Goal: Task Accomplishment & Management: Use online tool/utility

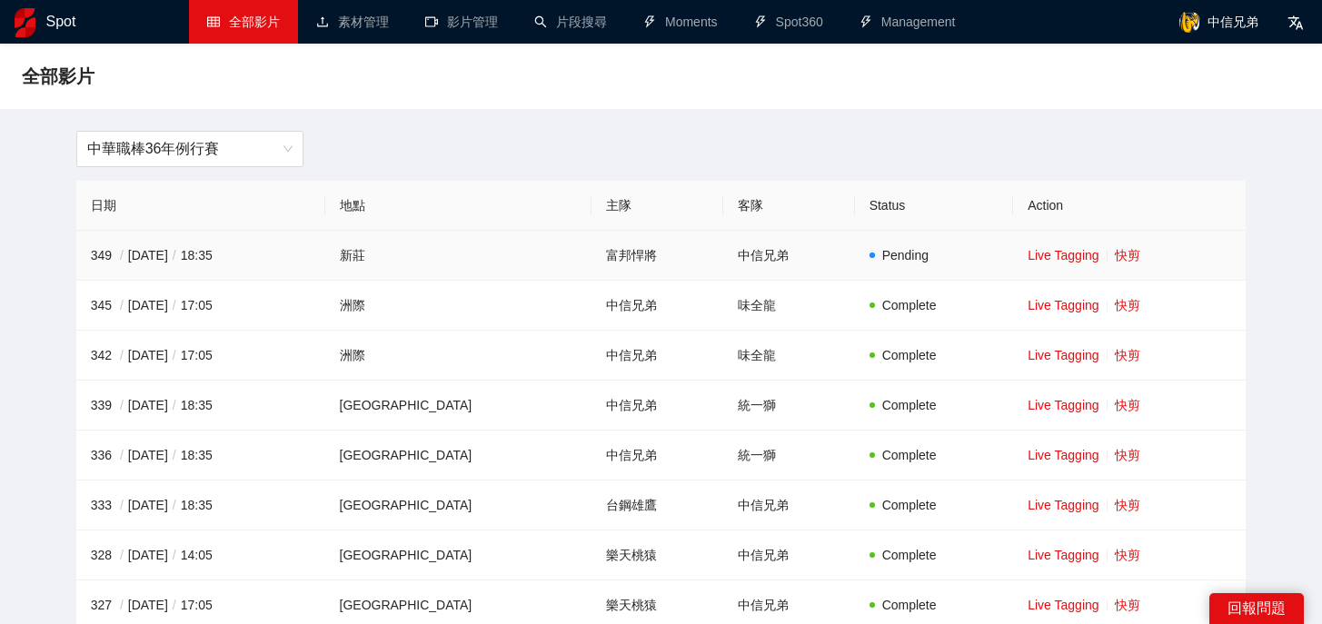
click at [1108, 263] on td "Live Tagging 快剪" at bounding box center [1129, 256] width 233 height 50
click at [1115, 260] on link "快剪" at bounding box center [1127, 255] width 25 height 15
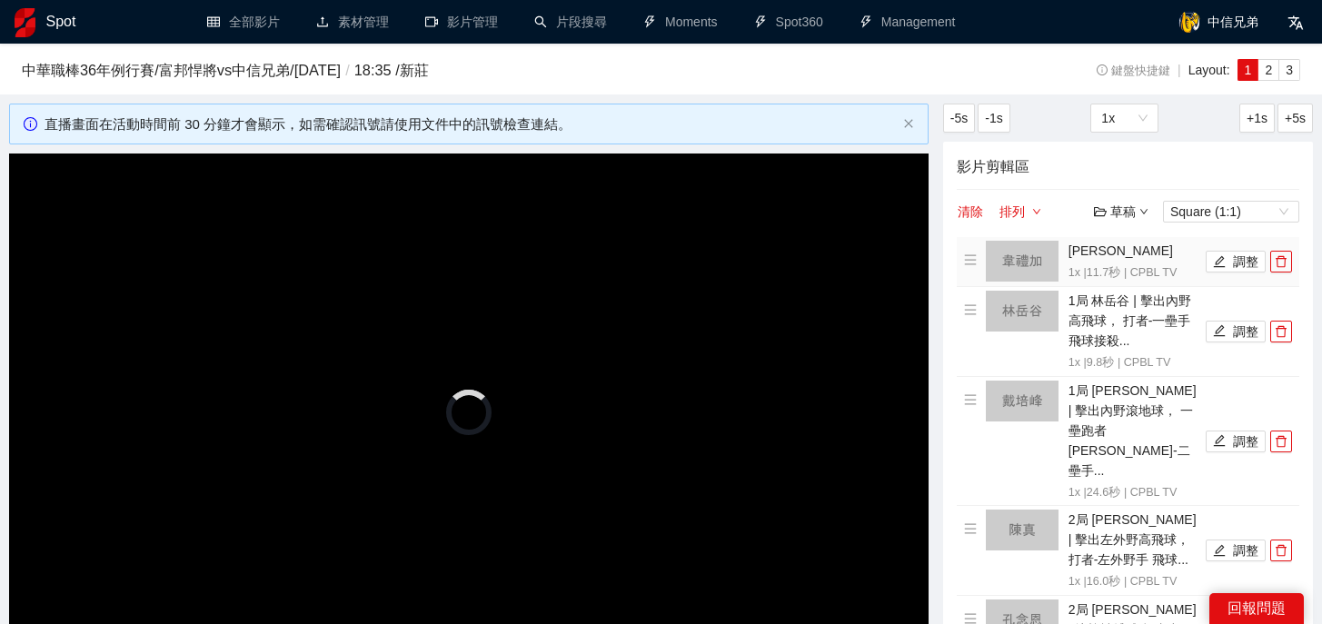
scroll to position [159, 0]
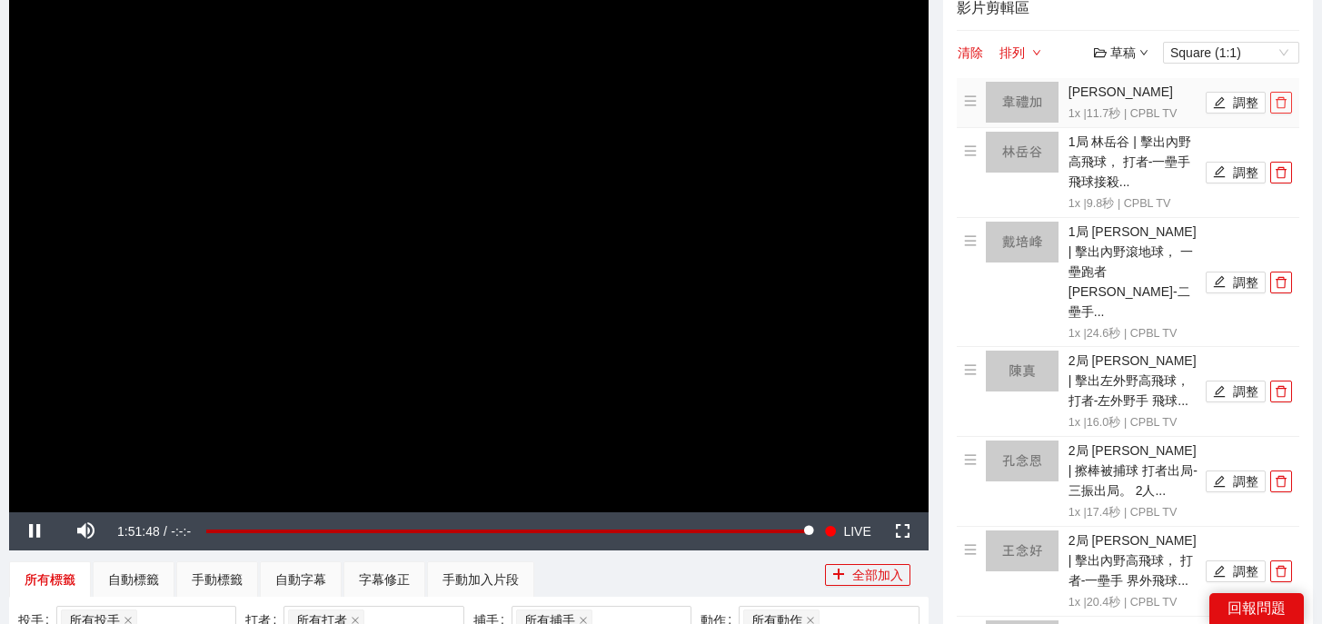
click at [1281, 108] on icon "delete" at bounding box center [1281, 102] width 13 height 13
click at [1281, 132] on li "1局 林岳谷 | 擊出內野高飛球， 打者-一壘手 飛球接殺... 1x | 9.8 秒 | CPBL TV 調整" at bounding box center [1128, 173] width 328 height 82
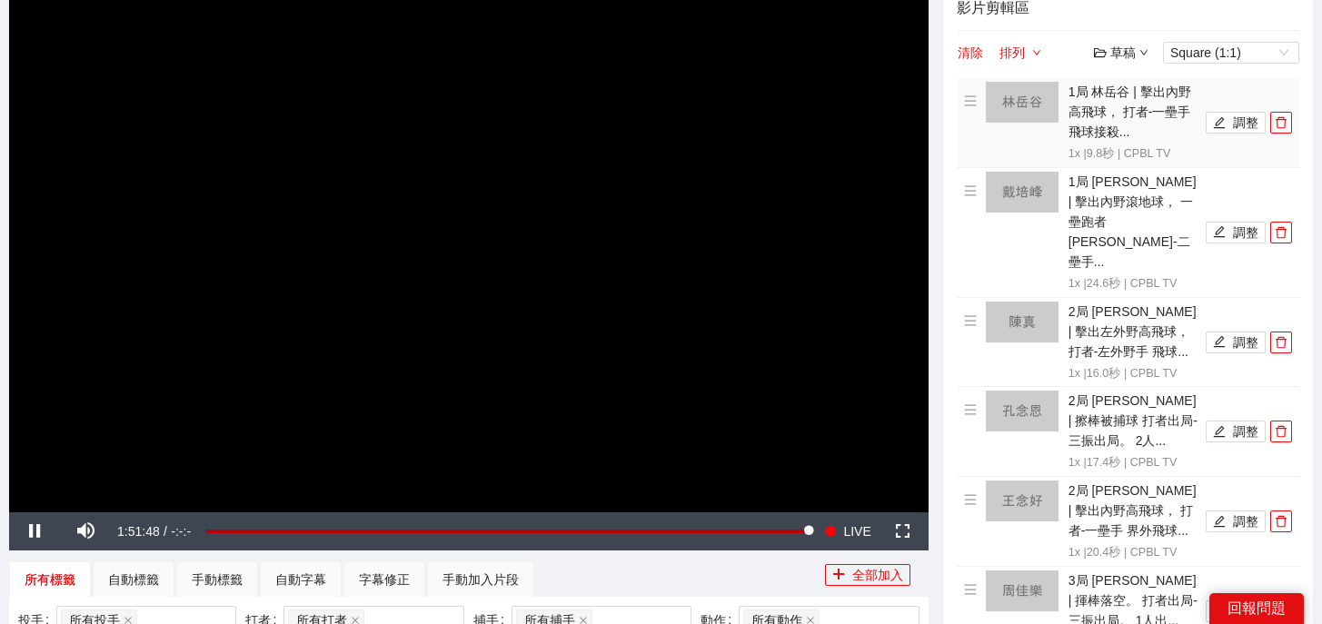
click at [1281, 108] on li "1局 林岳谷 | 擊出內野高飛球， 打者-一壘手 飛球接殺... 1x | 9.8 秒 | CPBL TV 調整" at bounding box center [1128, 123] width 328 height 82
click at [1281, 121] on icon "delete" at bounding box center [1281, 122] width 13 height 13
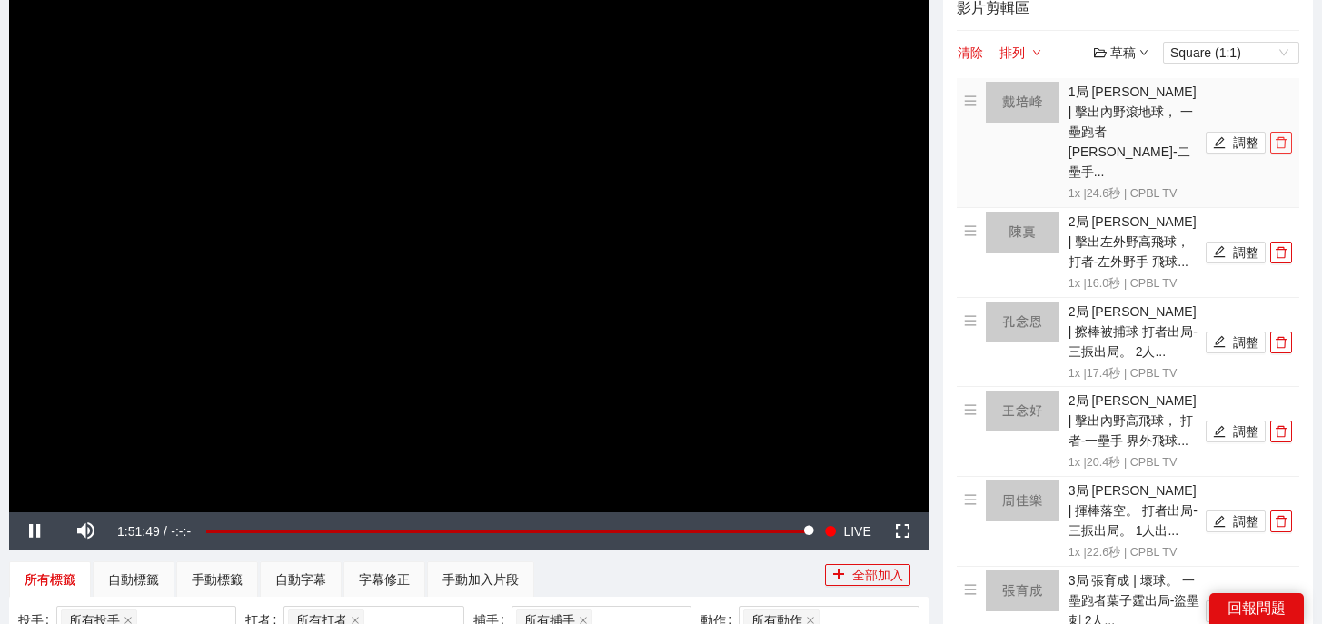
click at [1281, 136] on icon "delete" at bounding box center [1281, 142] width 13 height 13
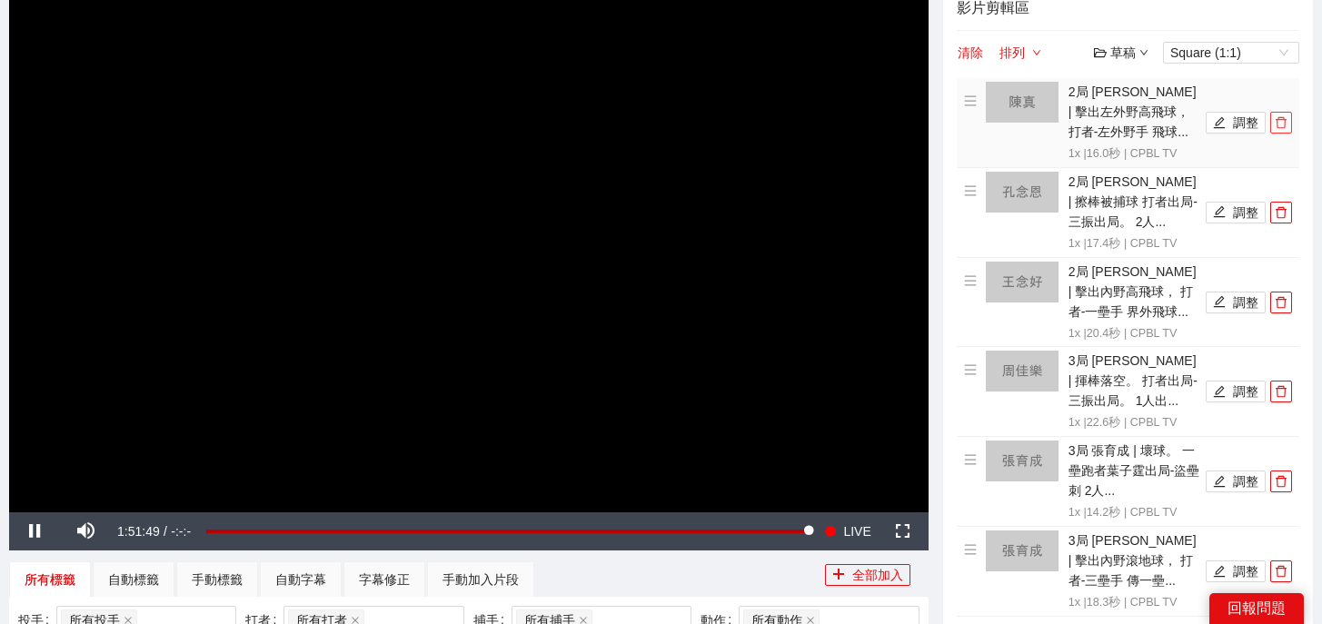
click at [1281, 121] on icon "delete" at bounding box center [1281, 122] width 13 height 13
click at [1281, 206] on icon "delete" at bounding box center [1281, 212] width 13 height 13
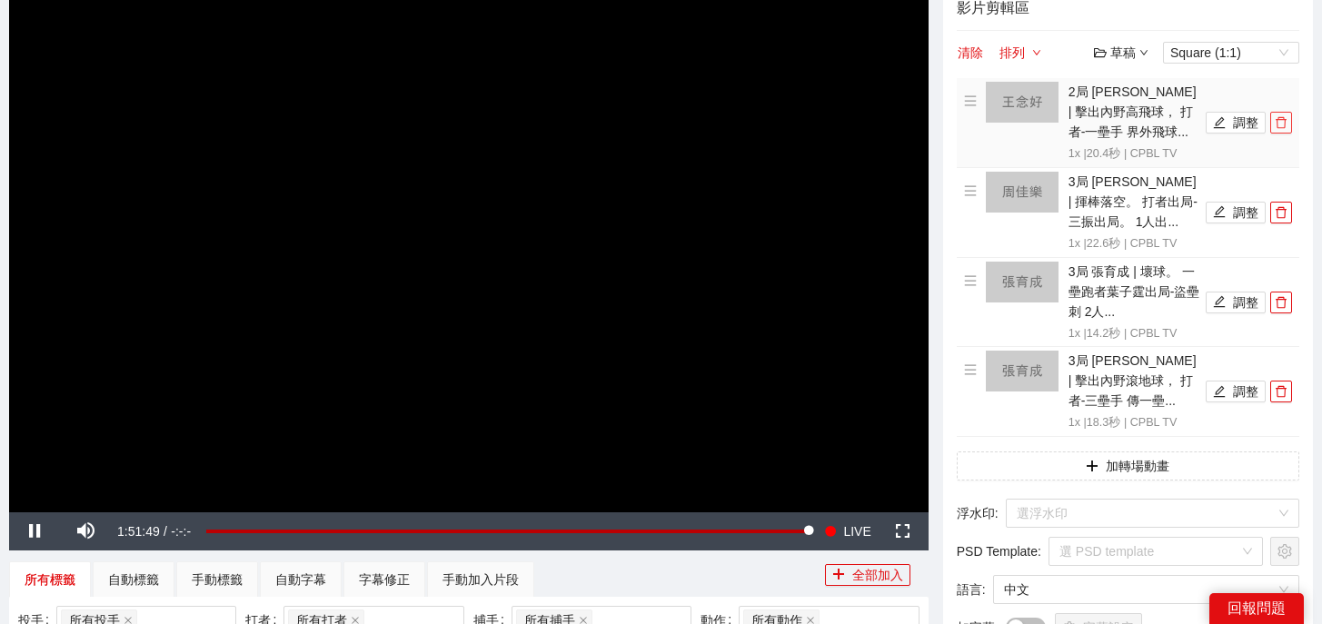
click at [1281, 121] on icon "delete" at bounding box center [1281, 122] width 13 height 13
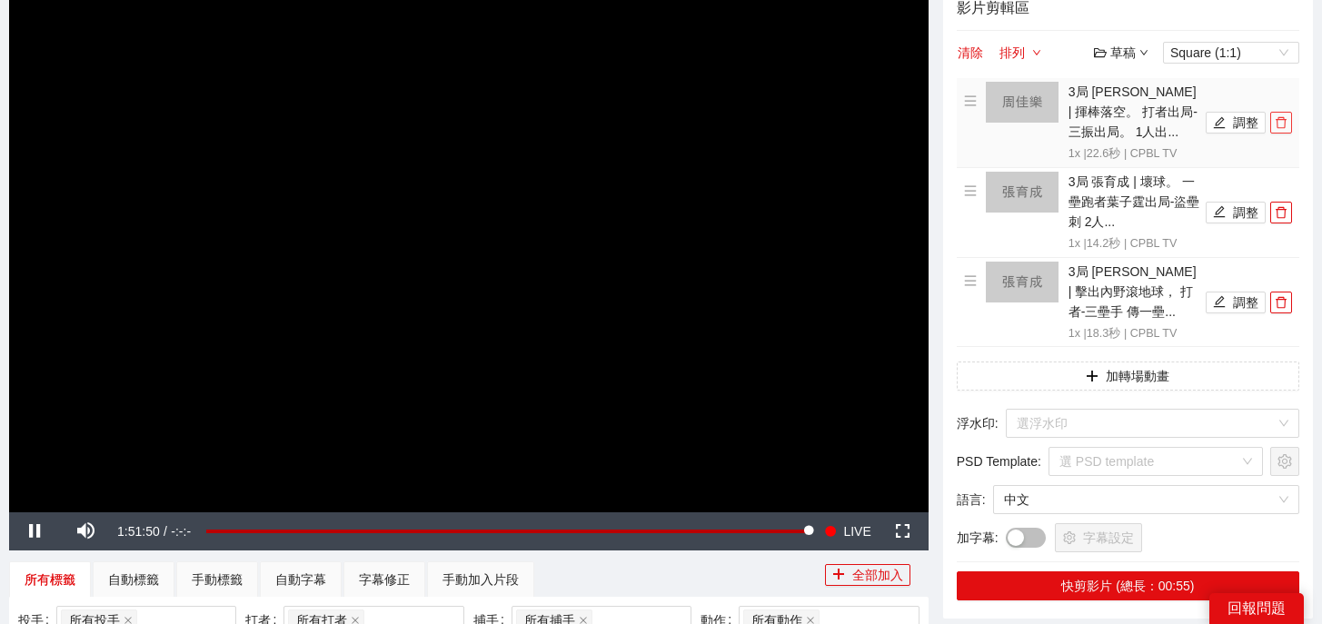
click at [1281, 121] on icon "delete" at bounding box center [1281, 122] width 13 height 13
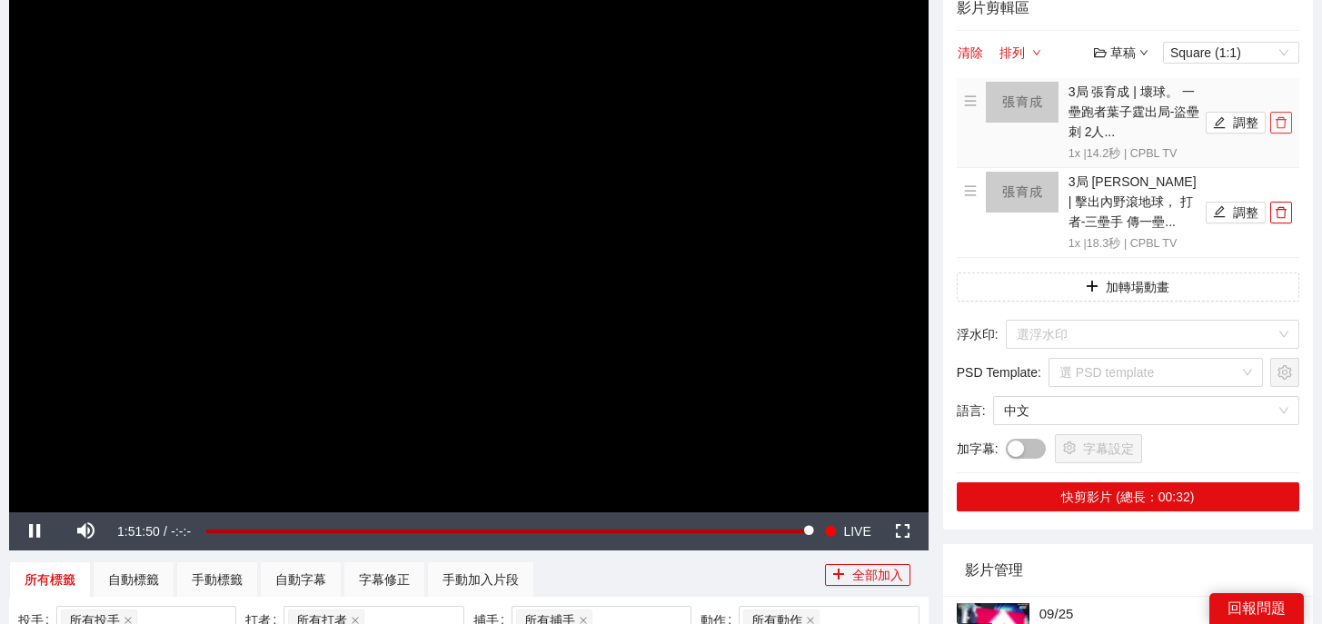
click at [1281, 121] on icon "delete" at bounding box center [1281, 122] width 13 height 13
click at [1281, 206] on icon "delete" at bounding box center [1281, 212] width 13 height 13
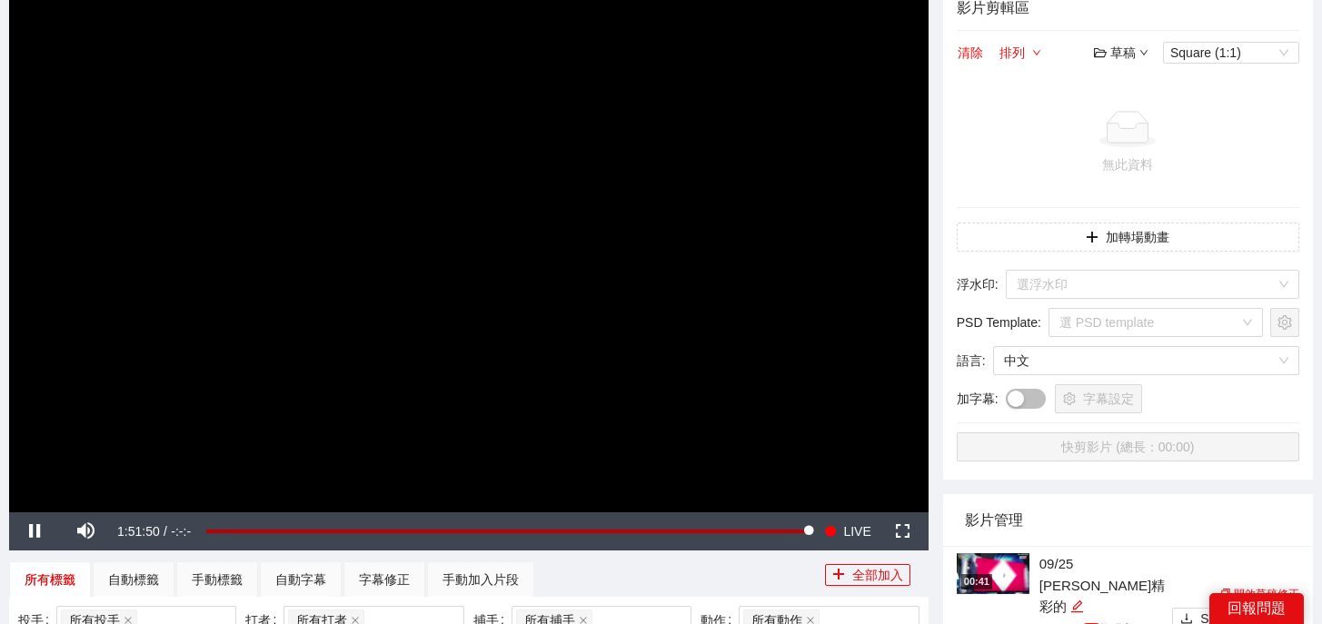
click at [1281, 121] on div at bounding box center [1128, 129] width 328 height 36
click at [88, 531] on span "Video Player" at bounding box center [85, 531] width 51 height 0
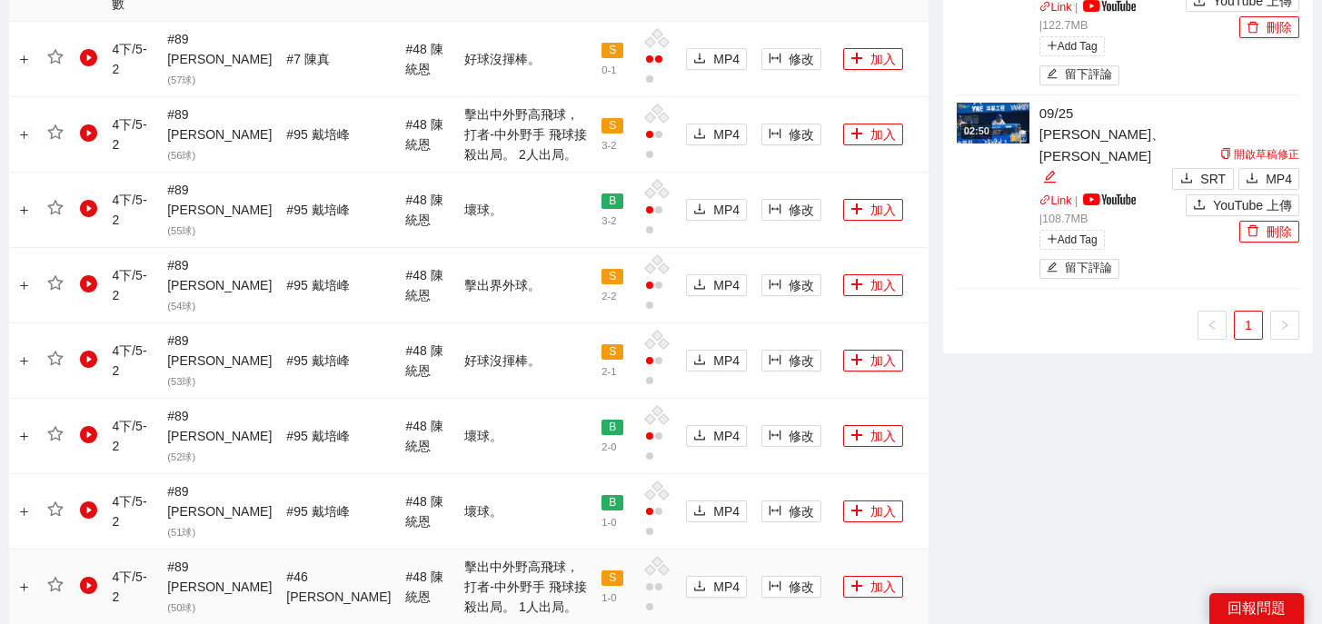
scroll to position [2088, 0]
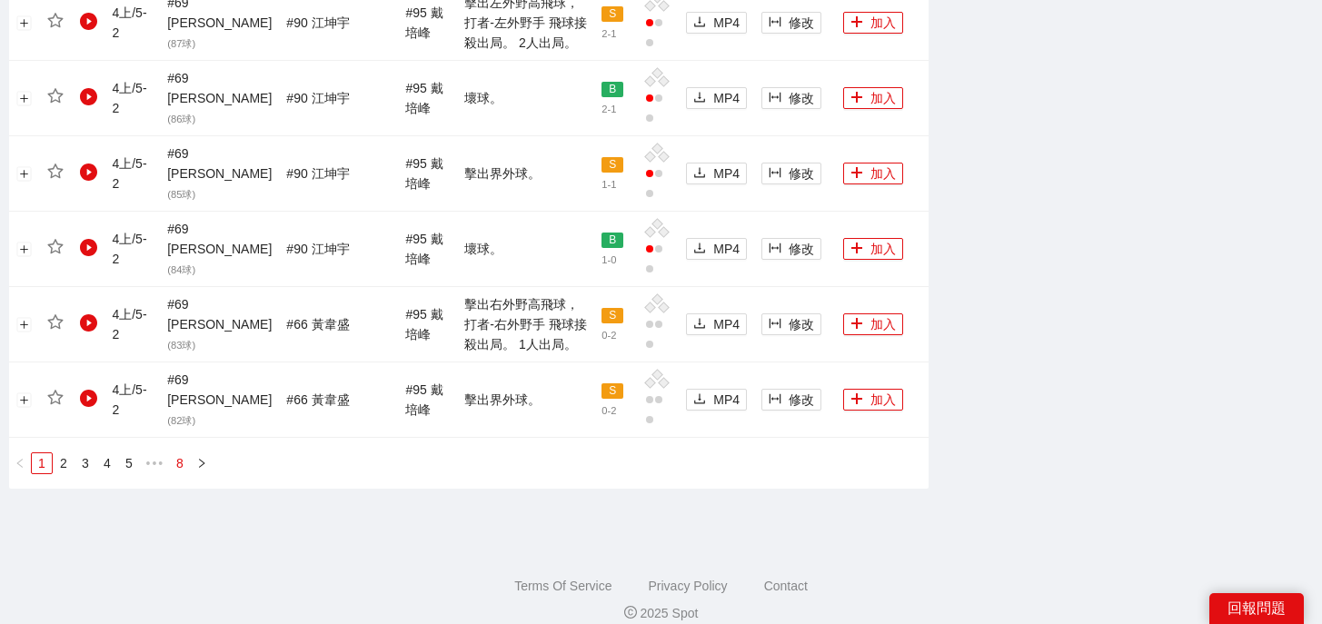
click at [179, 453] on link "8" at bounding box center [180, 463] width 20 height 20
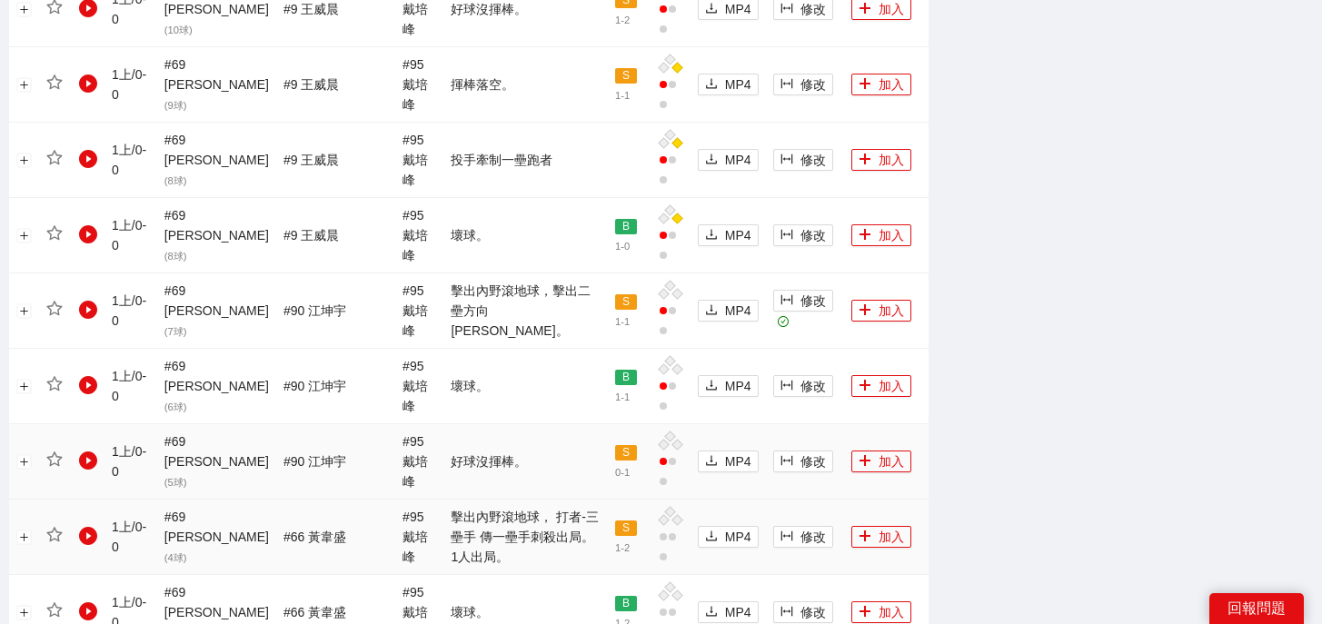
scroll to position [1516, 0]
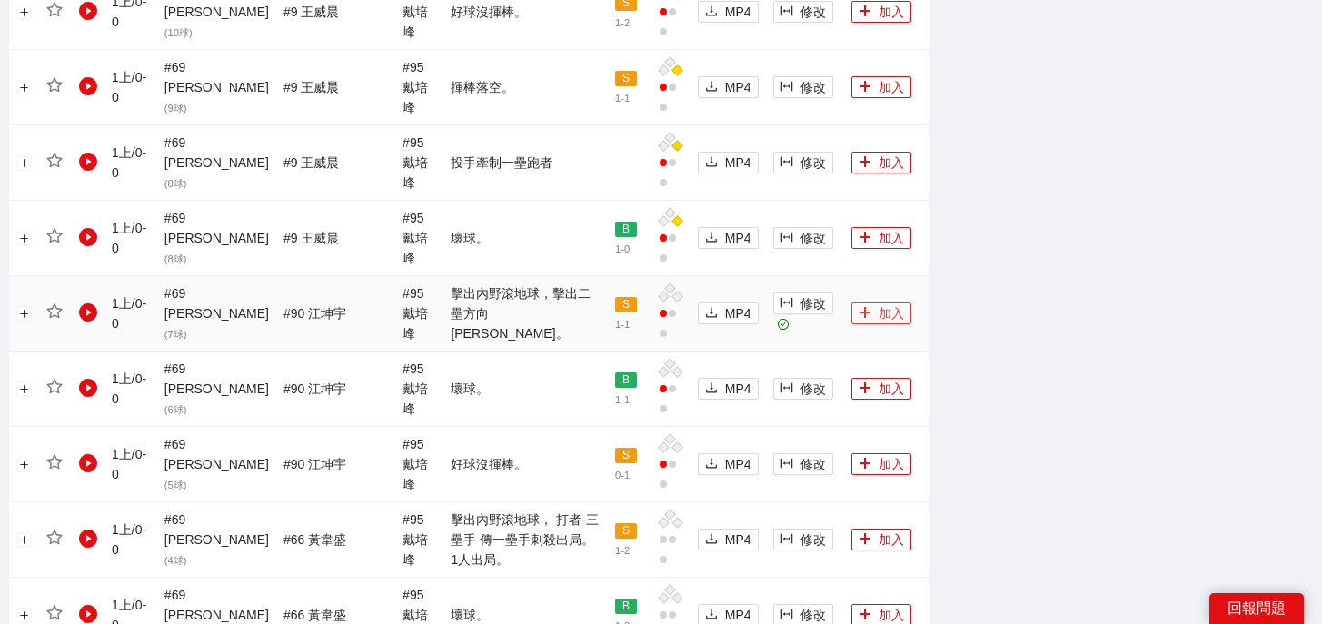
click at [856, 303] on button "加入" at bounding box center [881, 314] width 60 height 22
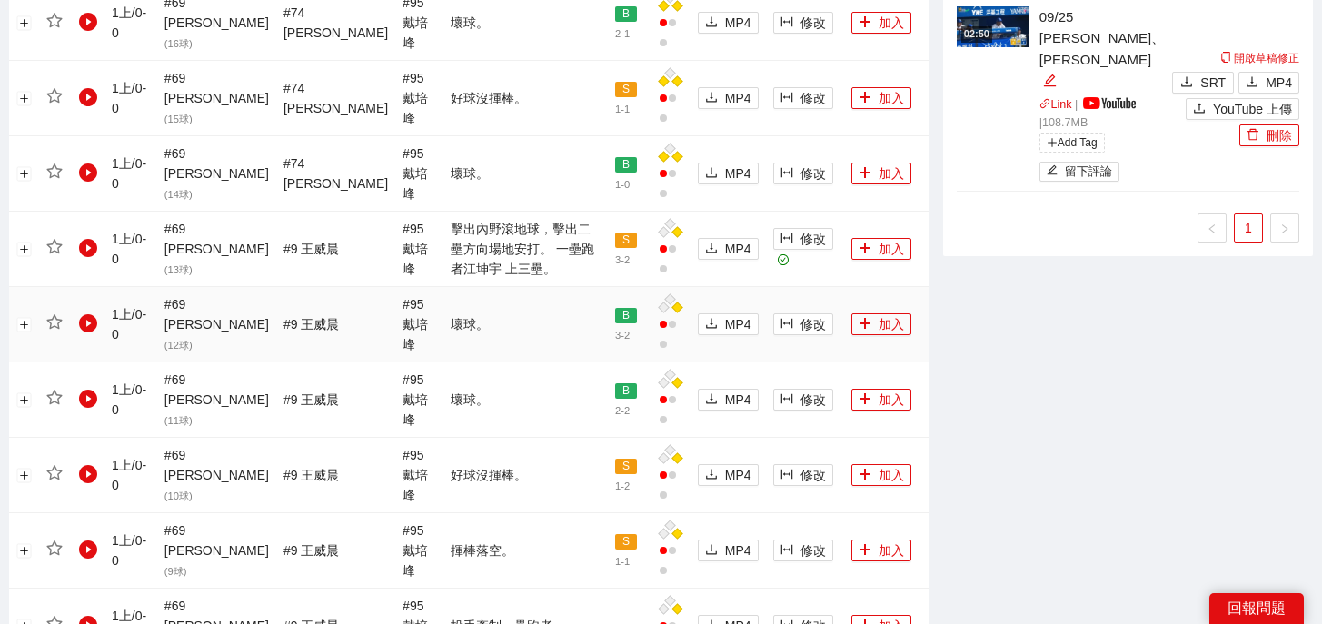
scroll to position [1048, 0]
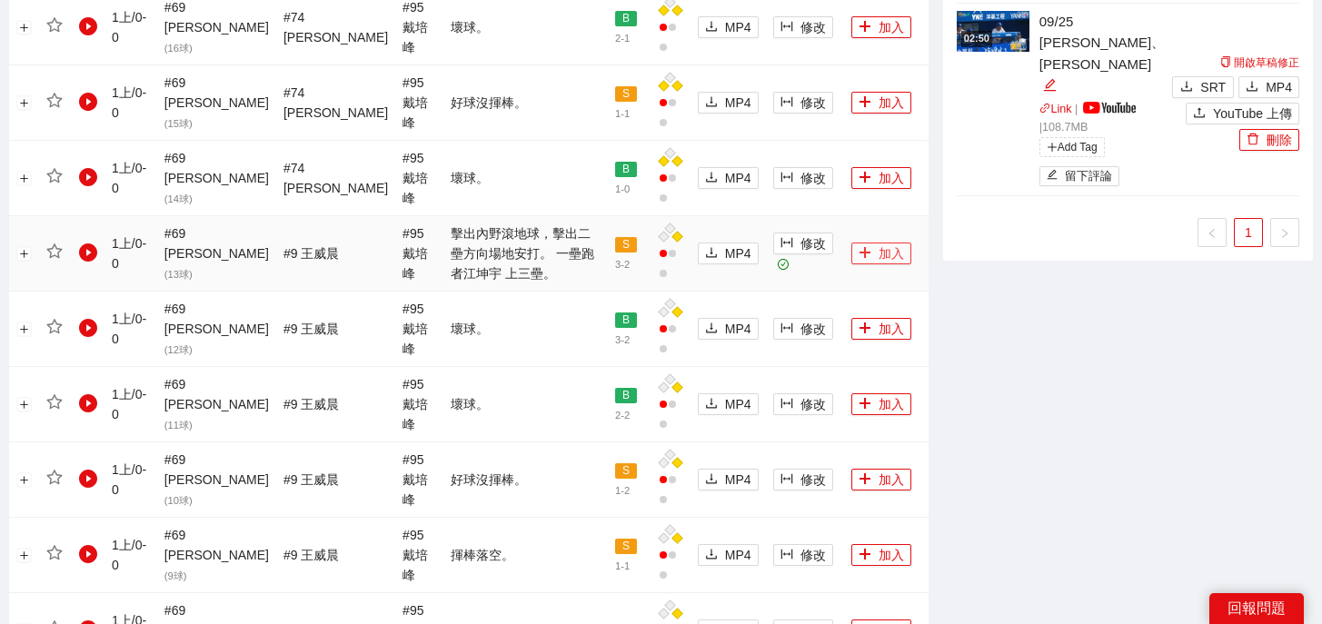
click at [857, 243] on button "加入" at bounding box center [881, 254] width 60 height 22
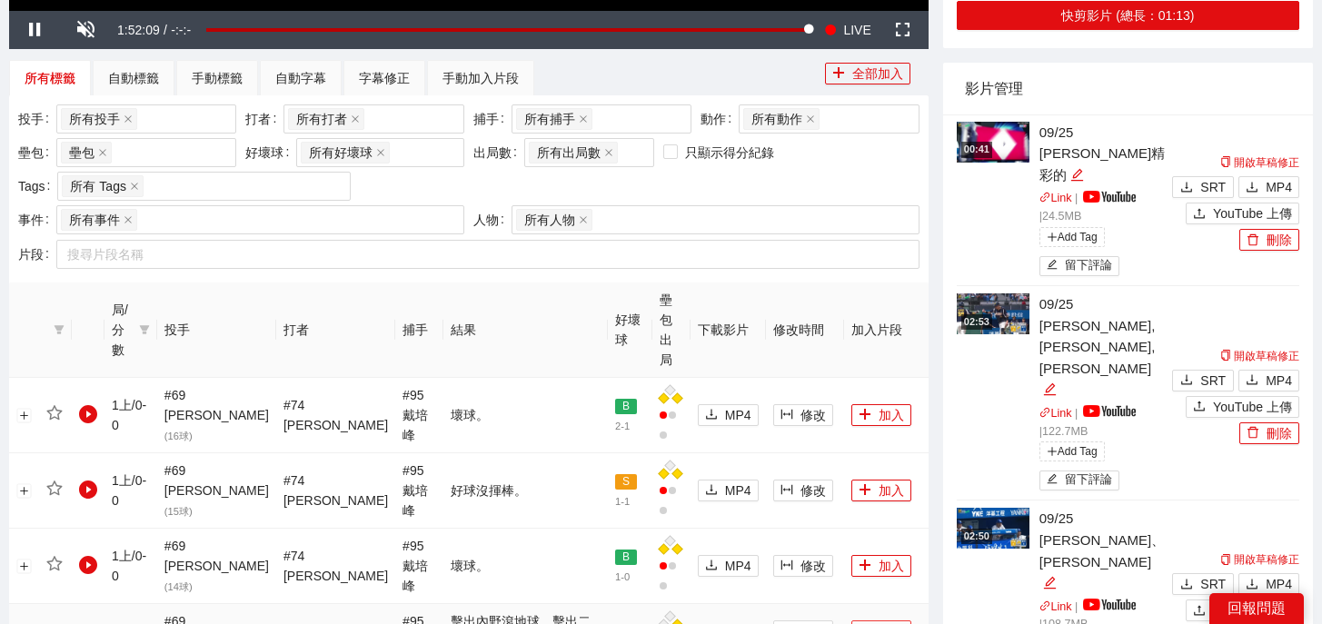
scroll to position [0, 0]
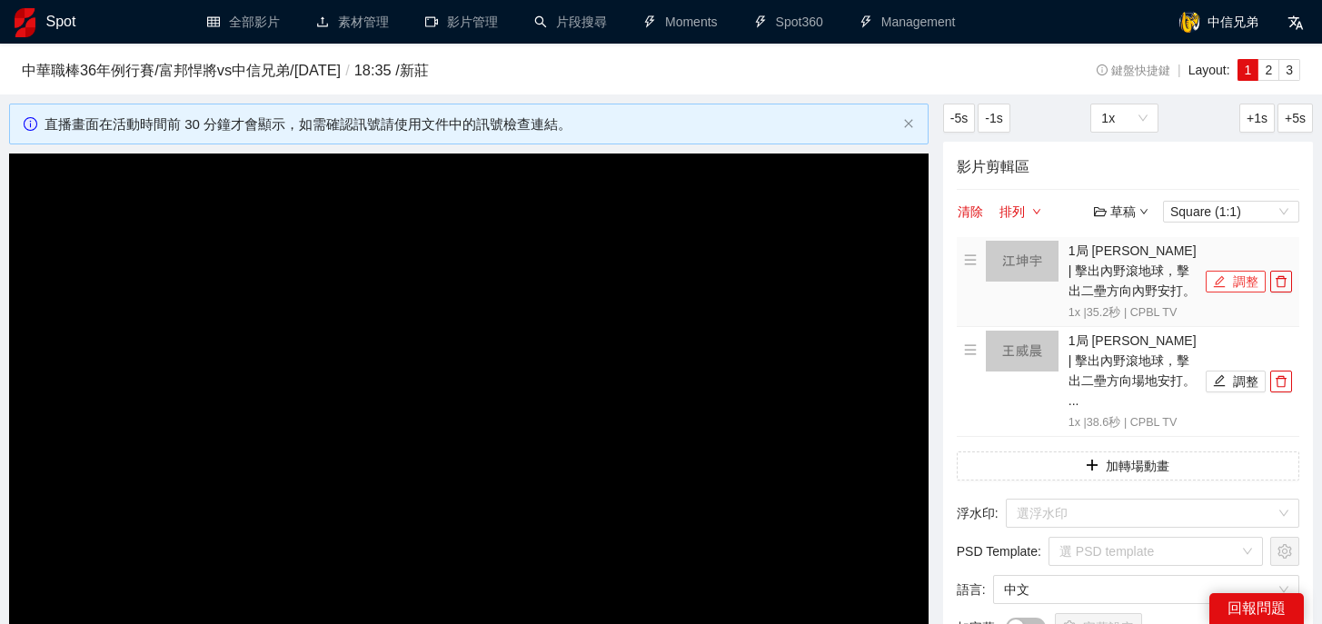
click at [1215, 286] on icon "edit" at bounding box center [1220, 281] width 12 height 12
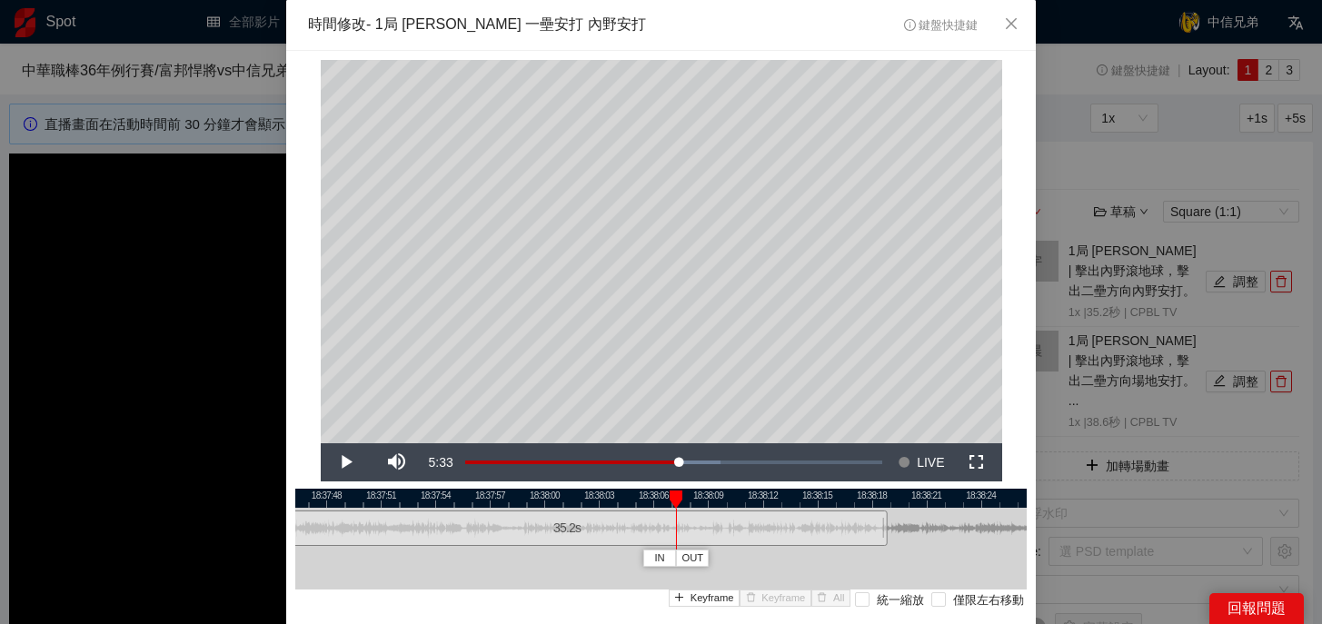
drag, startPoint x: 424, startPoint y: 493, endPoint x: 702, endPoint y: 505, distance: 278.2
click at [682, 505] on div "IN OUT" at bounding box center [676, 500] width 13 height 18
drag, startPoint x: 909, startPoint y: 537, endPoint x: 897, endPoint y: 538, distance: 12.8
click at [897, 538] on div at bounding box center [895, 528] width 11 height 41
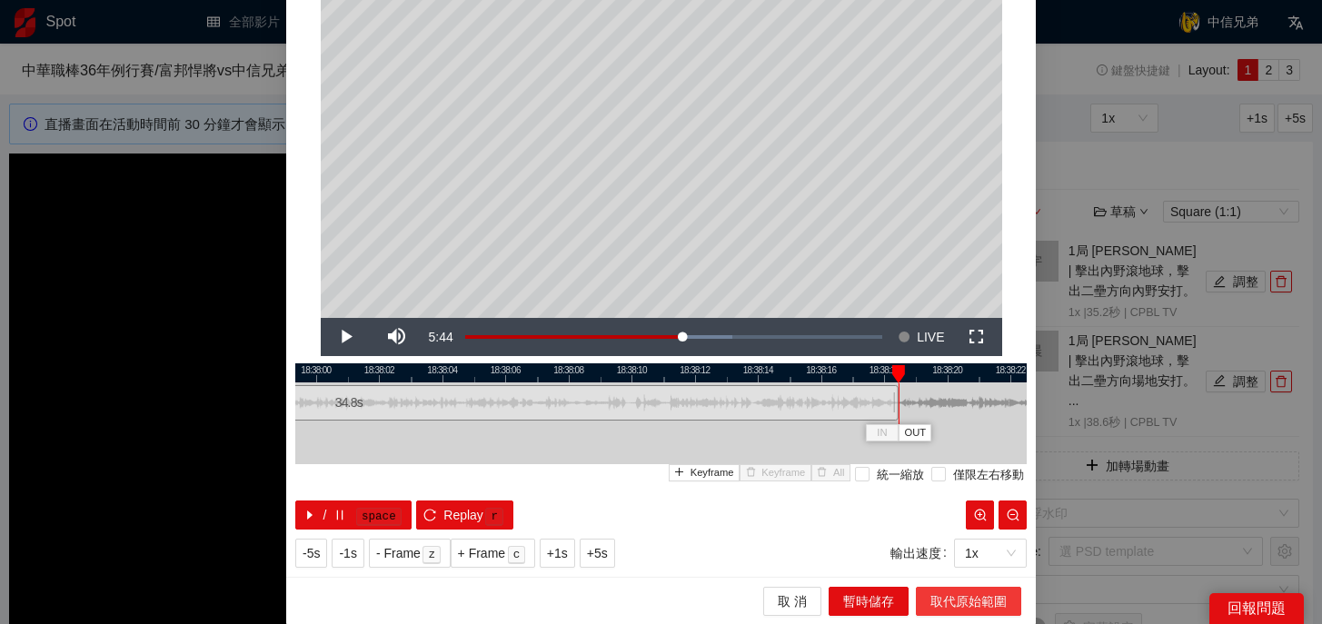
click at [960, 594] on span "取代原始範圍" at bounding box center [968, 601] width 76 height 20
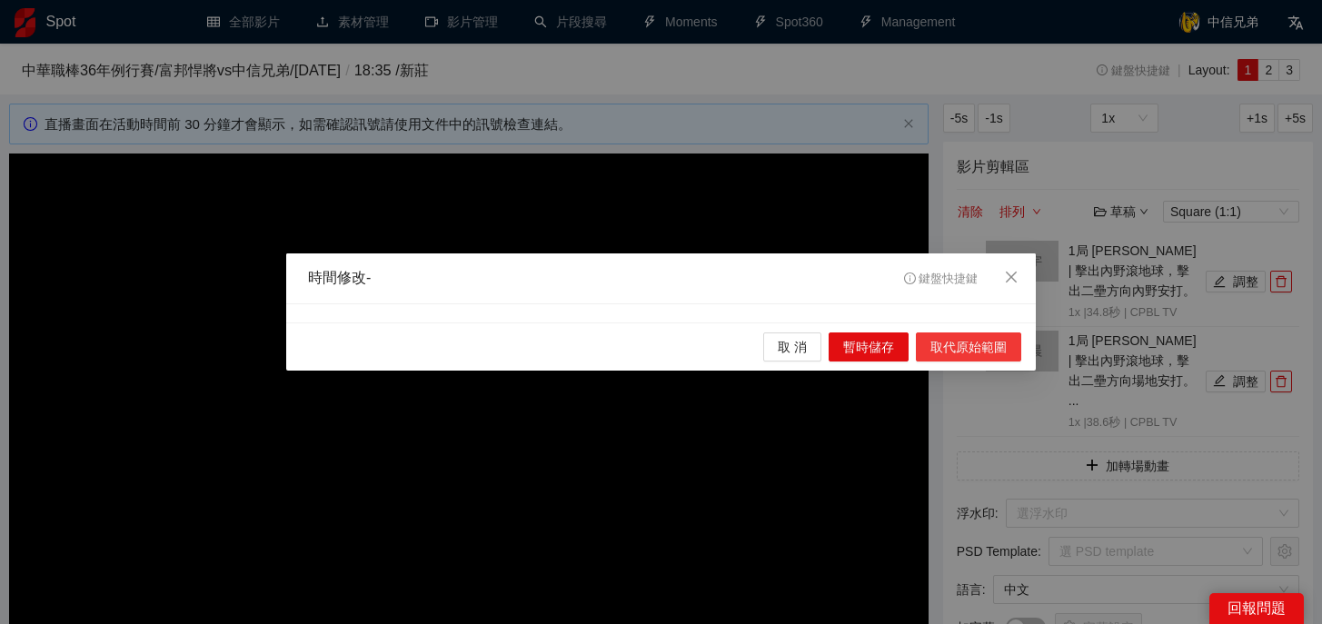
scroll to position [0, 0]
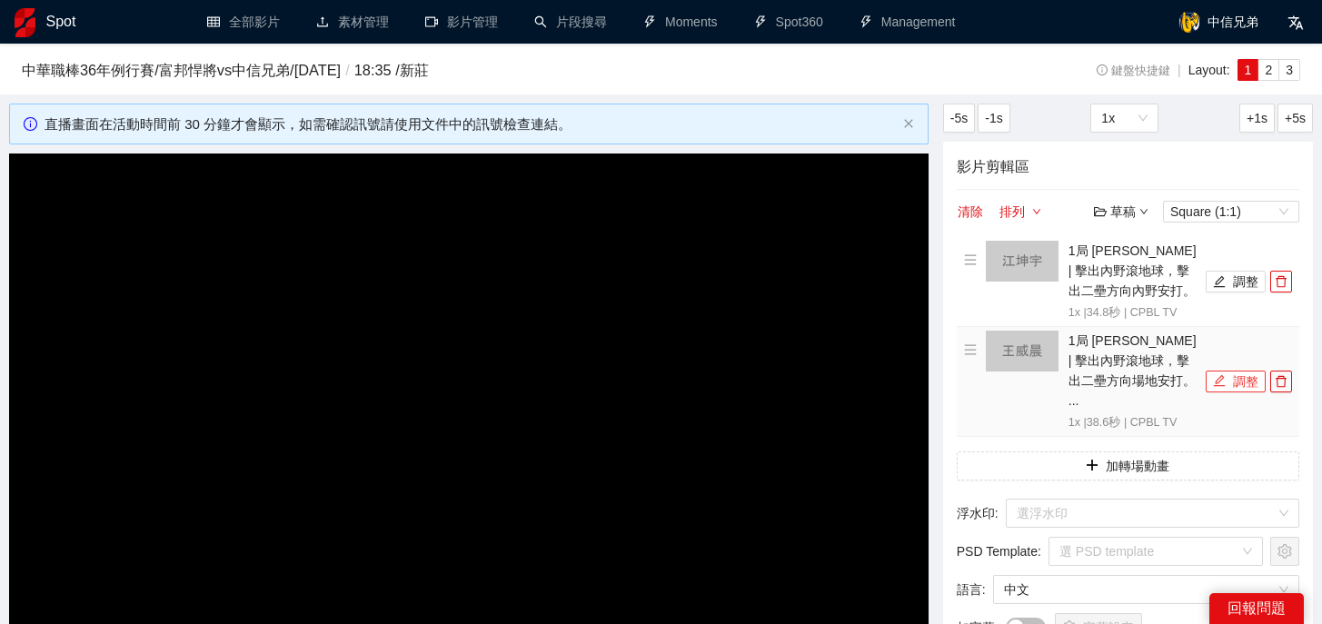
click at [1215, 374] on icon "edit" at bounding box center [1219, 380] width 13 height 13
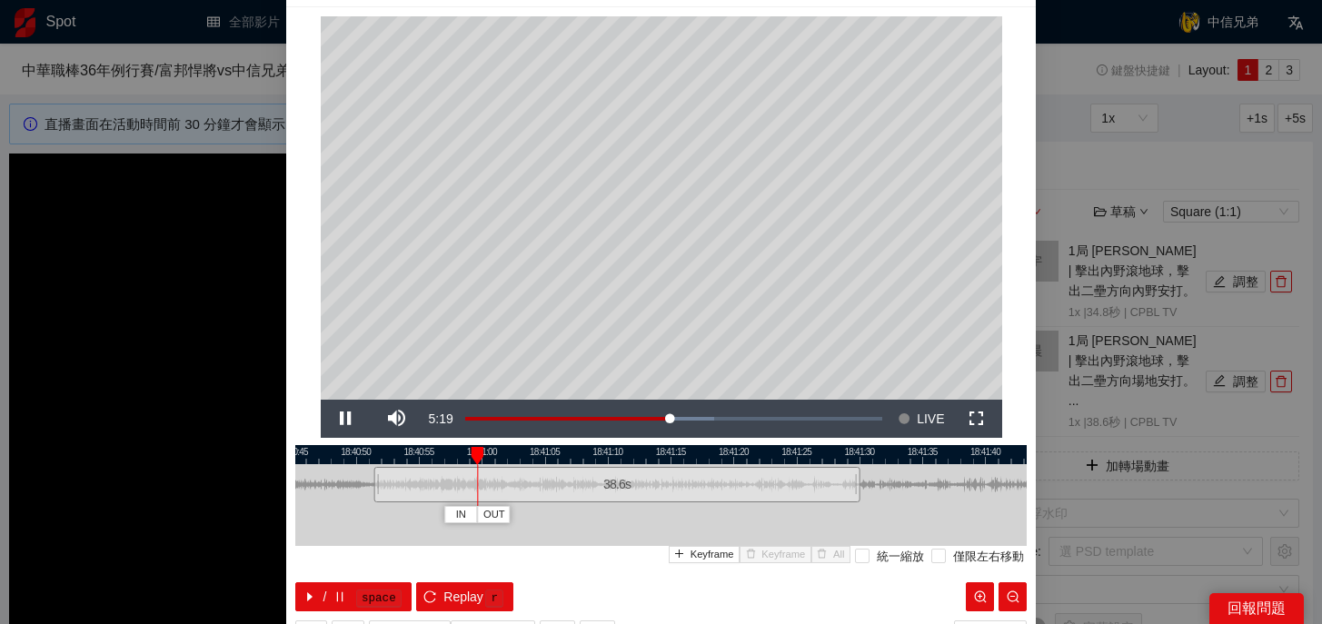
scroll to position [24, 0]
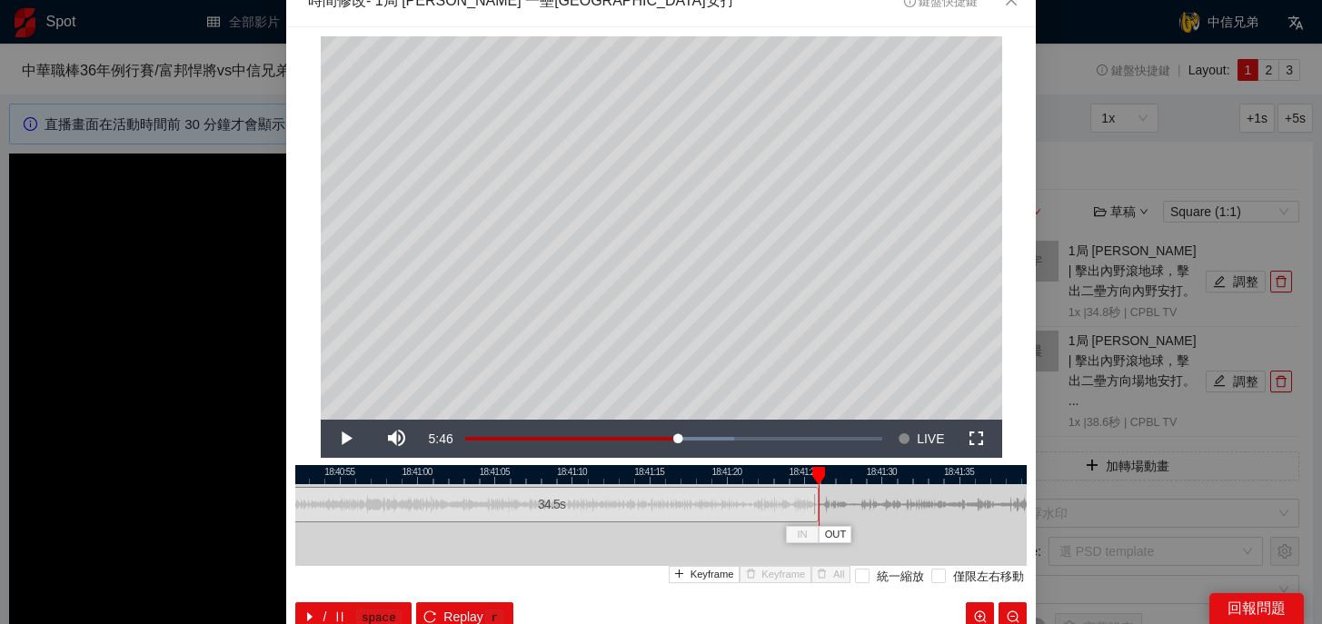
drag, startPoint x: 881, startPoint y: 511, endPoint x: 817, endPoint y: 518, distance: 64.8
click at [817, 518] on div at bounding box center [815, 504] width 11 height 41
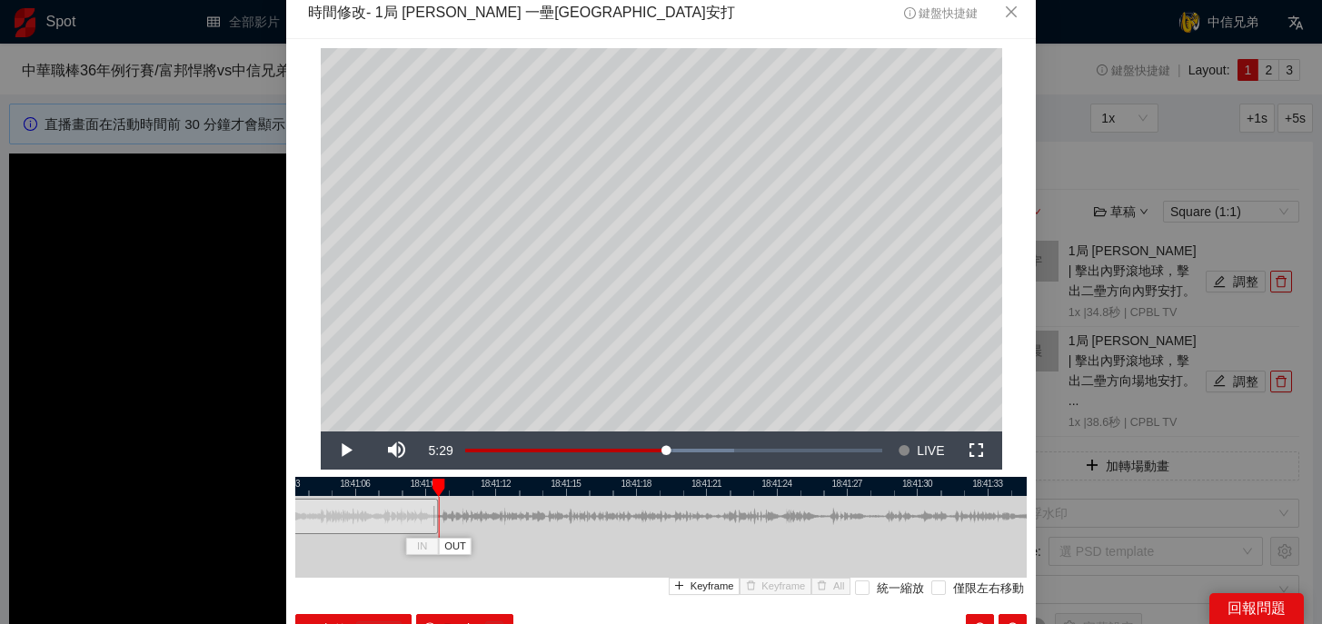
drag, startPoint x: 818, startPoint y: 524, endPoint x: 435, endPoint y: 528, distance: 383.4
click at [435, 528] on div at bounding box center [436, 516] width 11 height 41
click at [532, 474] on div "**********" at bounding box center [660, 364] width 749 height 651
drag, startPoint x: 531, startPoint y: 486, endPoint x: 839, endPoint y: 491, distance: 308.0
click at [839, 491] on div at bounding box center [946, 486] width 731 height 19
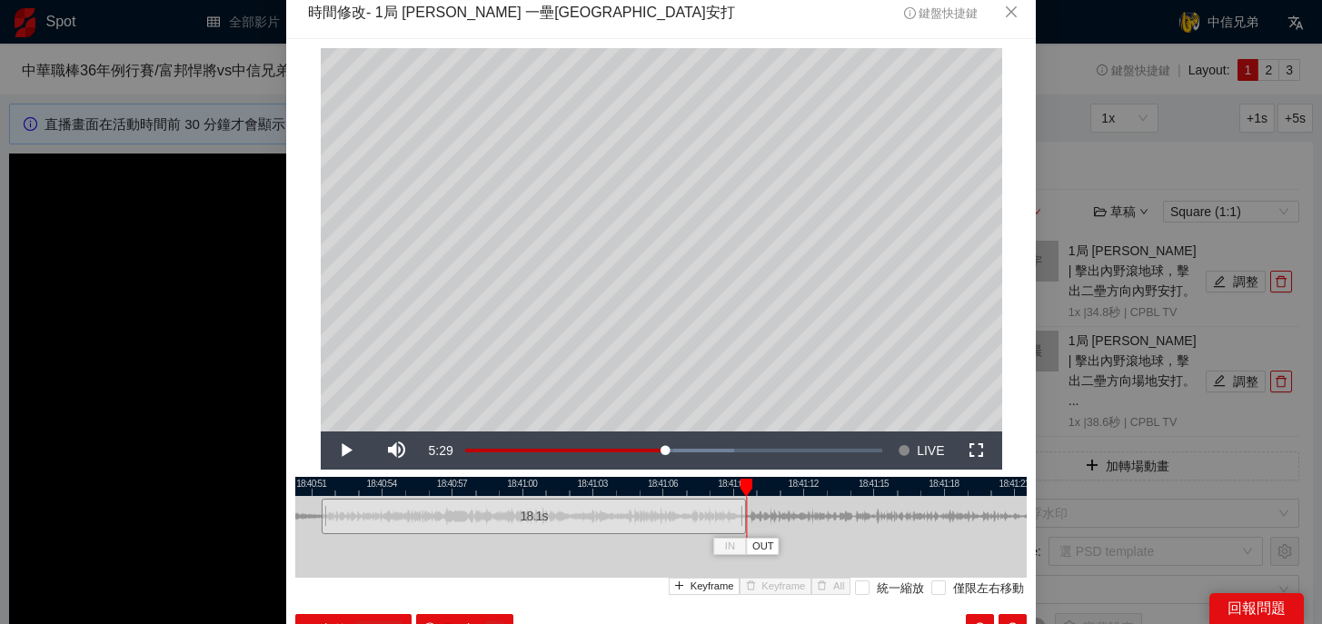
scroll to position [125, 0]
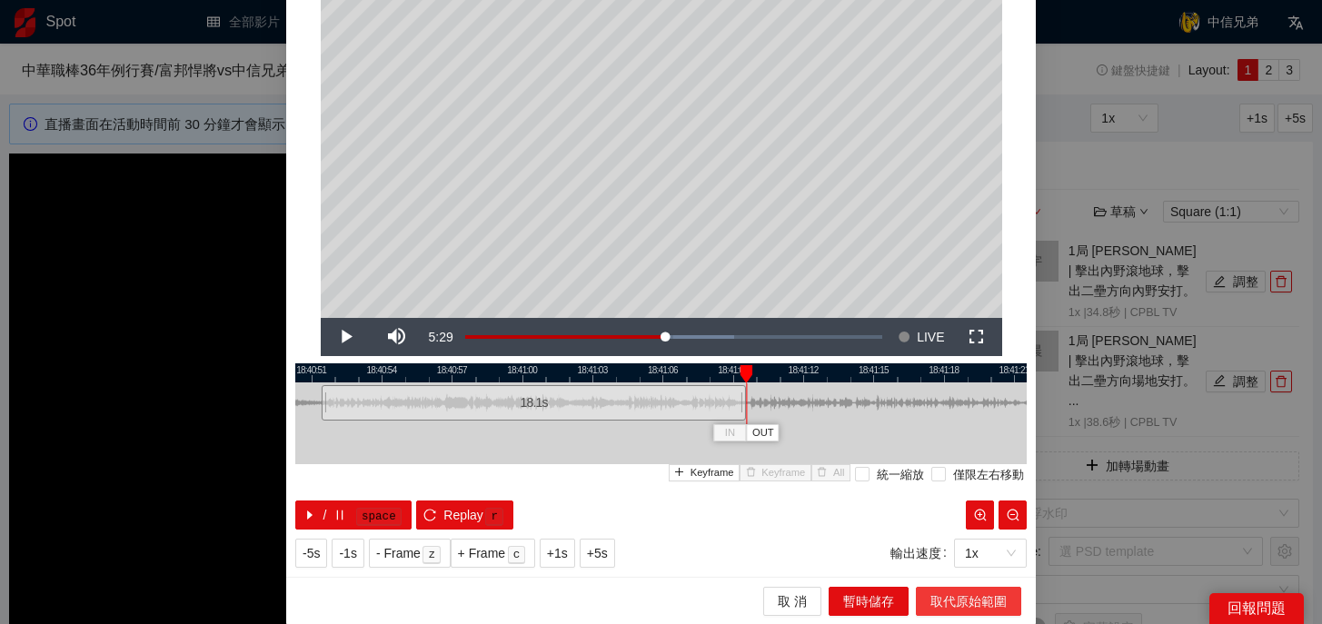
click at [969, 602] on span "取代原始範圍" at bounding box center [968, 601] width 76 height 20
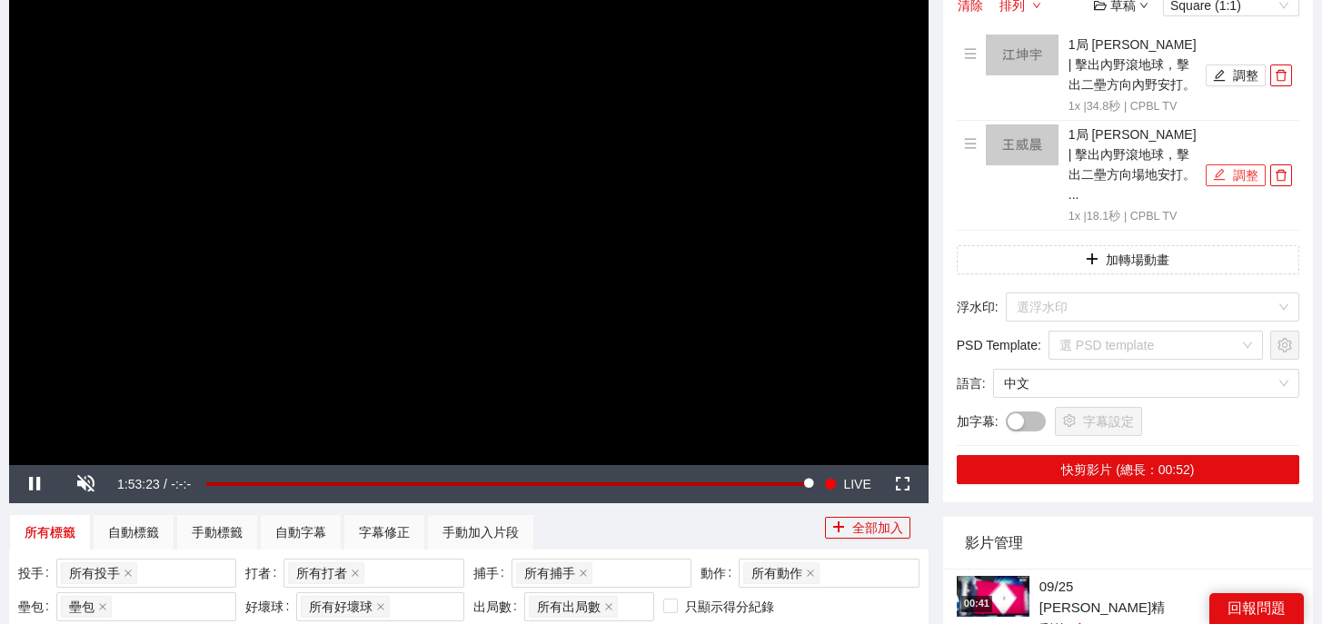
scroll to position [252, 0]
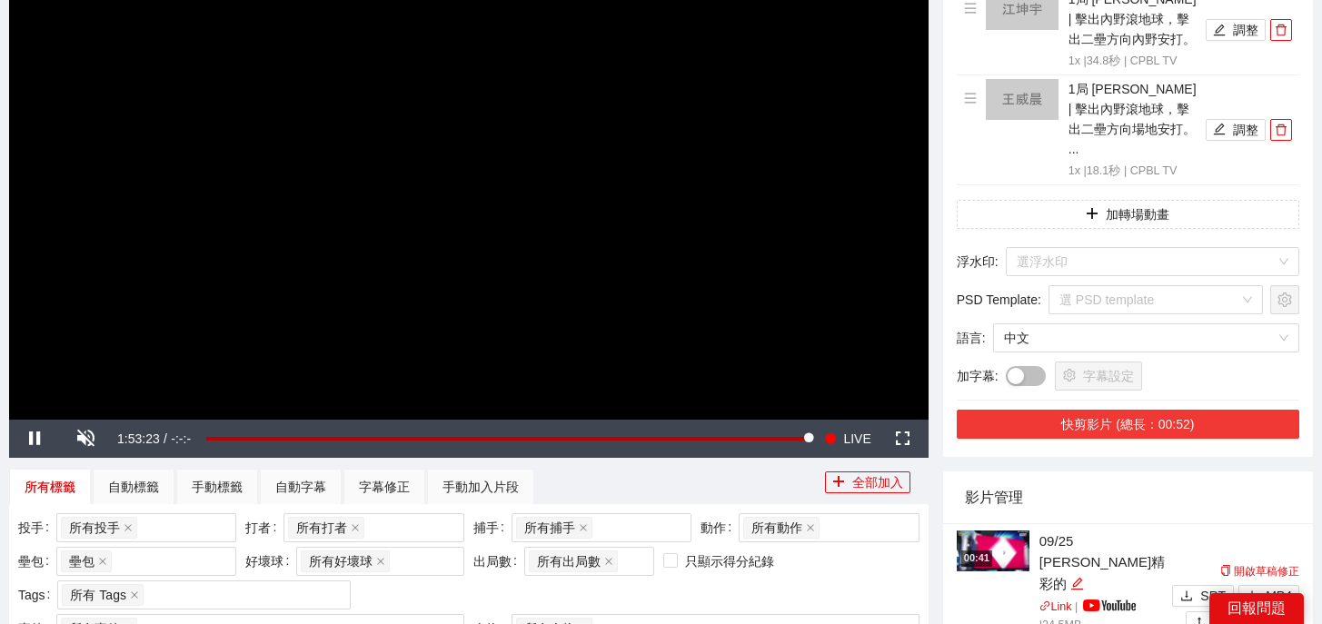
click at [1162, 410] on button "快剪影片 (總長：00:52)" at bounding box center [1128, 424] width 342 height 29
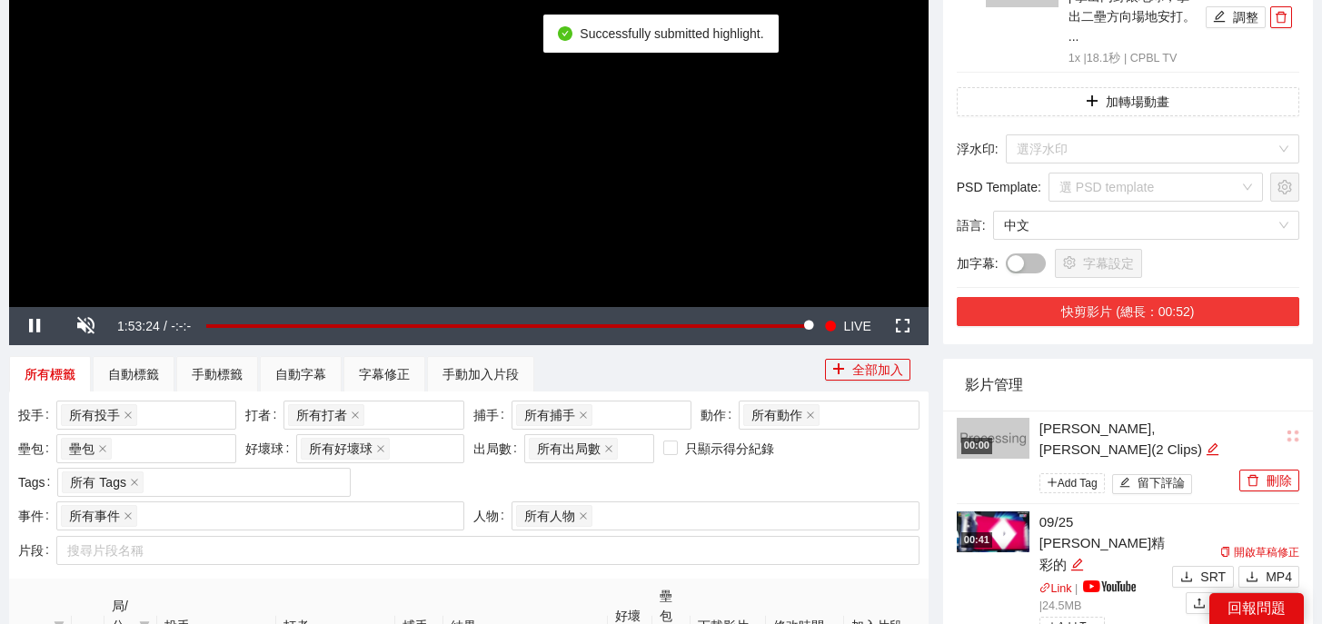
scroll to position [378, 0]
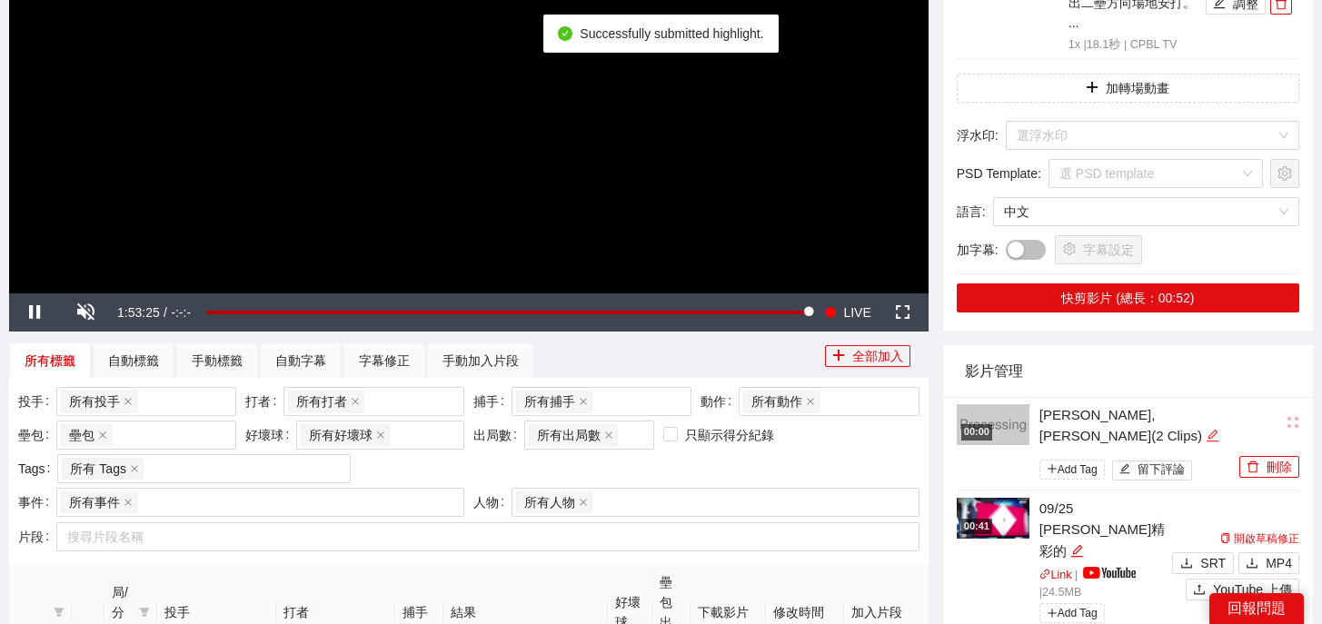
click at [1205, 429] on icon "edit" at bounding box center [1212, 436] width 14 height 14
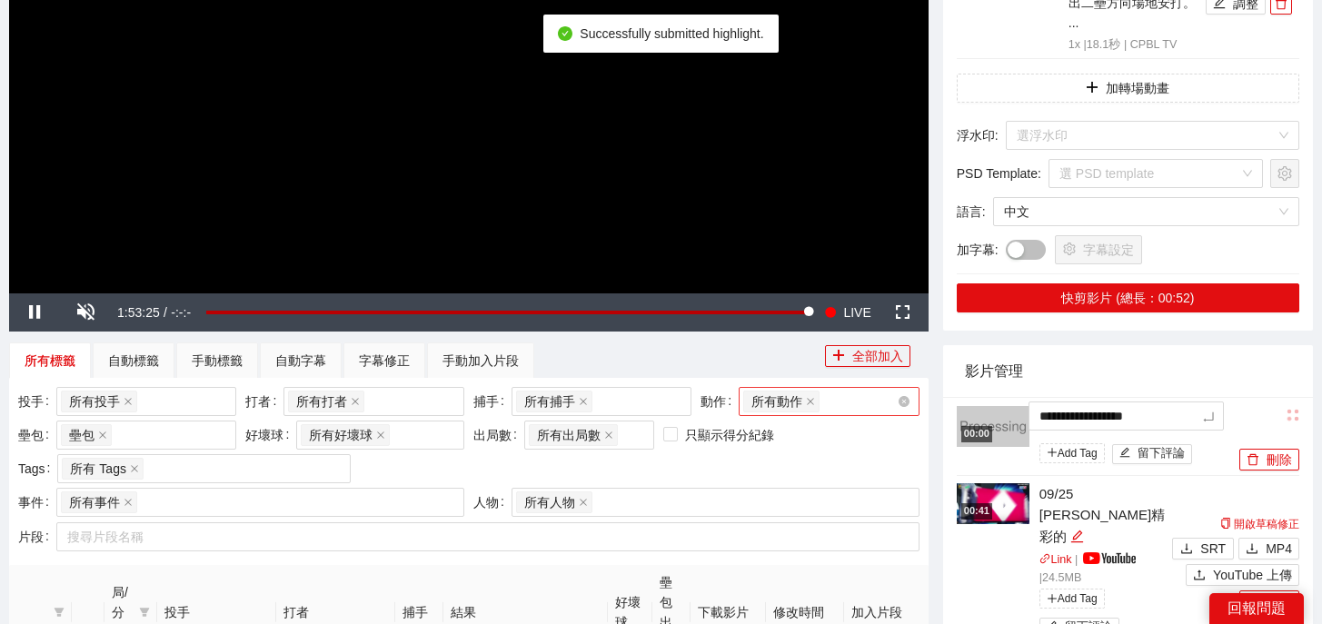
drag, startPoint x: 1205, startPoint y: 399, endPoint x: 743, endPoint y: 387, distance: 461.6
type textarea "*"
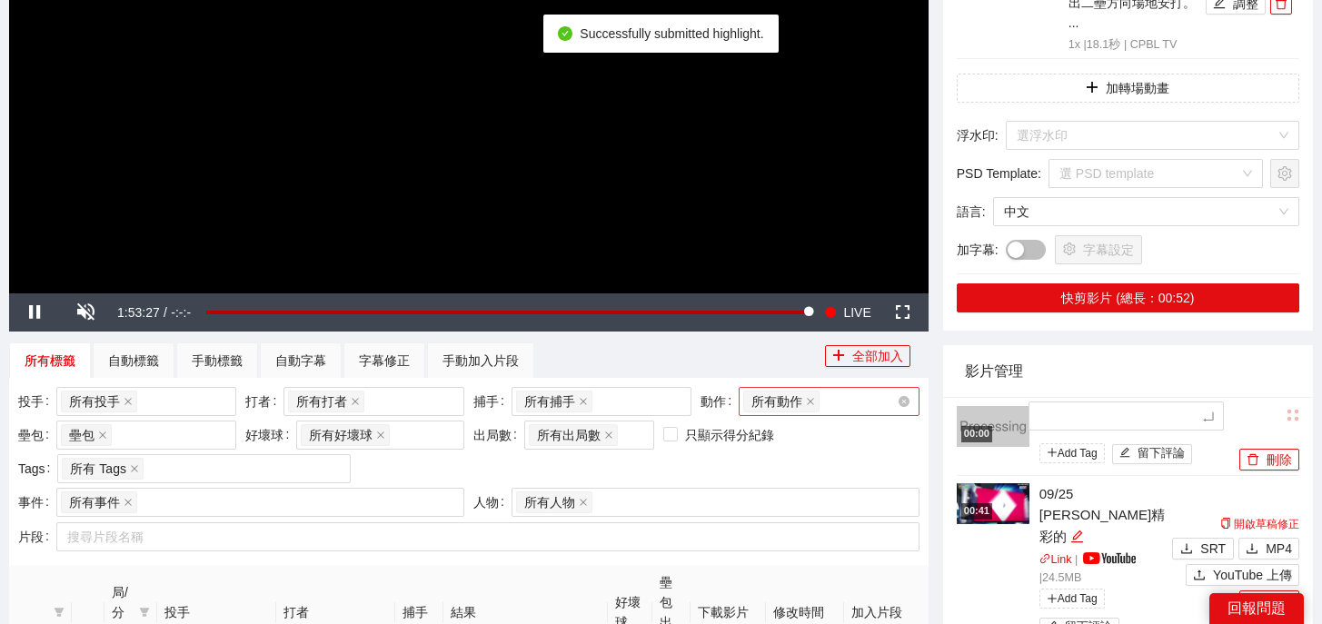
type textarea "*"
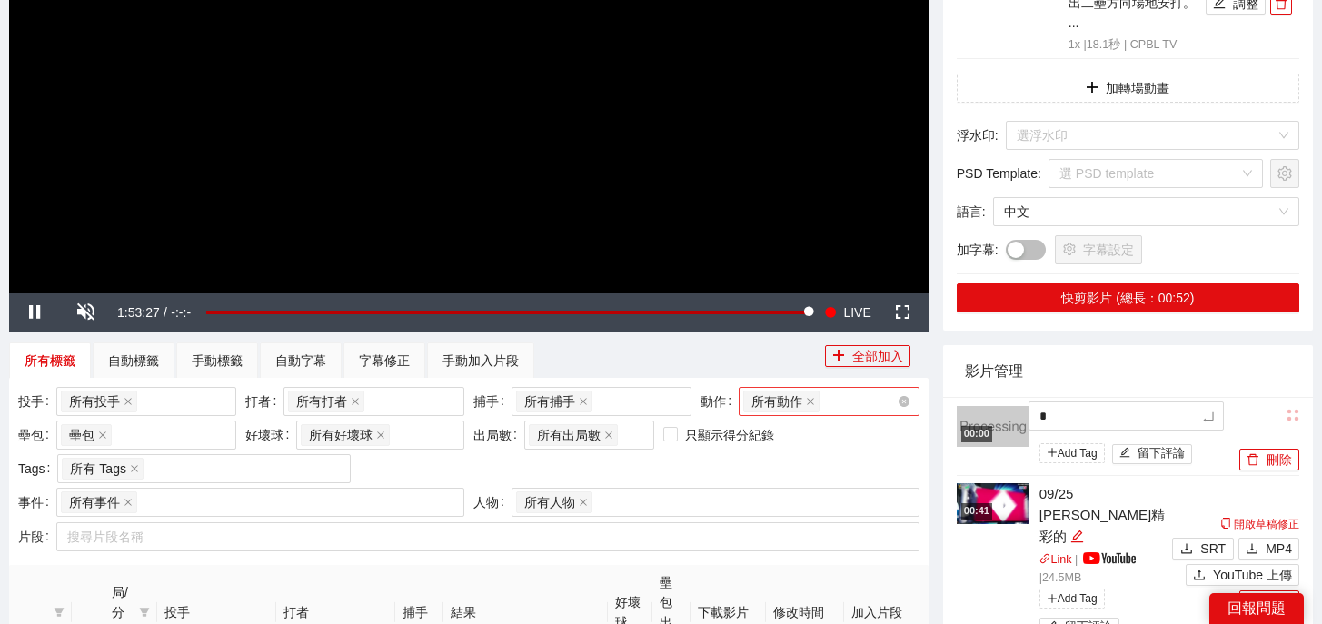
type textarea "**"
type textarea "*"
type textarea "**"
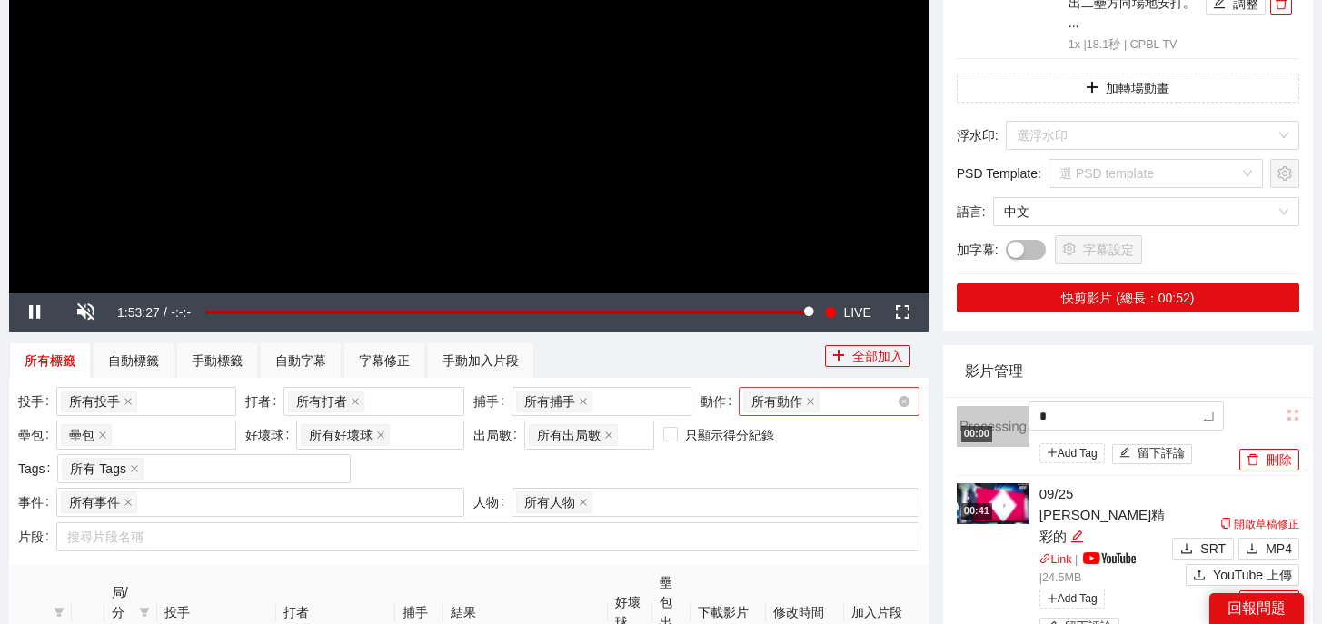
type textarea "**"
type textarea "***"
type textarea "**"
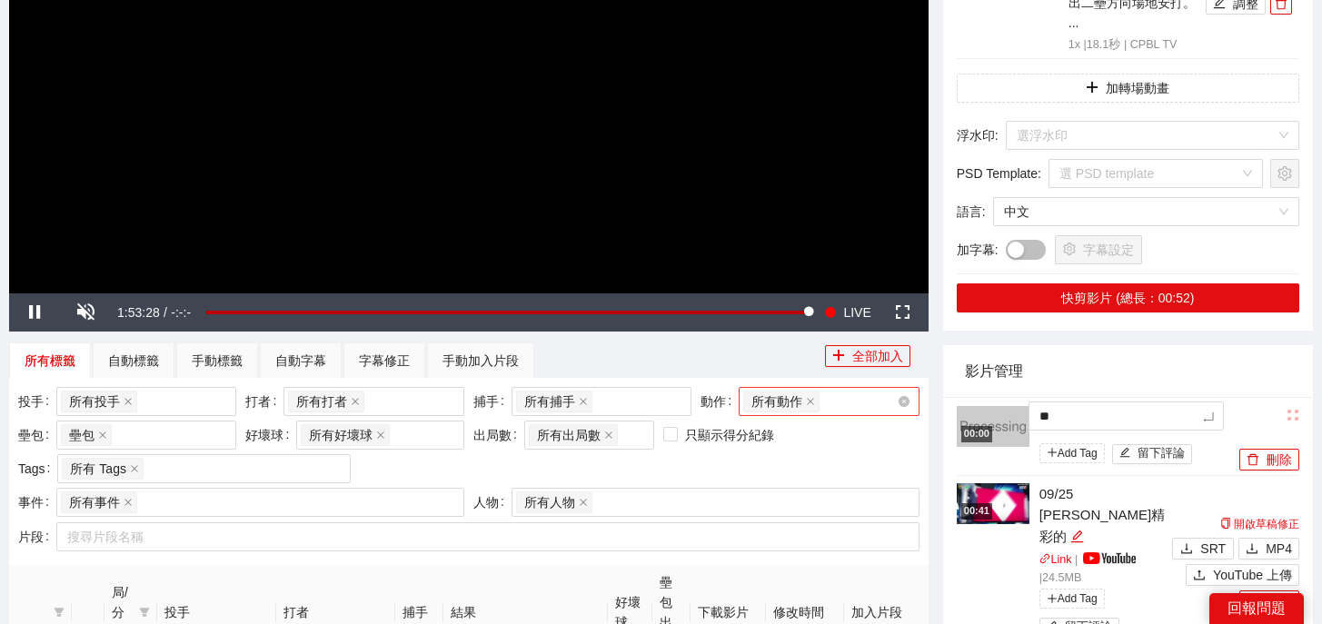
type textarea "**"
type textarea "****"
type textarea "*****"
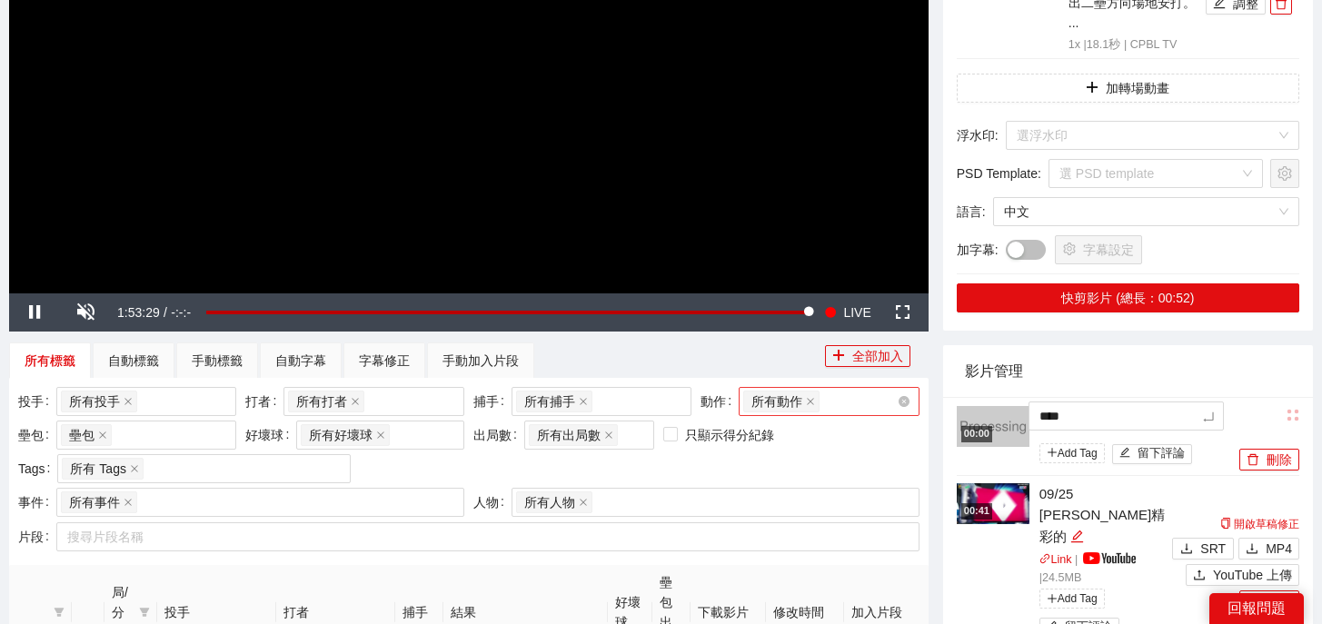
type textarea "*****"
type textarea "******"
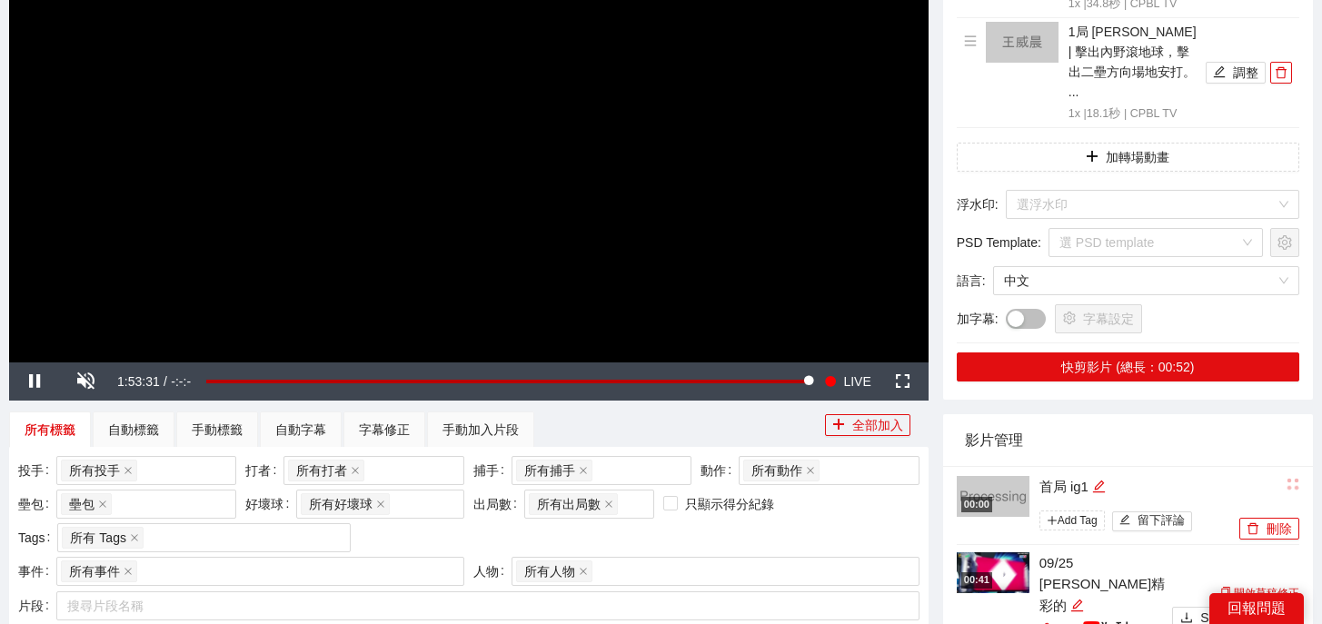
scroll to position [180, 0]
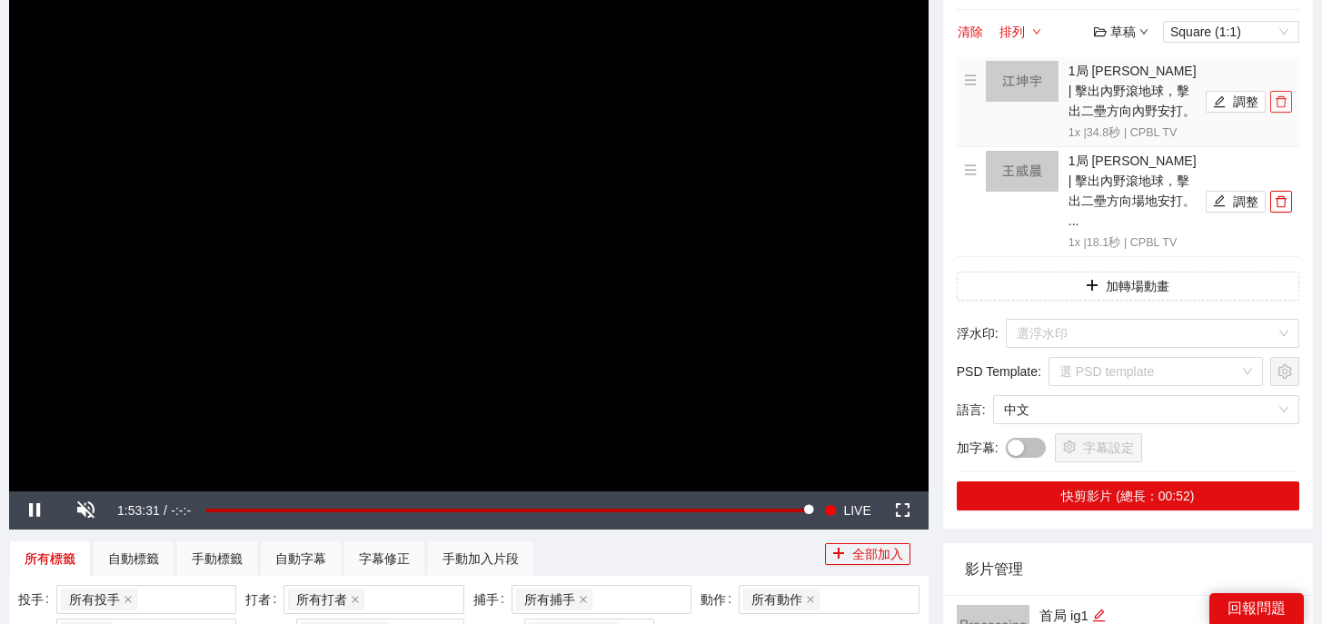
click at [1282, 98] on icon "delete" at bounding box center [1280, 102] width 11 height 12
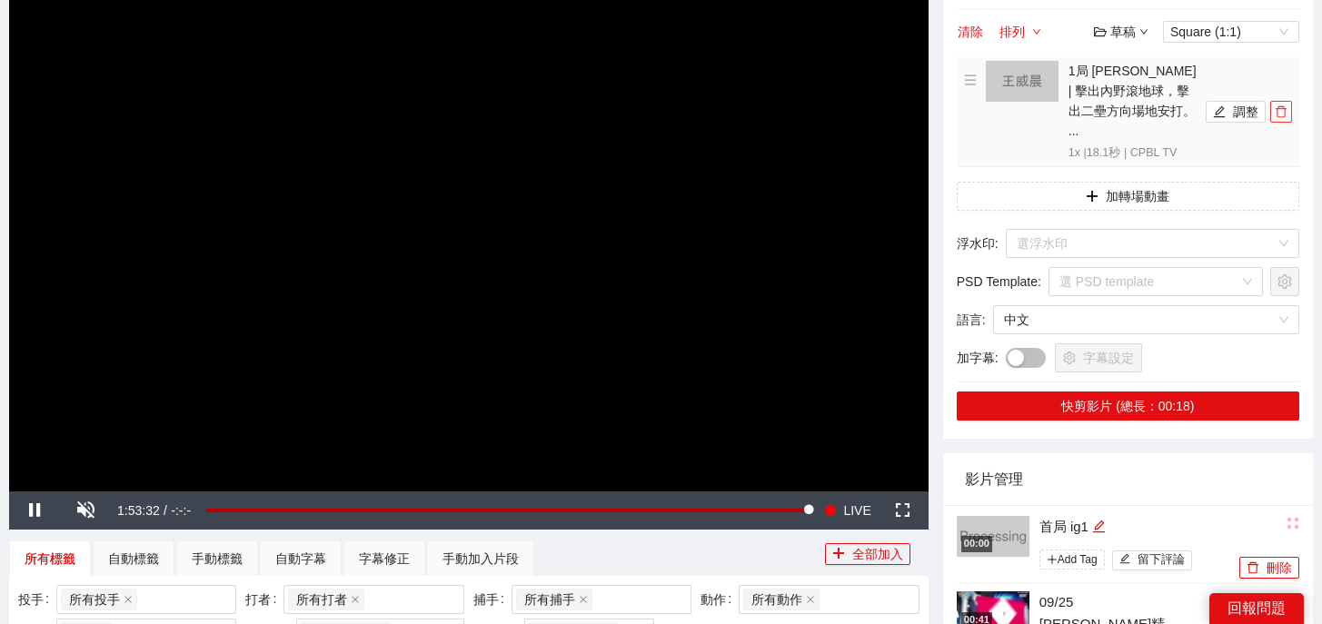
click at [1282, 106] on icon "delete" at bounding box center [1280, 112] width 11 height 12
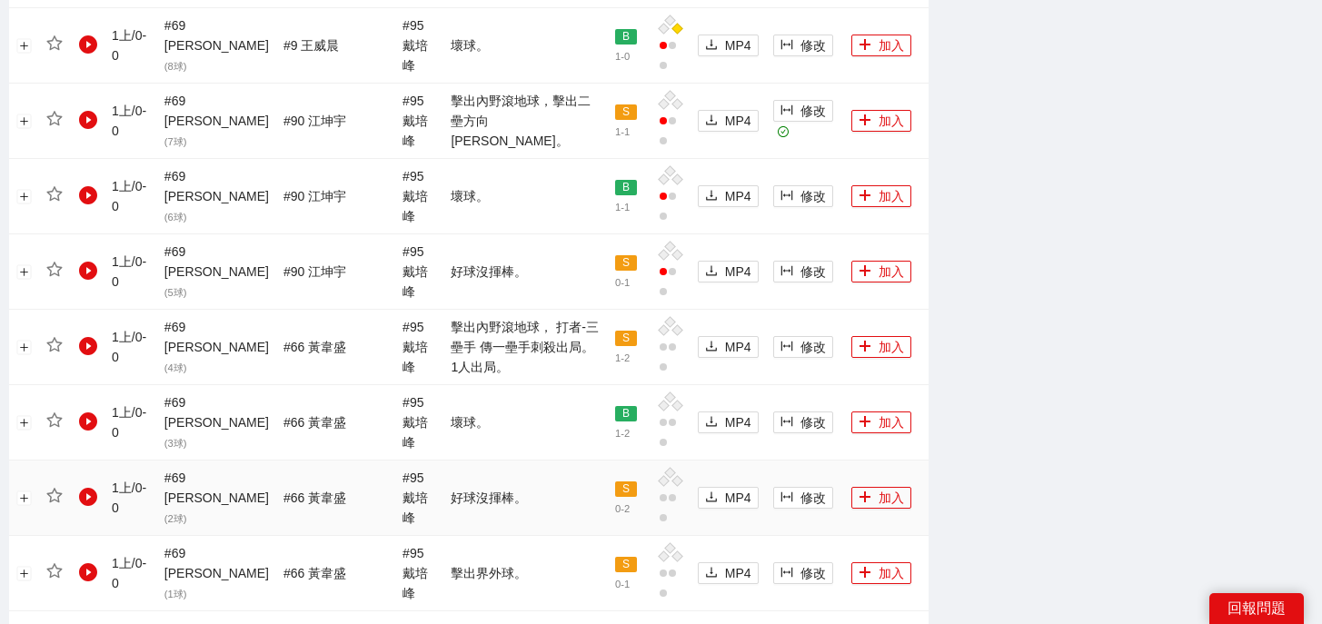
scroll to position [2013, 0]
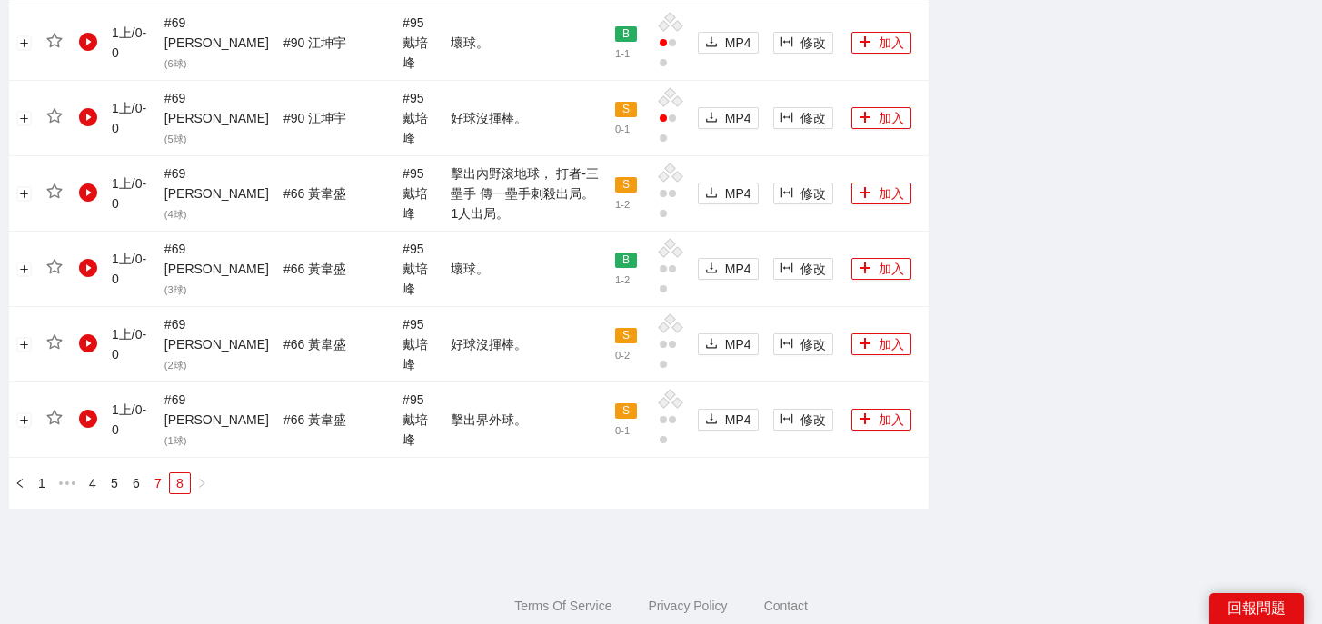
click at [154, 473] on link "7" at bounding box center [158, 483] width 20 height 20
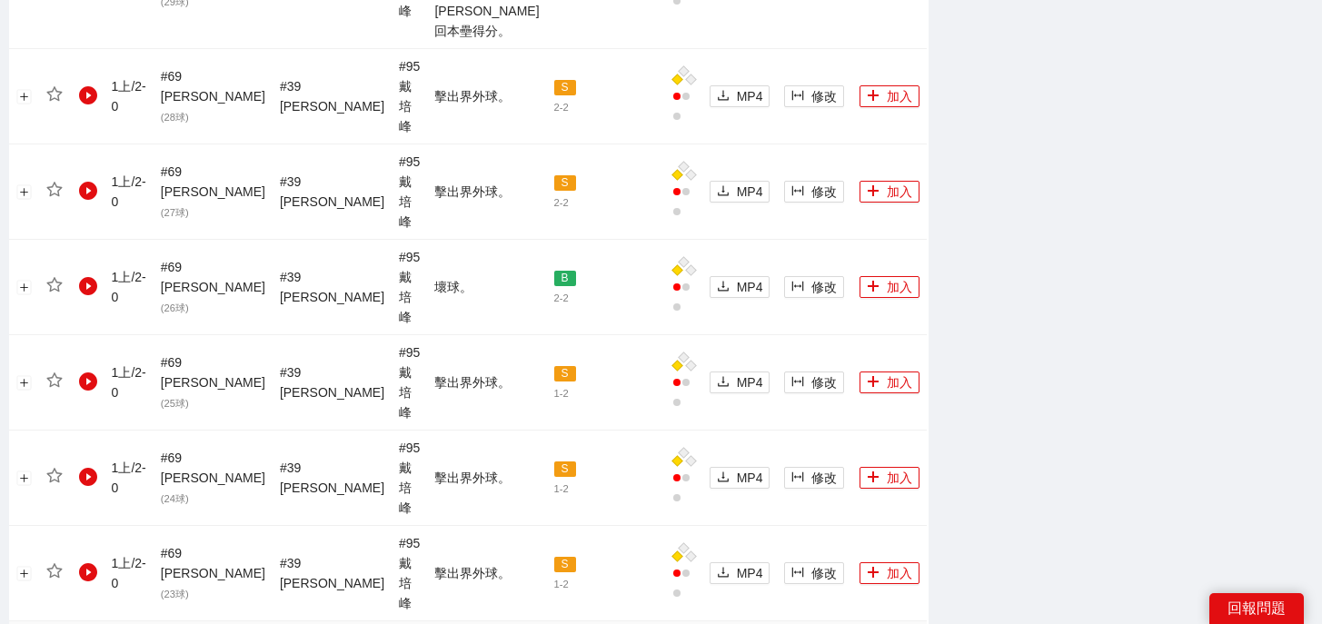
scroll to position [1943, 0]
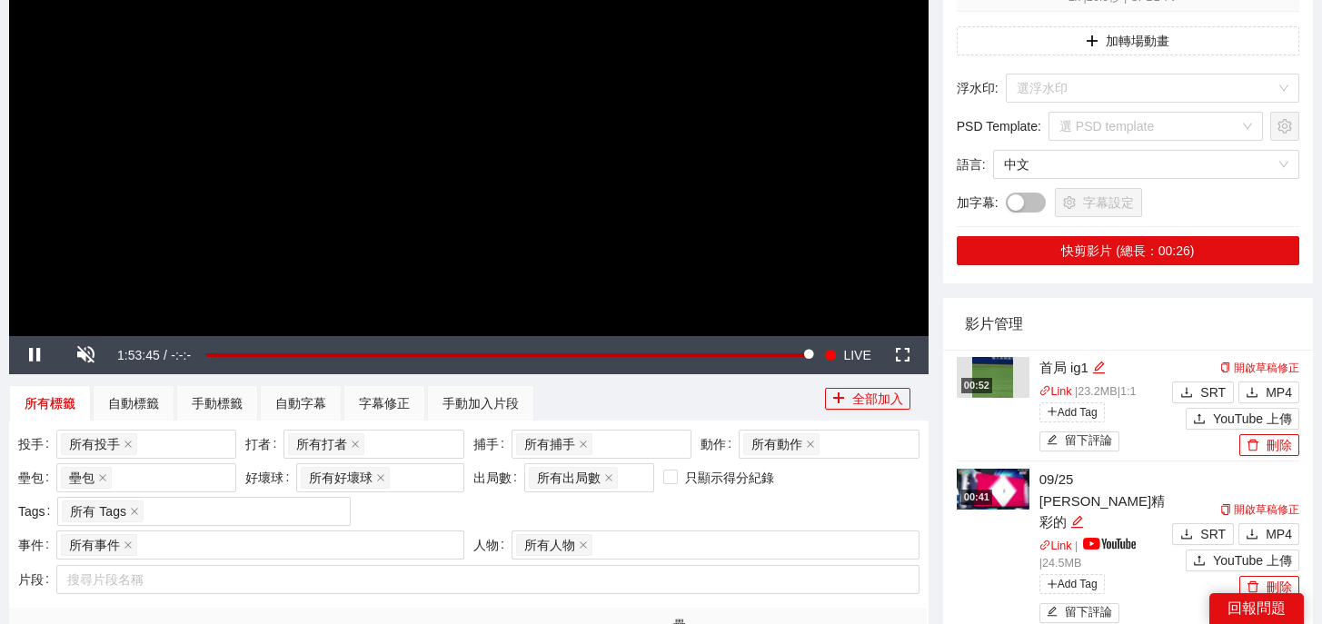
scroll to position [0, 0]
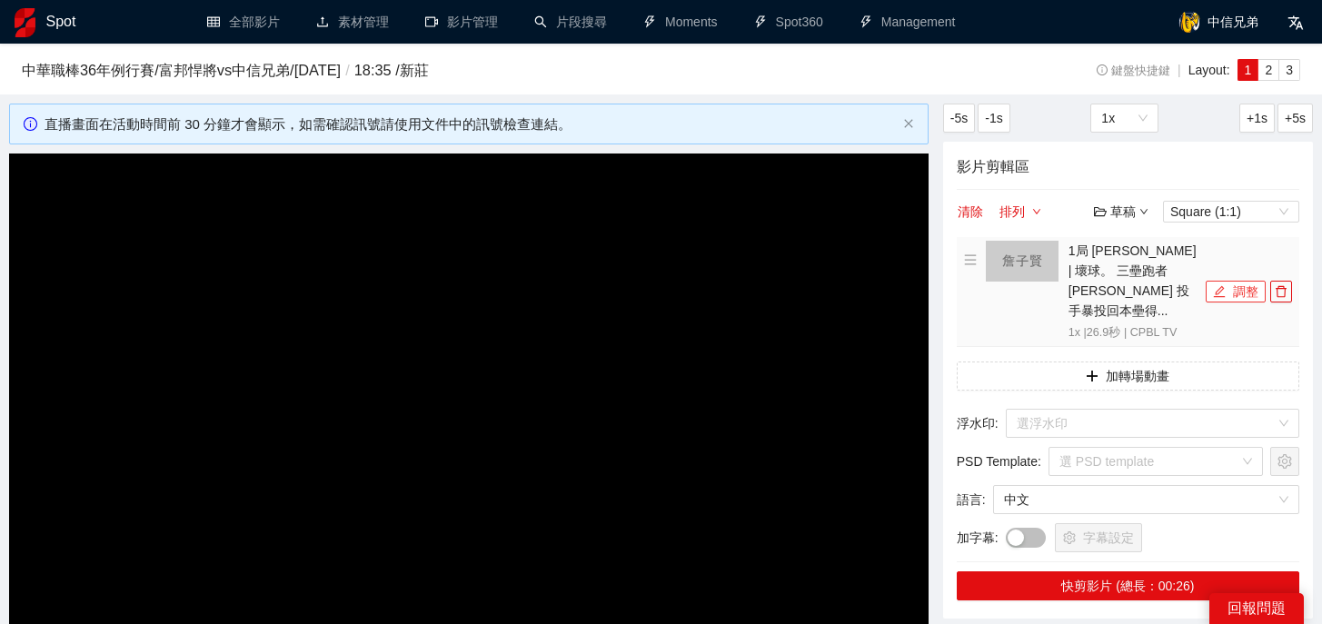
click at [1238, 287] on button "調整" at bounding box center [1235, 292] width 60 height 22
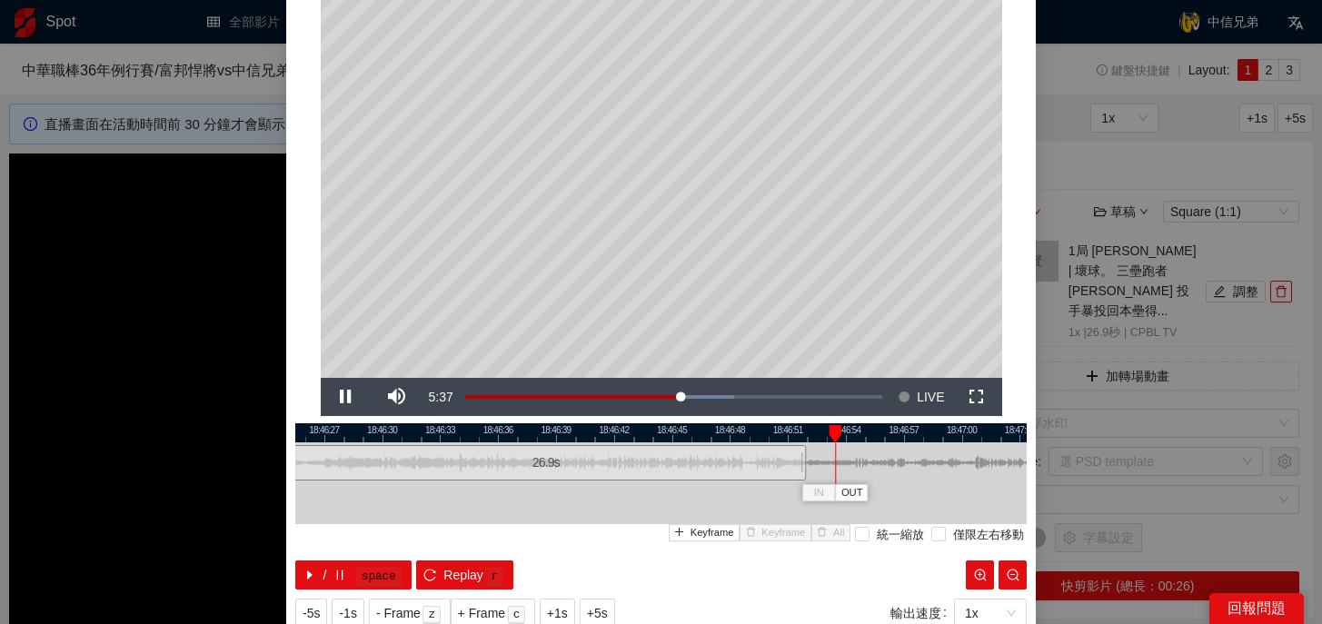
scroll to position [148, 0]
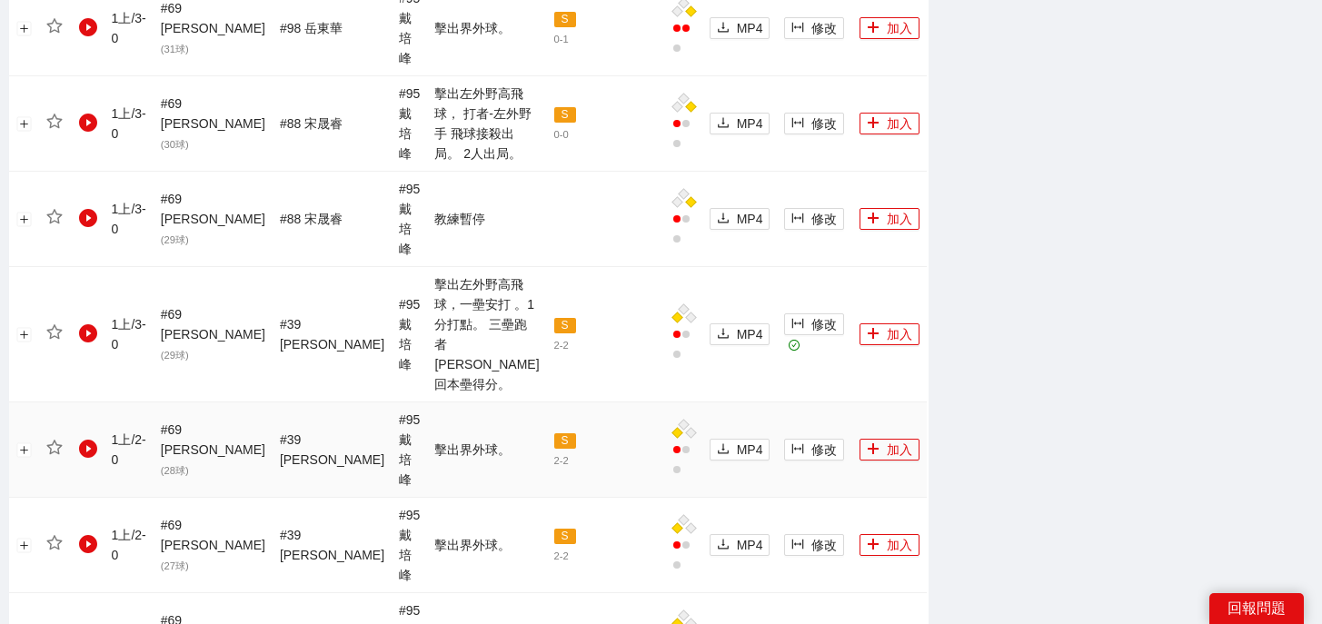
scroll to position [1542, 0]
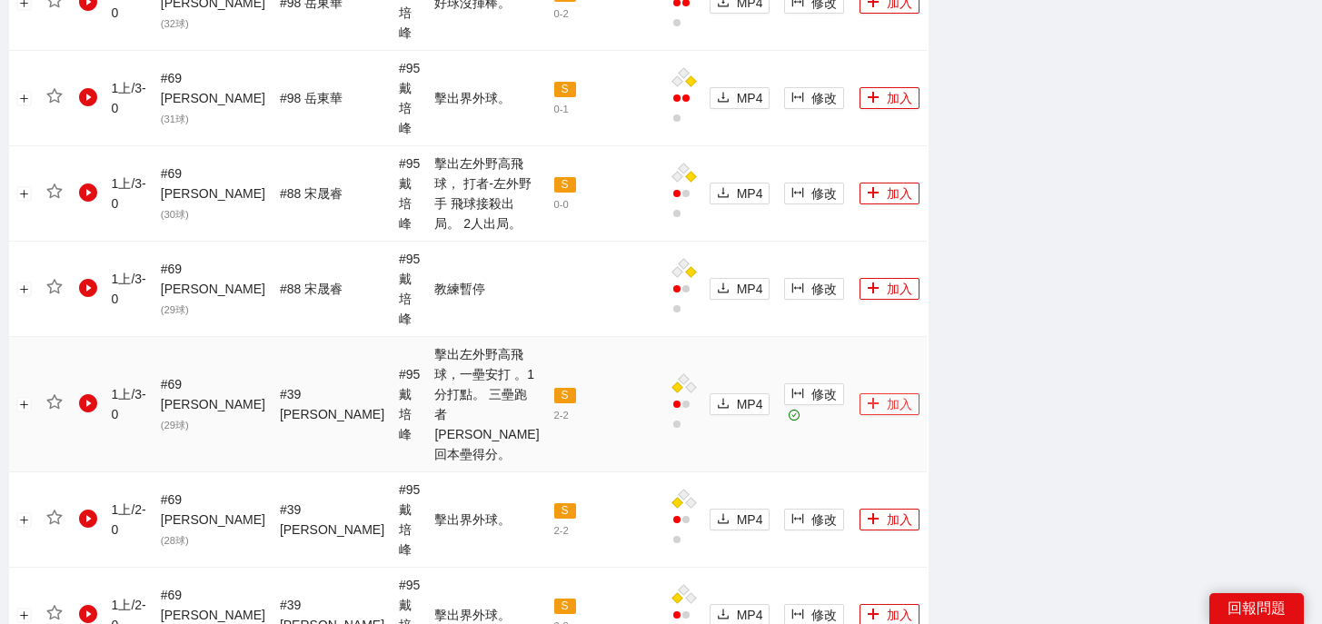
click at [867, 397] on icon "plus" at bounding box center [873, 403] width 13 height 13
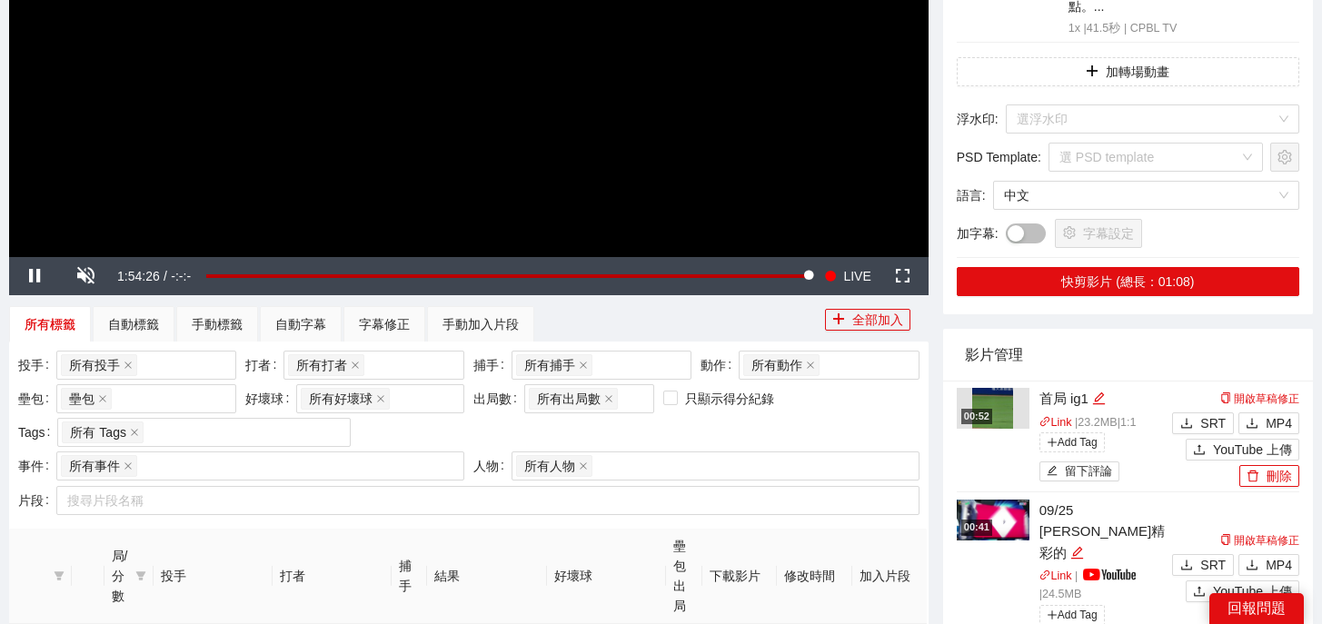
scroll to position [4, 0]
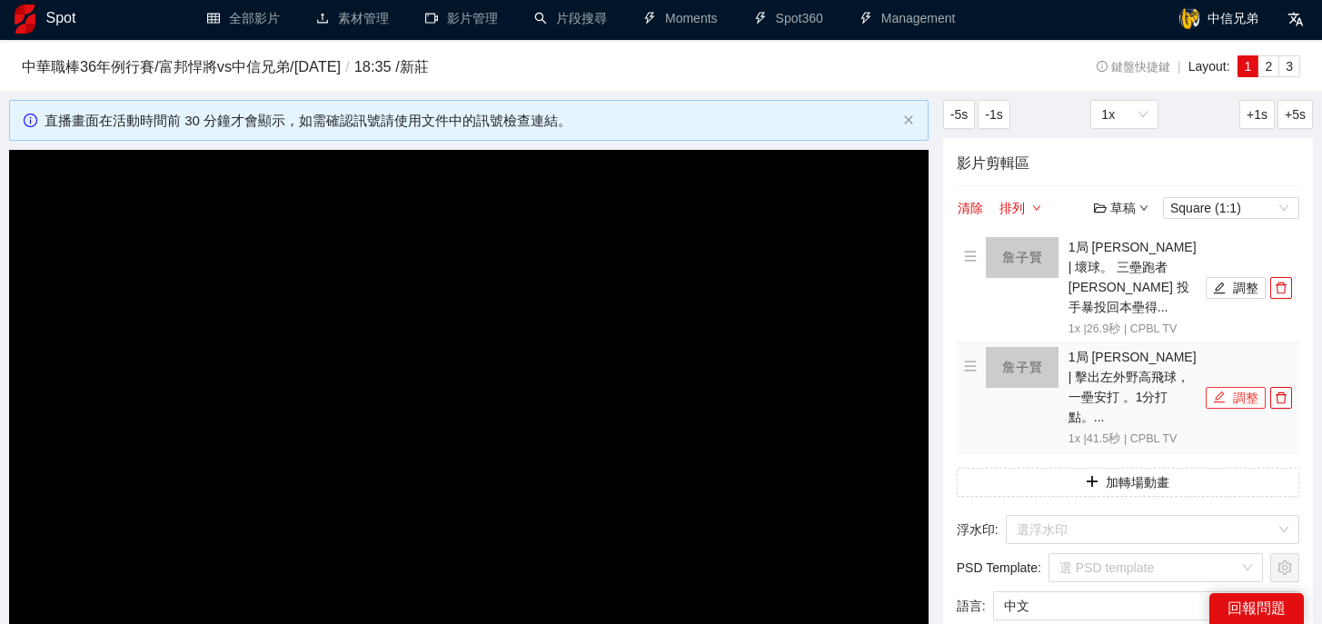
click at [1236, 387] on button "調整" at bounding box center [1235, 398] width 60 height 22
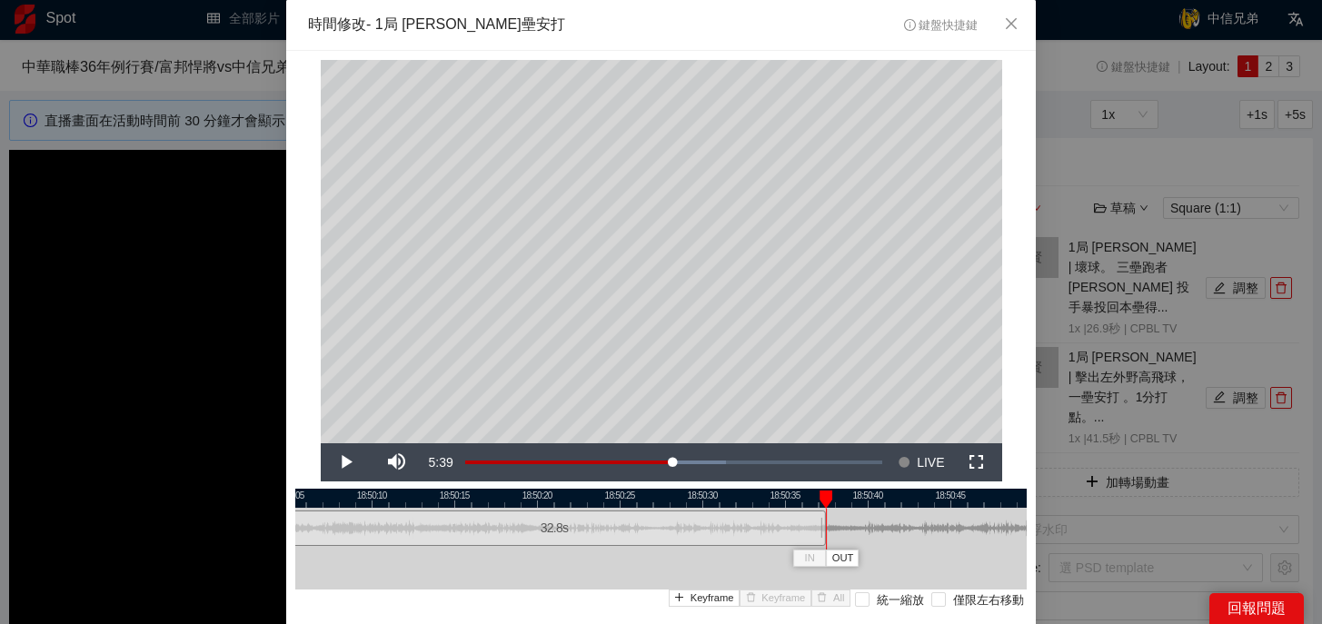
drag, startPoint x: 967, startPoint y: 533, endPoint x: 825, endPoint y: 544, distance: 143.0
click at [825, 544] on div "18:50:05 18:50:10 18:50:15 18:50:20 18:50:25 18:50:30 18:50:35 18:50:40 18:50:4…" at bounding box center [660, 572] width 731 height 166
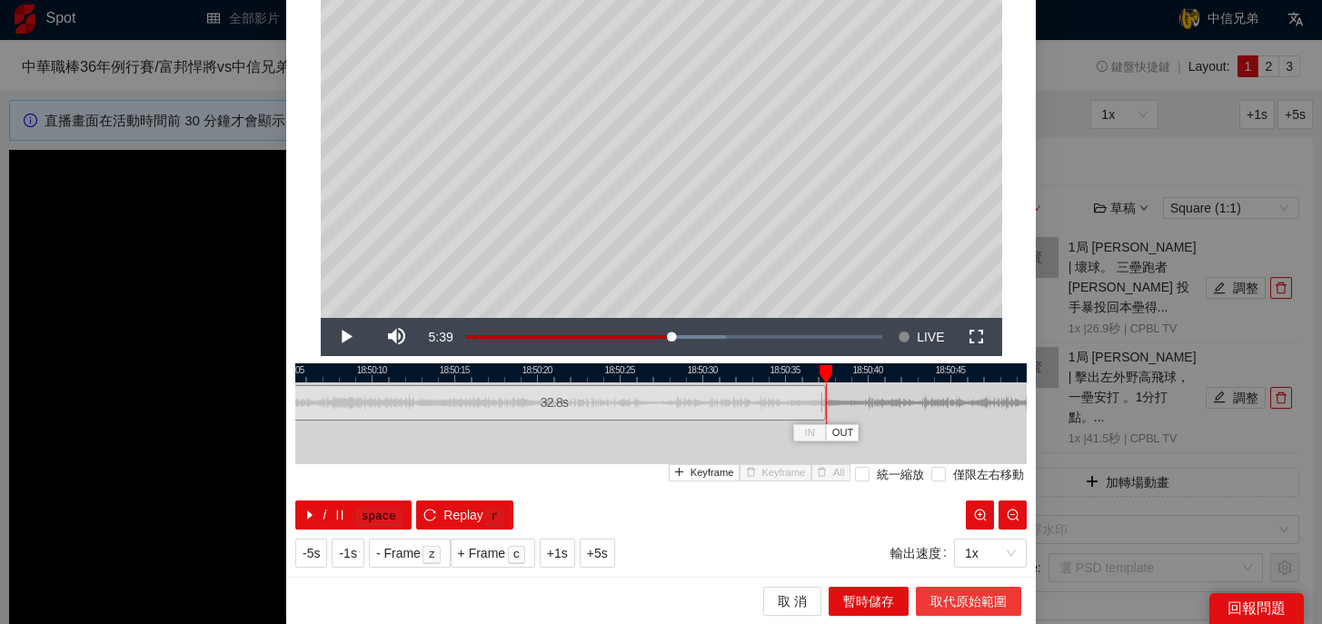
click at [961, 591] on span "取代原始範圍" at bounding box center [968, 601] width 76 height 20
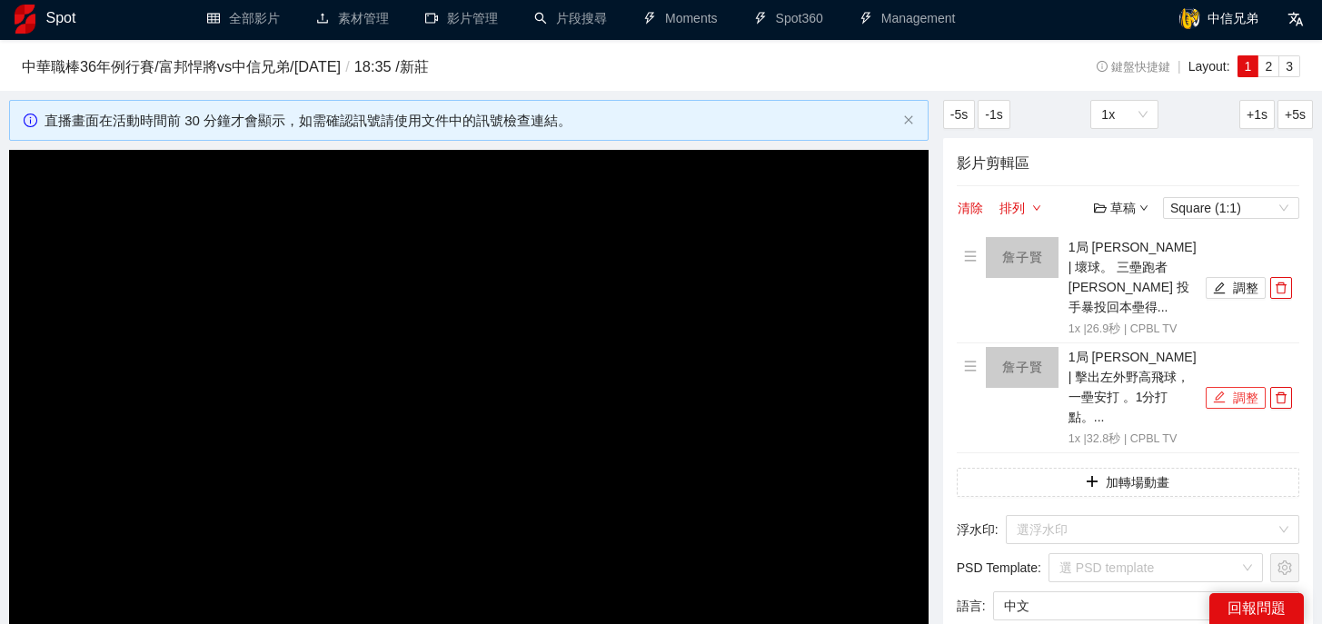
scroll to position [251, 0]
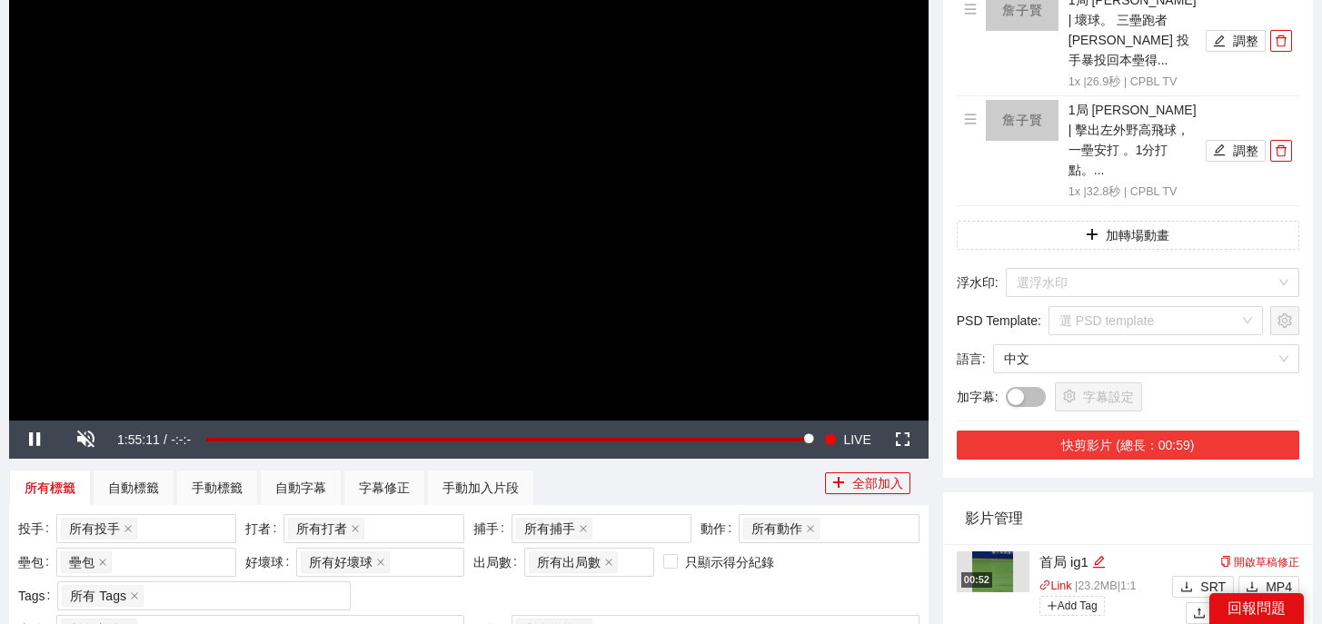
click at [1177, 431] on button "快剪影片 (總長：00:59)" at bounding box center [1128, 445] width 342 height 29
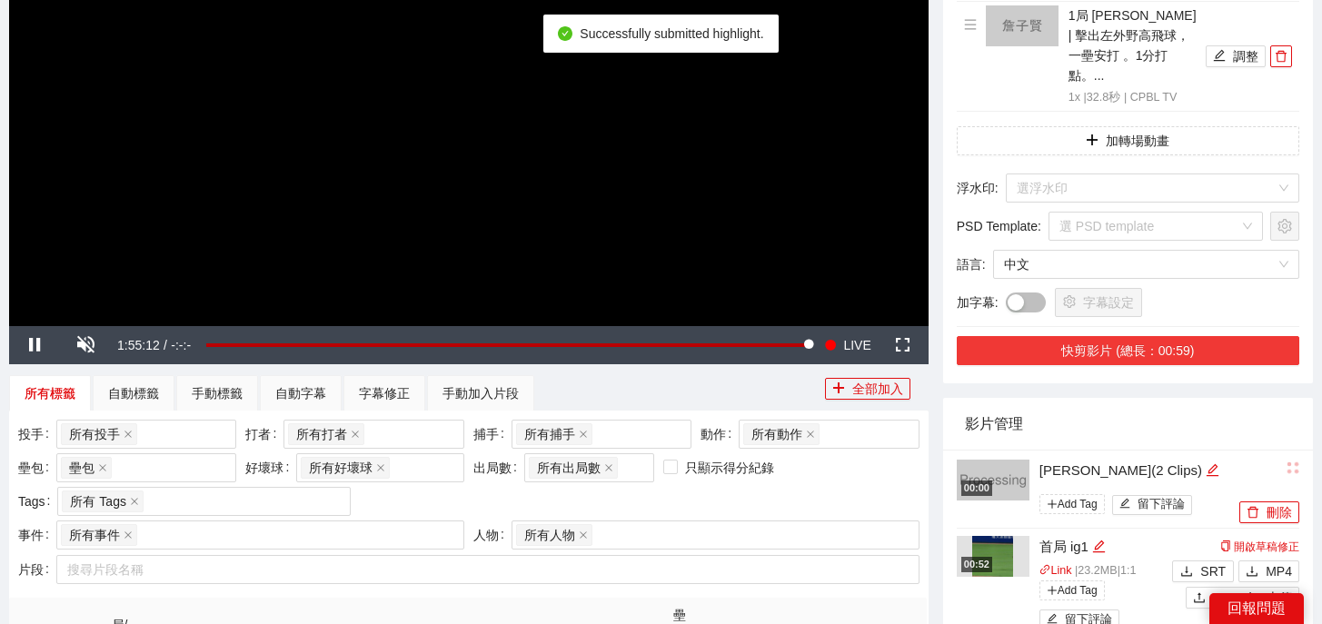
scroll to position [352, 0]
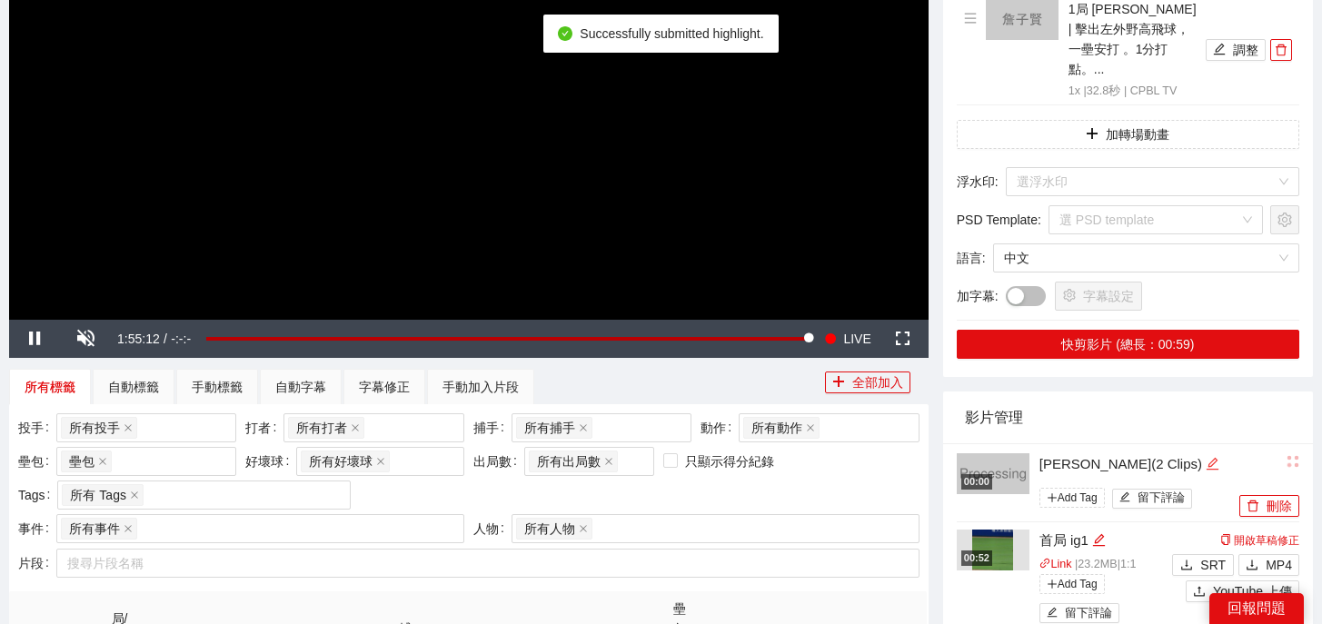
click at [1205, 457] on icon "edit" at bounding box center [1212, 464] width 14 height 14
drag, startPoint x: 1166, startPoint y: 422, endPoint x: 779, endPoint y: 398, distance: 387.7
type textarea "*"
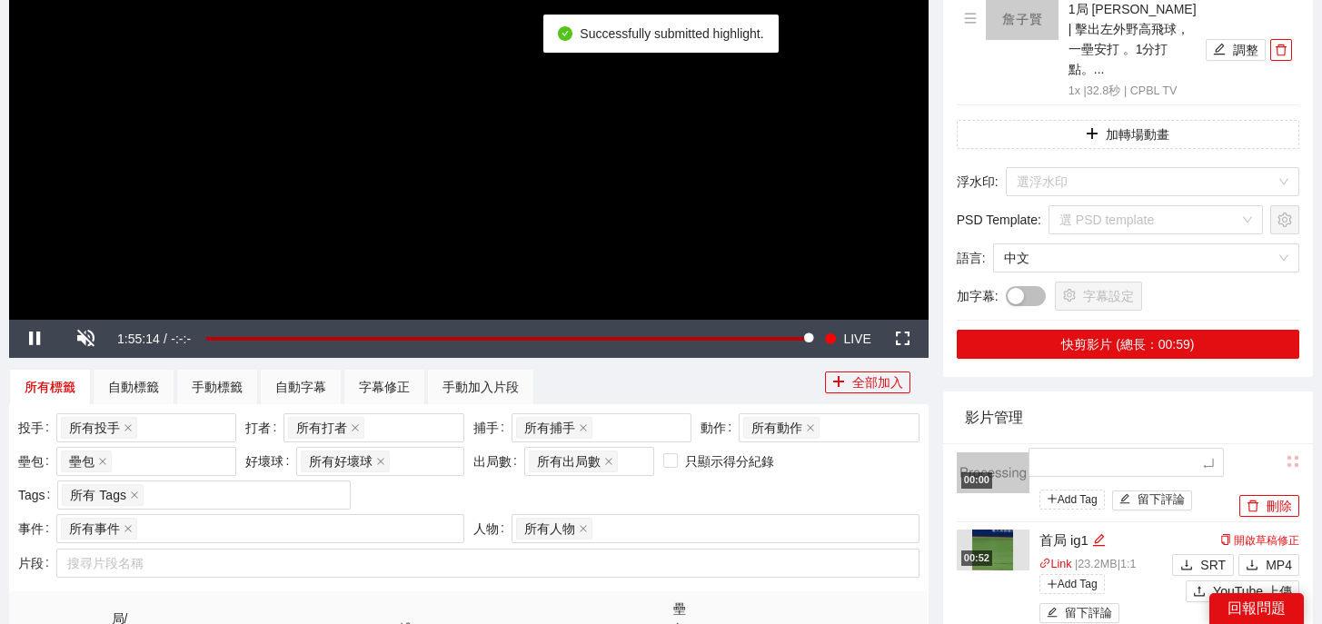
type textarea "*"
type textarea "**"
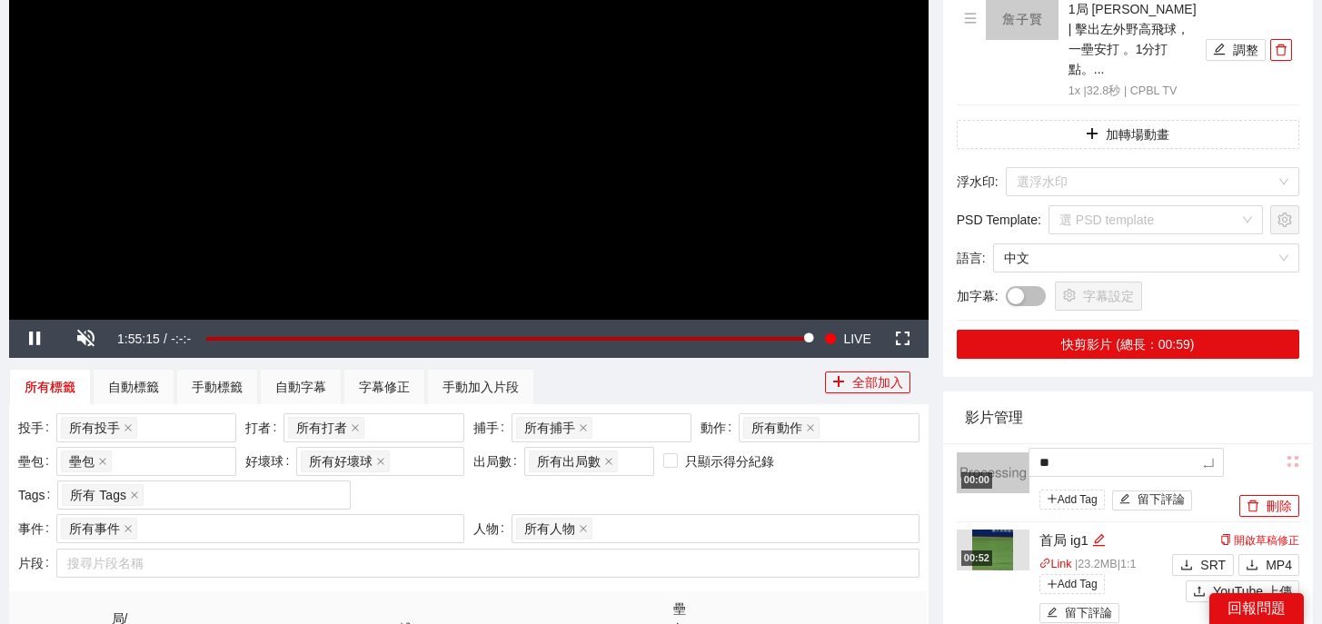
type textarea "*"
type textarea "**"
type textarea "***"
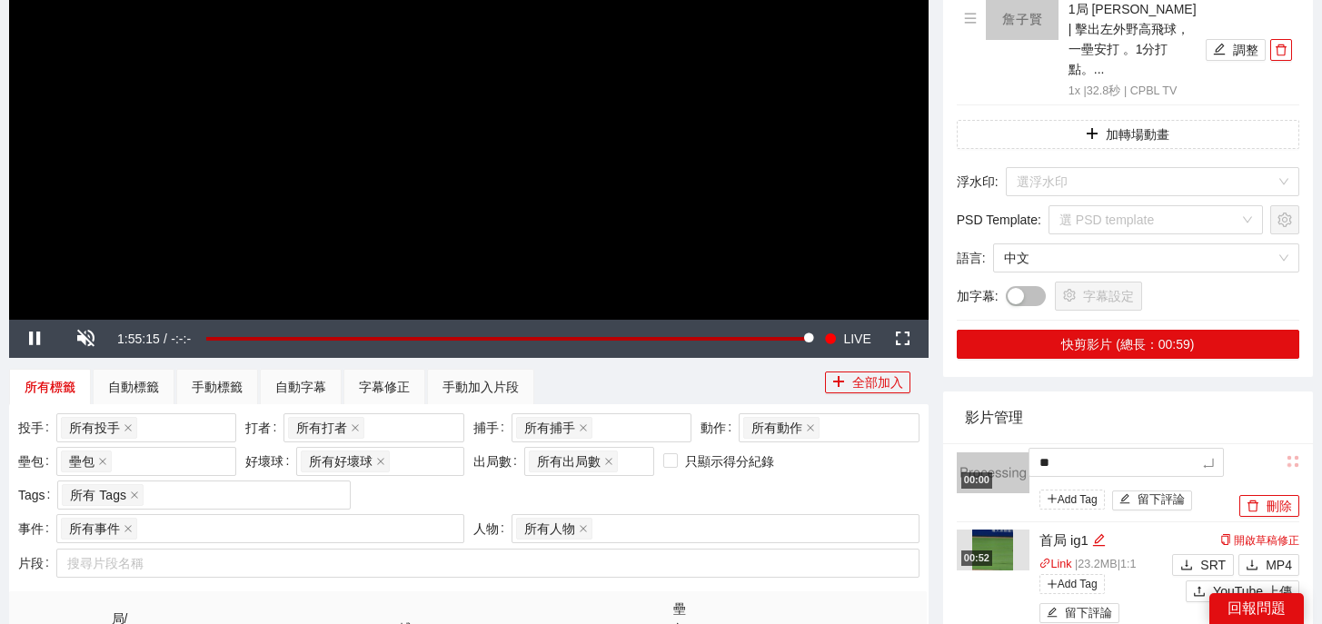
type textarea "***"
type textarea "**"
type textarea "****"
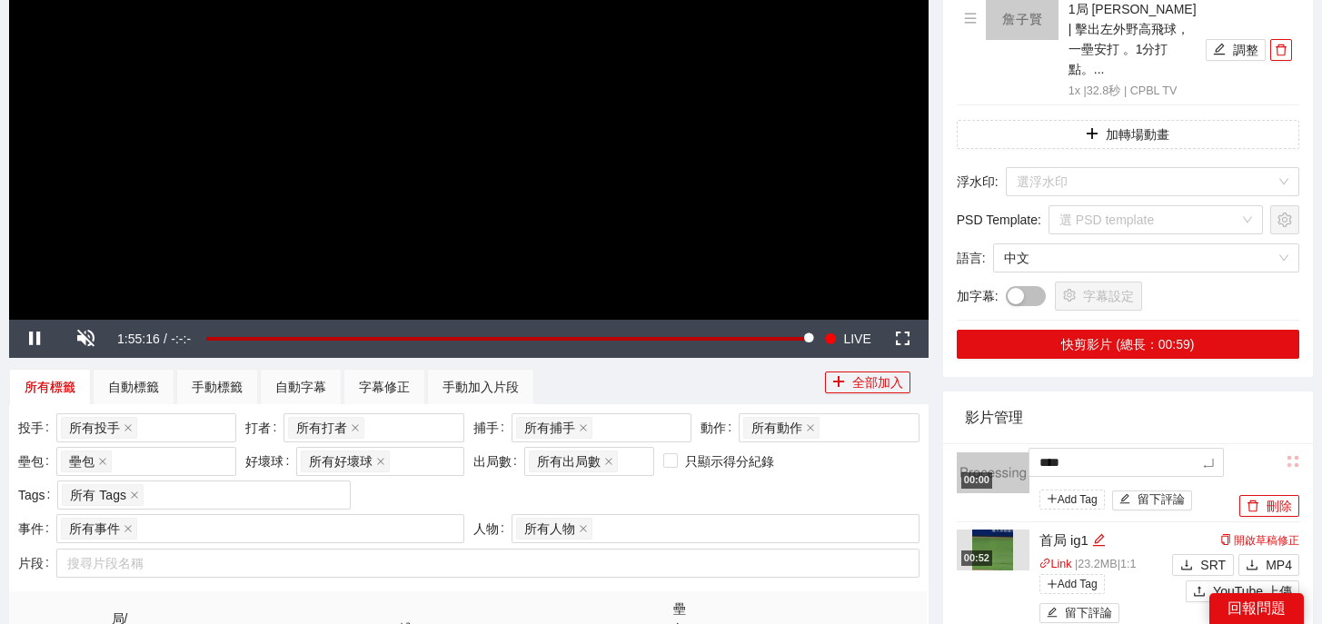
type textarea "*****"
type textarea "******"
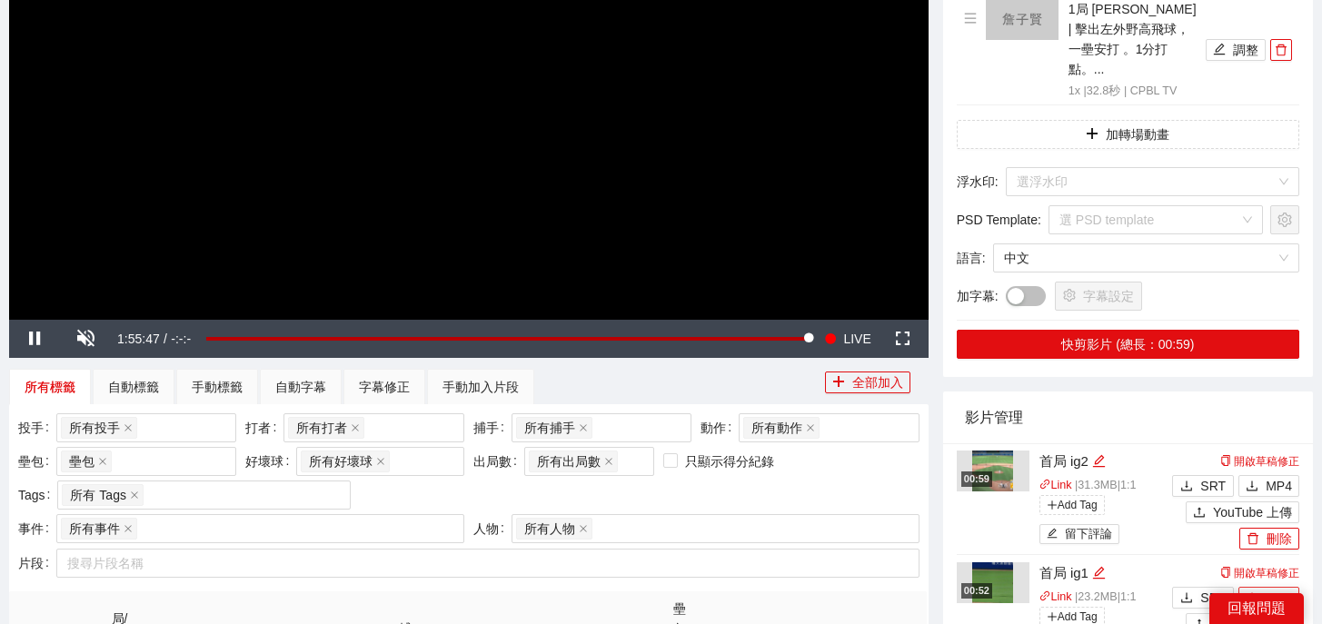
click at [1265, 588] on span "MP4" at bounding box center [1278, 598] width 26 height 20
click at [1266, 476] on span "MP4" at bounding box center [1278, 486] width 26 height 20
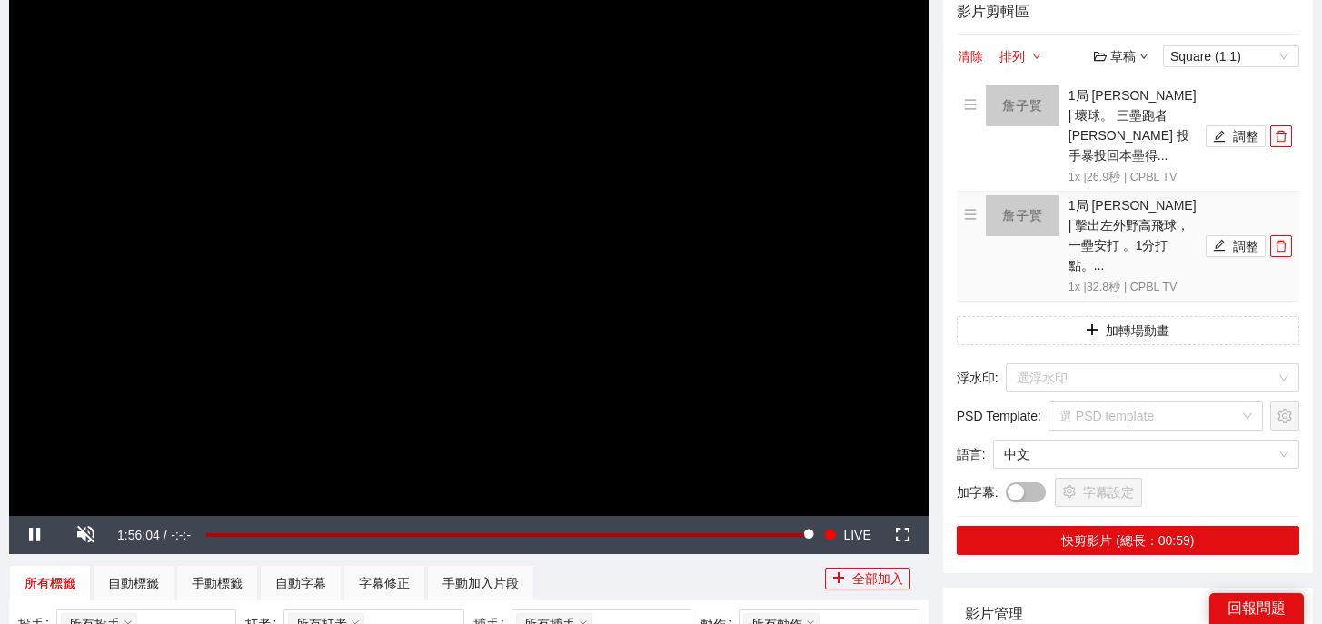
scroll to position [89, 0]
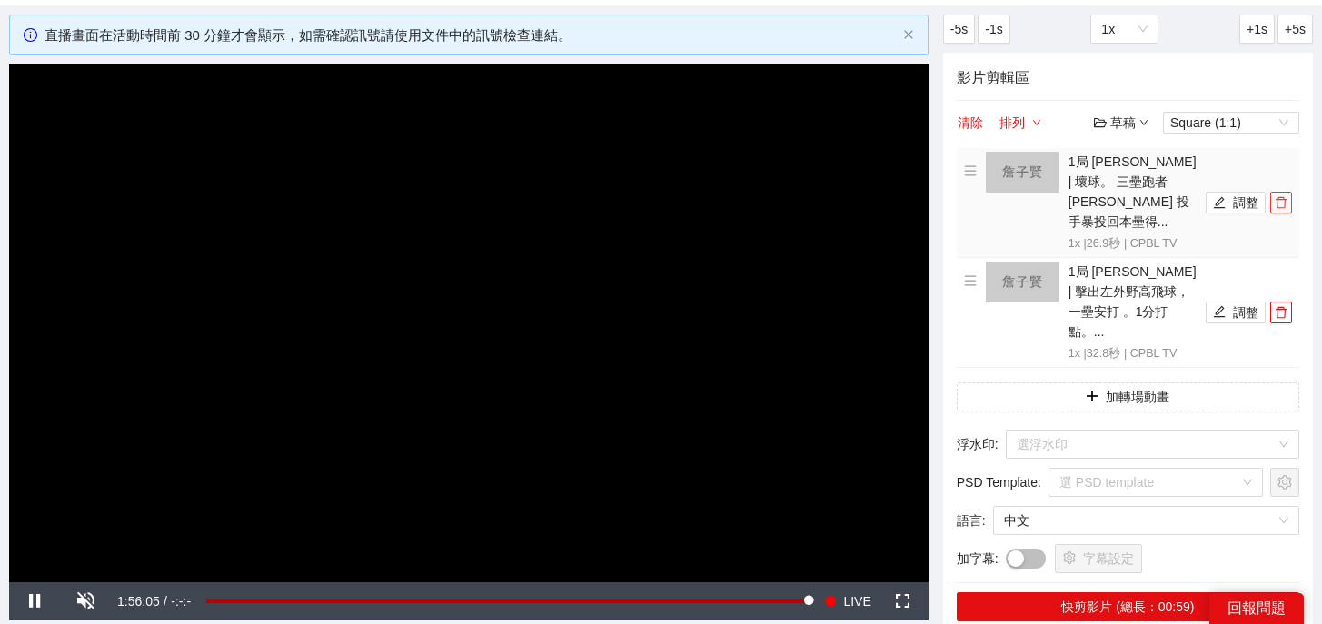
click at [1275, 201] on button "button" at bounding box center [1281, 203] width 22 height 22
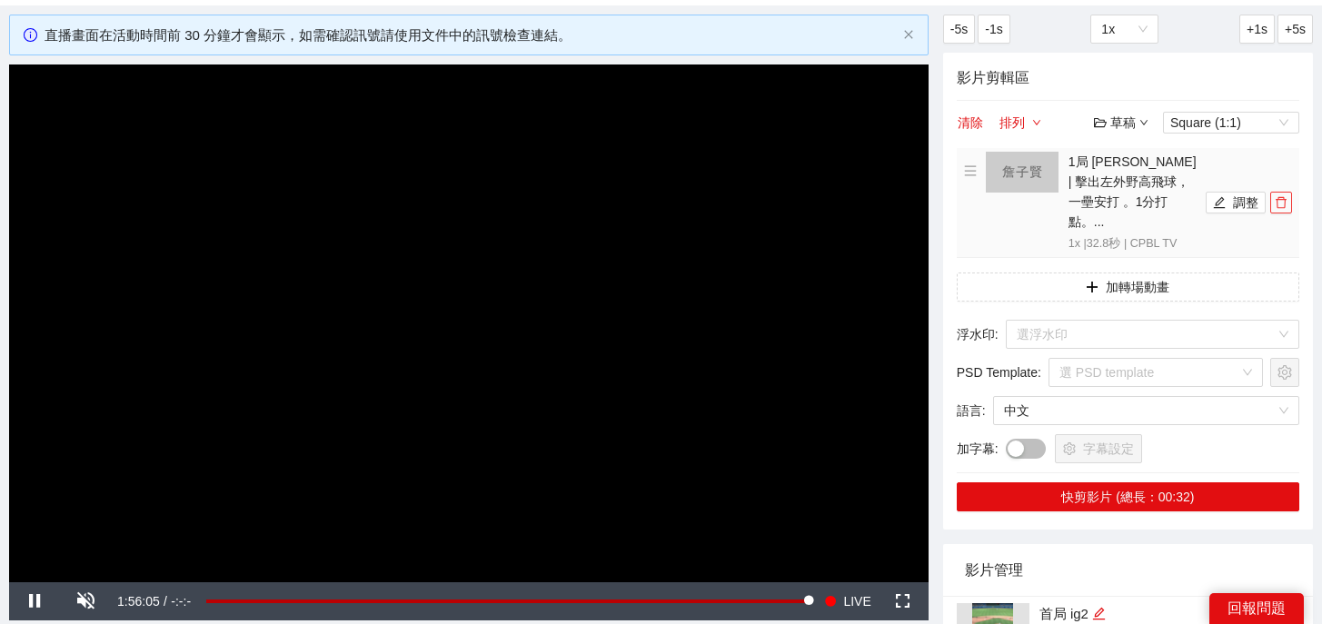
click at [1275, 201] on button "button" at bounding box center [1281, 203] width 22 height 22
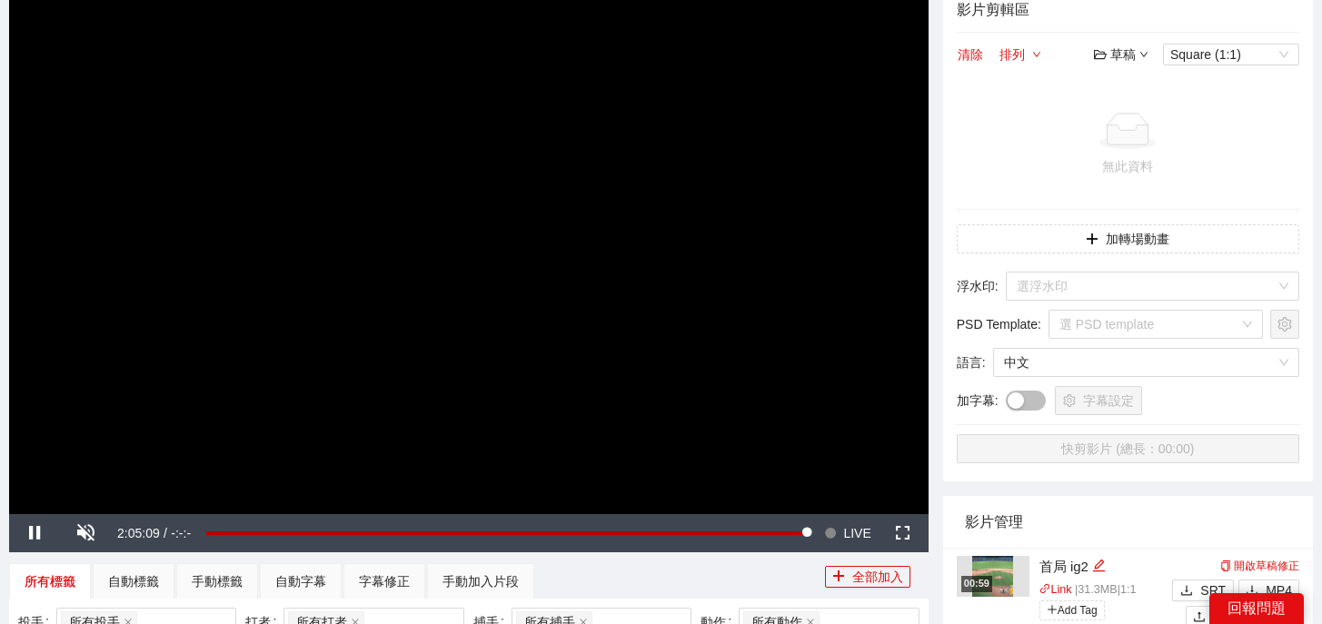
scroll to position [192, 0]
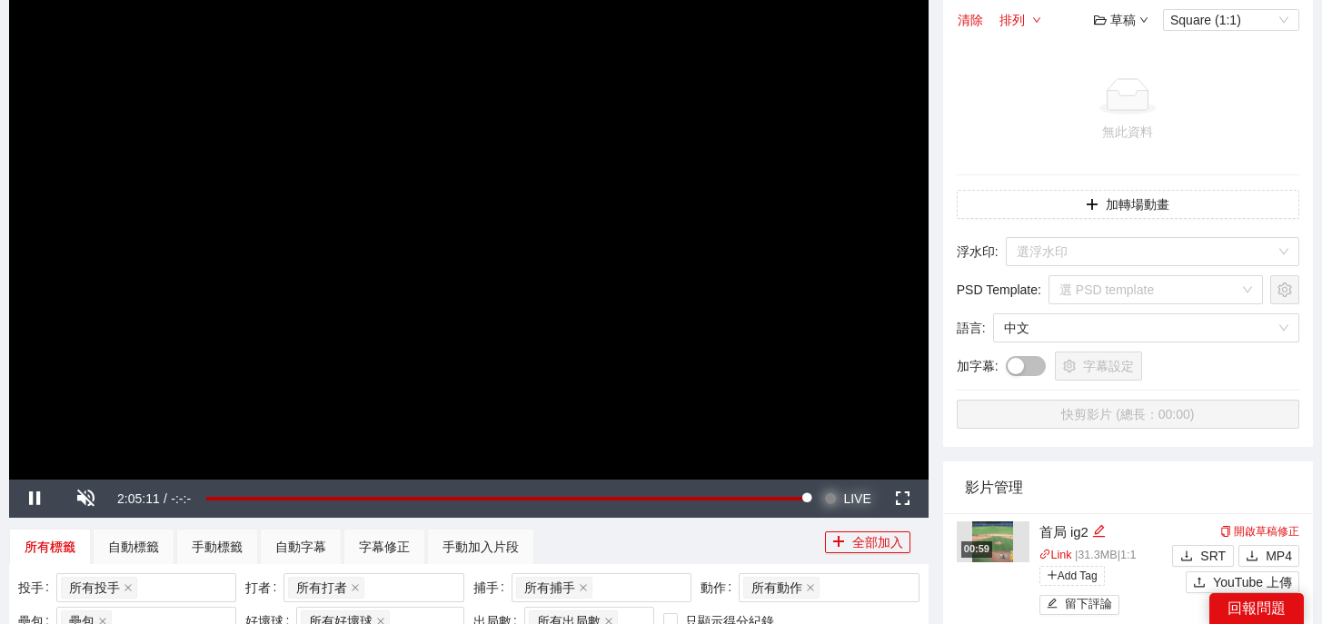
click at [861, 508] on span "LIVE" at bounding box center [856, 499] width 27 height 38
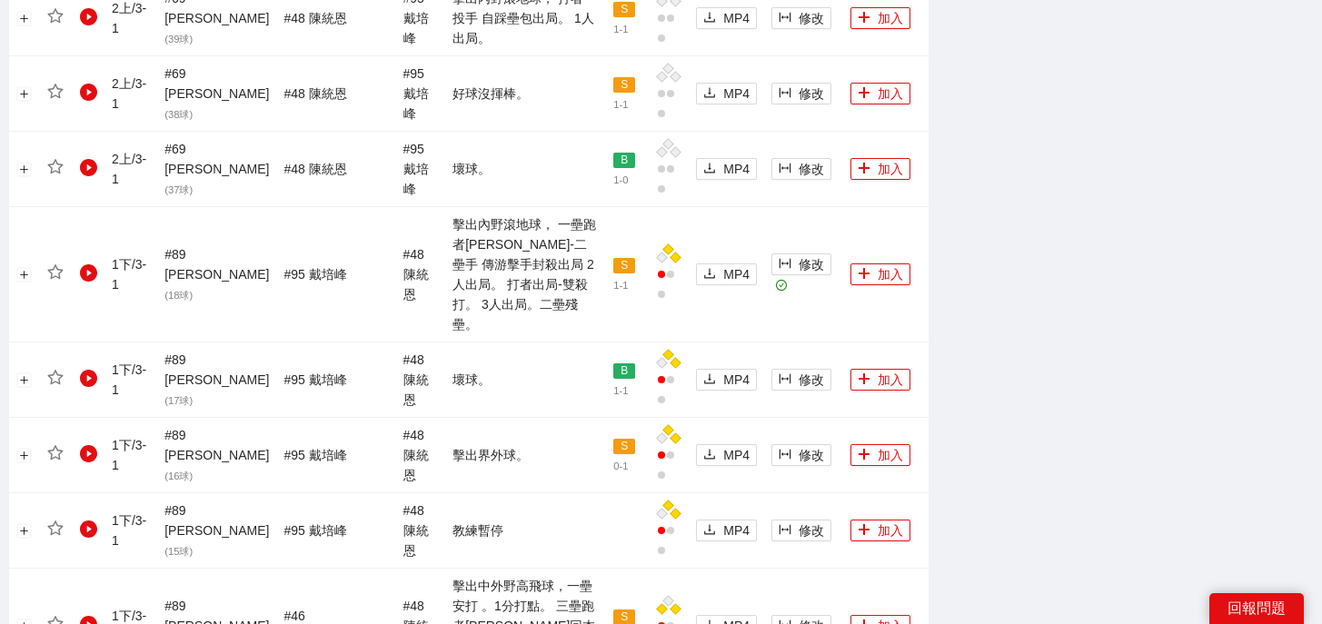
scroll to position [2128, 0]
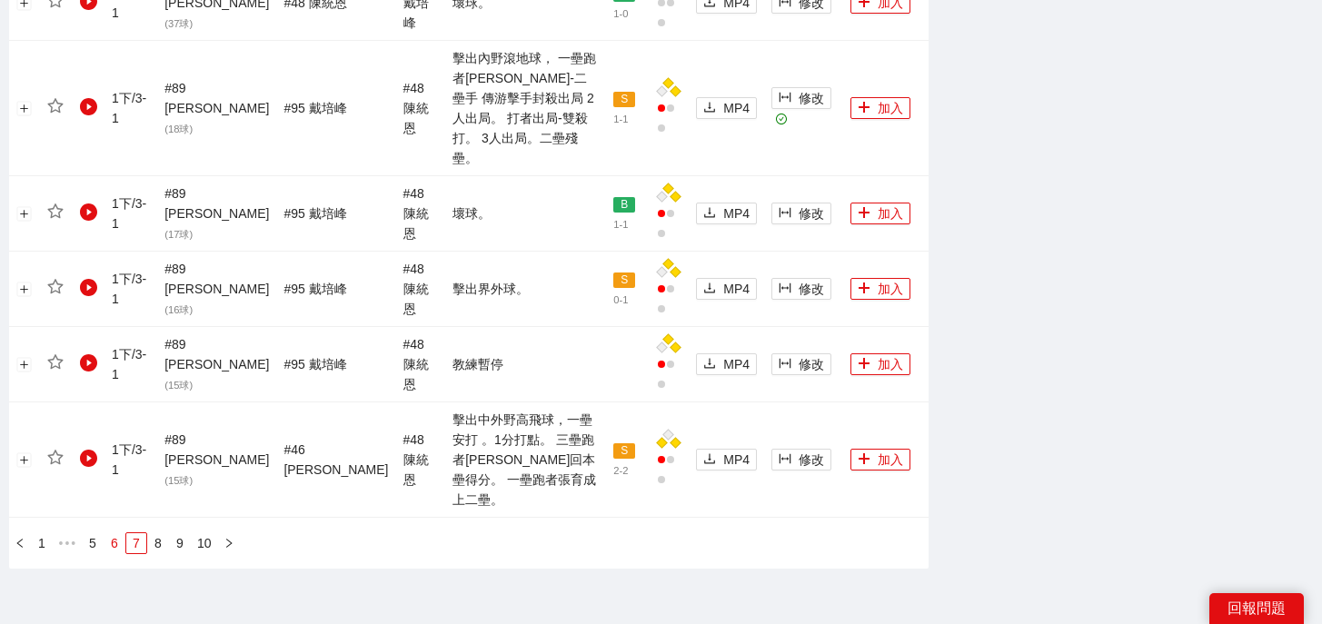
click at [112, 533] on link "6" at bounding box center [114, 543] width 20 height 20
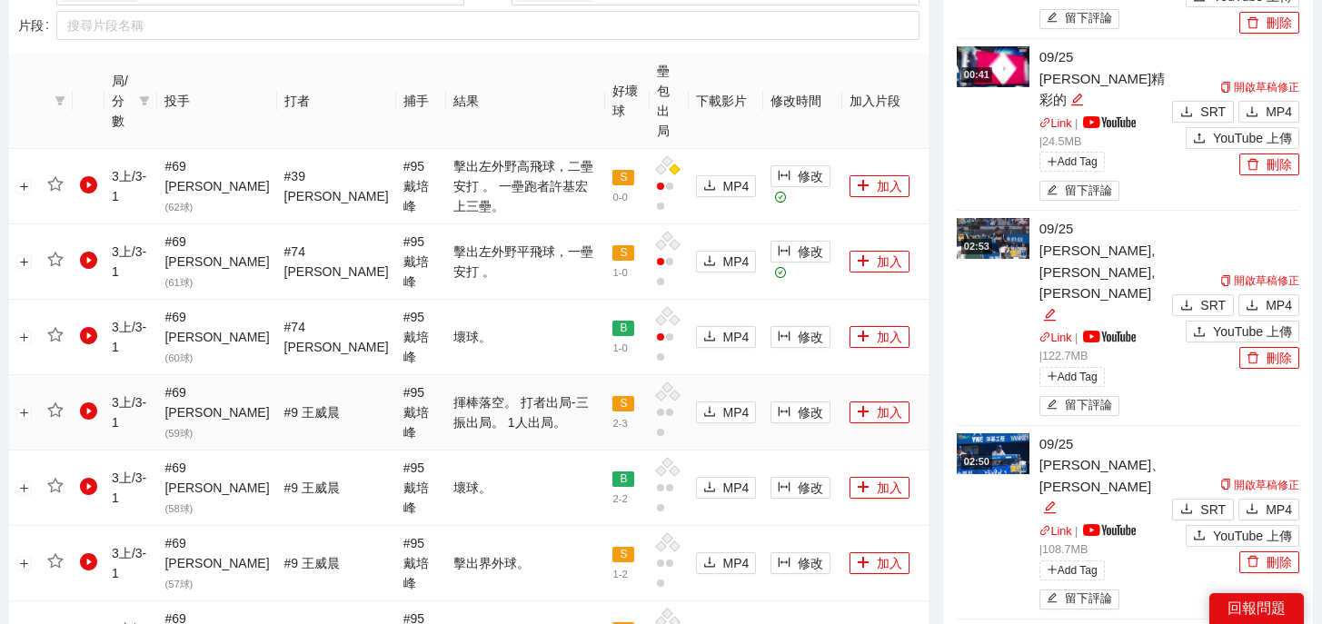
scroll to position [888, 0]
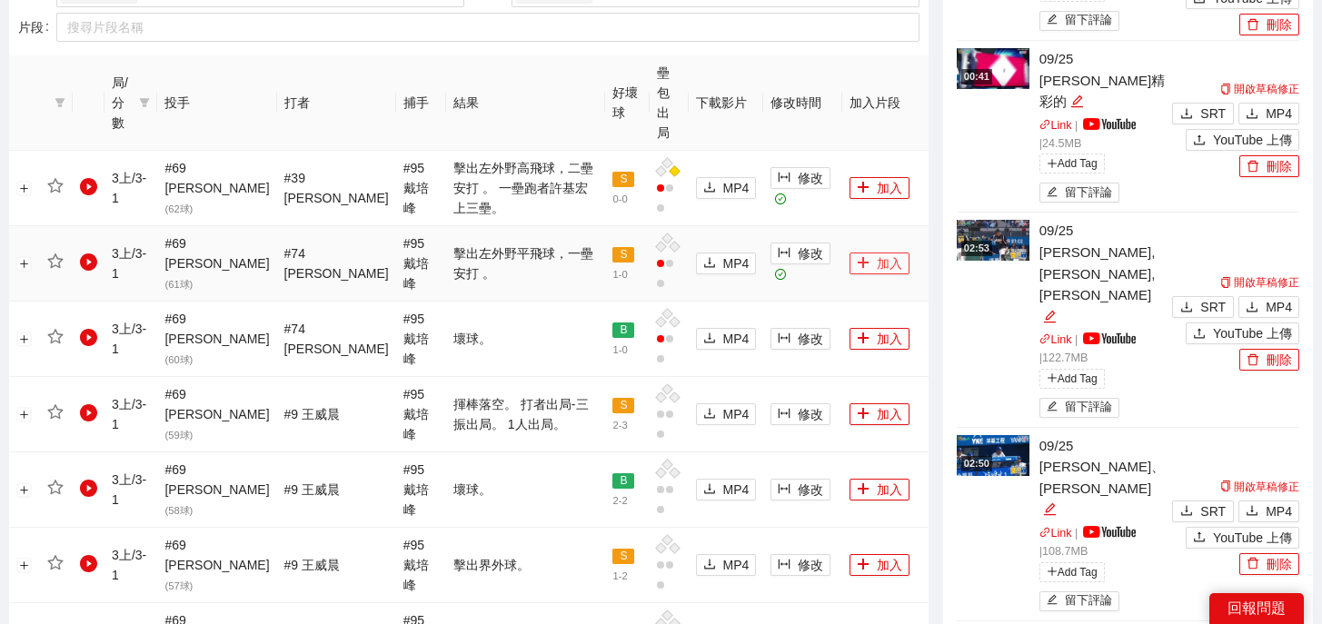
click at [852, 253] on button "加入" at bounding box center [879, 264] width 60 height 22
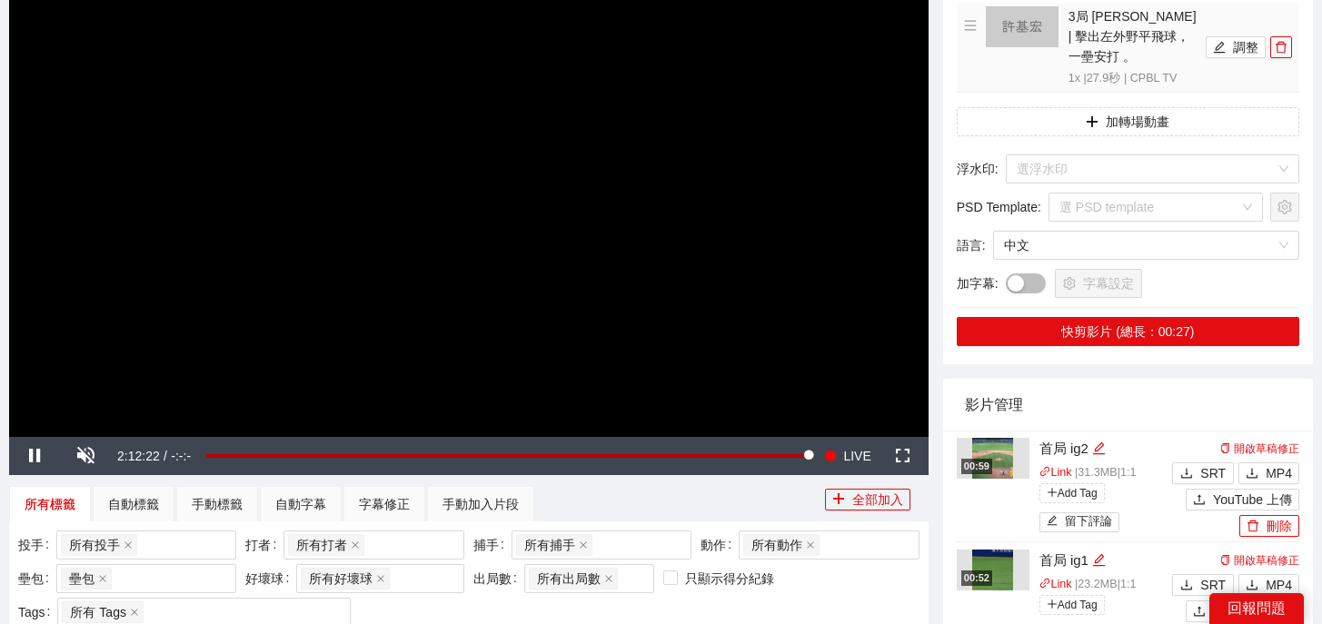
scroll to position [0, 0]
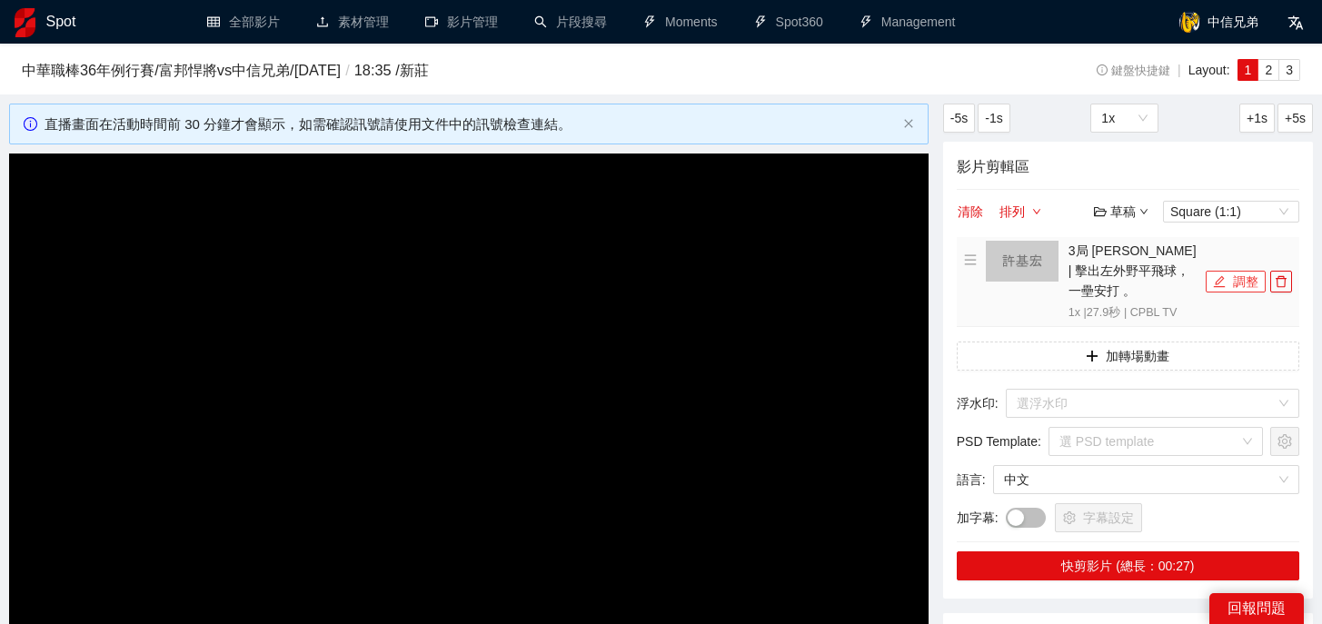
click at [1224, 275] on icon "edit" at bounding box center [1219, 281] width 13 height 13
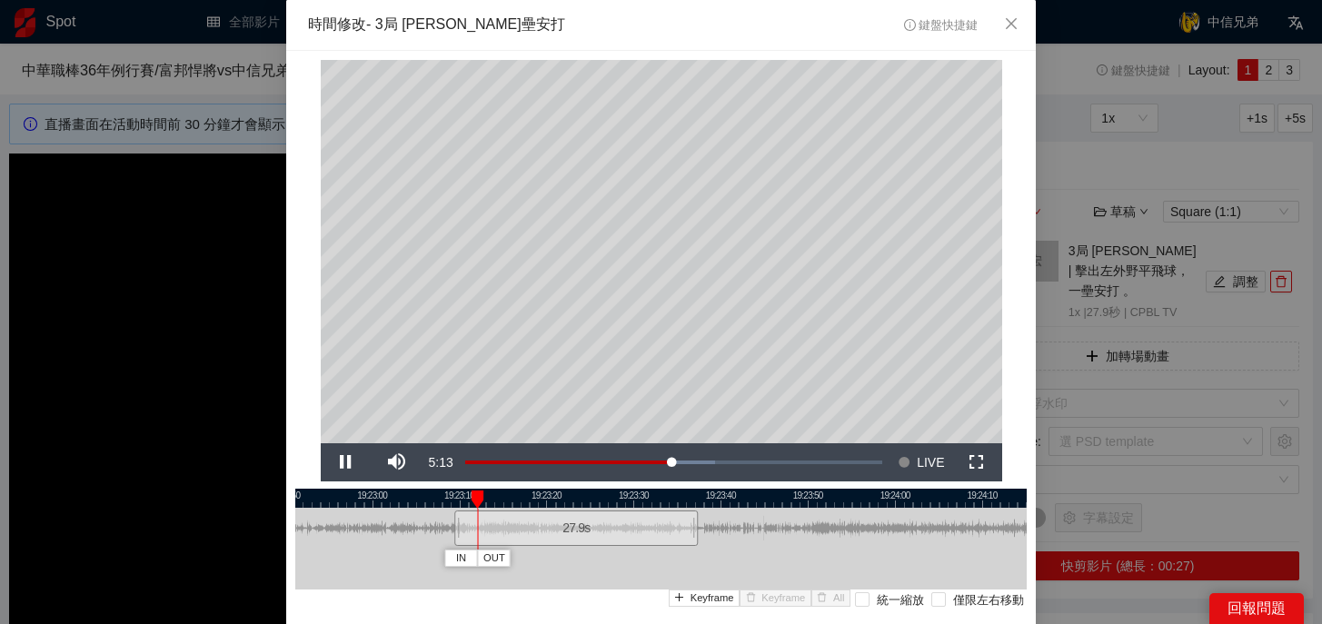
drag, startPoint x: 709, startPoint y: 495, endPoint x: 625, endPoint y: 501, distance: 84.7
click at [625, 501] on div at bounding box center [576, 498] width 731 height 19
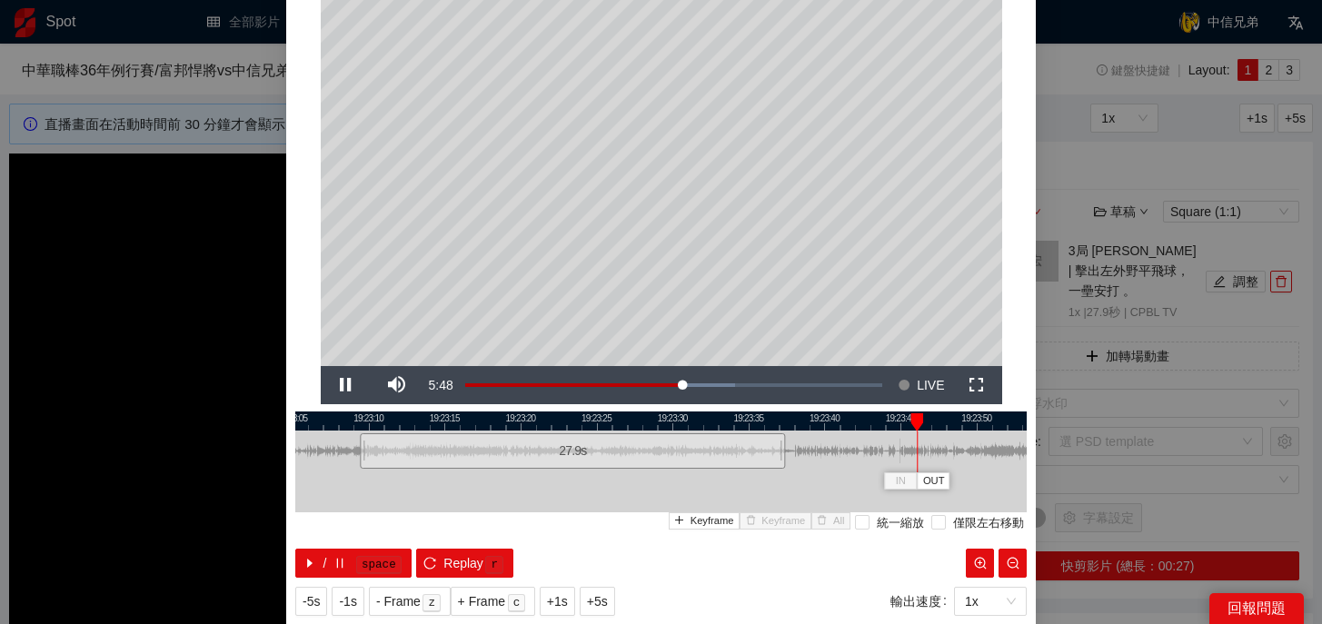
scroll to position [125, 0]
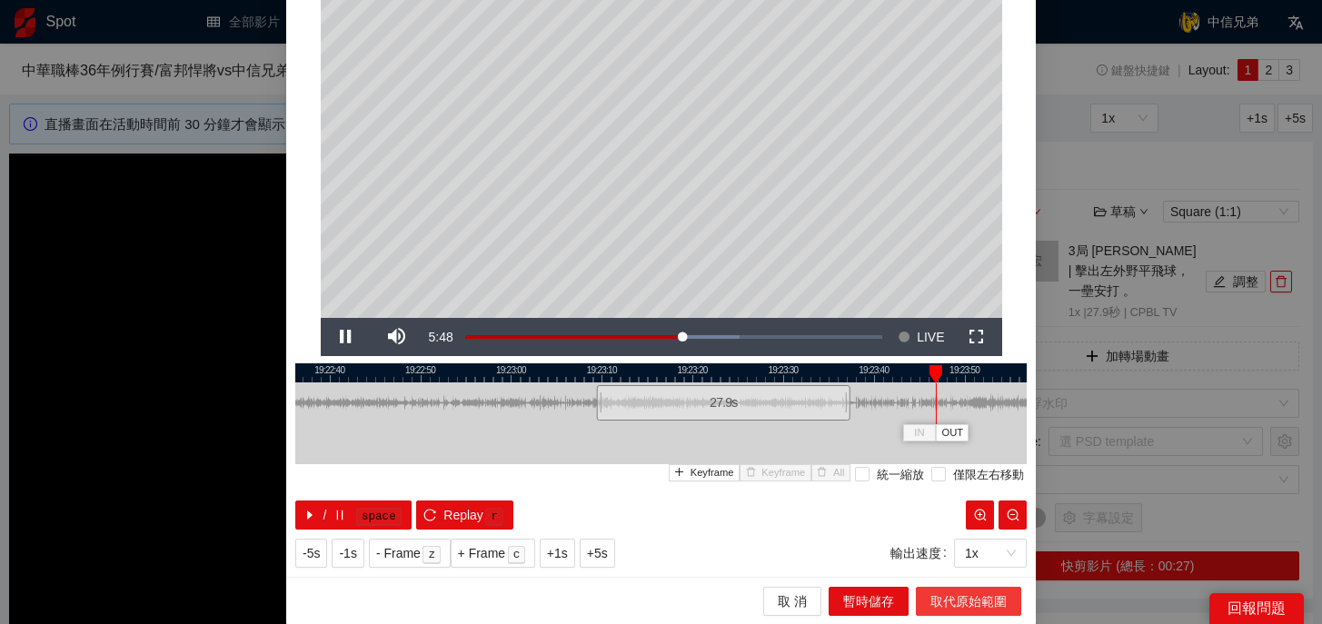
click at [941, 600] on span "取代原始範圍" at bounding box center [968, 601] width 76 height 20
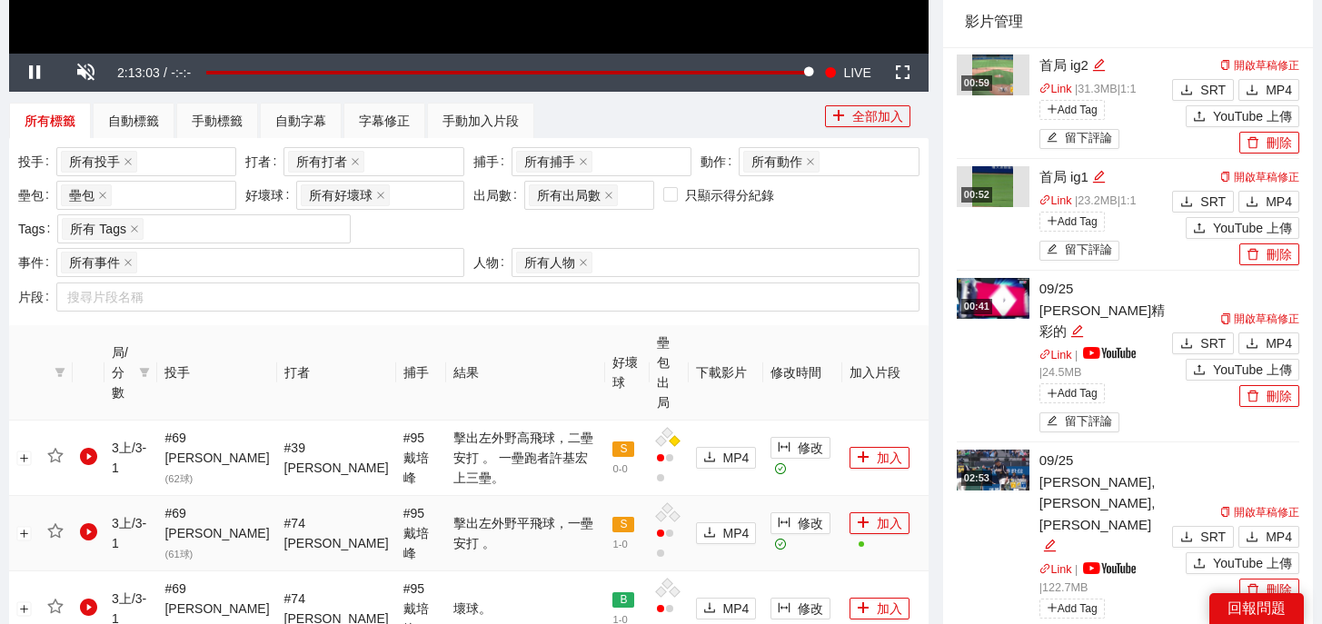
scroll to position [673, 0]
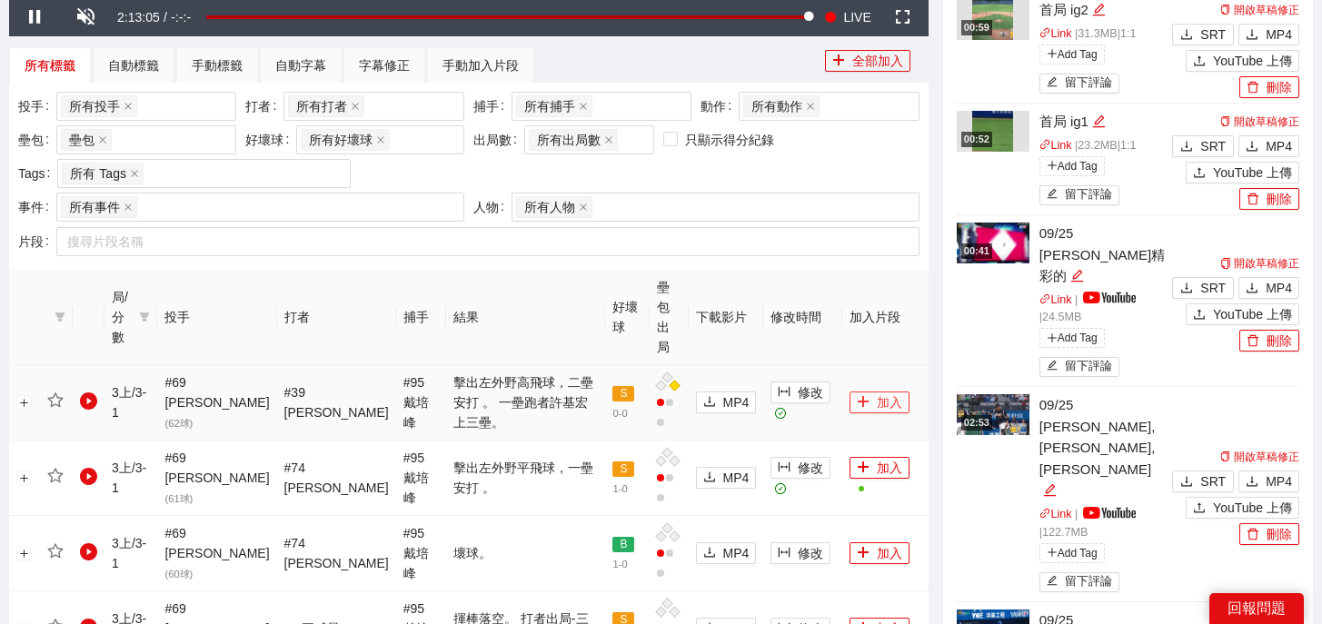
click at [857, 395] on icon "plus" at bounding box center [863, 401] width 13 height 13
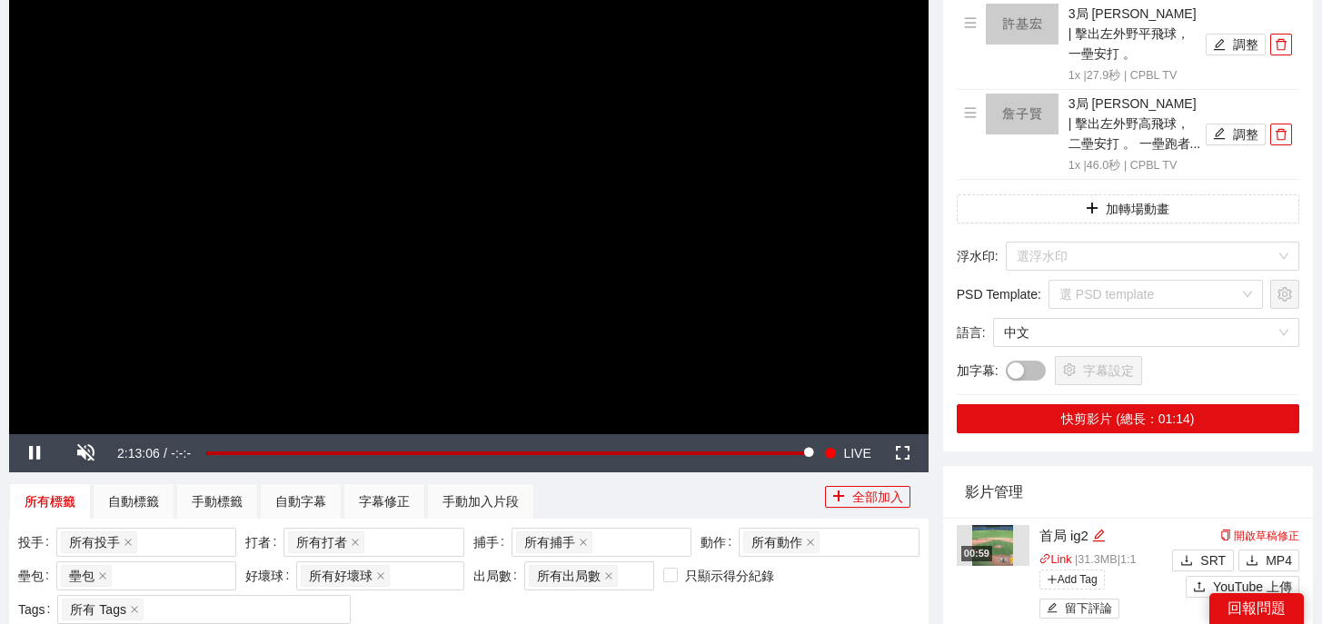
scroll to position [0, 0]
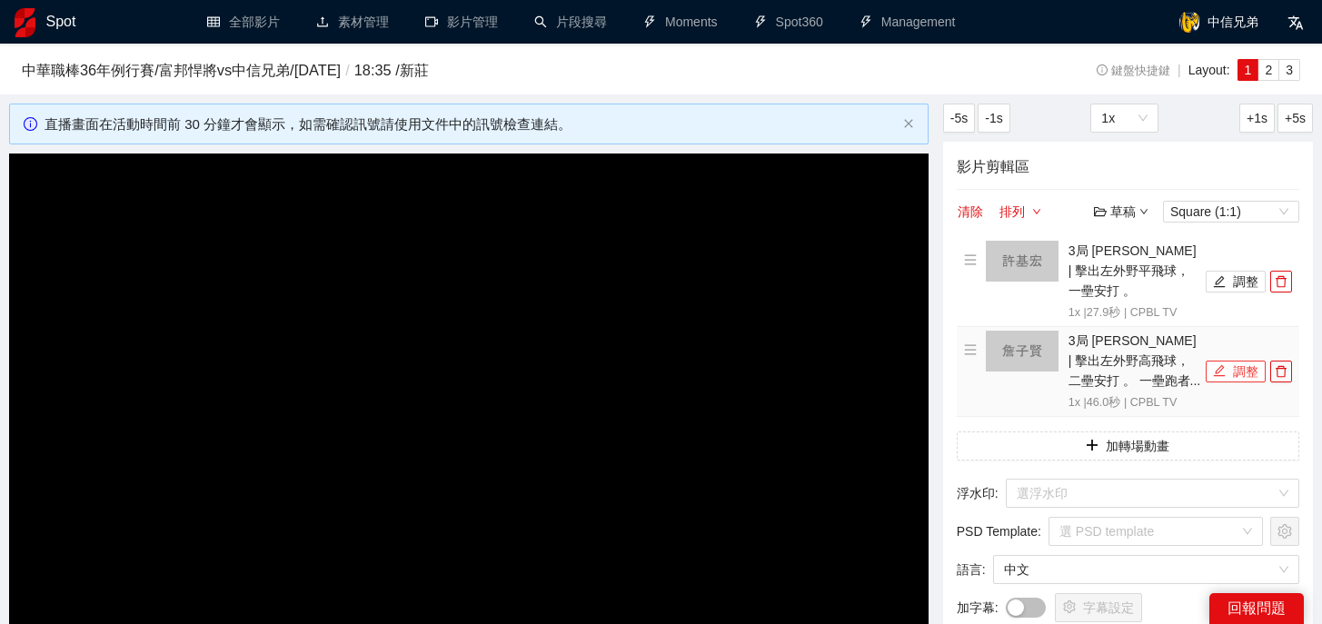
click at [1234, 361] on button "調整" at bounding box center [1235, 372] width 60 height 22
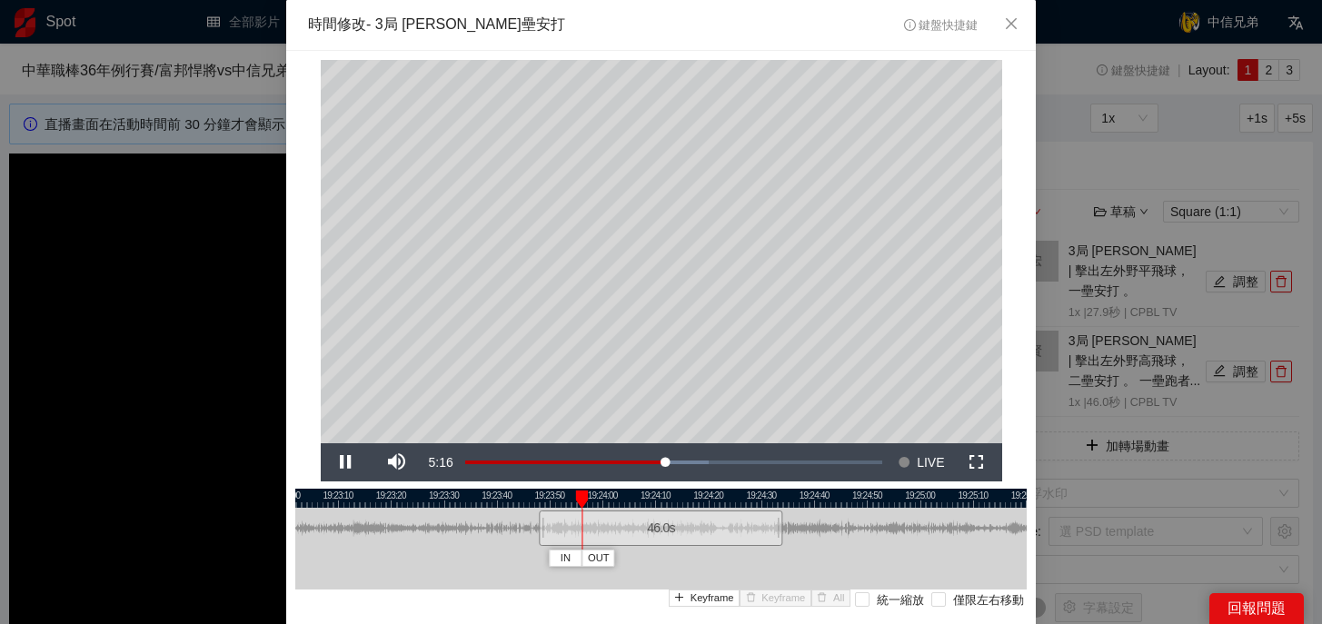
scroll to position [125, 0]
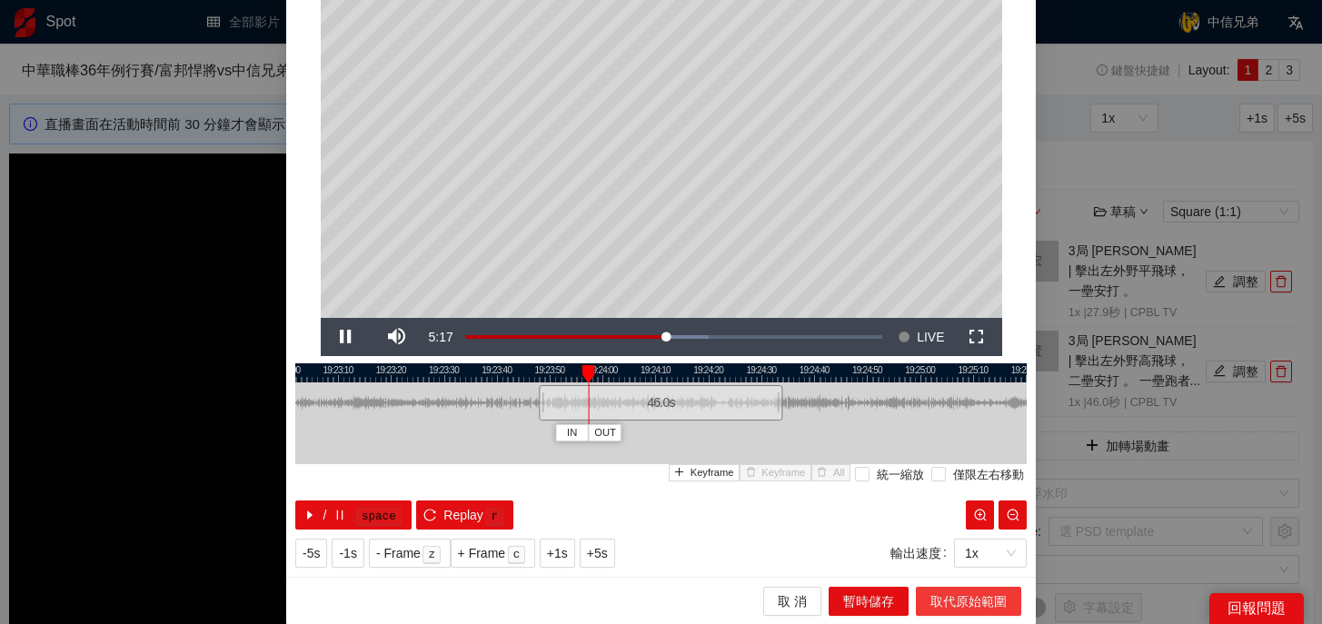
click at [961, 601] on span "取代原始範圍" at bounding box center [968, 601] width 76 height 20
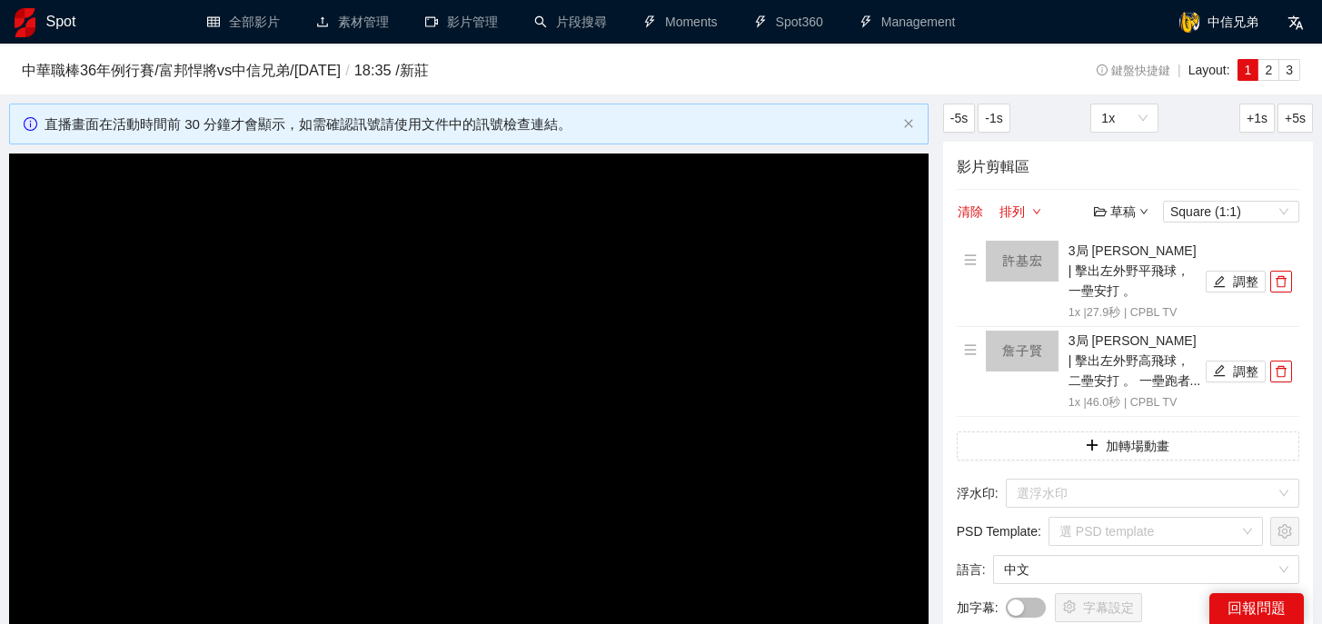
scroll to position [0, 0]
click at [1279, 365] on icon "delete" at bounding box center [1281, 371] width 13 height 13
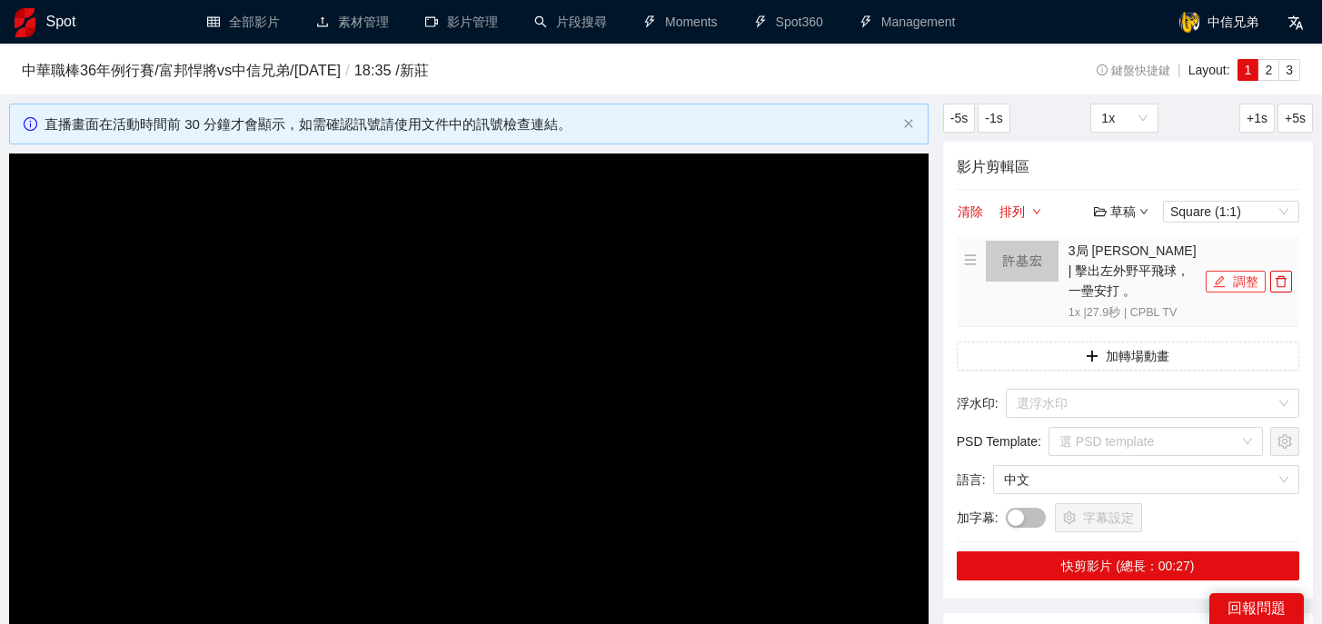
click at [1241, 279] on button "調整" at bounding box center [1235, 282] width 60 height 22
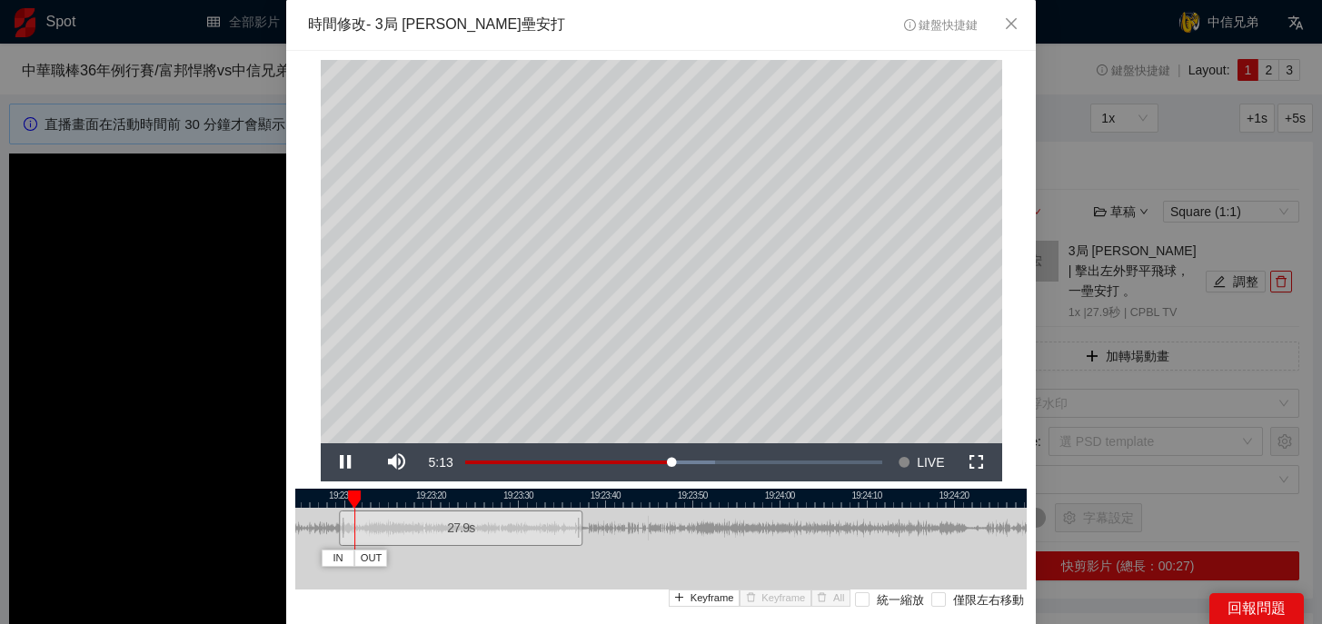
drag, startPoint x: 826, startPoint y: 493, endPoint x: 627, endPoint y: 496, distance: 199.0
click at [626, 496] on div at bounding box center [460, 498] width 731 height 19
drag, startPoint x: 579, startPoint y: 521, endPoint x: 570, endPoint y: 526, distance: 10.2
click at [570, 526] on div at bounding box center [574, 528] width 11 height 41
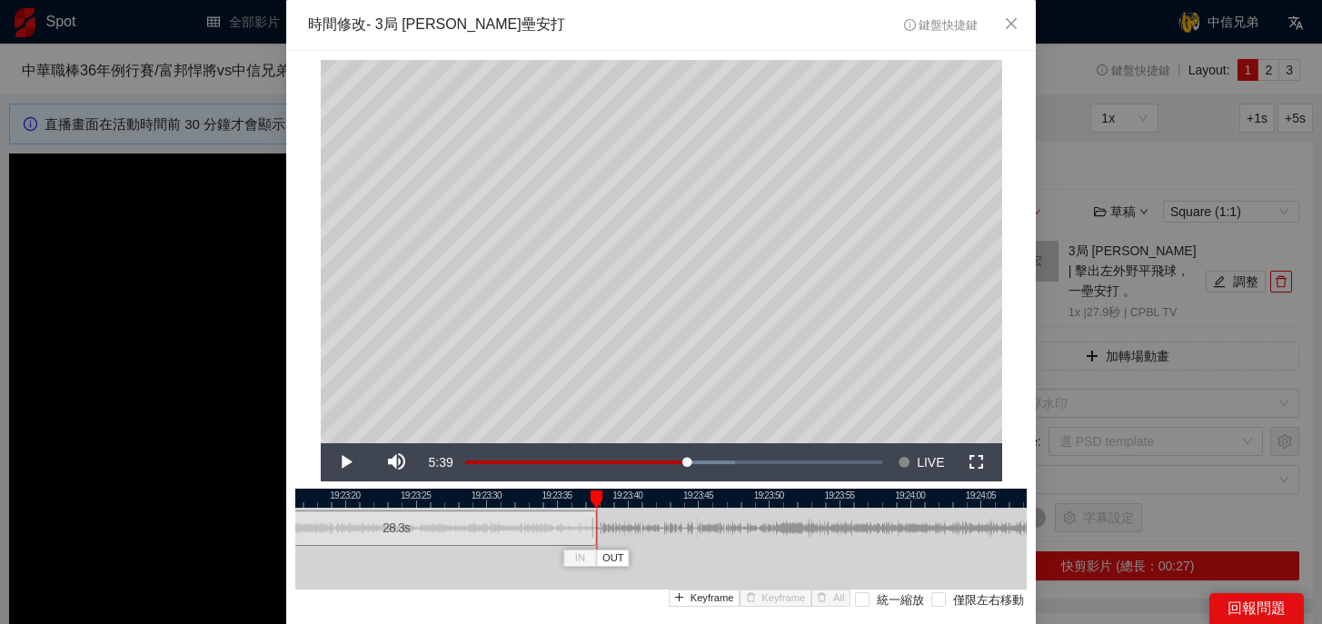
drag, startPoint x: 573, startPoint y: 528, endPoint x: 593, endPoint y: 529, distance: 20.0
click at [593, 529] on div at bounding box center [593, 528] width 11 height 41
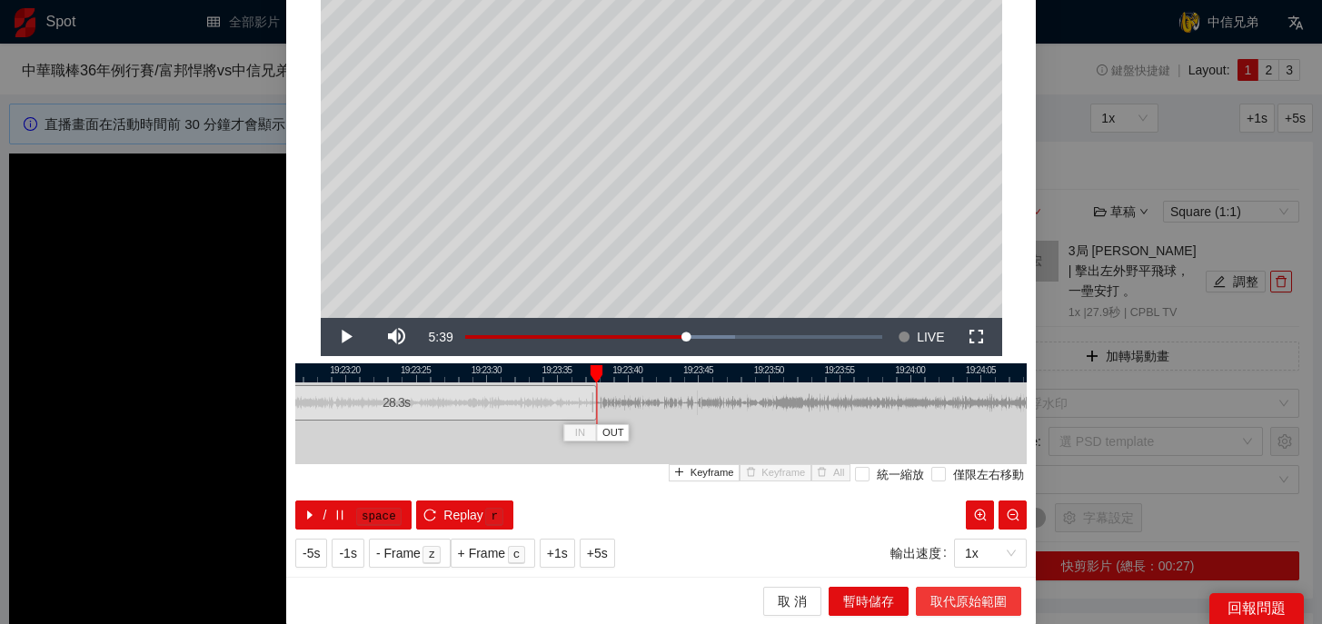
click at [951, 598] on span "取代原始範圍" at bounding box center [968, 601] width 76 height 20
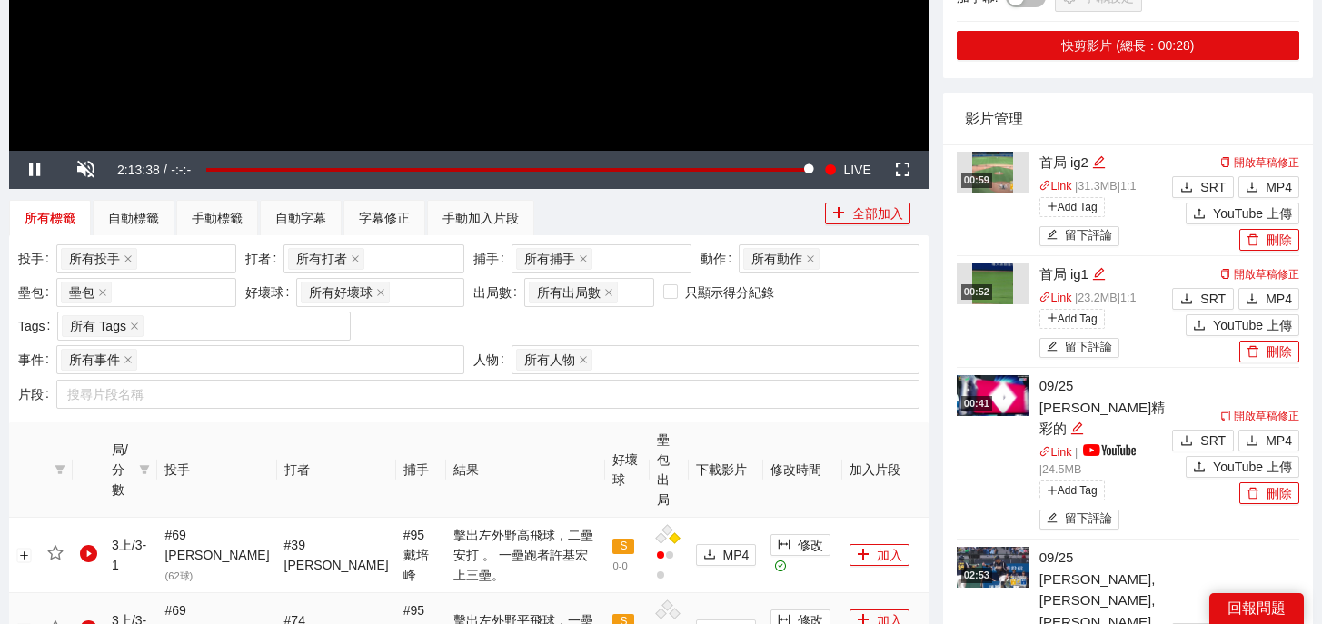
scroll to position [704, 0]
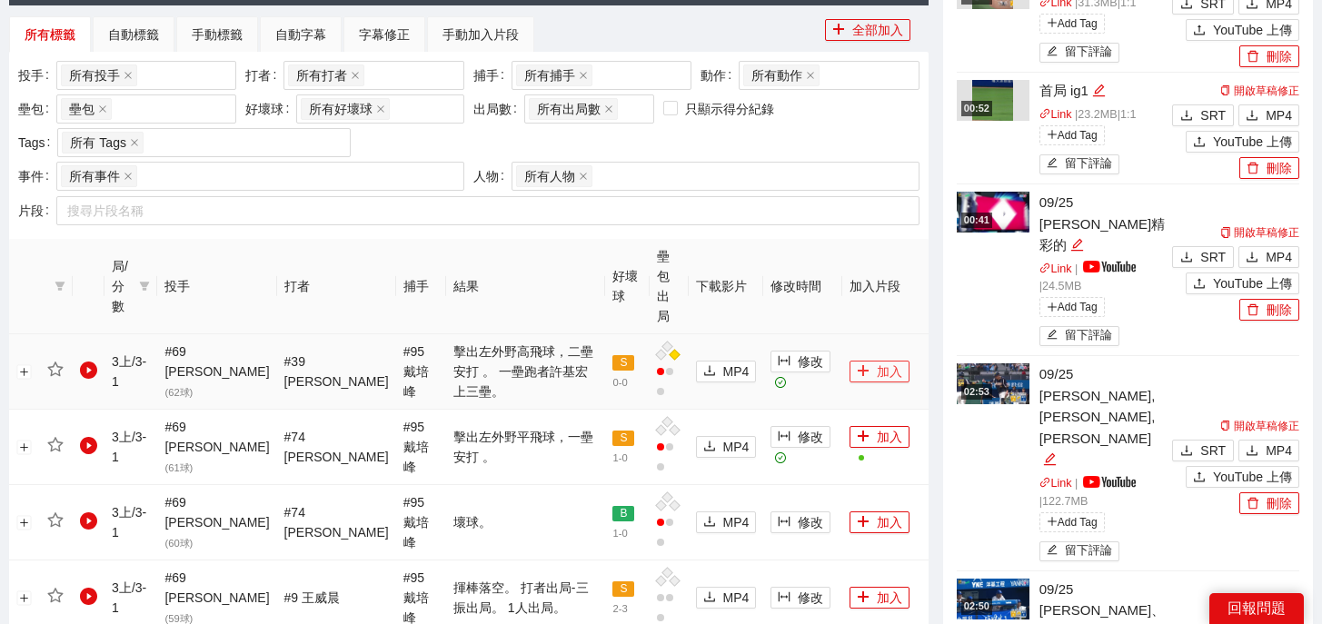
click at [863, 361] on button "加入" at bounding box center [879, 372] width 60 height 22
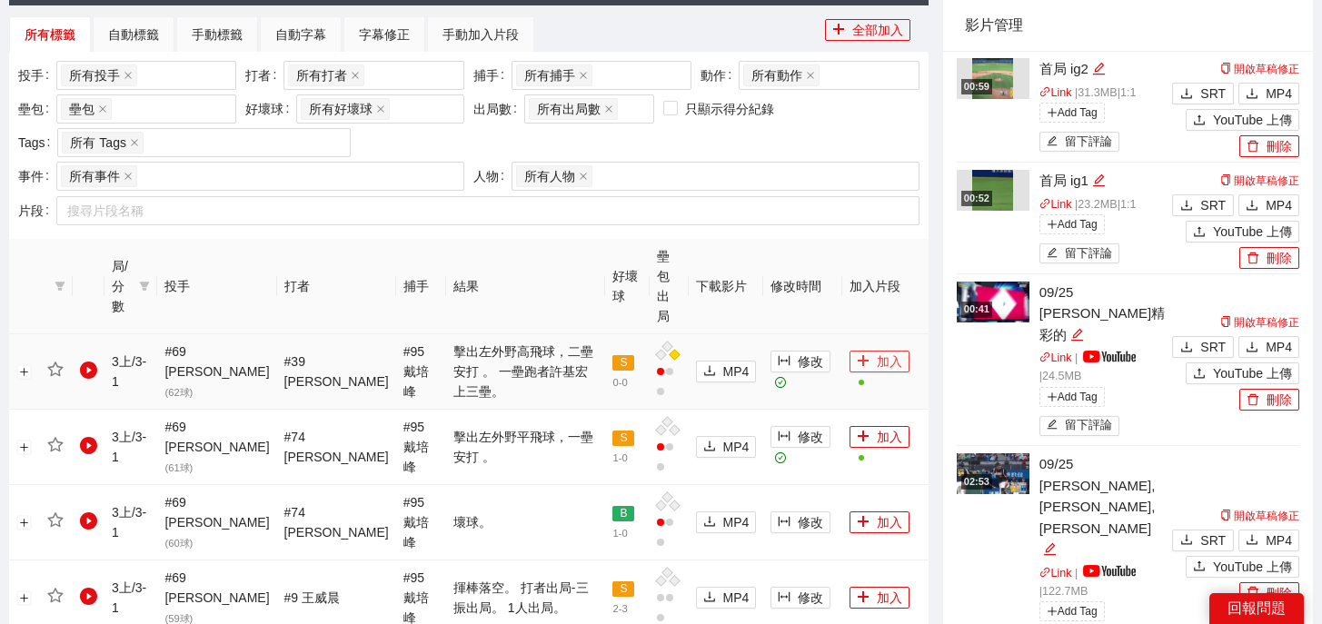
scroll to position [0, 0]
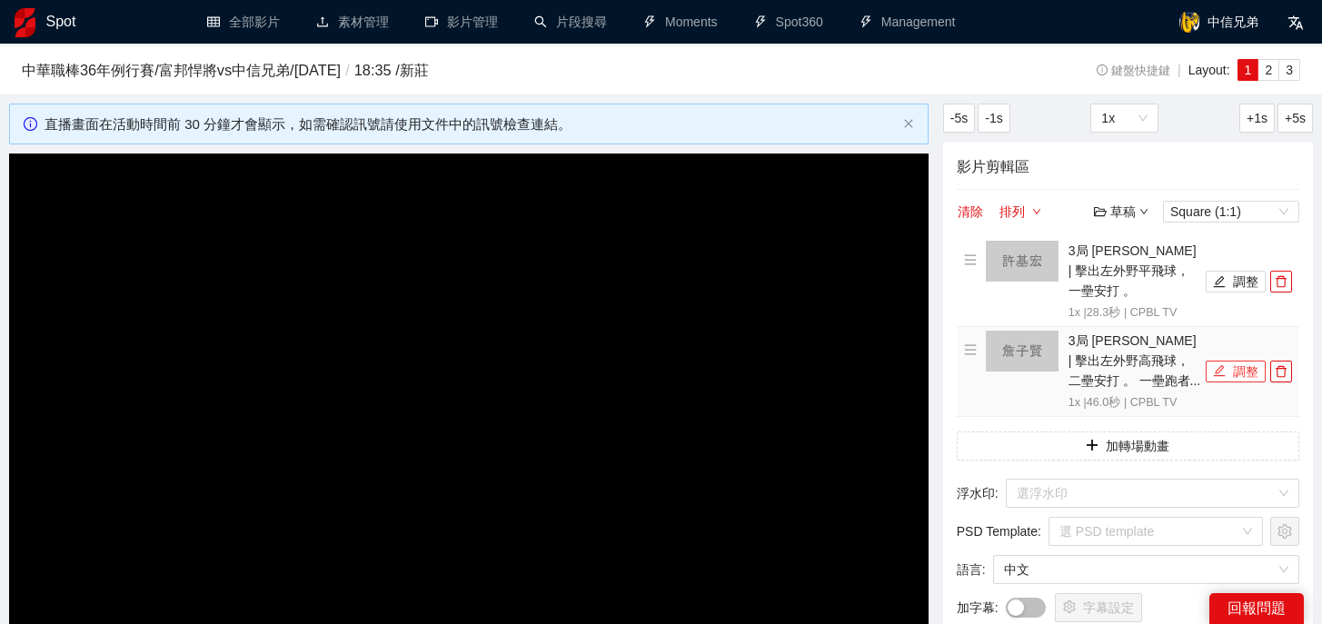
click at [1238, 361] on button "調整" at bounding box center [1235, 372] width 60 height 22
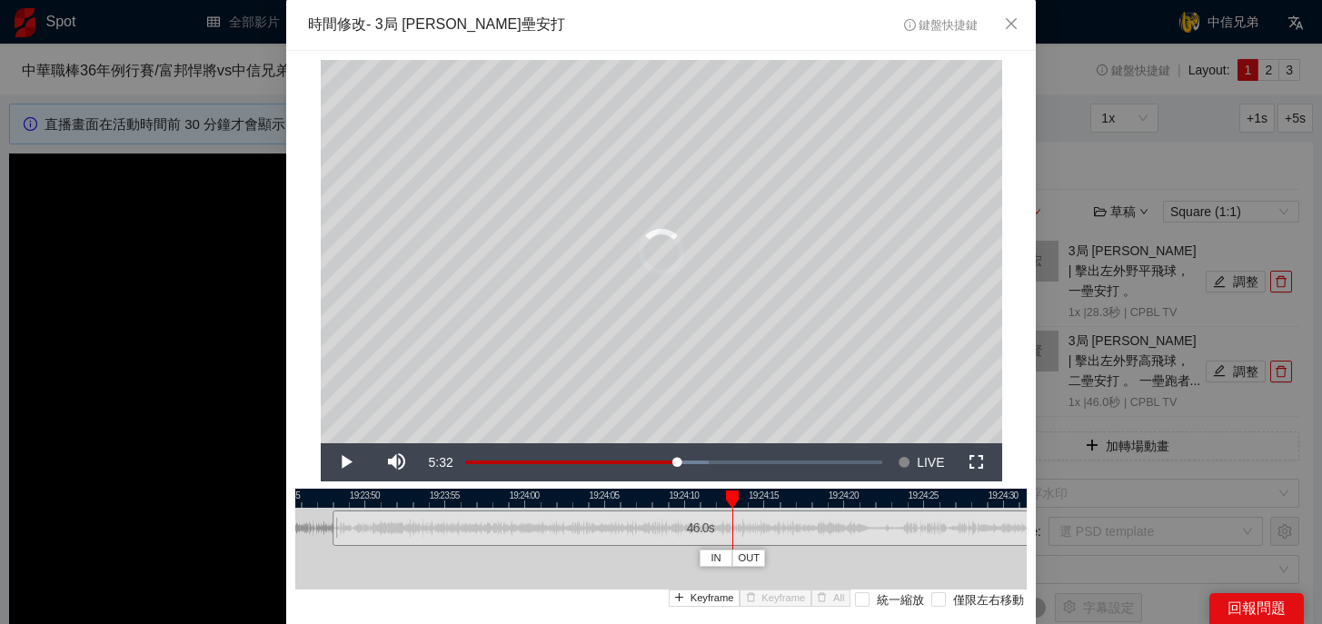
drag, startPoint x: 414, startPoint y: 497, endPoint x: 734, endPoint y: 497, distance: 319.8
click at [734, 497] on div at bounding box center [732, 500] width 13 height 18
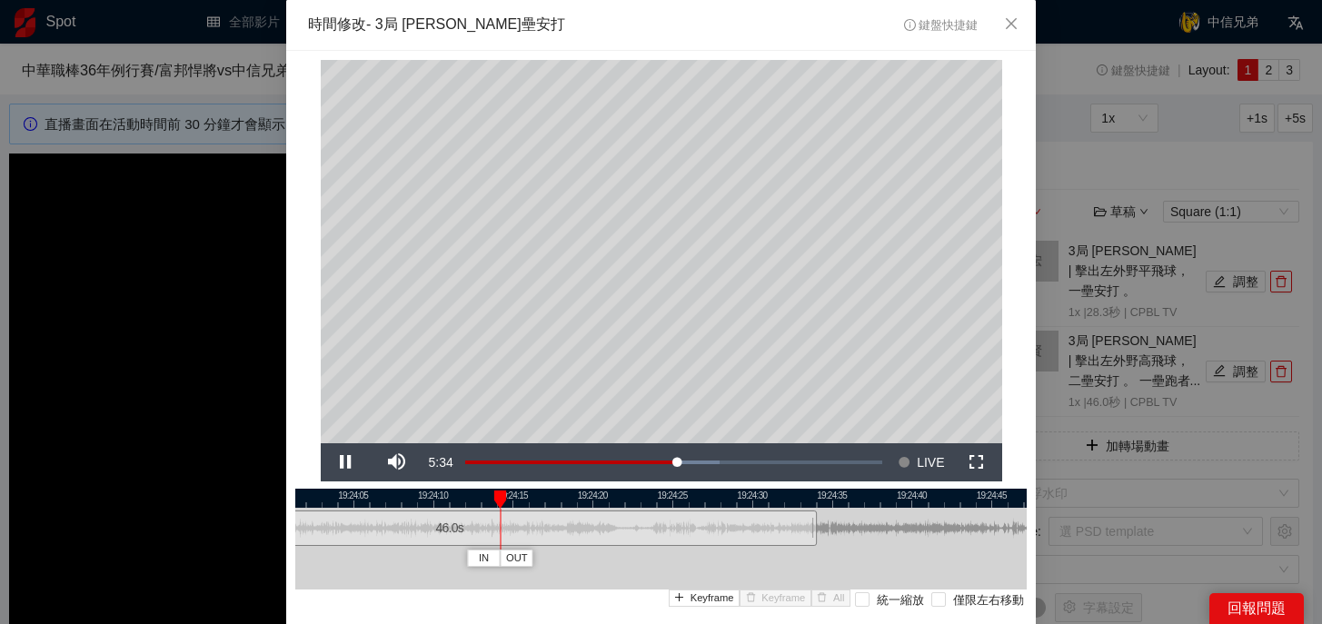
drag, startPoint x: 826, startPoint y: 500, endPoint x: 511, endPoint y: 488, distance: 314.5
click at [511, 489] on div at bounding box center [410, 498] width 731 height 19
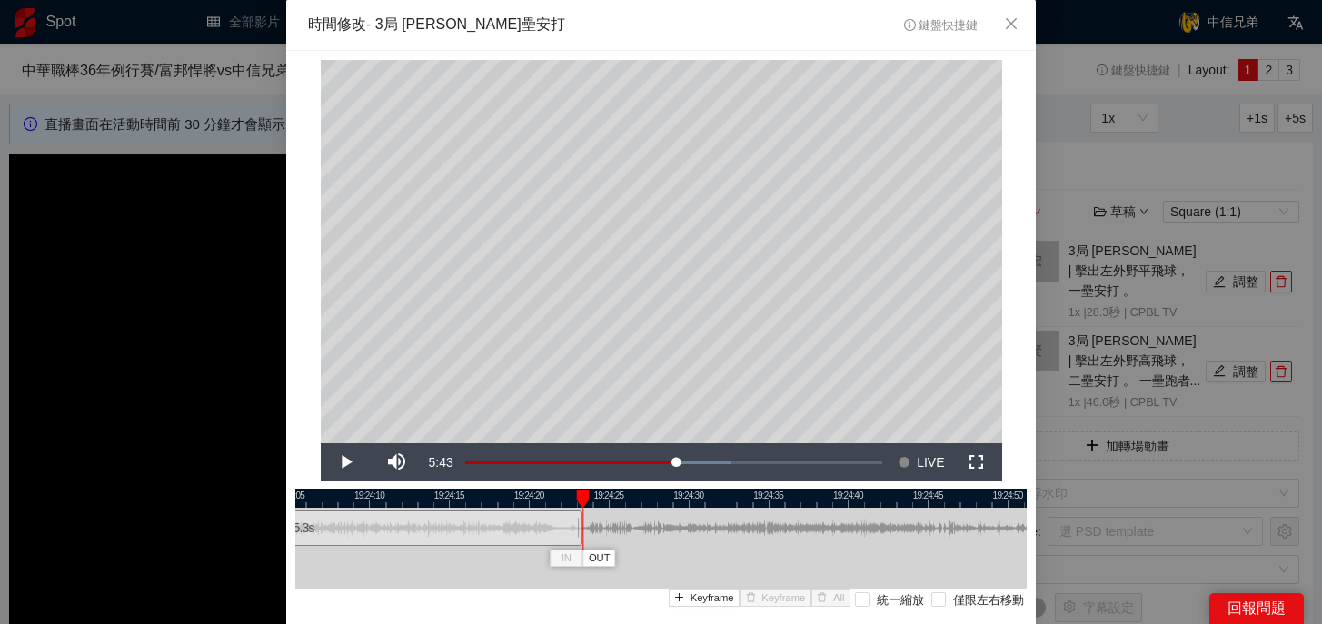
drag, startPoint x: 751, startPoint y: 536, endPoint x: 580, endPoint y: 526, distance: 171.1
click at [580, 526] on div at bounding box center [579, 528] width 11 height 41
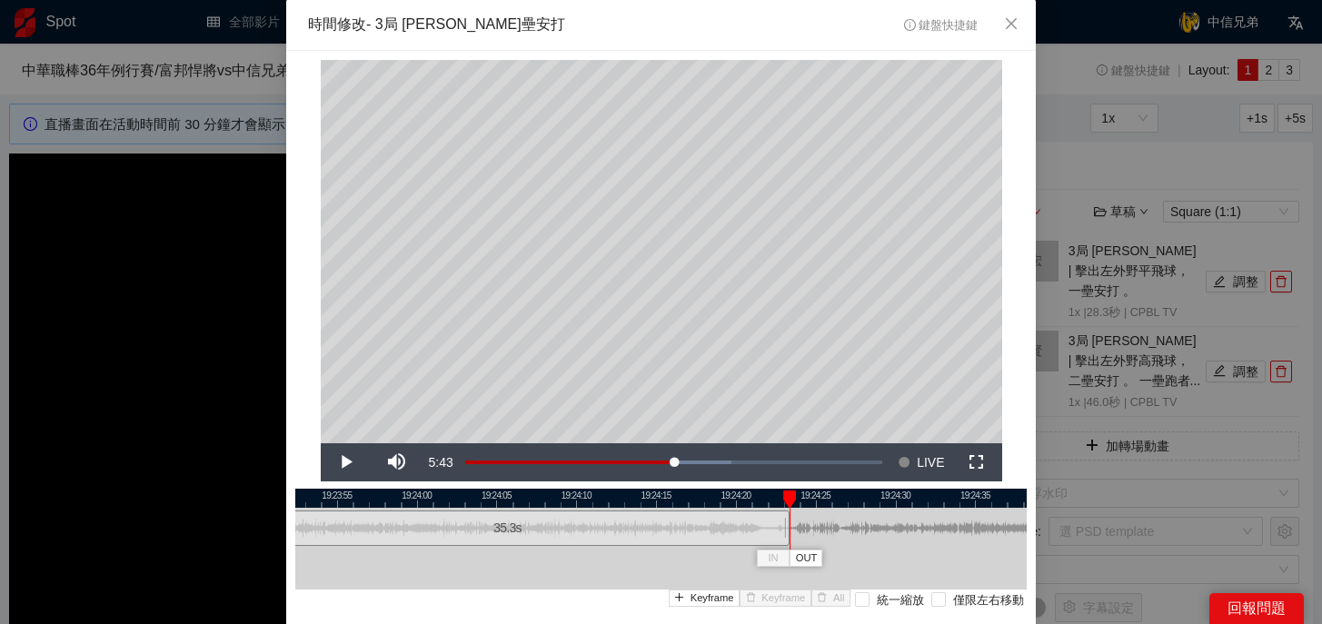
drag, startPoint x: 636, startPoint y: 500, endPoint x: 876, endPoint y: 499, distance: 239.8
click at [876, 499] on div at bounding box center [867, 498] width 731 height 19
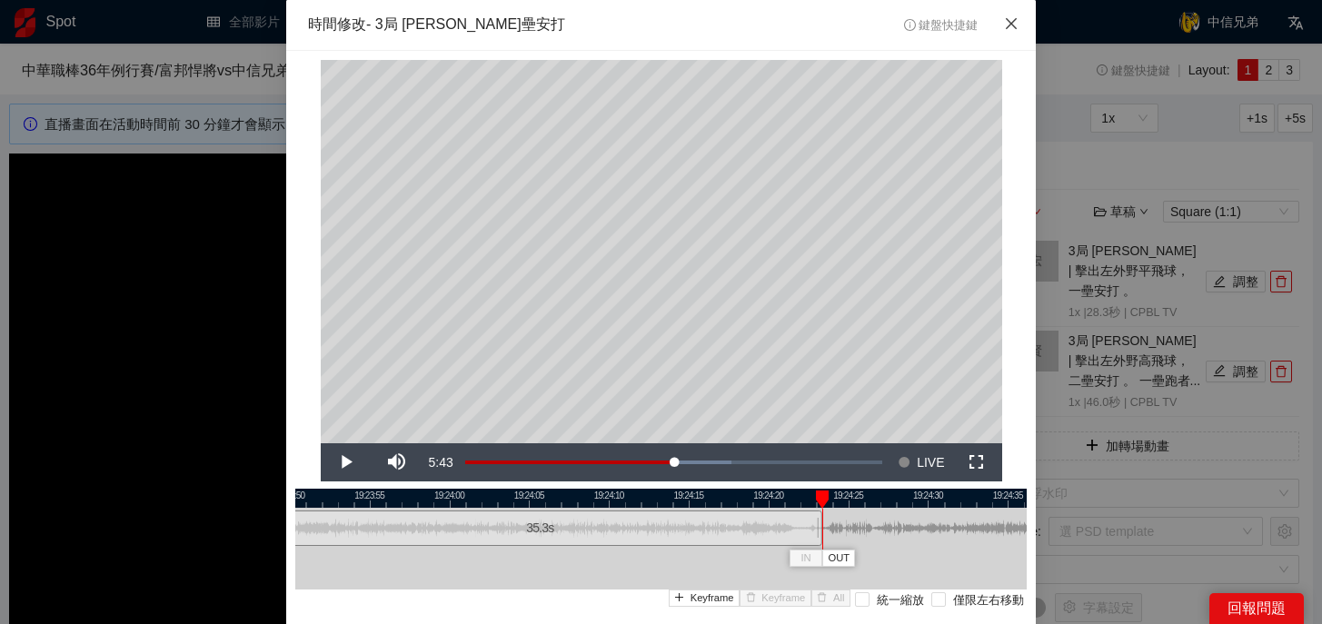
click at [1015, 10] on span "Close" at bounding box center [1011, 24] width 49 height 49
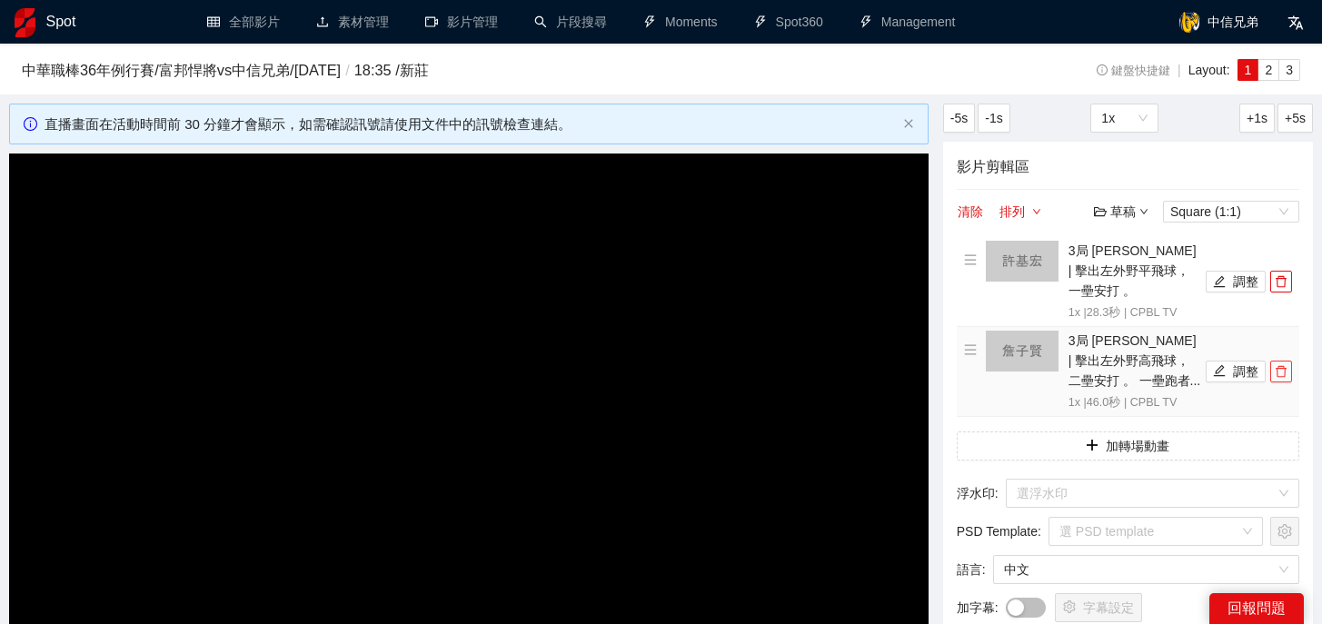
click at [1275, 365] on icon "delete" at bounding box center [1281, 371] width 13 height 13
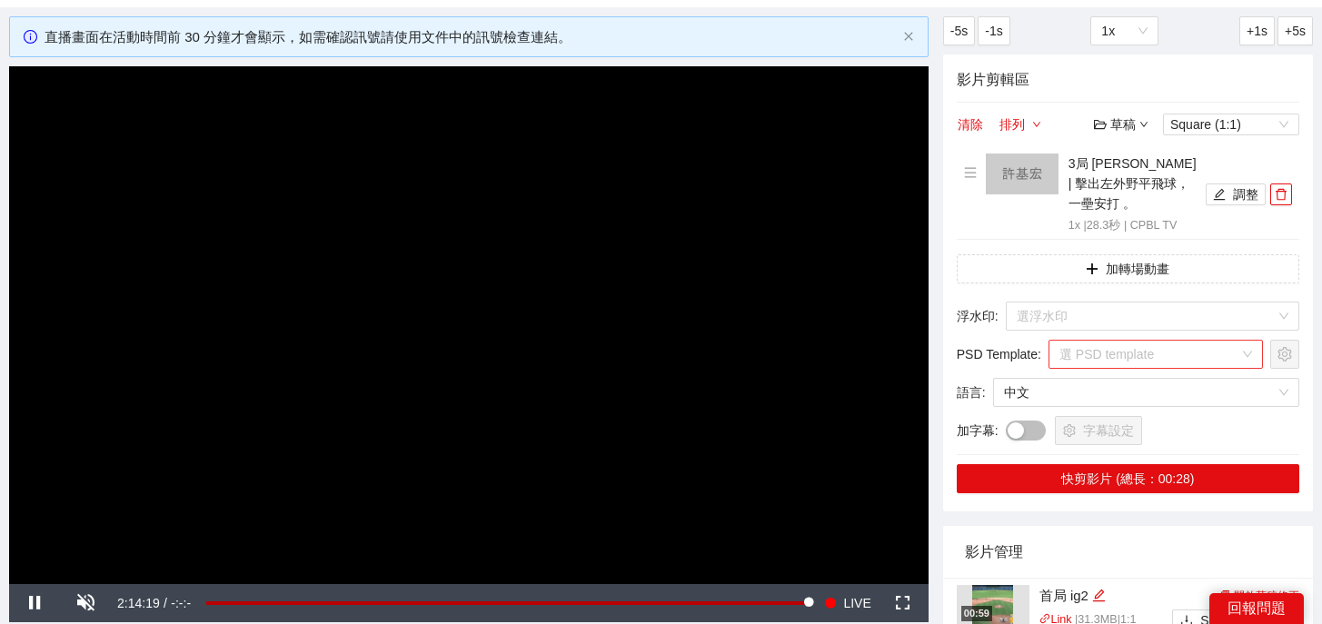
scroll to position [118, 0]
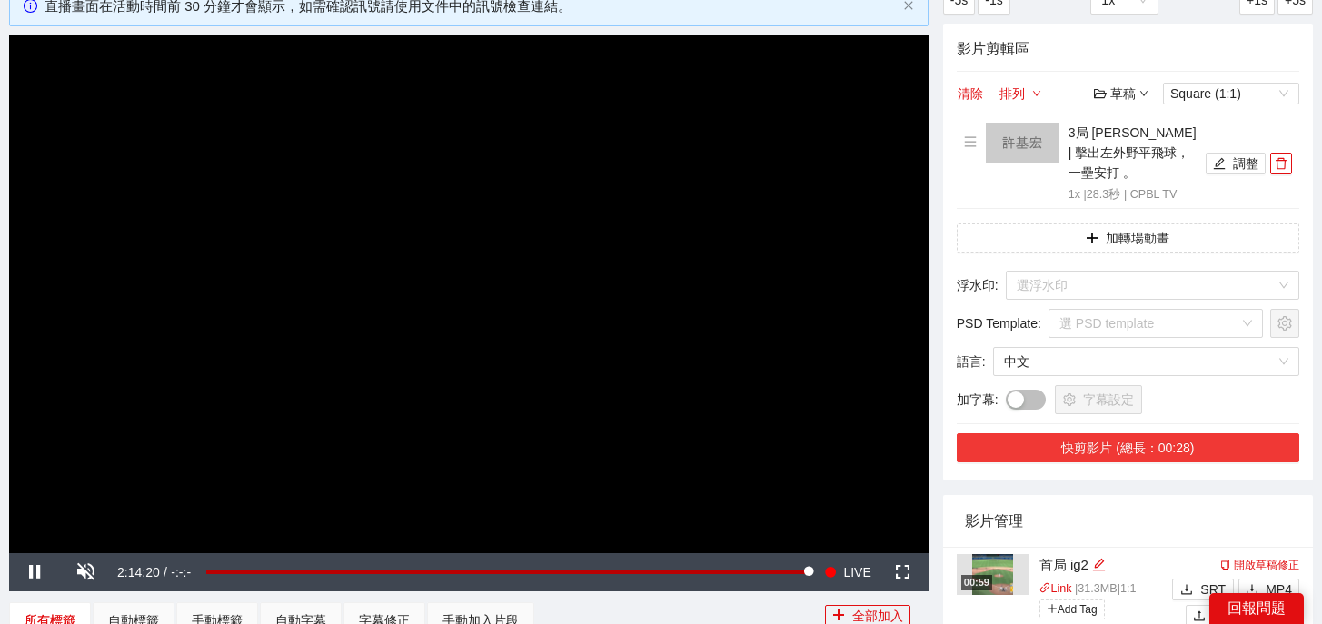
click at [1099, 433] on button "快剪影片 (總長：00:28)" at bounding box center [1128, 447] width 342 height 29
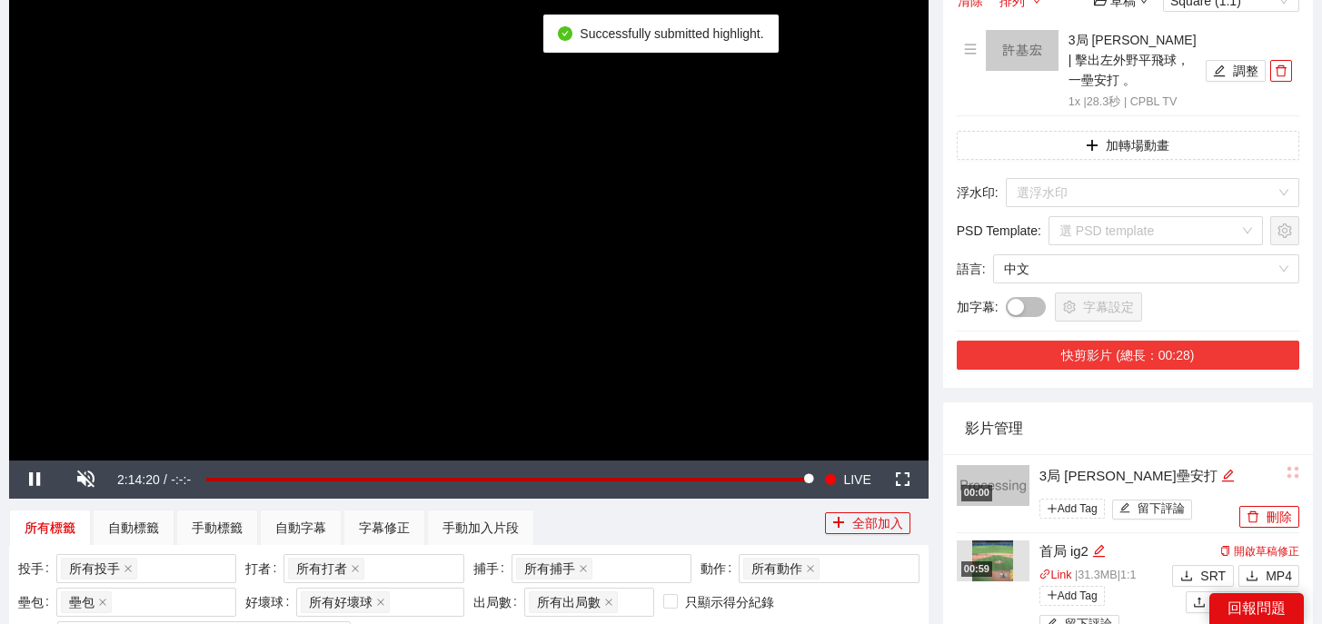
scroll to position [212, 0]
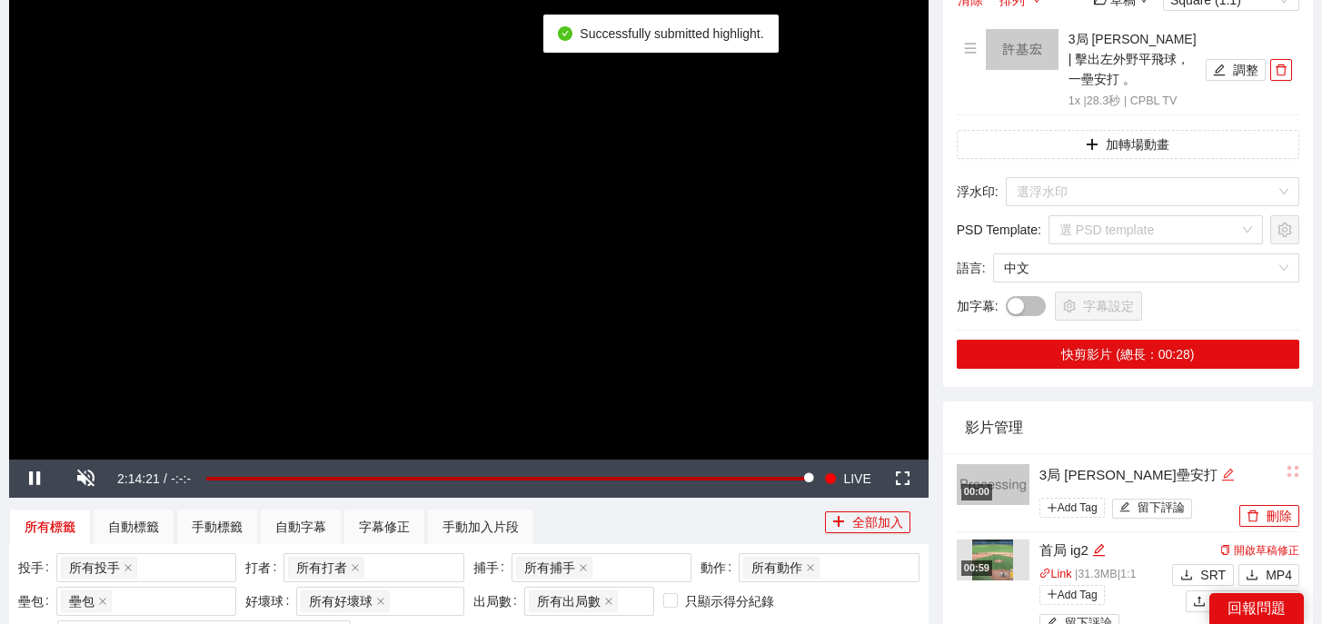
click at [1221, 468] on icon "edit" at bounding box center [1228, 475] width 14 height 14
drag, startPoint x: 1180, startPoint y: 454, endPoint x: 908, endPoint y: 454, distance: 271.6
type textarea "*"
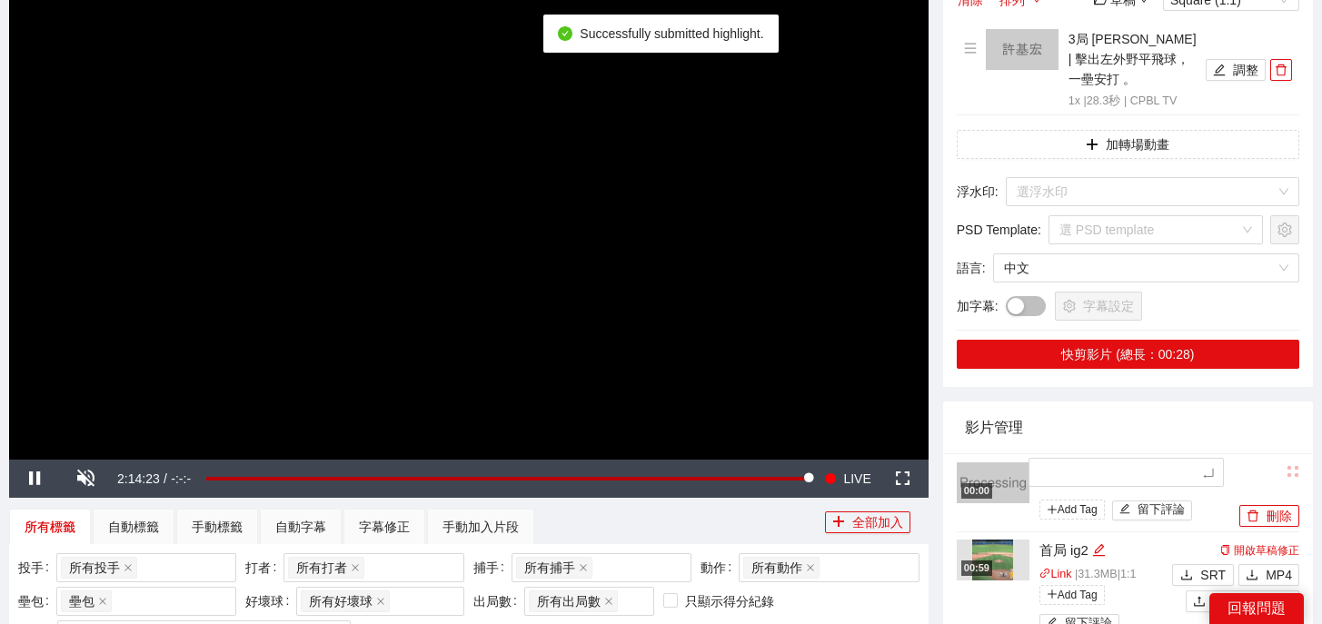
type textarea "*"
type textarea "**"
type textarea "*"
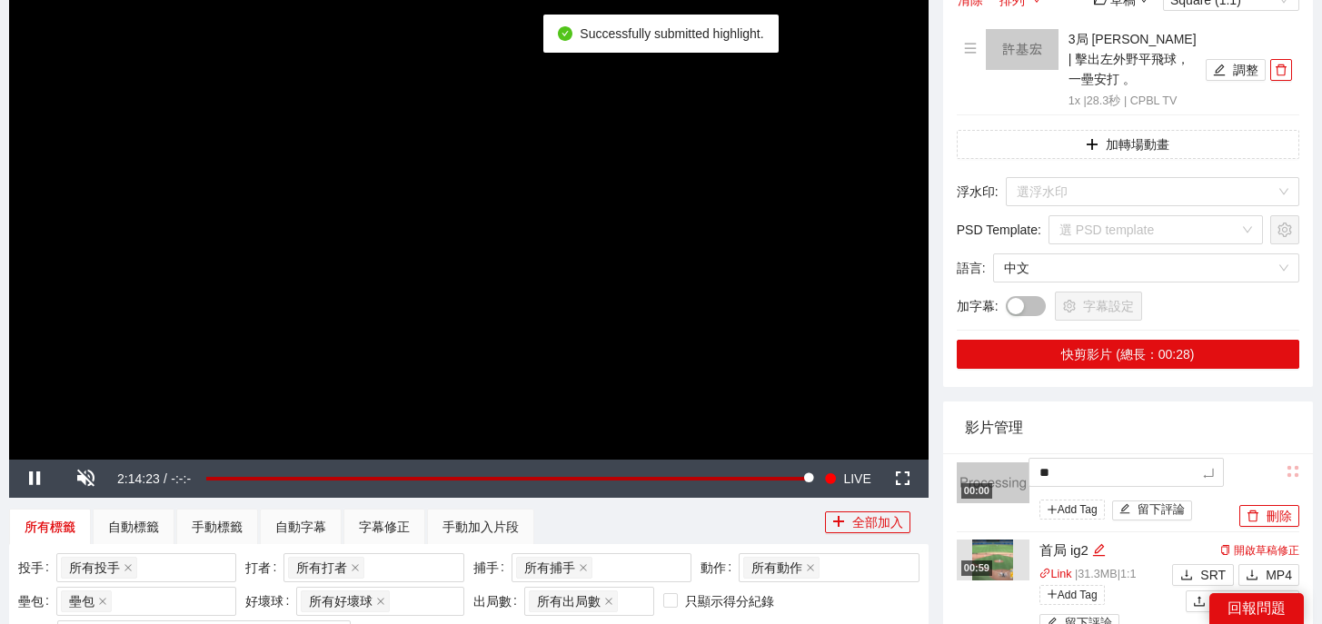
type textarea "*"
type textarea "**"
type textarea "***"
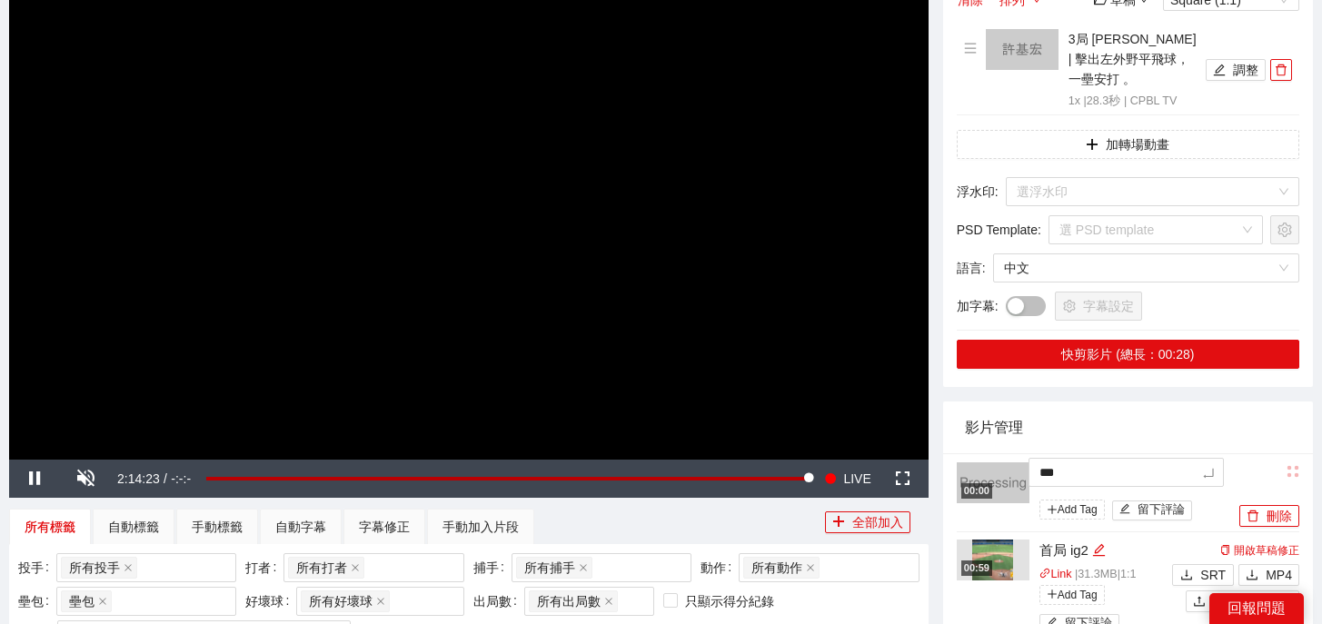
type textarea "**"
type textarea "****"
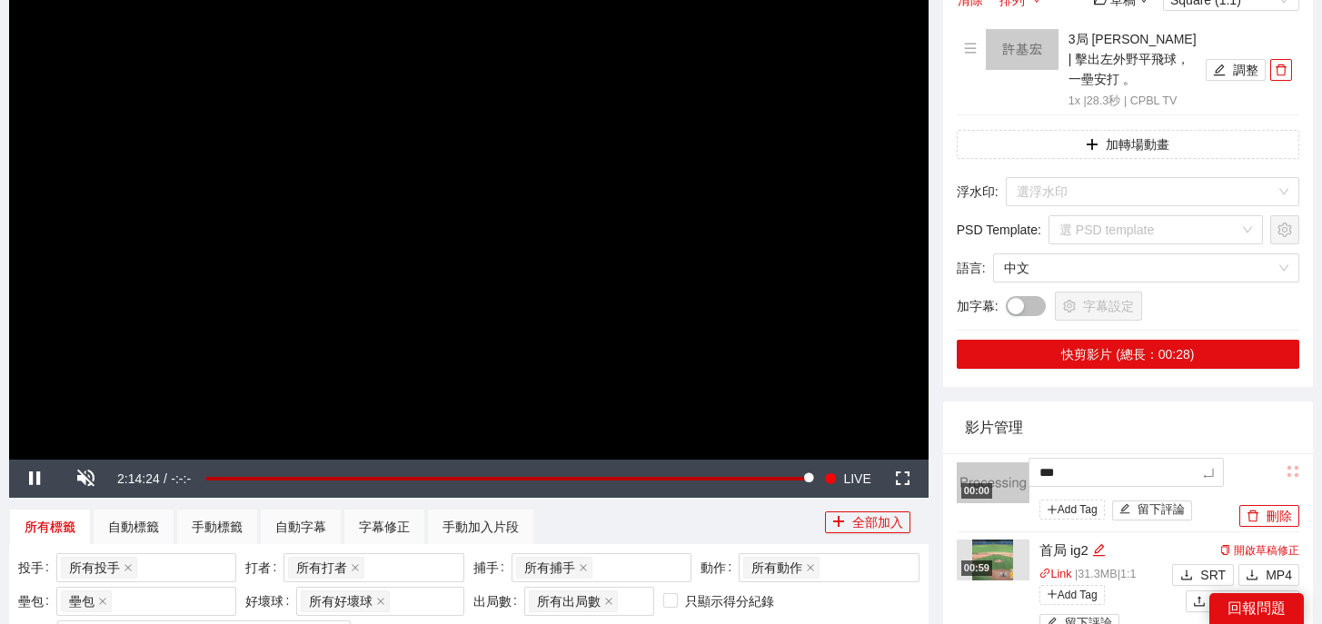
type textarea "****"
type textarea "*****"
type textarea "******"
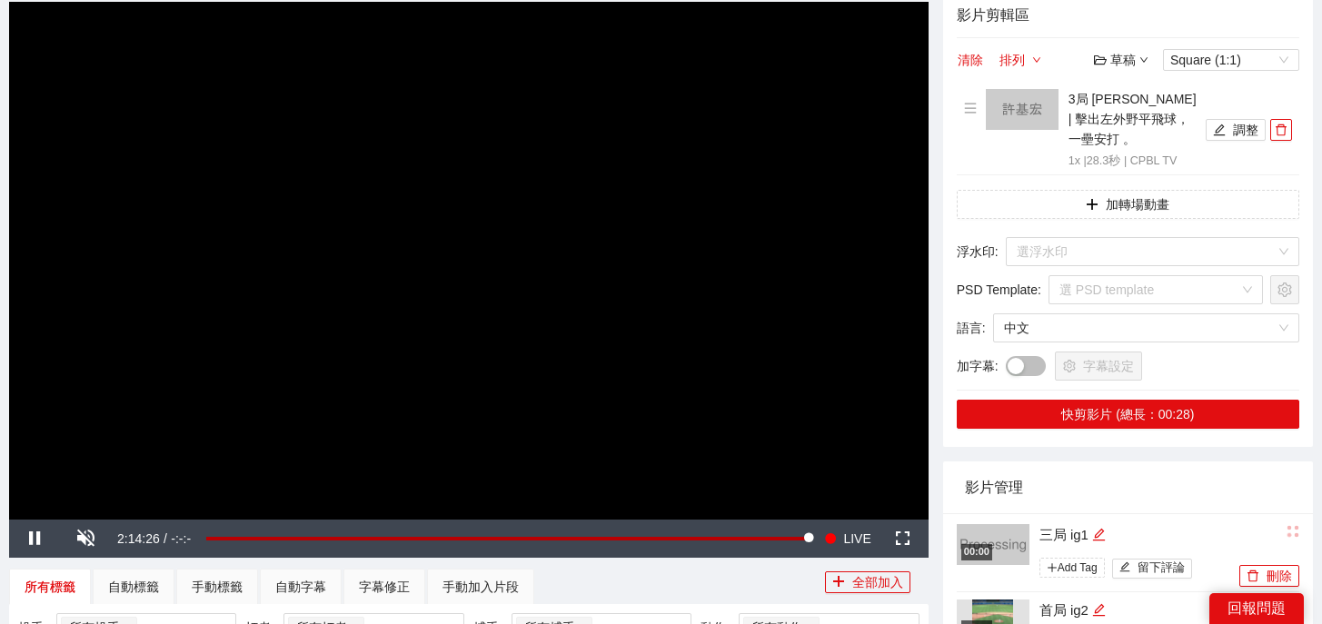
scroll to position [60, 0]
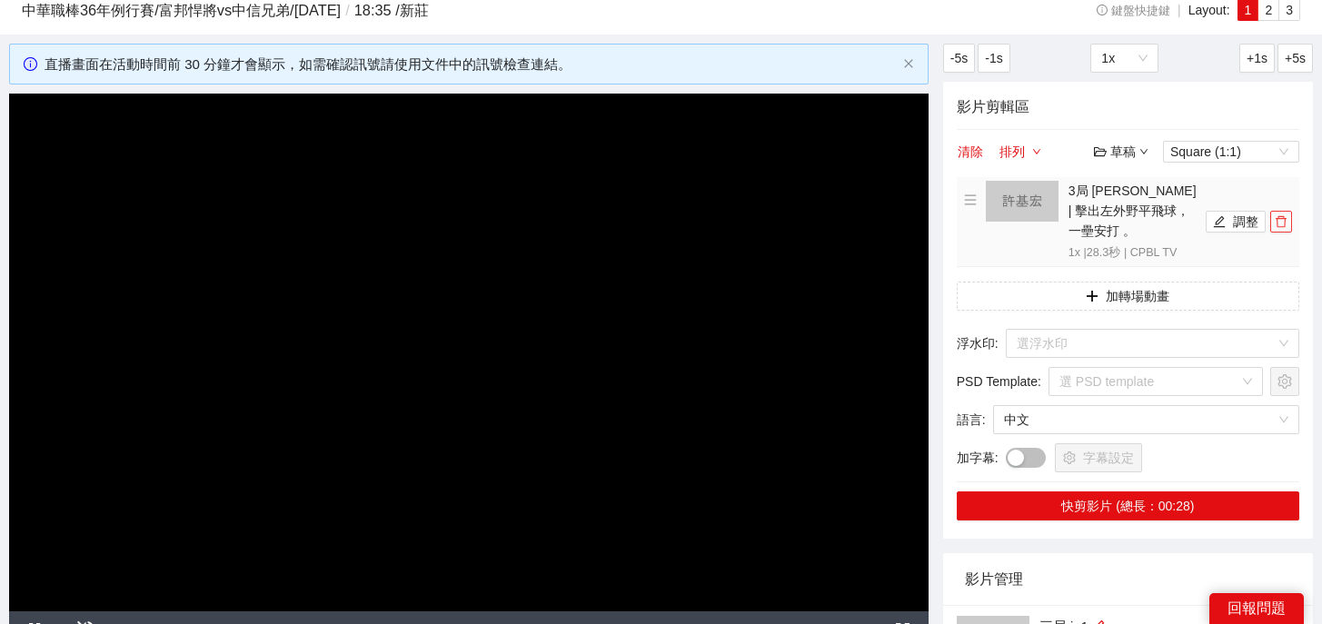
click at [1290, 220] on button "button" at bounding box center [1281, 222] width 22 height 22
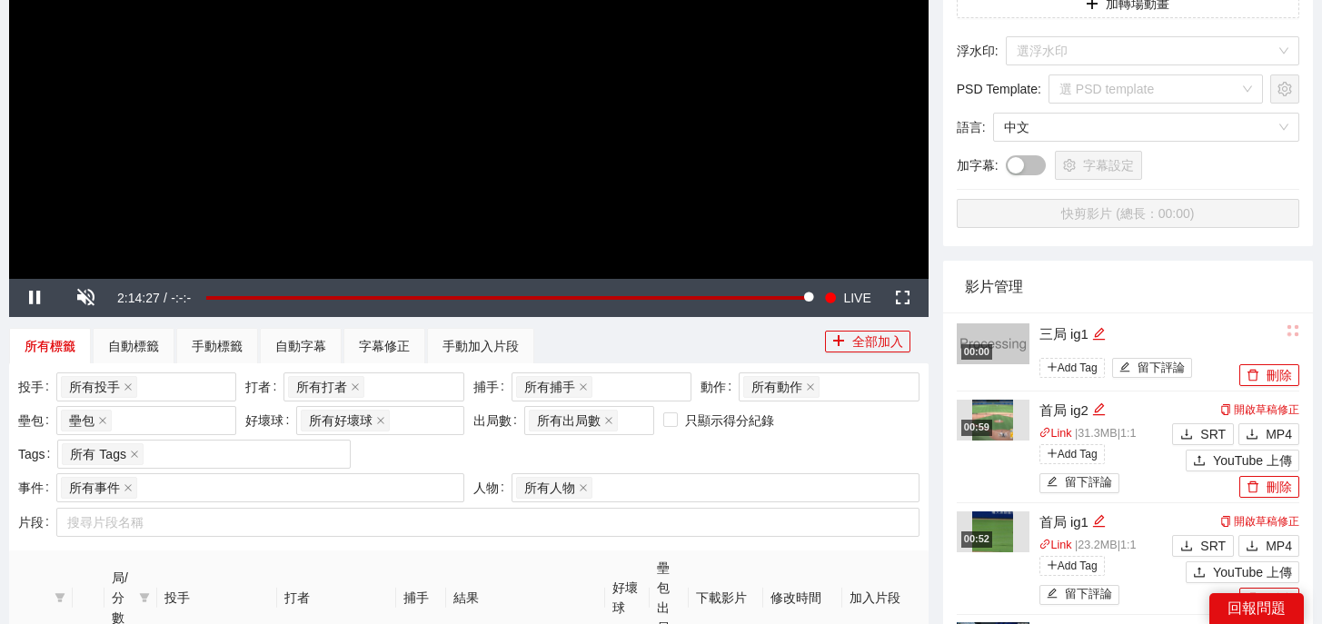
scroll to position [838, 0]
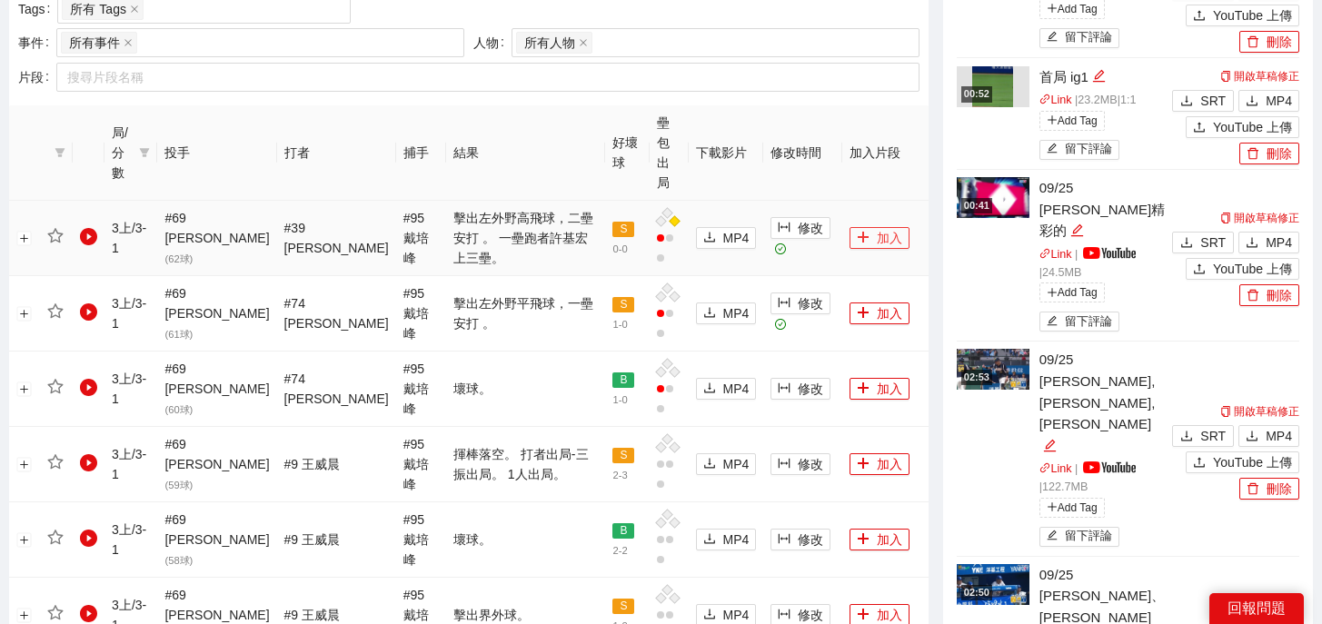
click at [856, 227] on button "加入" at bounding box center [879, 238] width 60 height 22
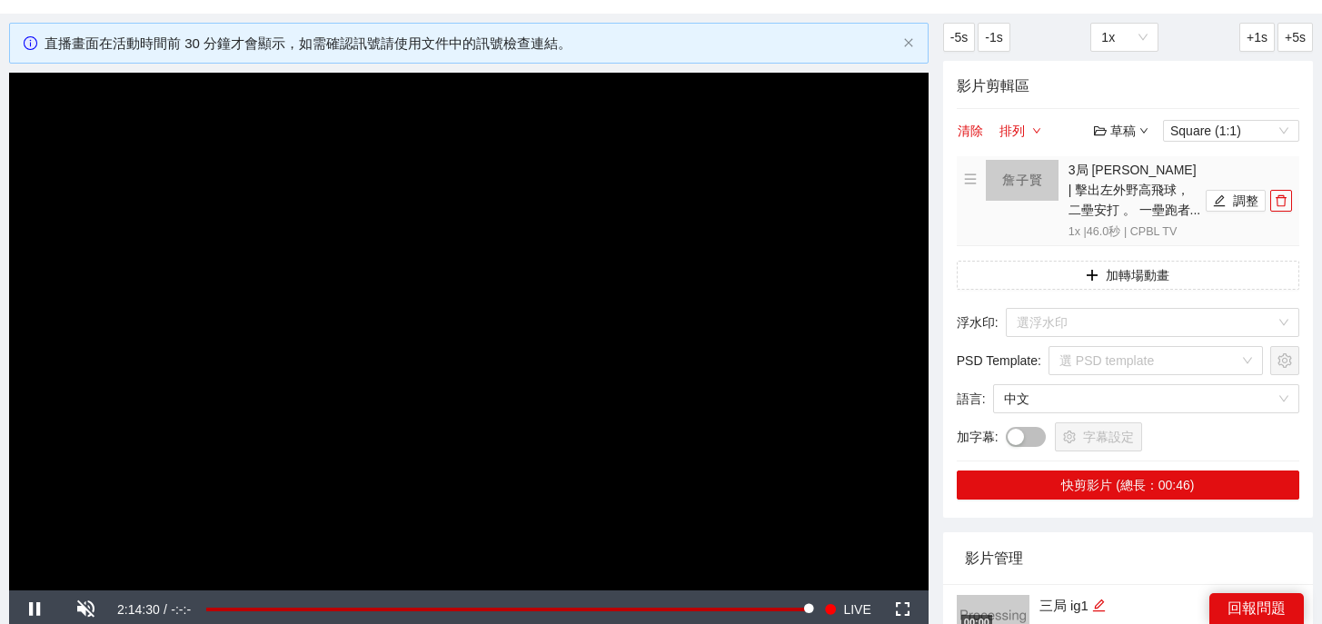
scroll to position [40, 0]
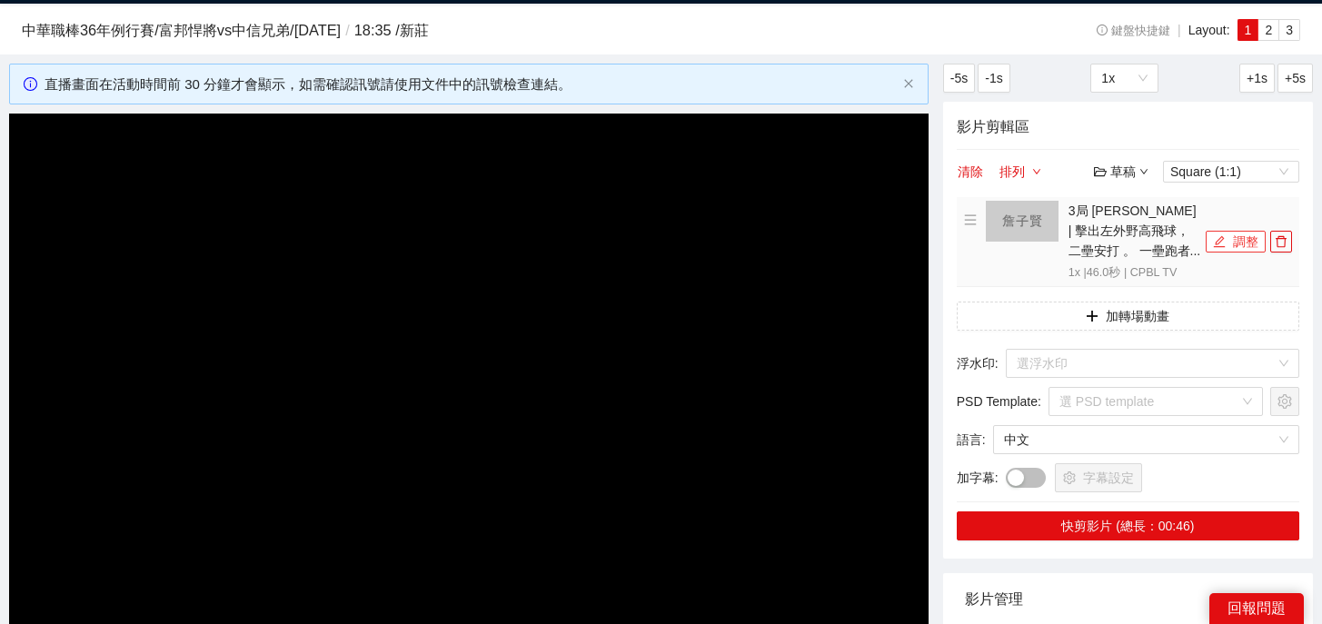
click at [1228, 245] on button "調整" at bounding box center [1235, 242] width 60 height 22
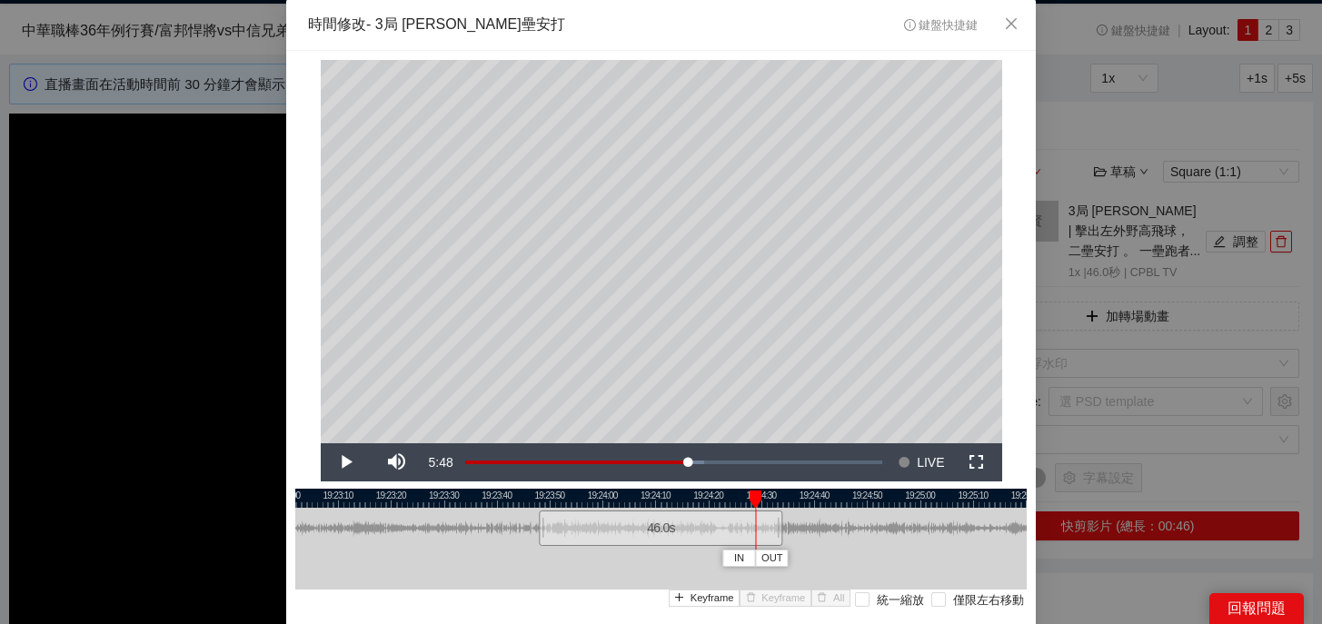
drag, startPoint x: 543, startPoint y: 493, endPoint x: 756, endPoint y: 497, distance: 212.6
click at [756, 497] on div at bounding box center [755, 500] width 13 height 18
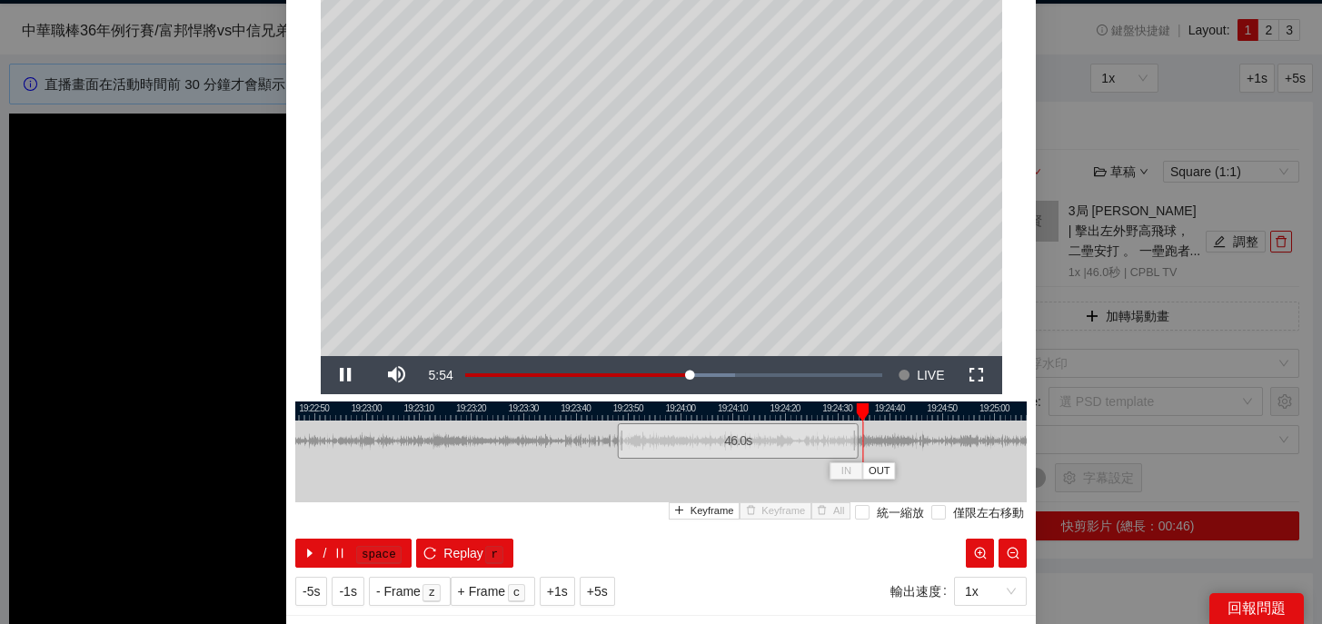
scroll to position [125, 0]
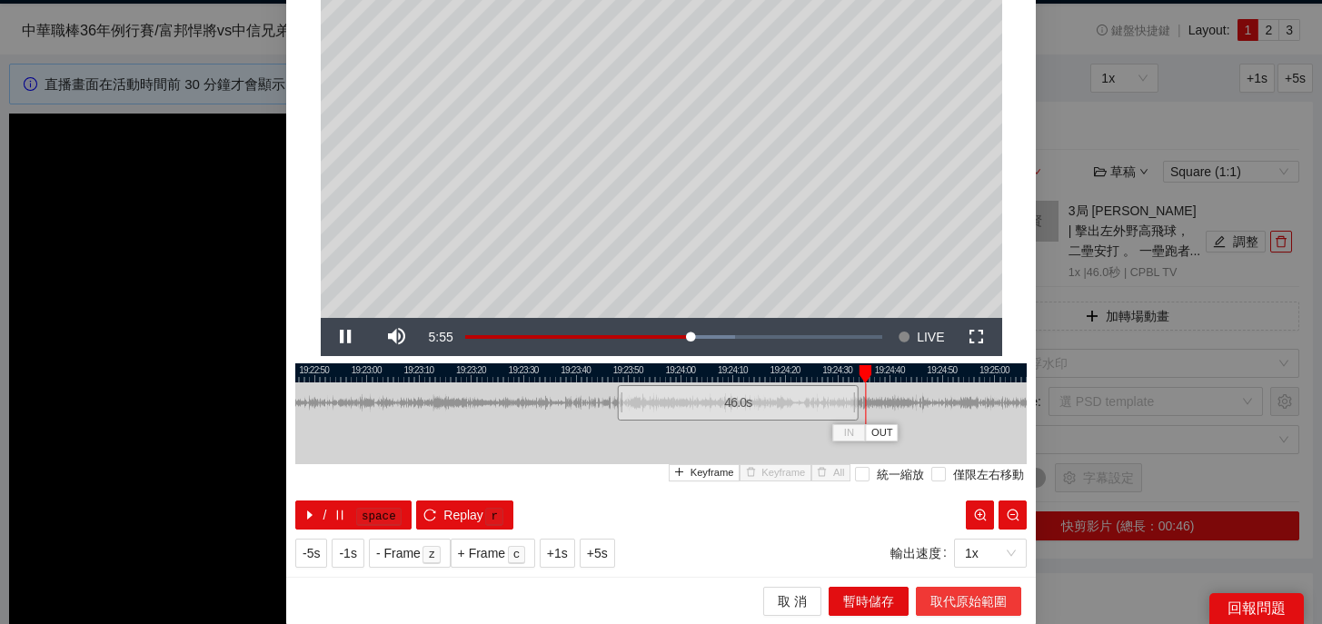
click at [947, 601] on span "取代原始範圍" at bounding box center [968, 601] width 76 height 20
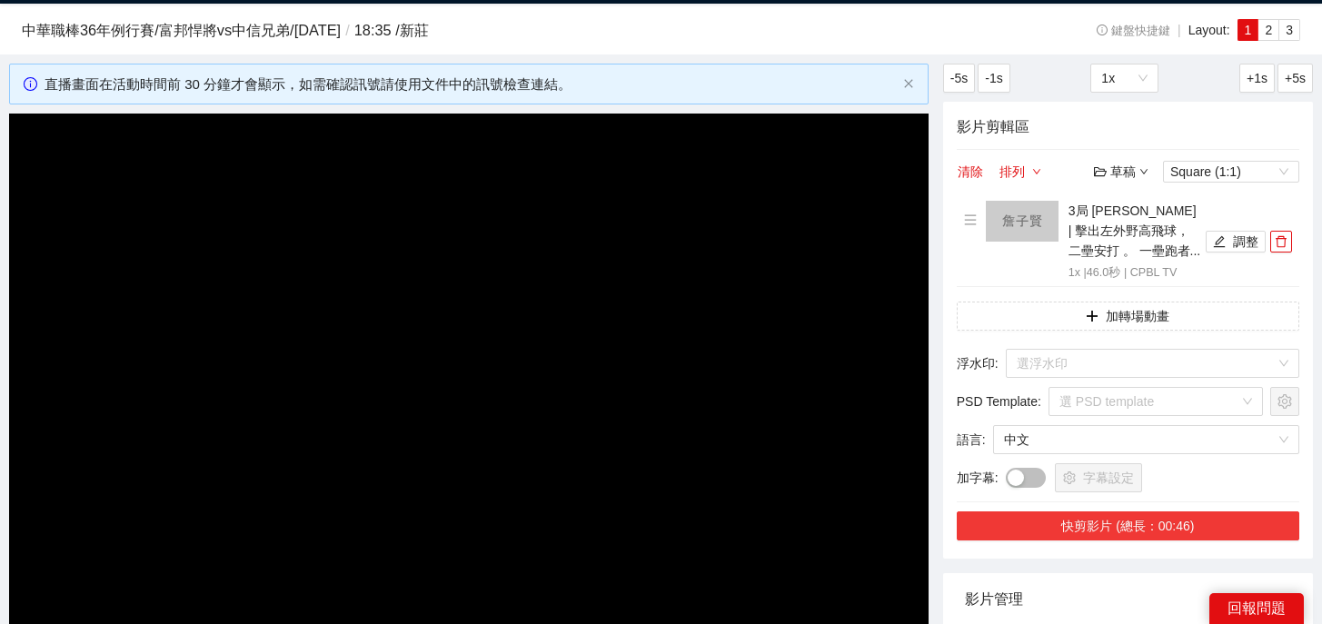
click at [1185, 526] on button "快剪影片 (總長：00:46)" at bounding box center [1128, 525] width 342 height 29
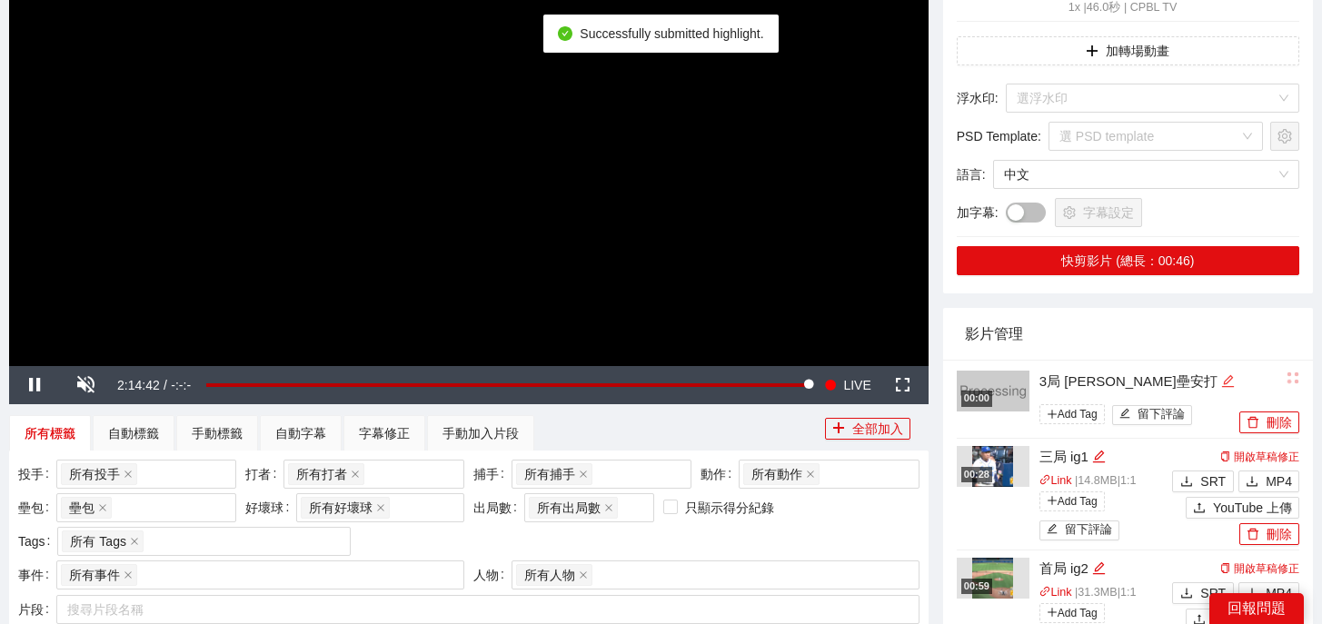
click at [1221, 381] on icon "edit" at bounding box center [1228, 381] width 14 height 14
drag, startPoint x: 1182, startPoint y: 381, endPoint x: 820, endPoint y: 340, distance: 363.9
type textarea "*"
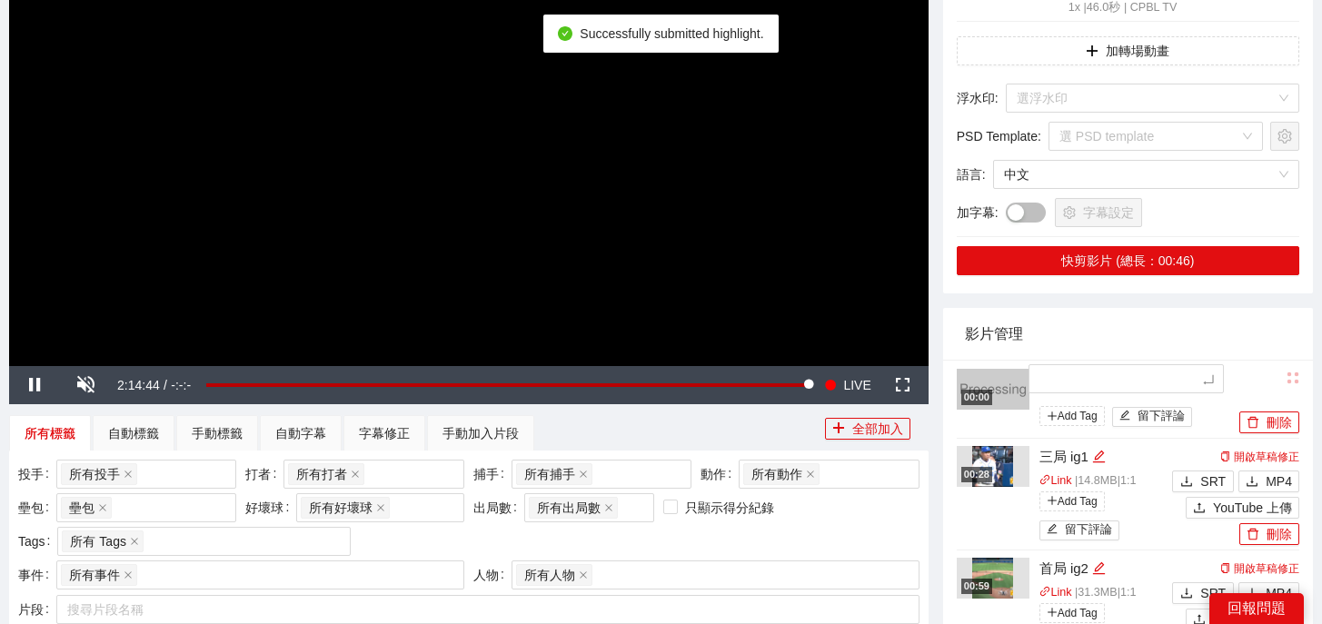
type textarea "*"
type textarea "**"
type textarea "*"
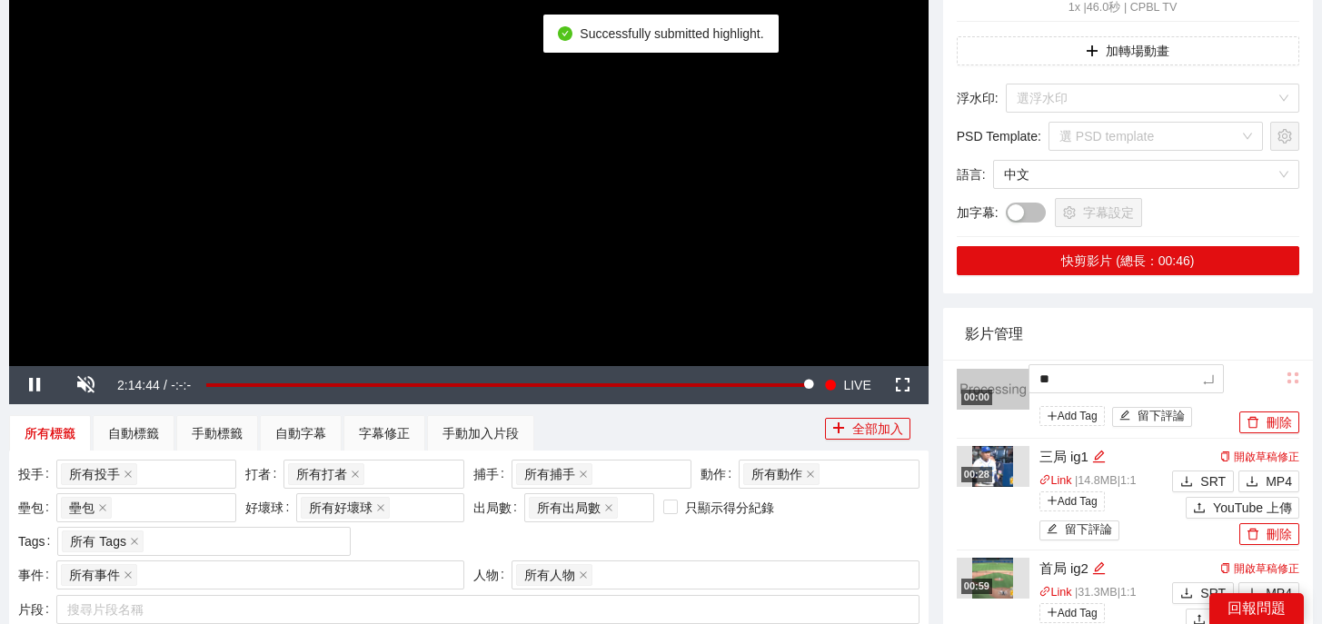
type textarea "*"
type textarea "**"
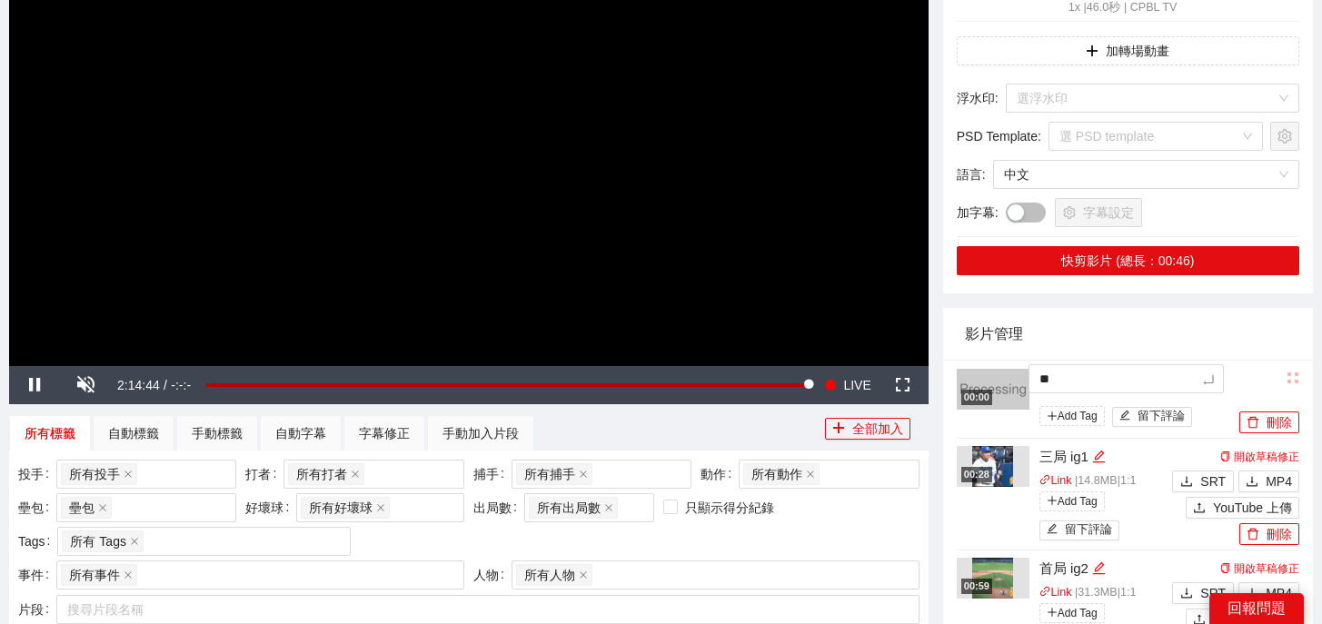
type textarea "***"
type textarea "**"
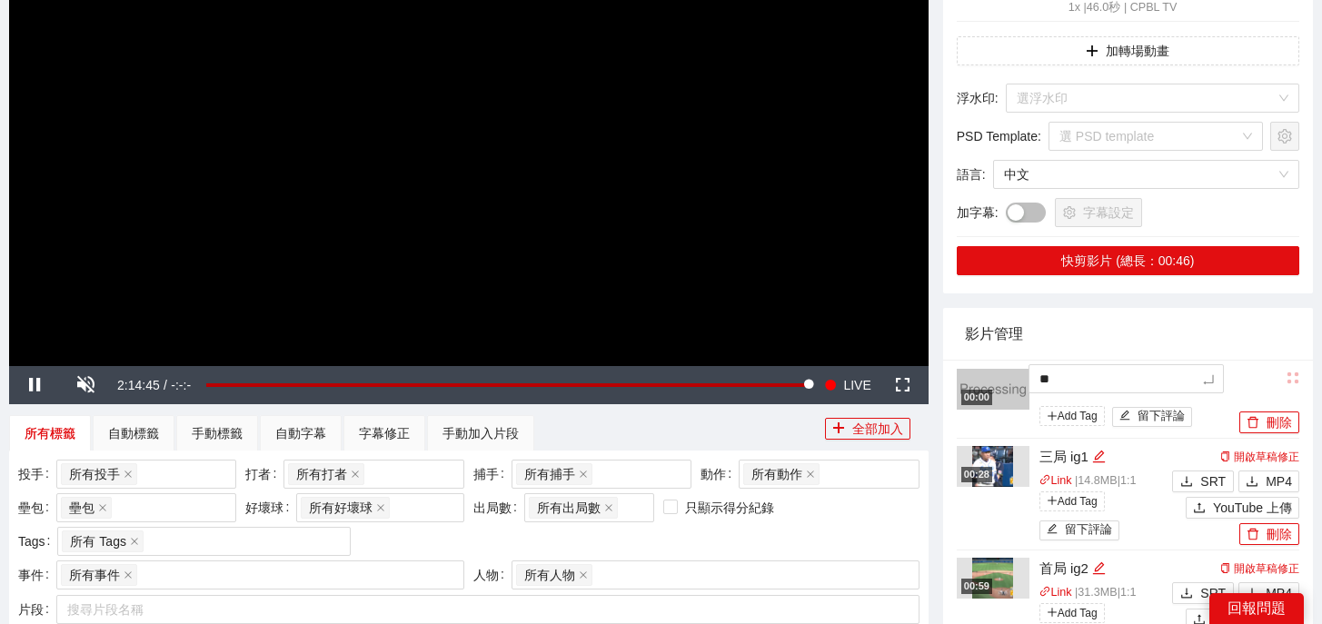
type textarea "**"
type textarea "****"
type textarea "*****"
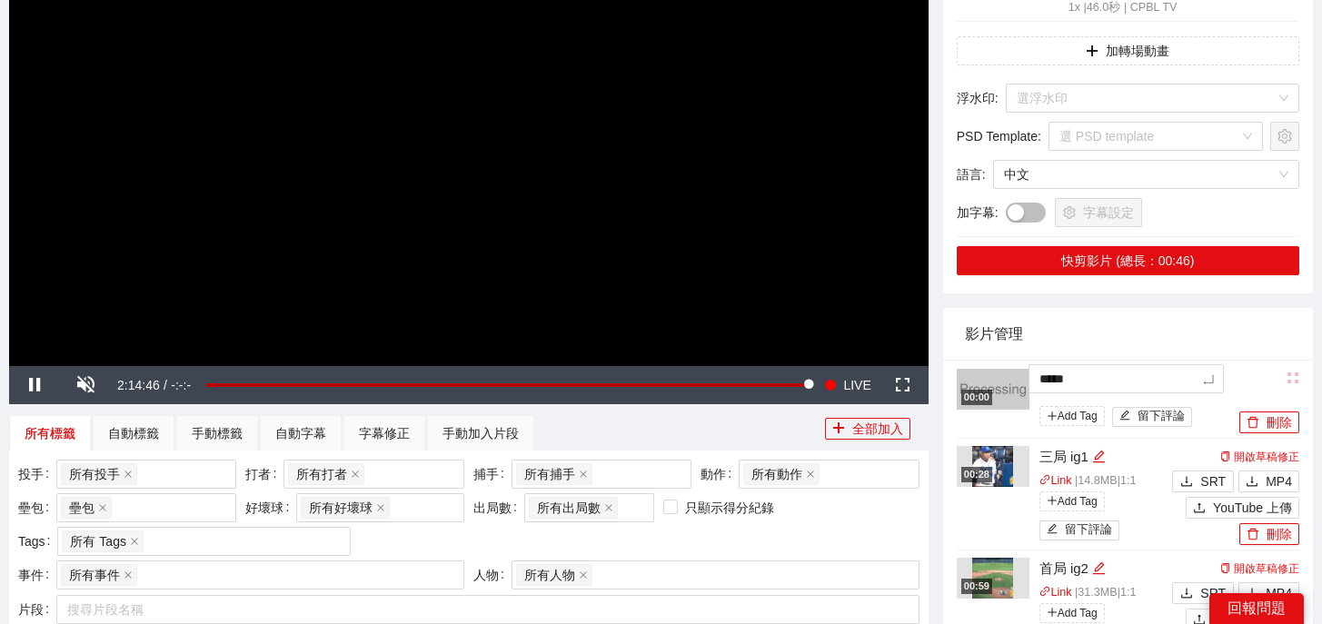
type textarea "******"
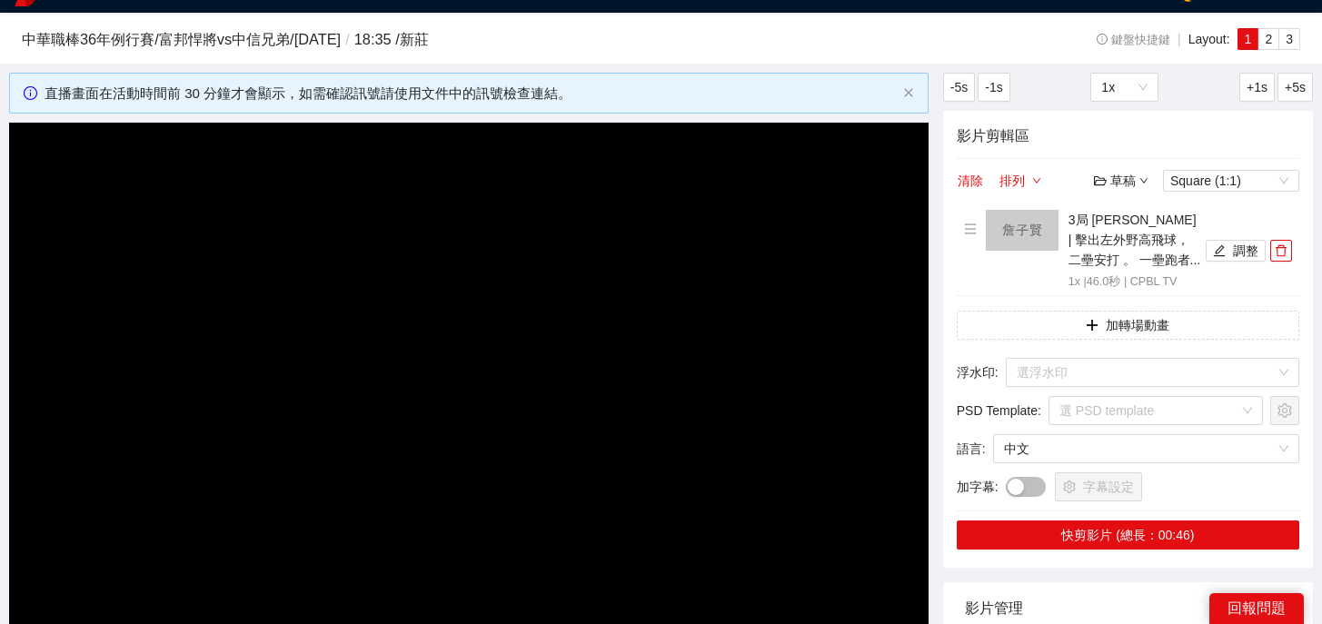
scroll to position [0, 0]
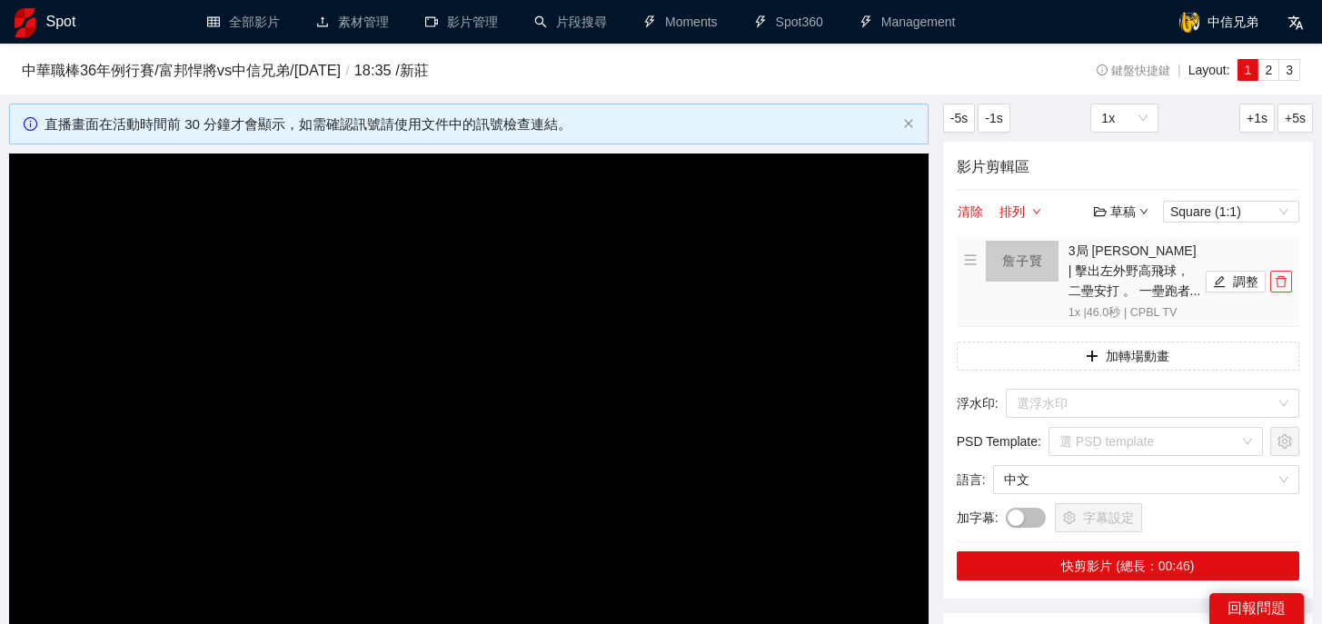
click at [1278, 287] on icon "delete" at bounding box center [1281, 281] width 13 height 13
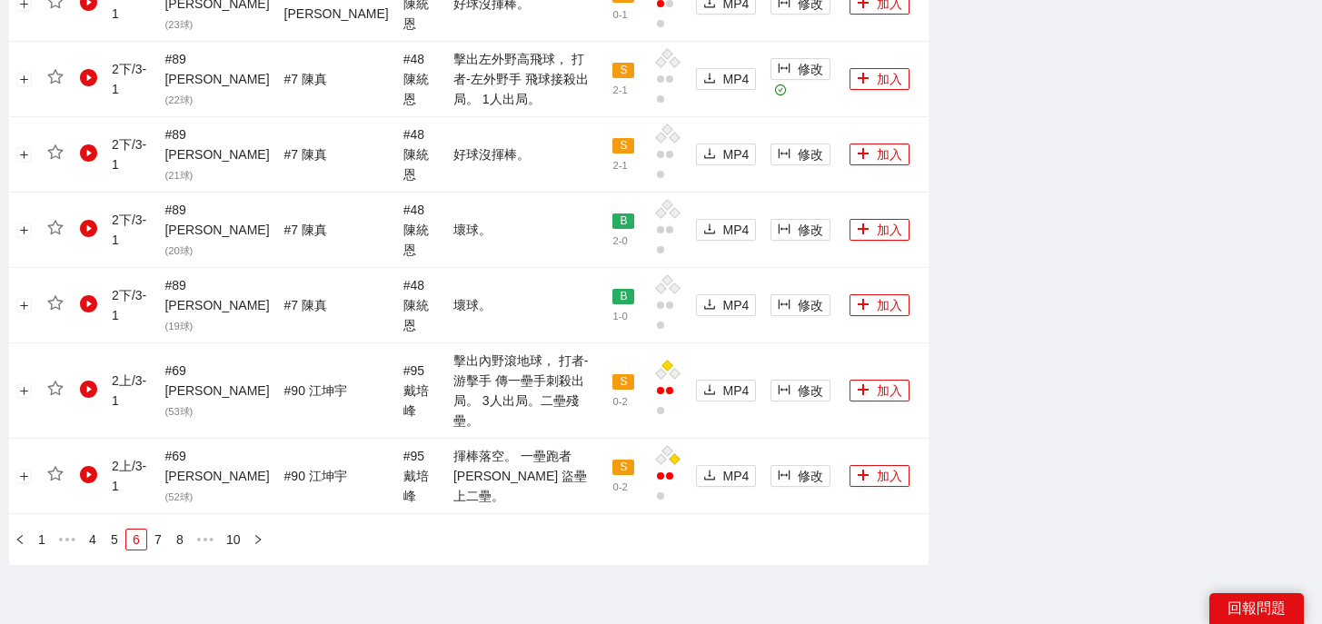
scroll to position [2088, 0]
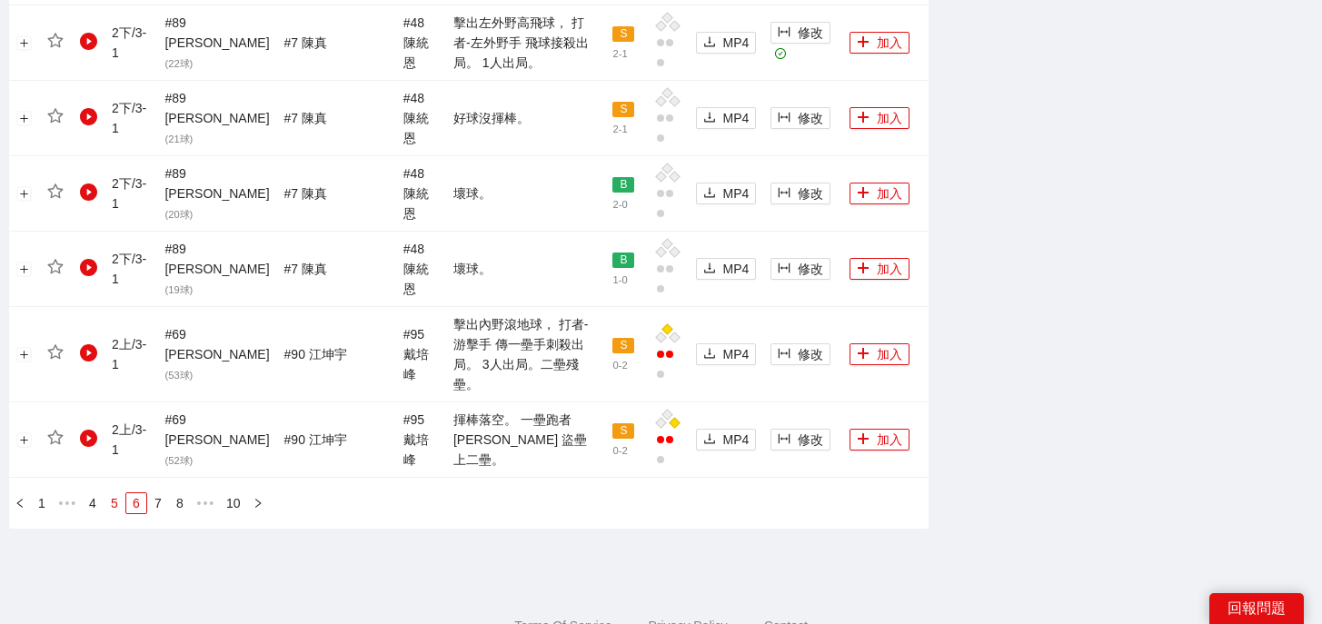
click at [115, 493] on link "5" at bounding box center [114, 503] width 20 height 20
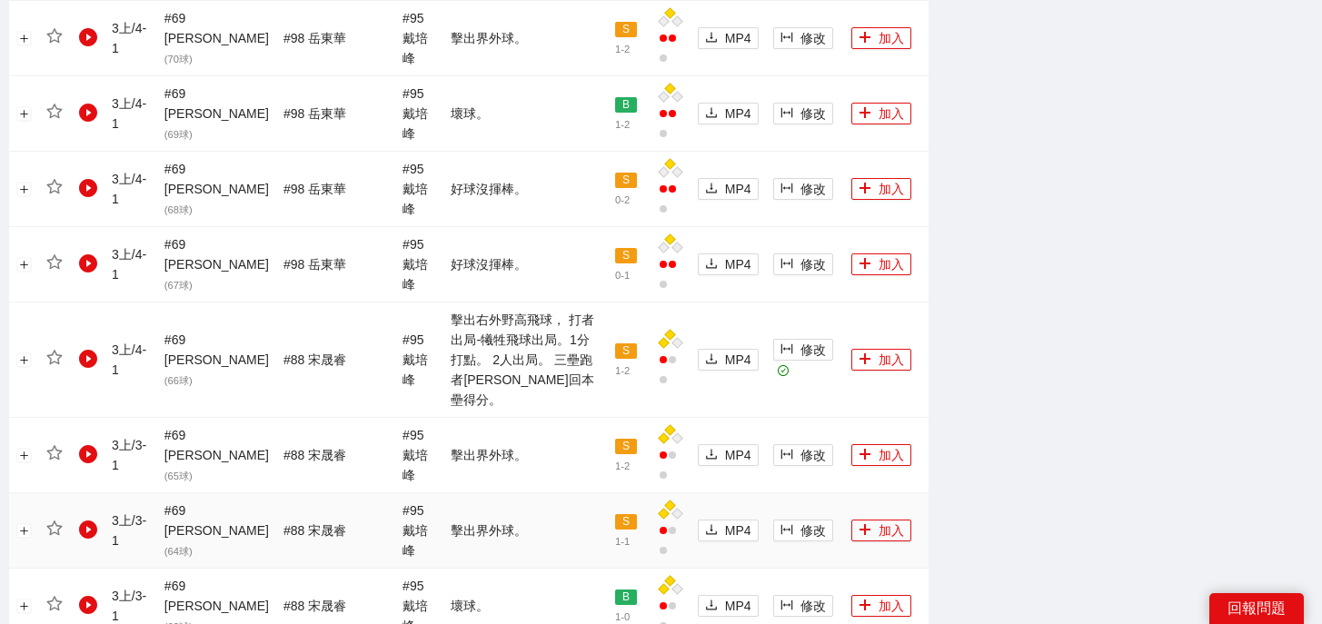
scroll to position [1944, 0]
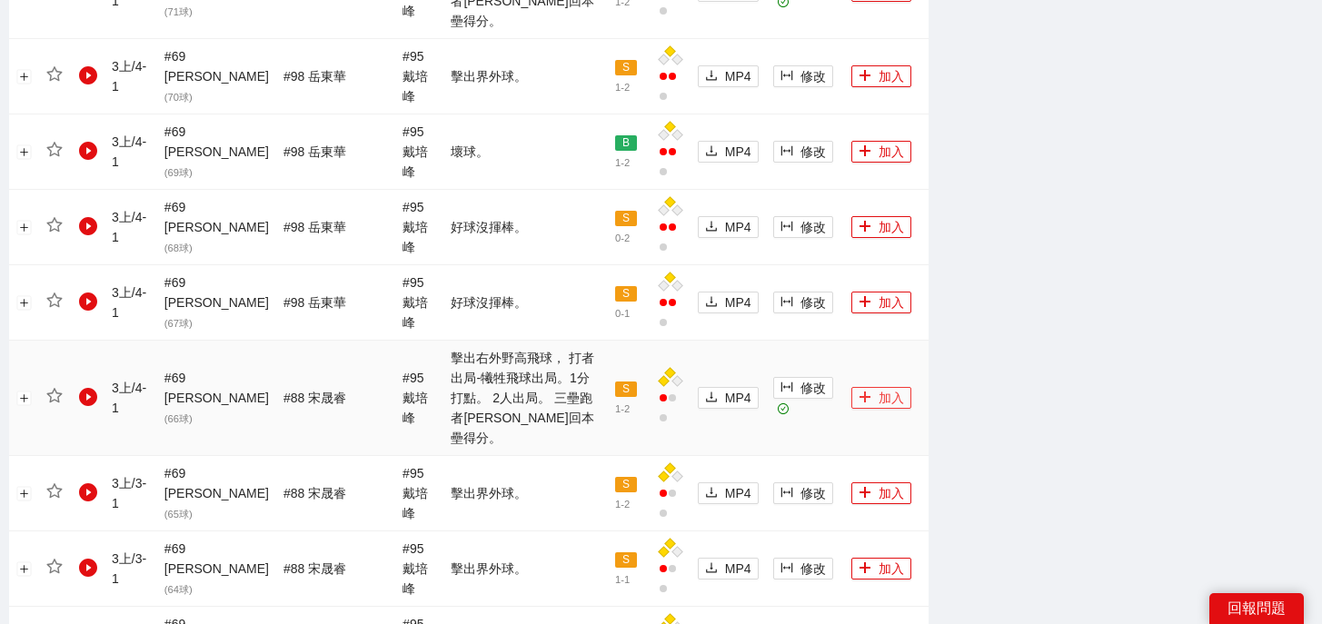
click at [877, 387] on button "加入" at bounding box center [881, 398] width 60 height 22
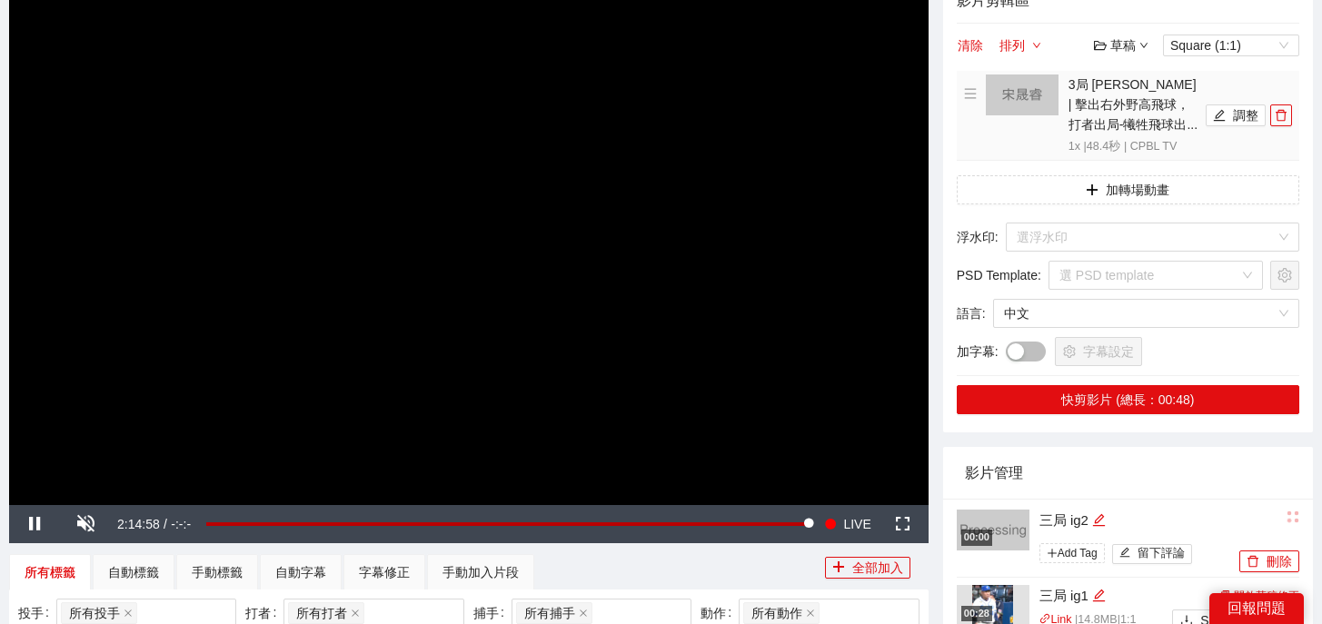
scroll to position [124, 0]
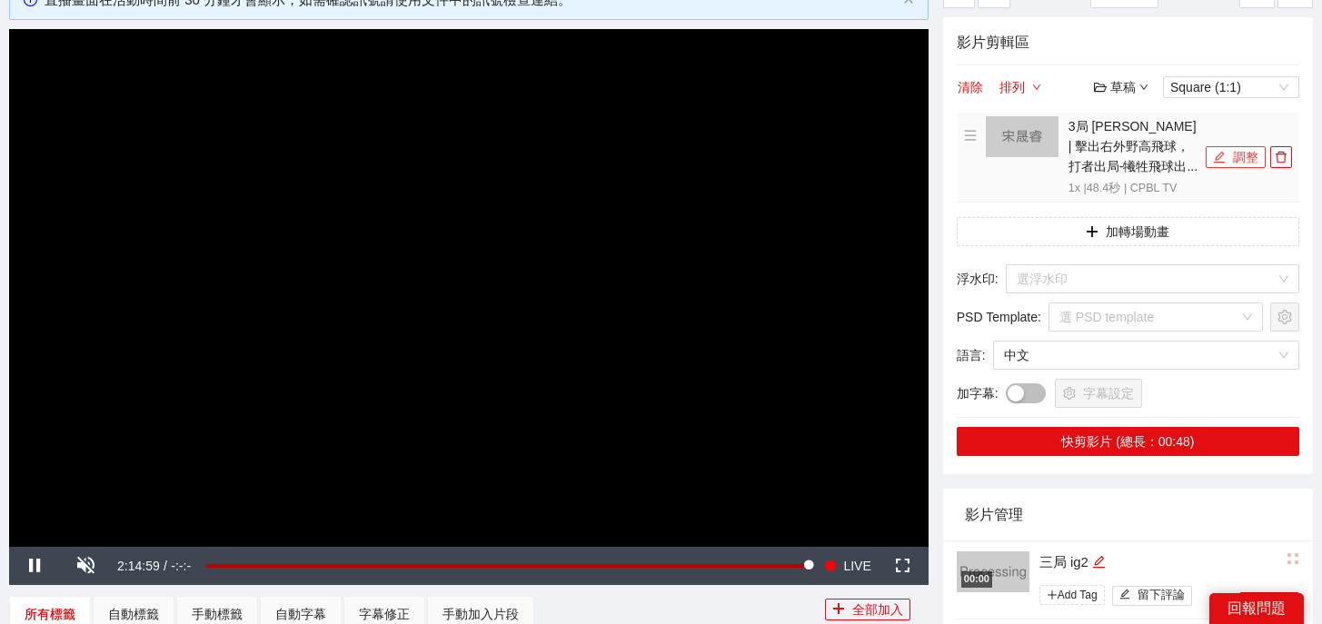
click at [1225, 156] on button "調整" at bounding box center [1235, 157] width 60 height 22
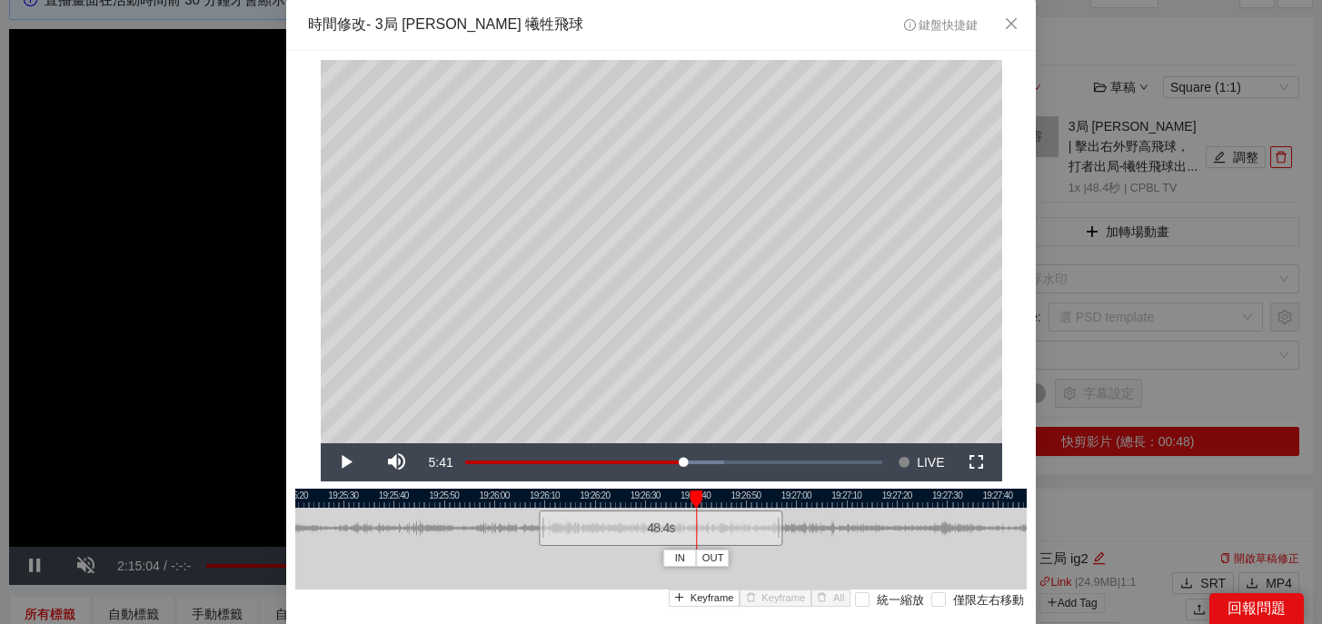
drag, startPoint x: 547, startPoint y: 495, endPoint x: 718, endPoint y: 503, distance: 171.0
click at [718, 503] on div "19:25:20 19:25:30 19:25:40 19:25:50 19:26:00 19:26:10 19:26:20 19:26:30 19:26:4…" at bounding box center [660, 572] width 731 height 166
drag, startPoint x: 698, startPoint y: 499, endPoint x: 728, endPoint y: 500, distance: 30.0
click at [728, 500] on div "19:25:20 19:25:30 19:25:40 19:25:50 19:26:00 19:26:10 19:26:20 19:26:30 19:26:4…" at bounding box center [660, 572] width 731 height 166
drag, startPoint x: 700, startPoint y: 496, endPoint x: 739, endPoint y: 500, distance: 39.2
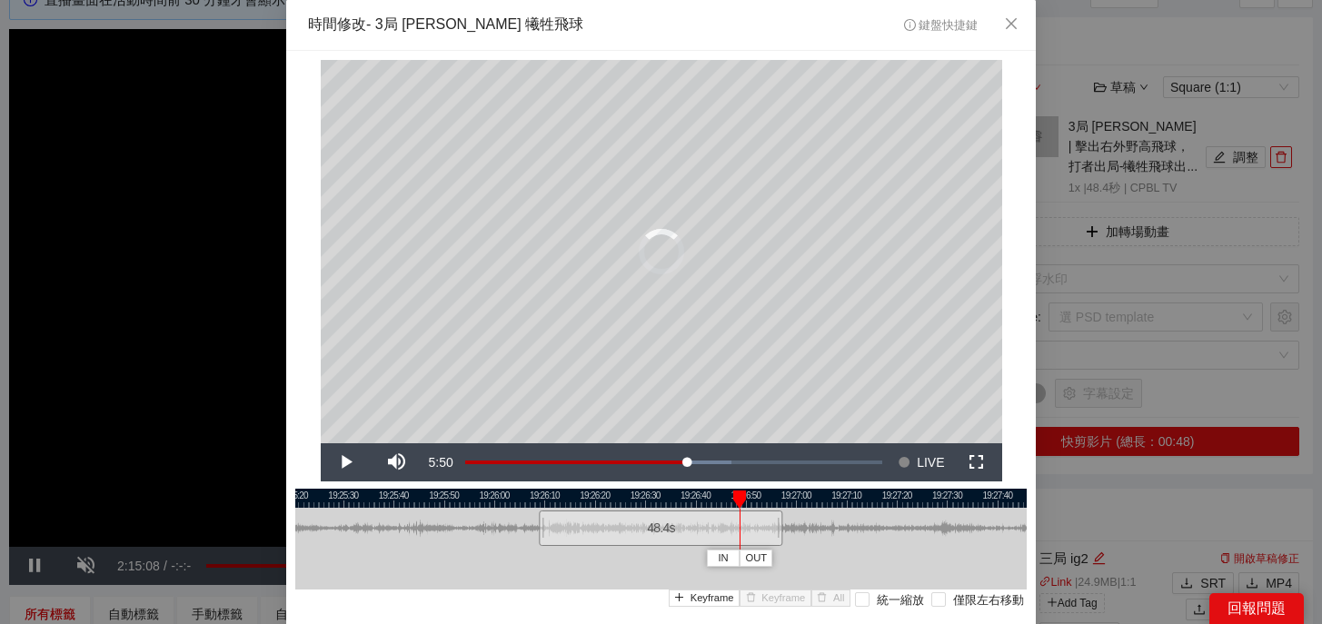
click at [739, 500] on div at bounding box center [739, 500] width 13 height 18
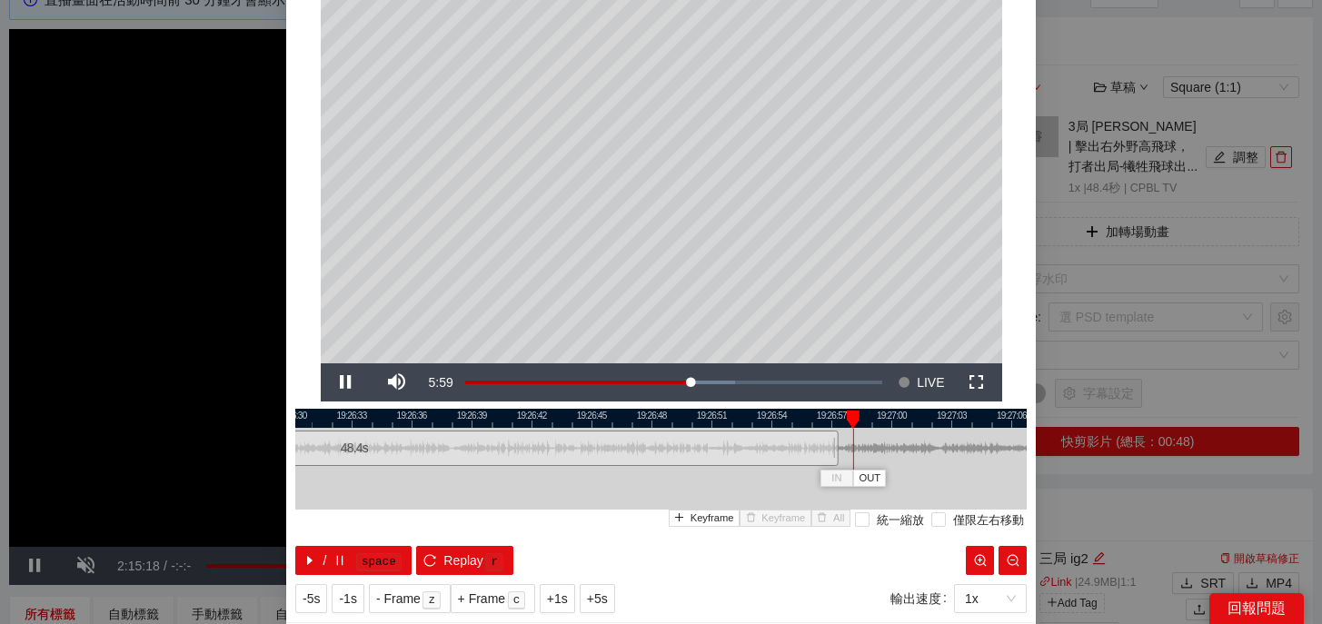
scroll to position [125, 0]
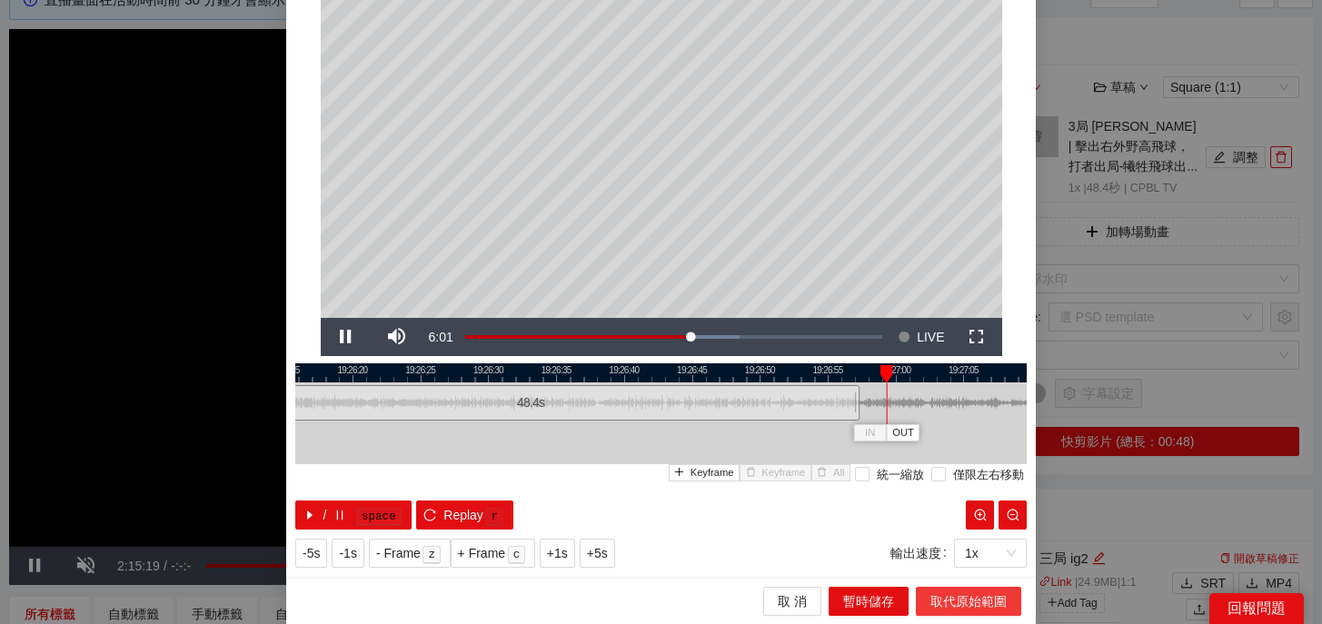
click at [959, 604] on span "取代原始範圍" at bounding box center [968, 601] width 76 height 20
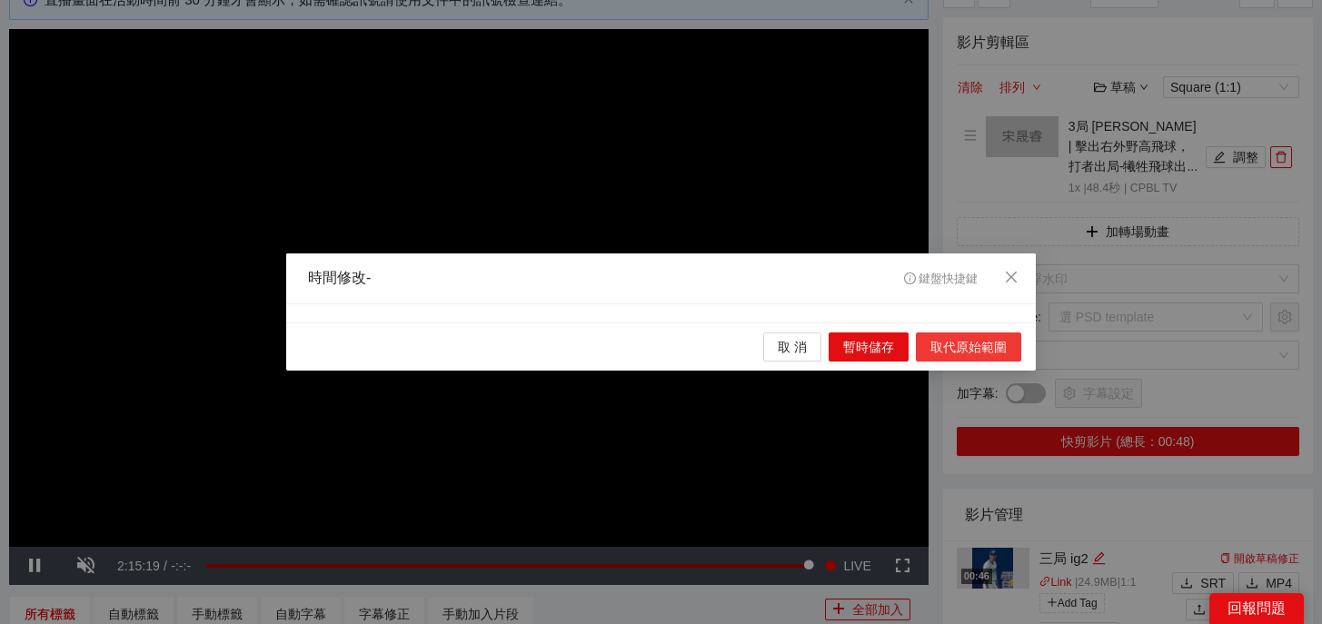
scroll to position [0, 0]
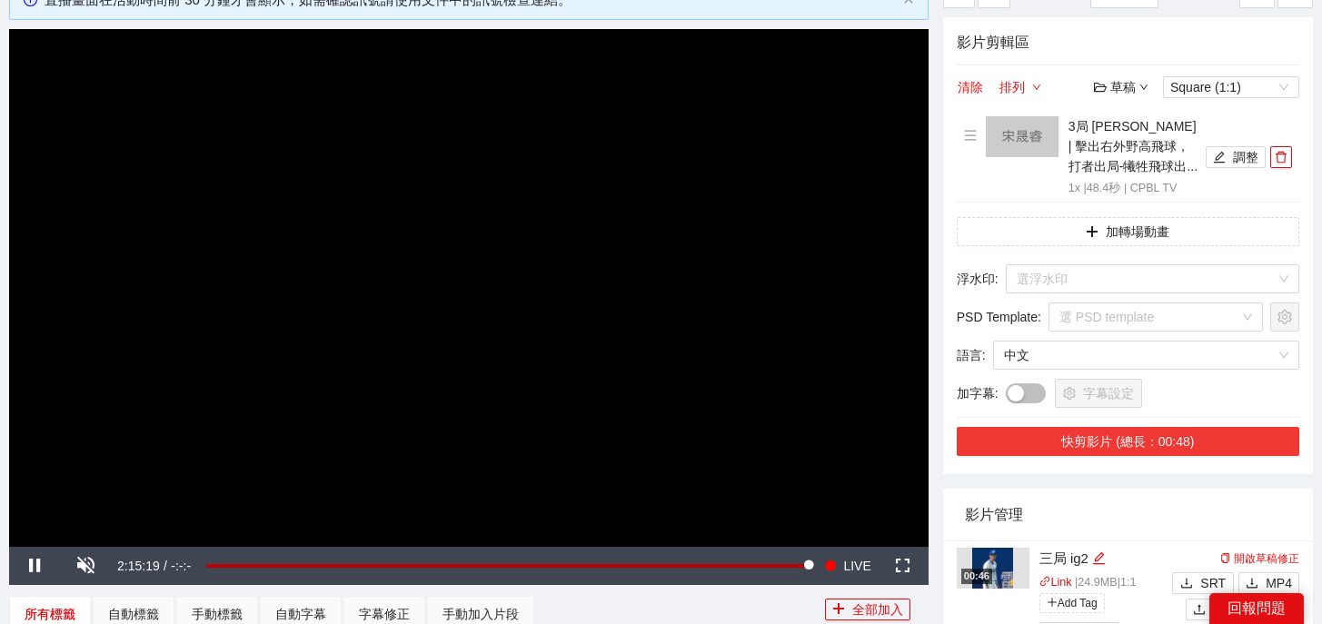
click at [1167, 433] on button "快剪影片 (總長：00:48)" at bounding box center [1128, 441] width 342 height 29
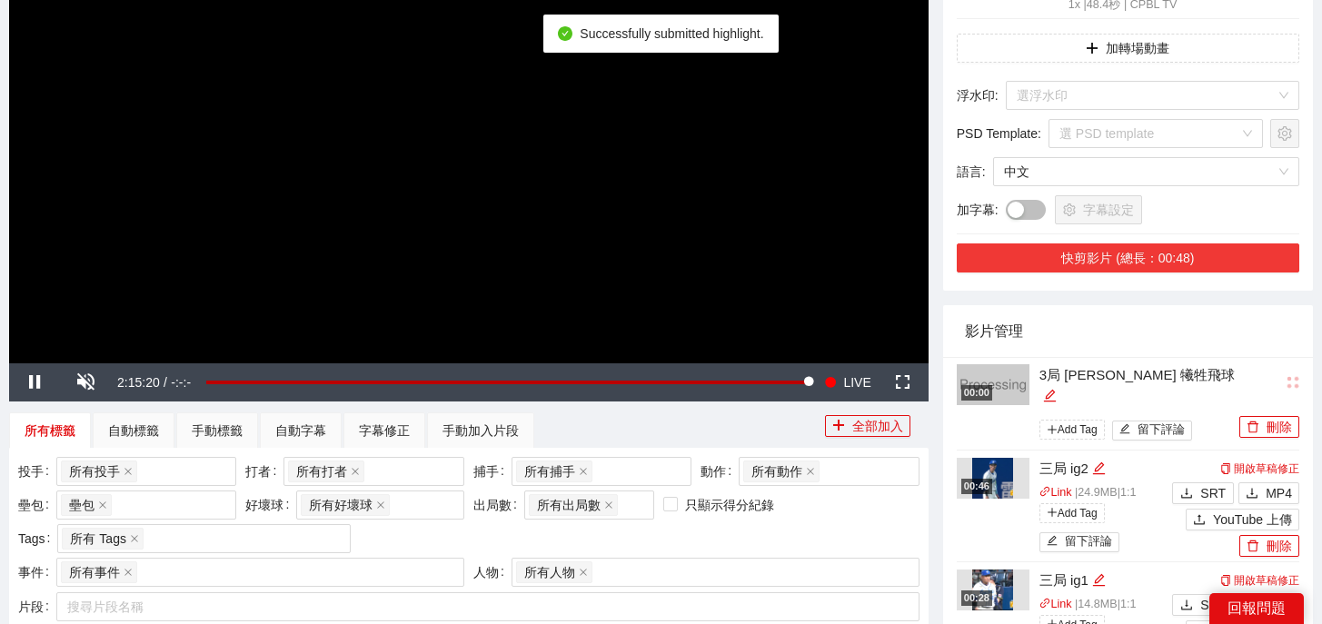
scroll to position [321, 0]
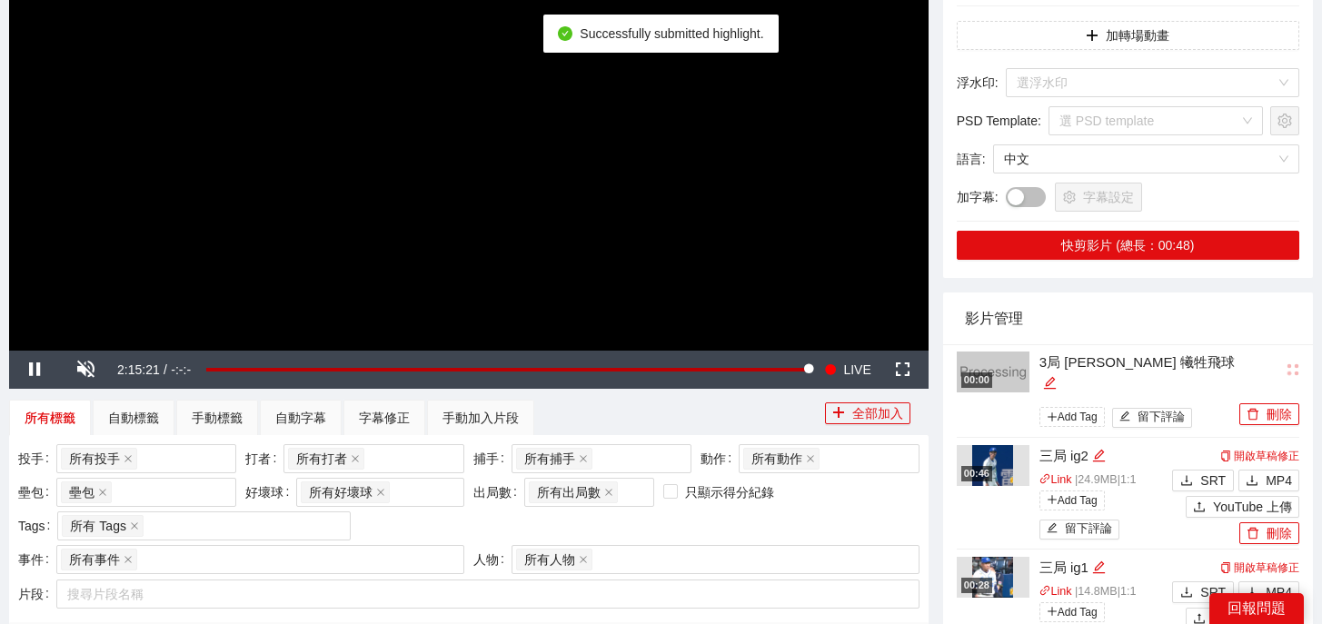
click at [1181, 364] on div "3局 [PERSON_NAME] 犧牲飛球" at bounding box center [1136, 373] width 195 height 43
click at [1179, 364] on div "3局 [PERSON_NAME] 犧牲飛球" at bounding box center [1136, 373] width 195 height 43
click at [1057, 376] on icon "edit" at bounding box center [1050, 383] width 14 height 14
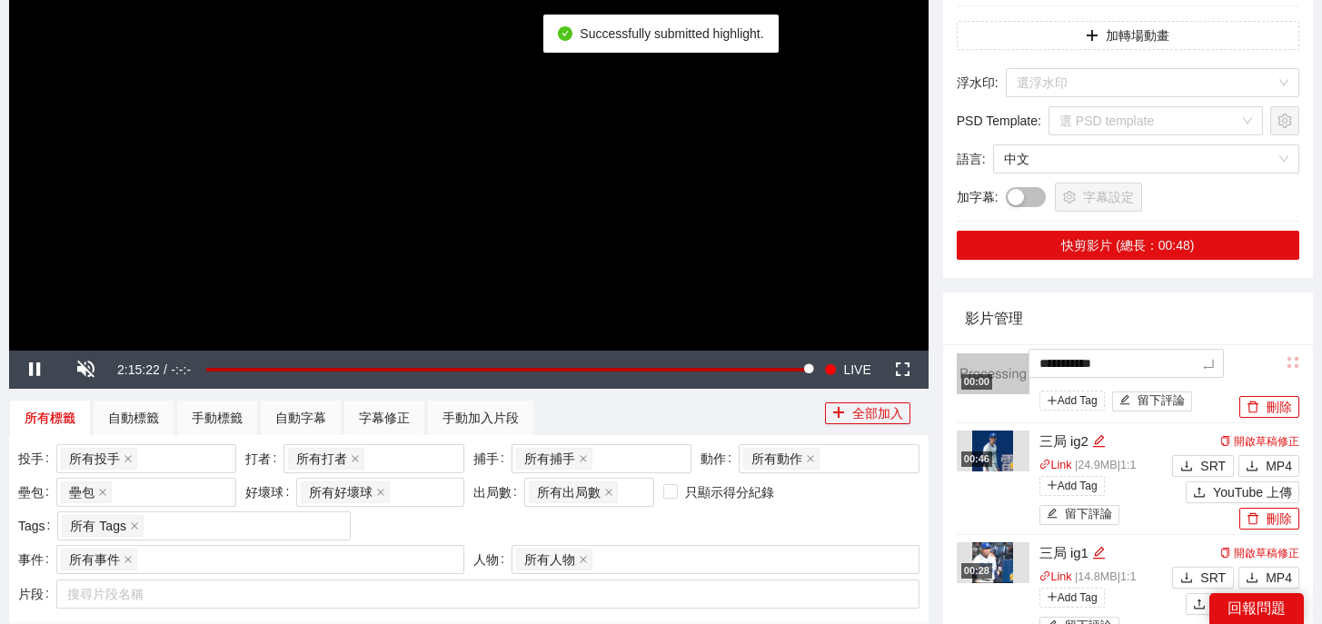
drag, startPoint x: 1179, startPoint y: 364, endPoint x: 942, endPoint y: 363, distance: 237.1
type textarea "*"
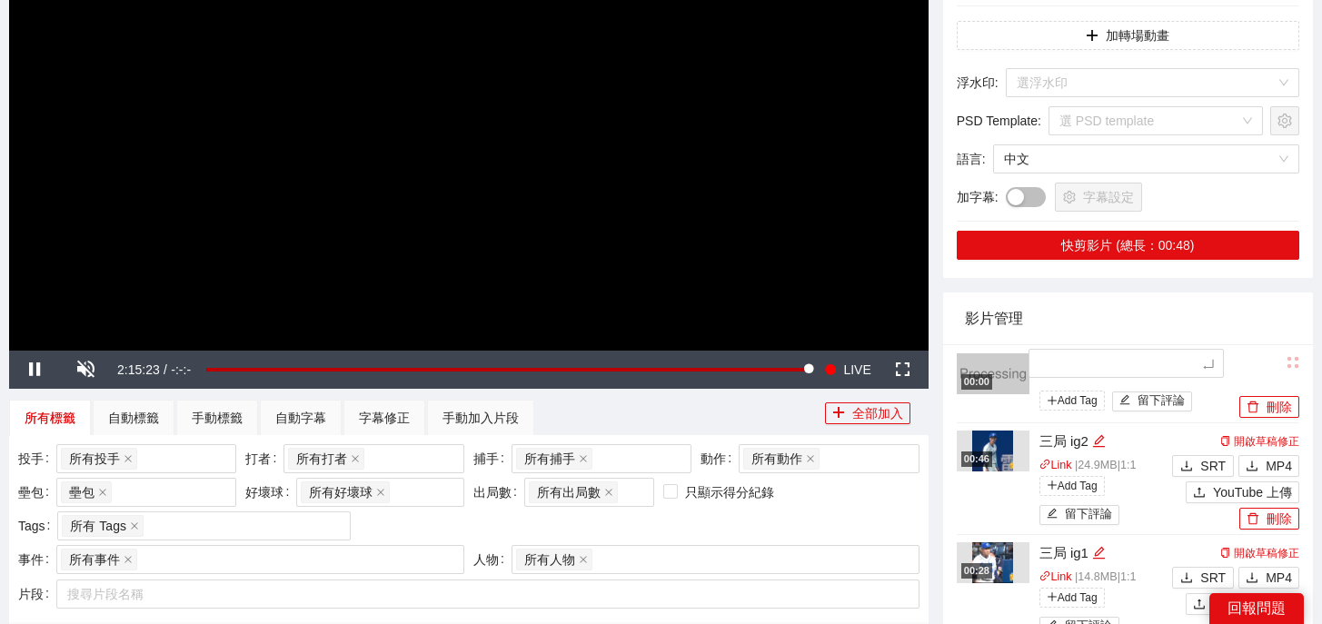
type textarea "*"
type textarea "**"
type textarea "*"
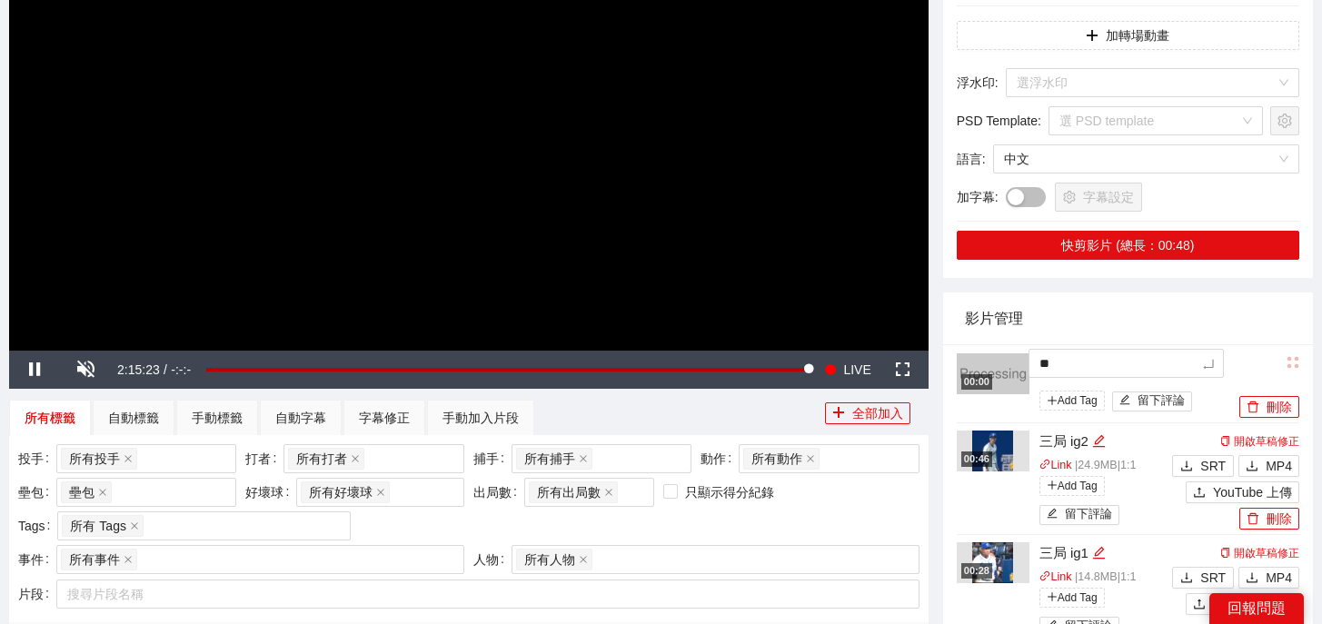
type textarea "*"
type textarea "**"
type textarea "***"
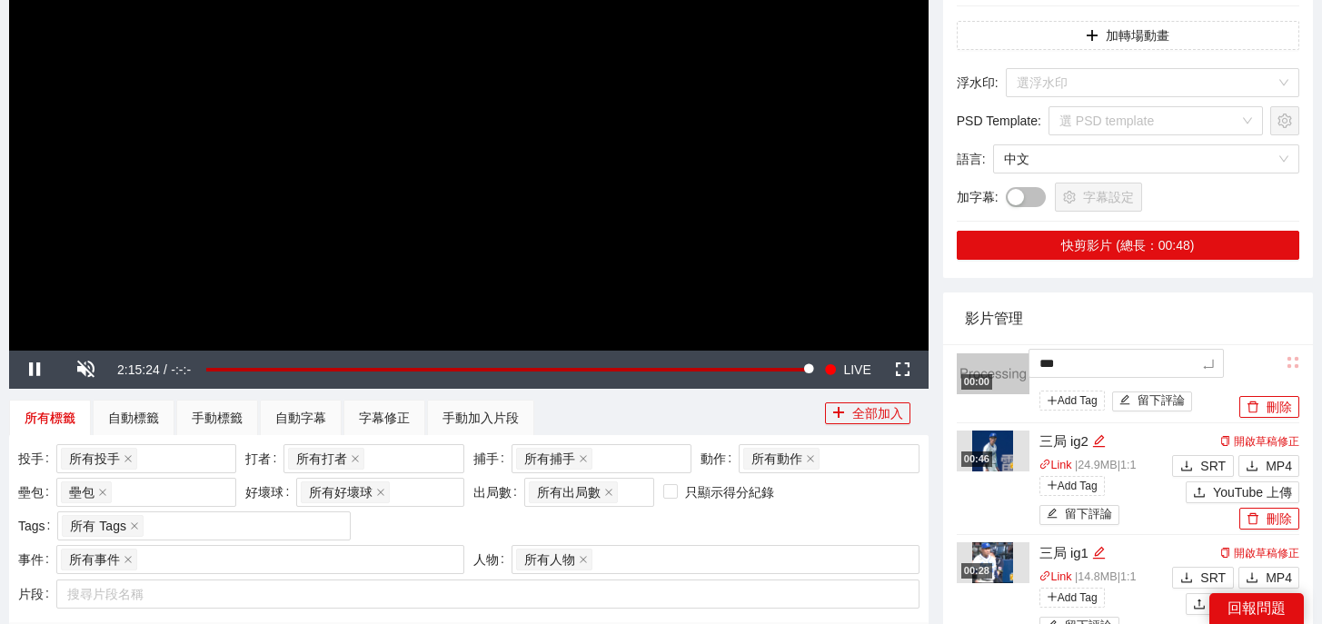
type textarea "**"
type textarea "****"
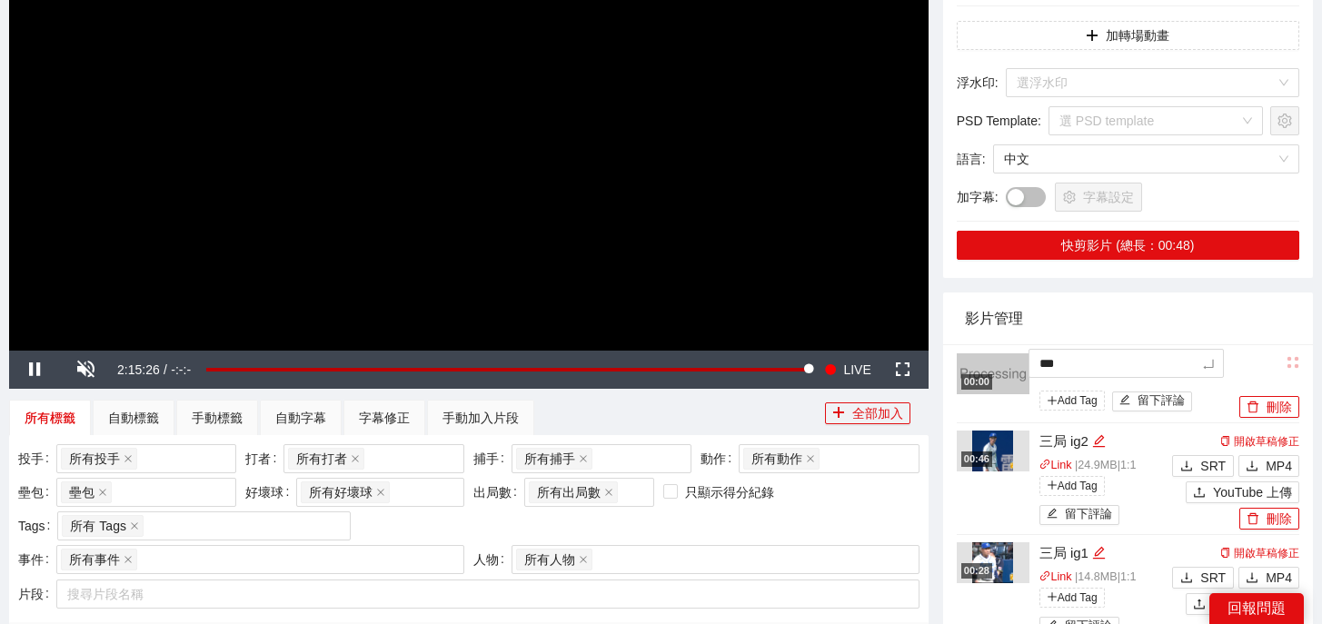
type textarea "****"
type textarea "*****"
type textarea "******"
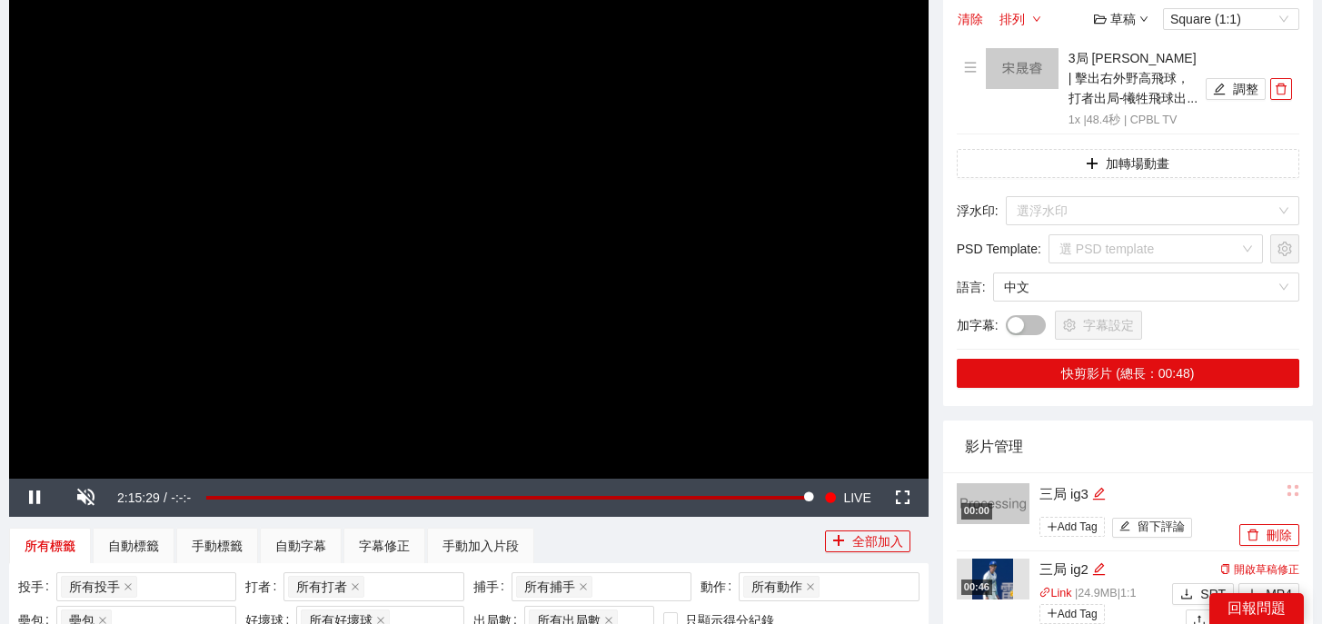
scroll to position [194, 0]
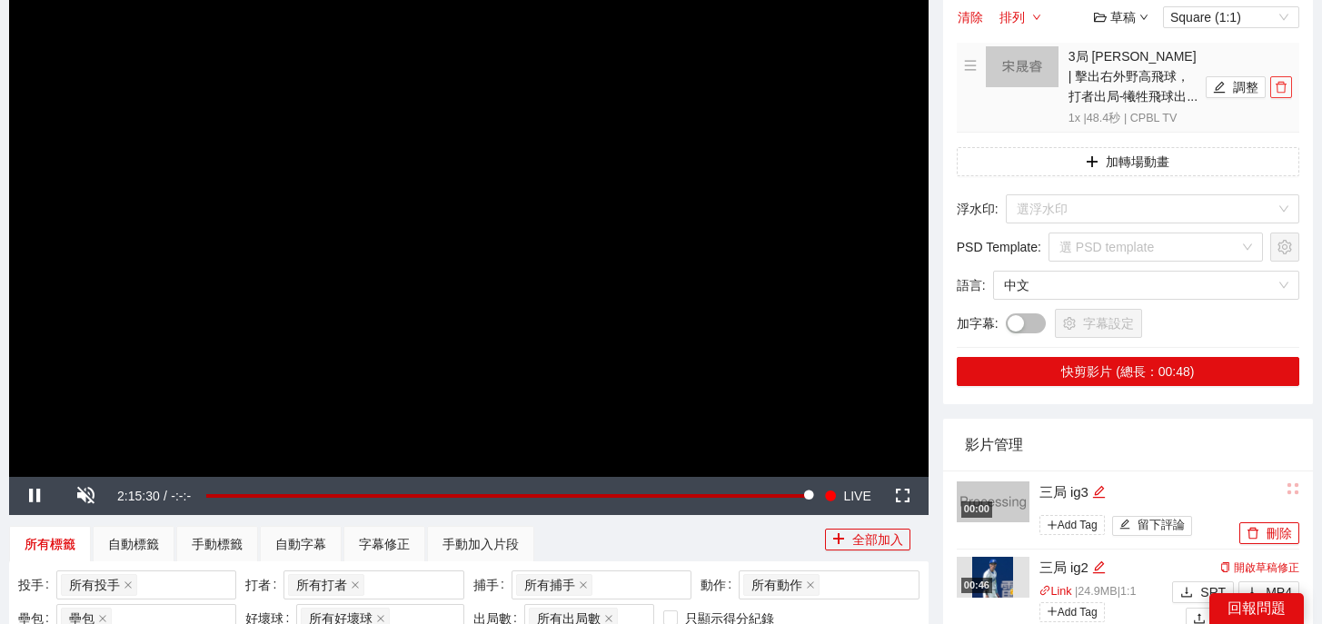
click at [1284, 79] on button "button" at bounding box center [1281, 87] width 22 height 22
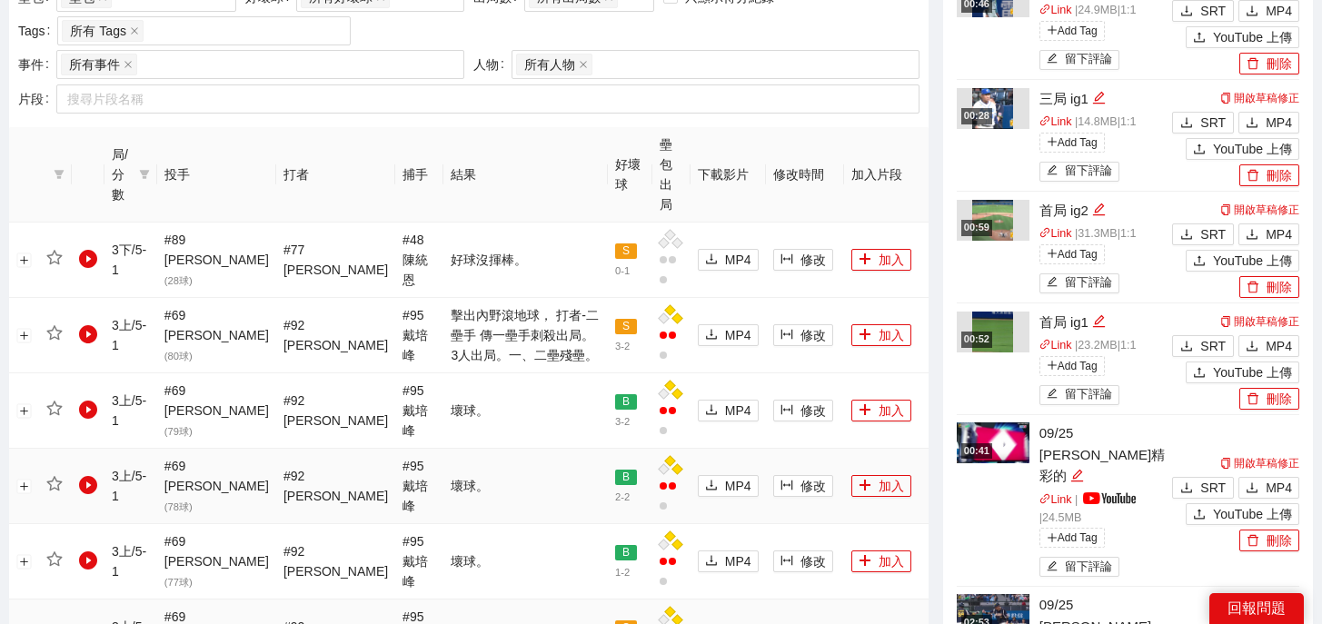
scroll to position [1427, 0]
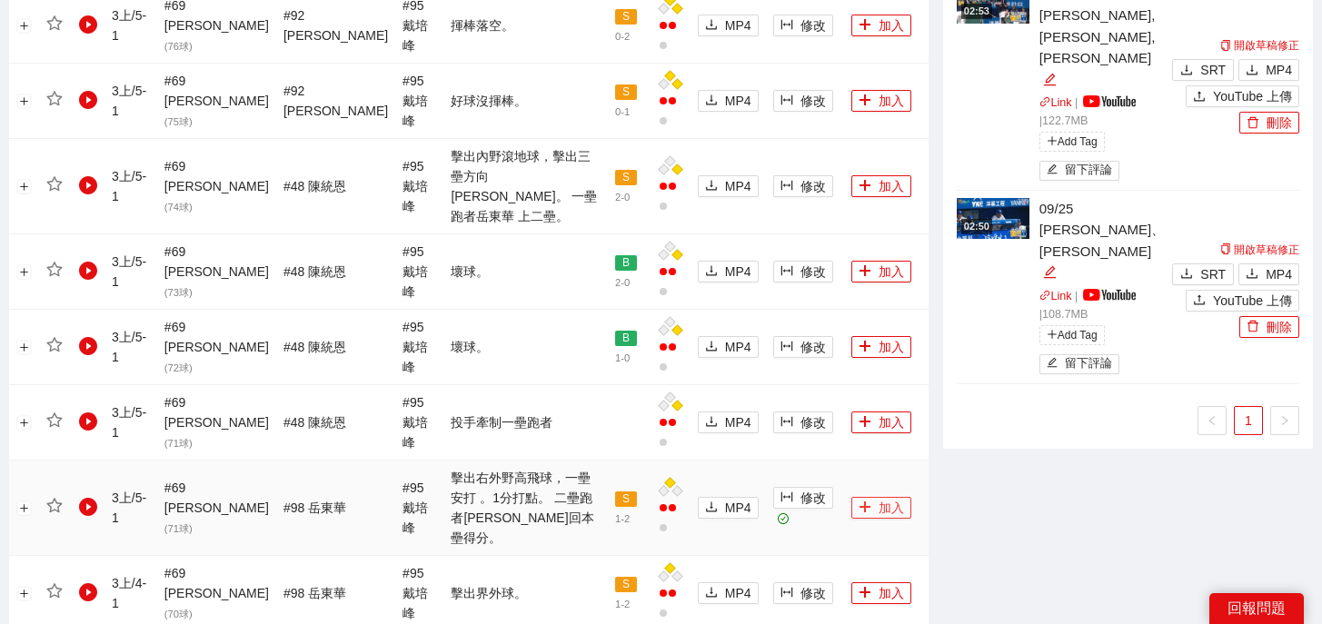
click at [853, 497] on button "加入" at bounding box center [881, 508] width 60 height 22
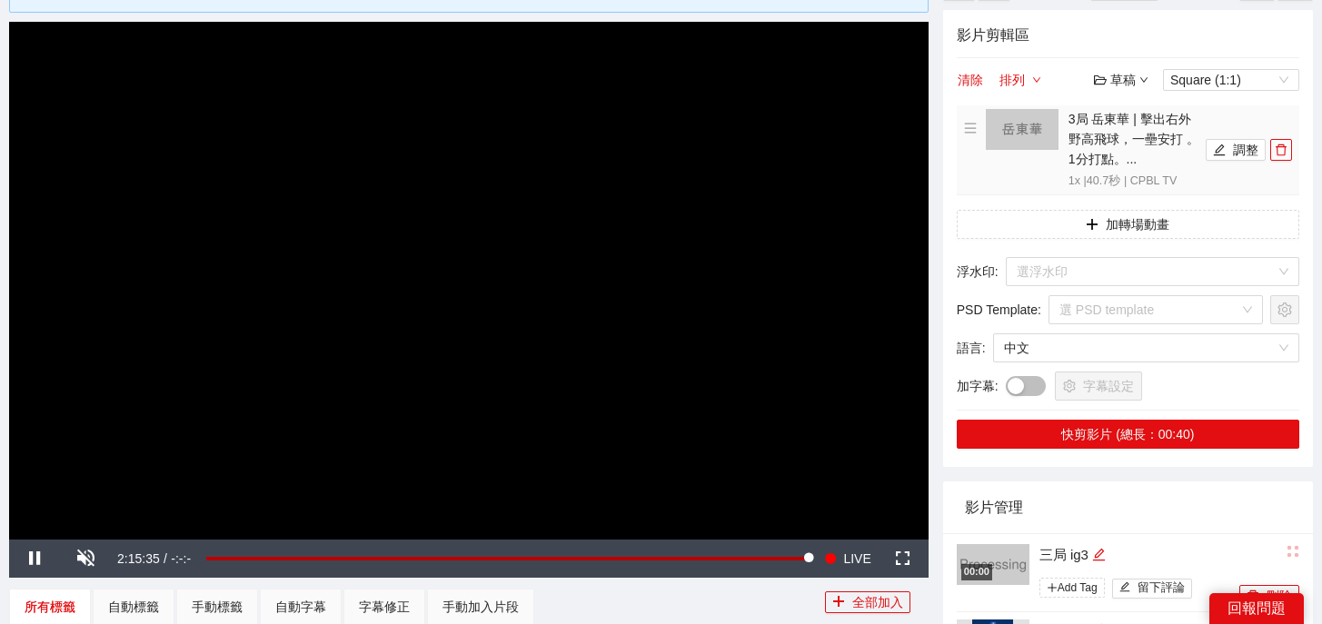
scroll to position [0, 0]
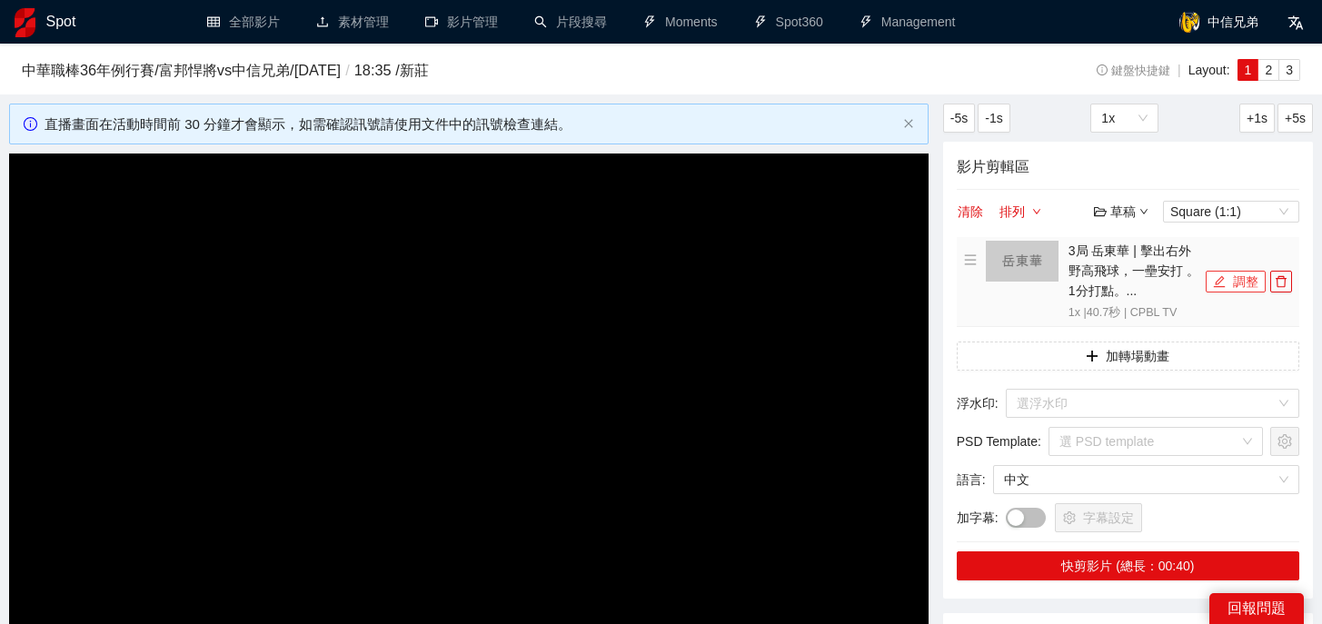
click at [1235, 287] on button "調整" at bounding box center [1235, 282] width 60 height 22
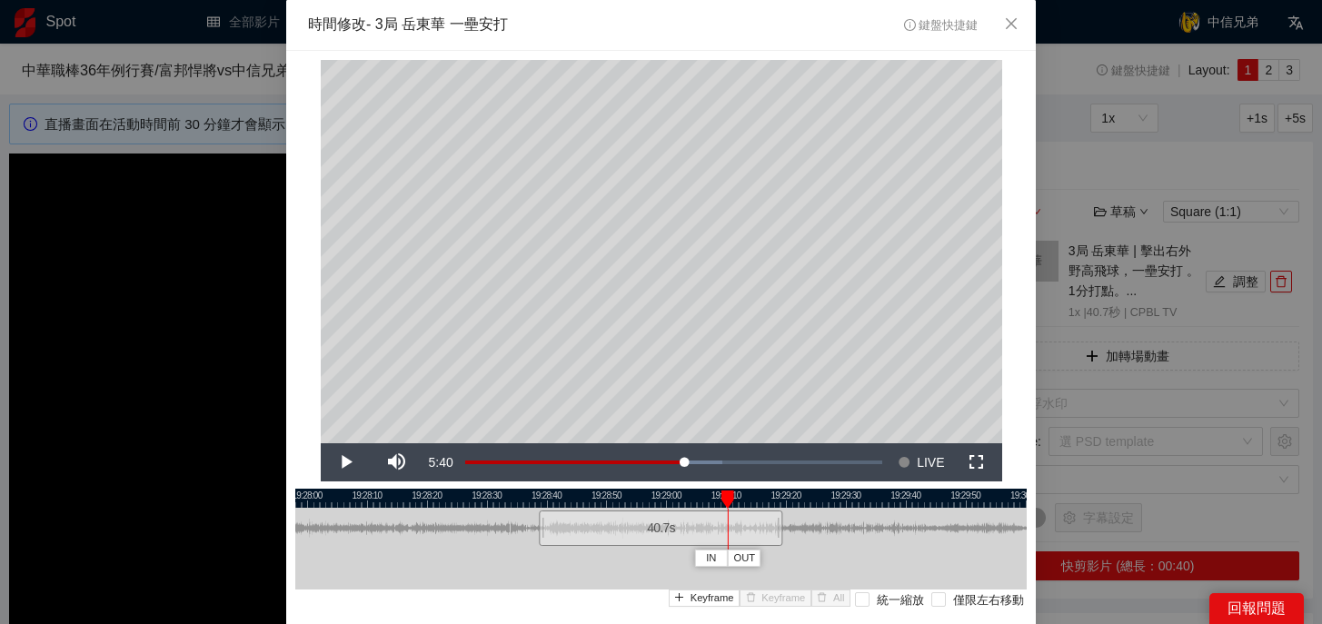
drag, startPoint x: 552, startPoint y: 494, endPoint x: 733, endPoint y: 507, distance: 181.2
click at [733, 507] on div "IN OUT" at bounding box center [727, 500] width 13 height 18
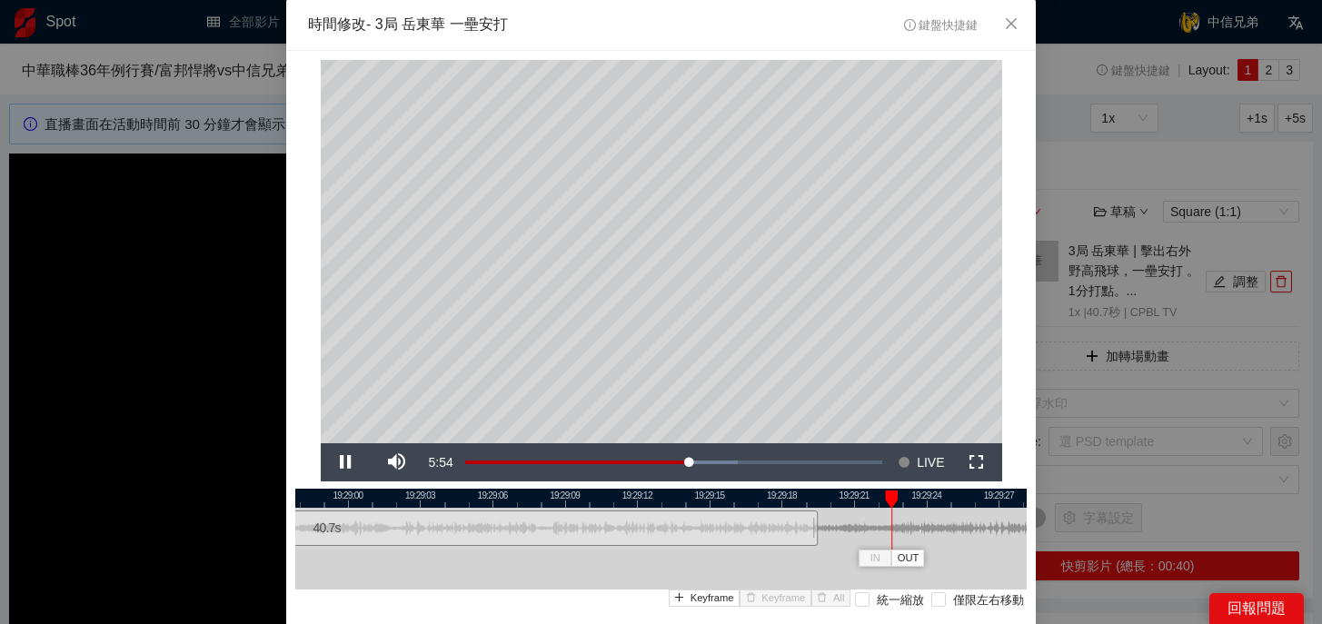
scroll to position [125, 0]
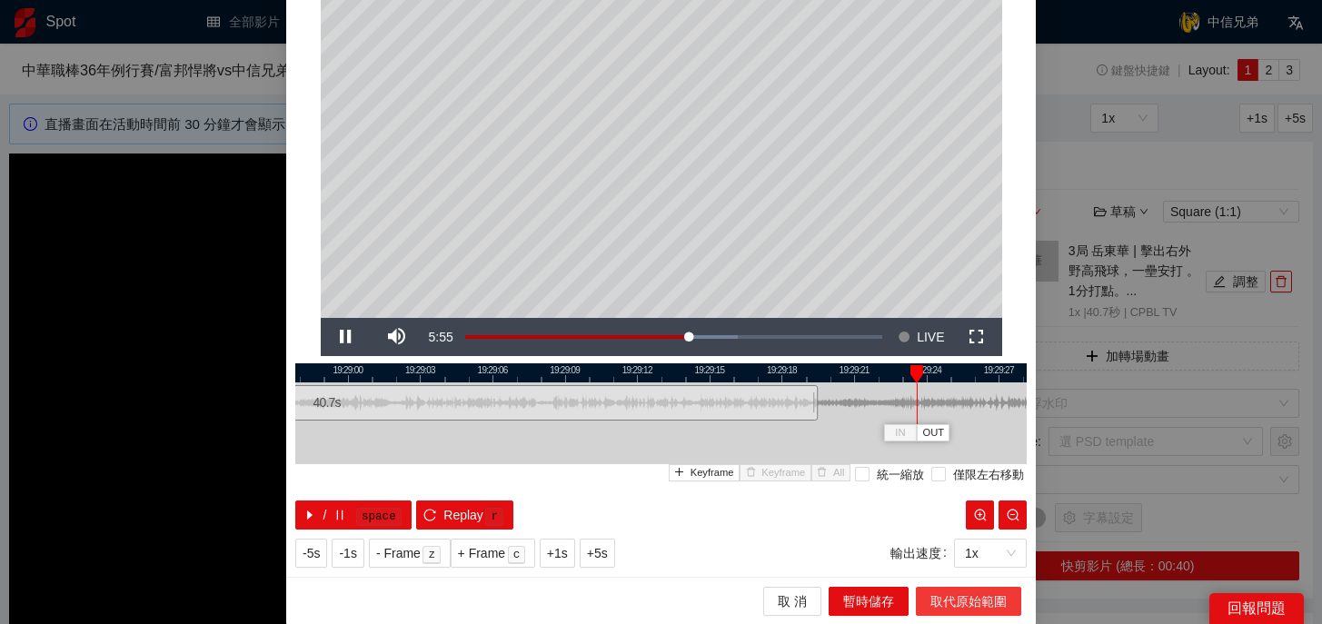
click at [941, 598] on span "取代原始範圍" at bounding box center [968, 601] width 76 height 20
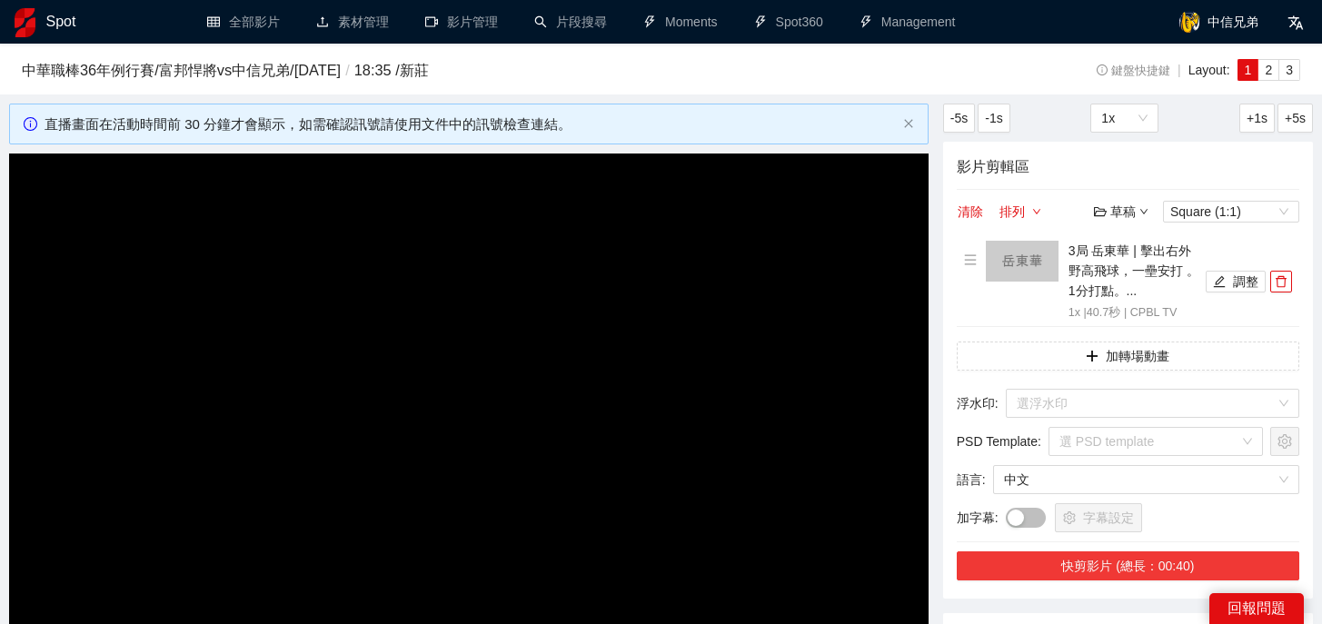
click at [1116, 572] on button "快剪影片 (總長：00:40)" at bounding box center [1128, 565] width 342 height 29
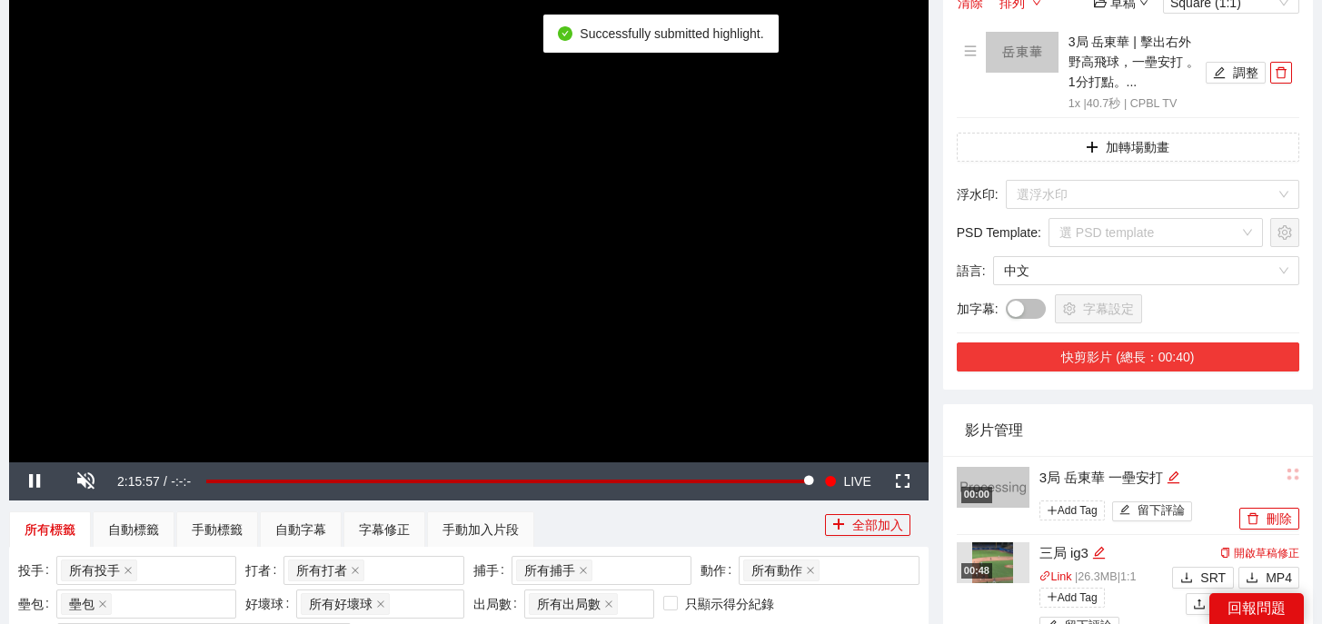
scroll to position [216, 0]
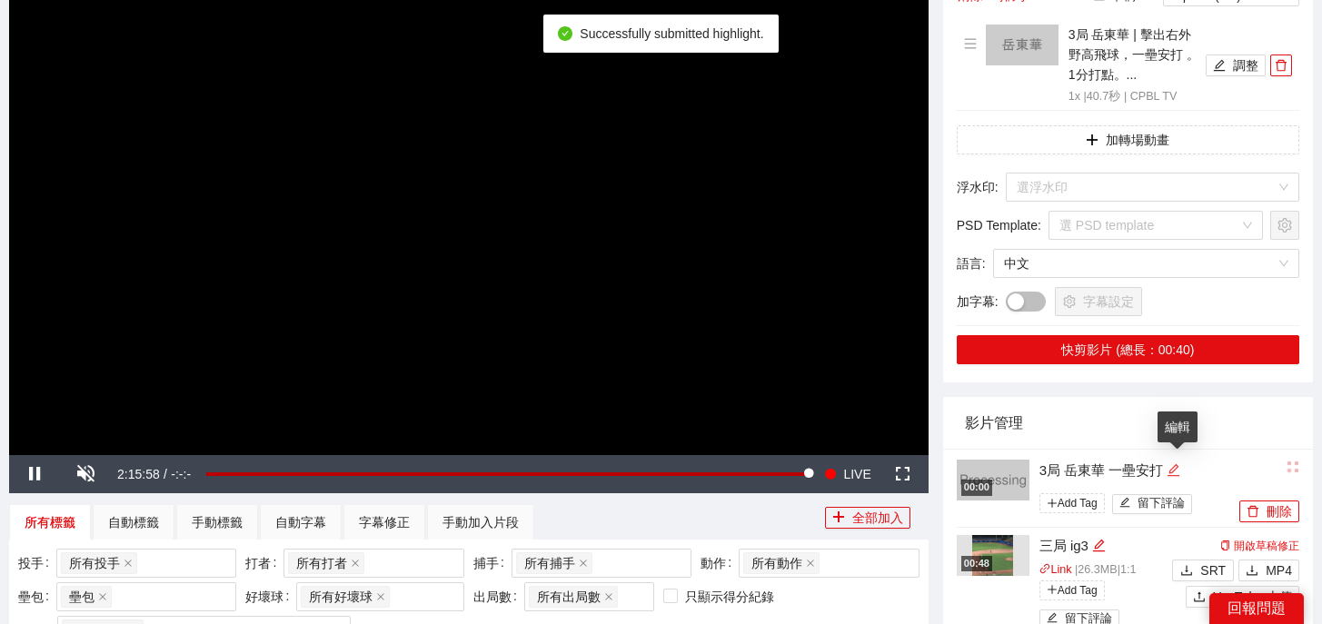
click at [1176, 475] on icon "edit" at bounding box center [1173, 469] width 12 height 12
drag, startPoint x: 1204, startPoint y: 463, endPoint x: 966, endPoint y: 451, distance: 238.3
click at [966, 451] on li "**********" at bounding box center [1128, 488] width 342 height 79
type textarea "*"
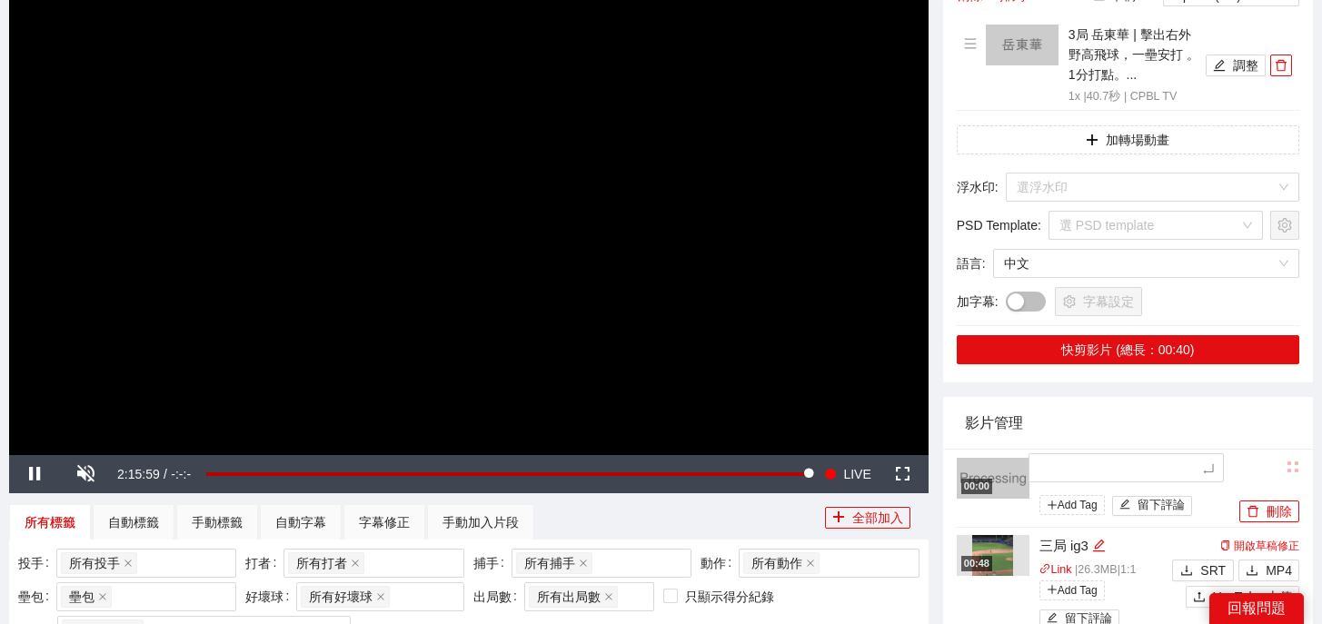
type textarea "*"
type textarea "**"
type textarea "*"
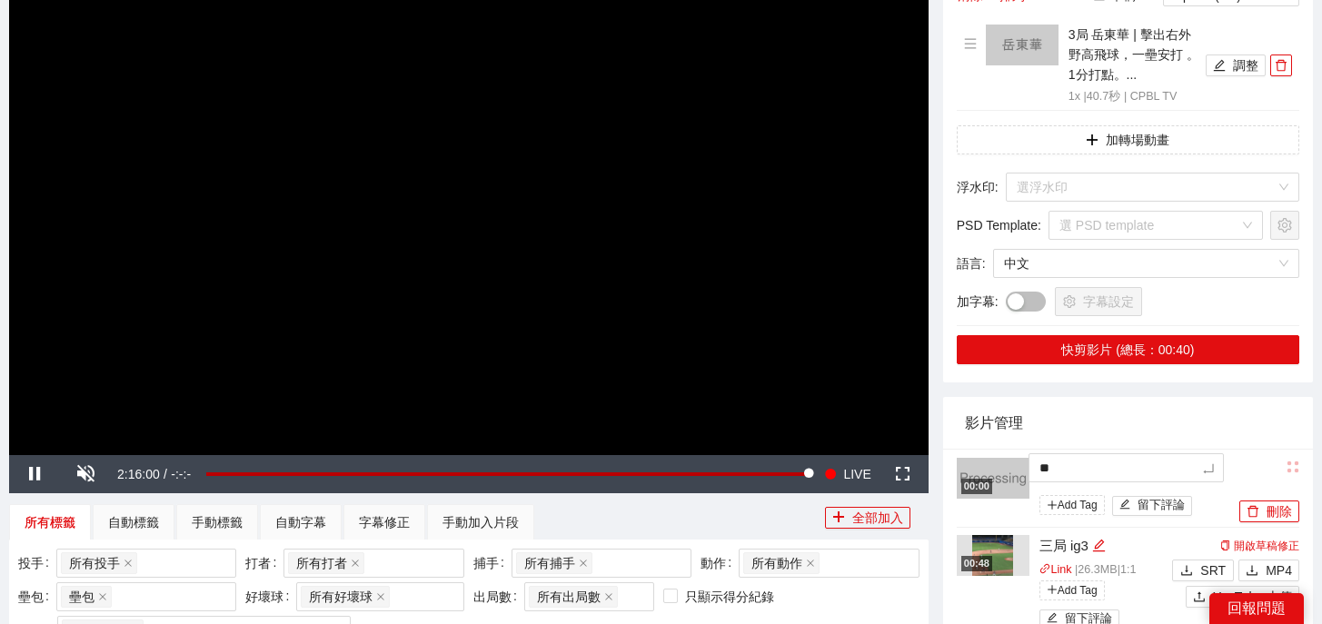
type textarea "*"
type textarea "**"
type textarea "***"
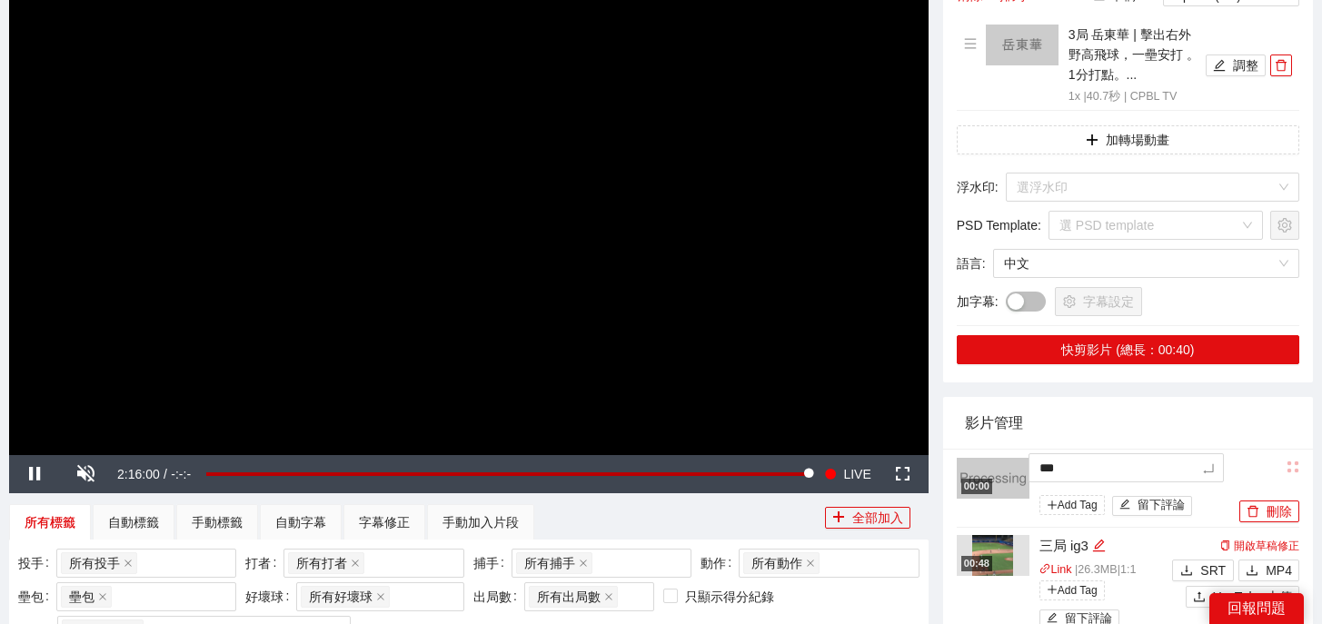
type textarea "**"
type textarea "****"
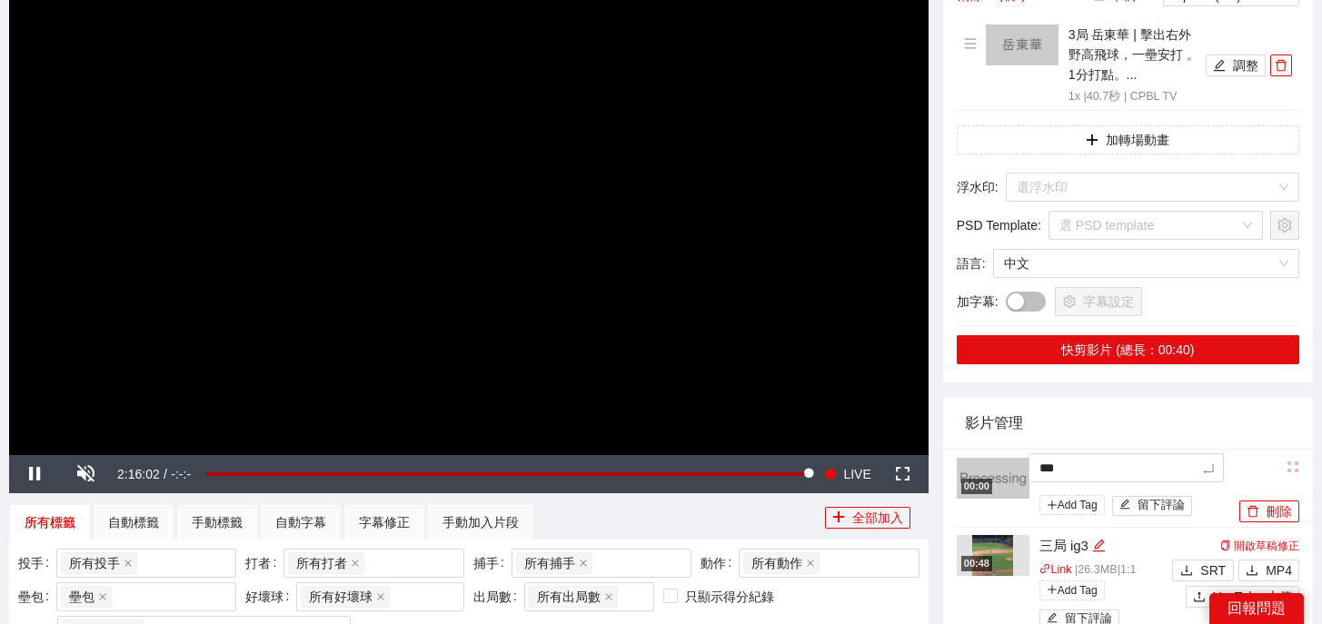
type textarea "****"
type textarea "*****"
type textarea "******"
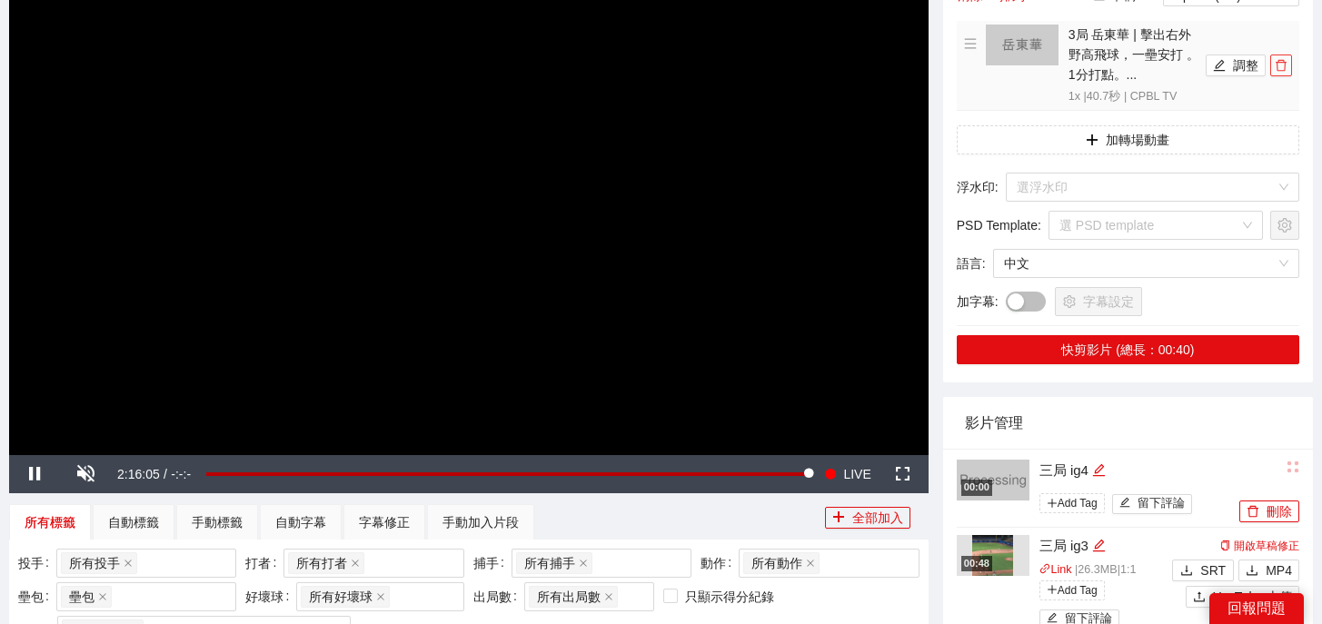
click at [1281, 66] on icon "delete" at bounding box center [1281, 65] width 13 height 13
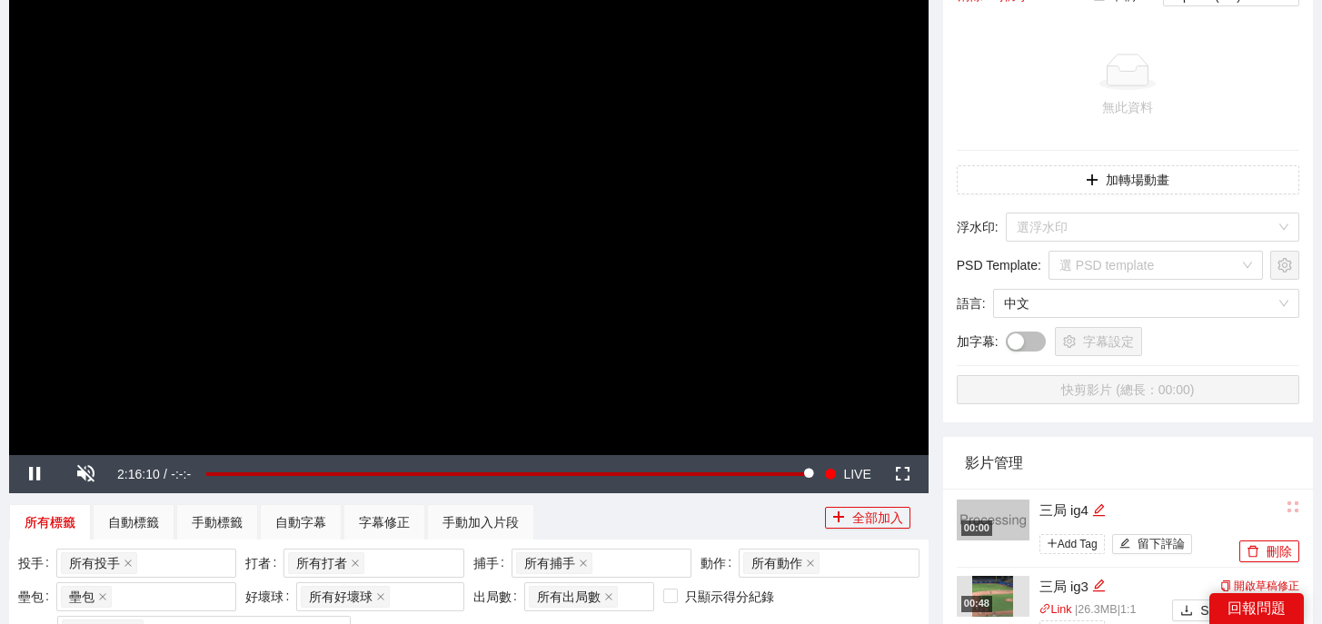
scroll to position [645, 0]
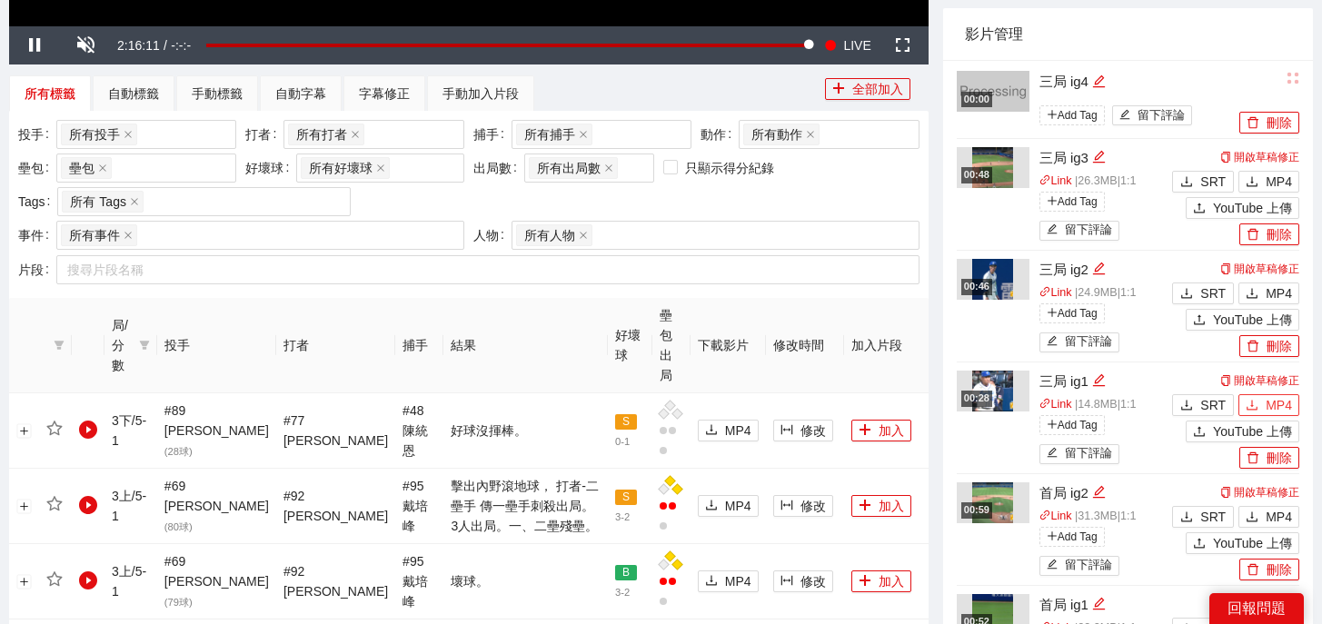
click at [1258, 407] on button "MP4" at bounding box center [1268, 405] width 61 height 22
click at [1273, 297] on span "MP4" at bounding box center [1278, 293] width 26 height 20
click at [1271, 176] on span "MP4" at bounding box center [1278, 182] width 26 height 20
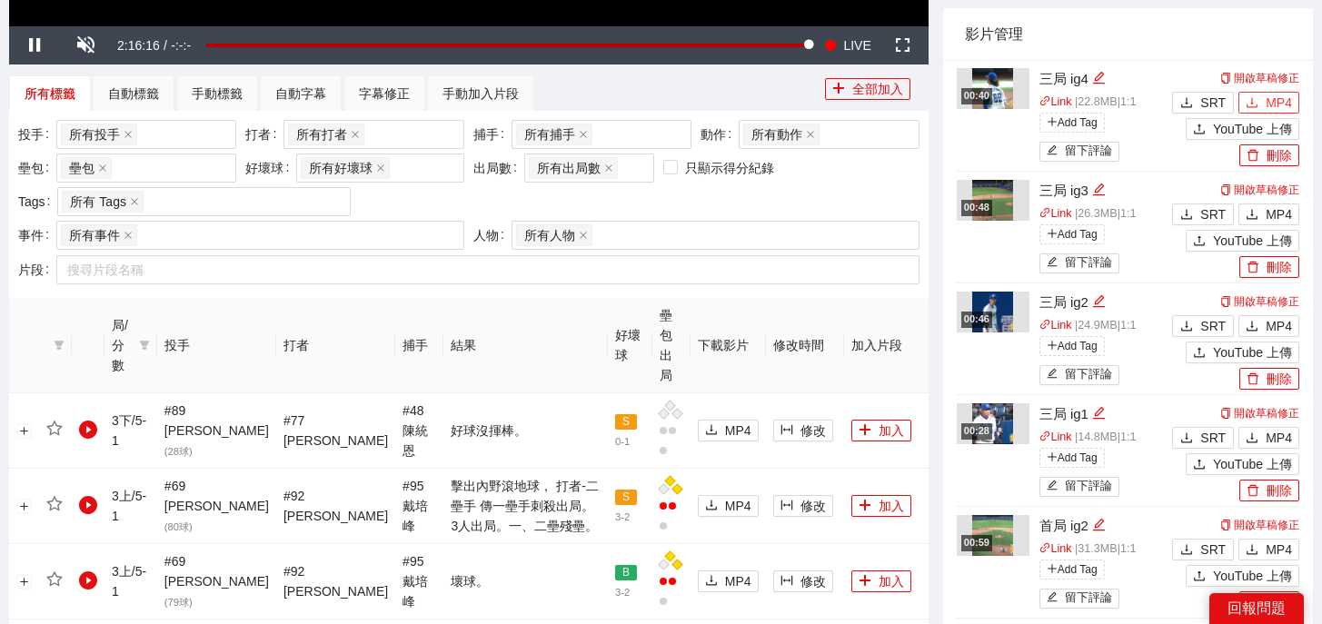
click at [1262, 99] on button "MP4" at bounding box center [1268, 103] width 61 height 22
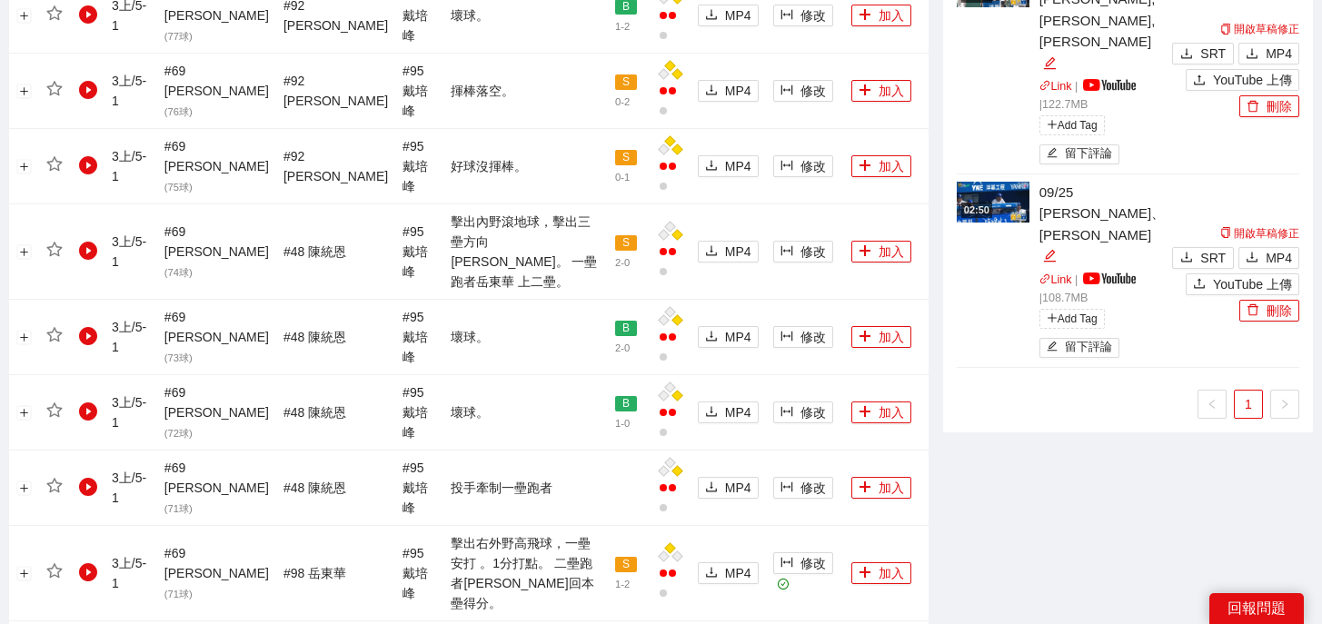
scroll to position [2108, 0]
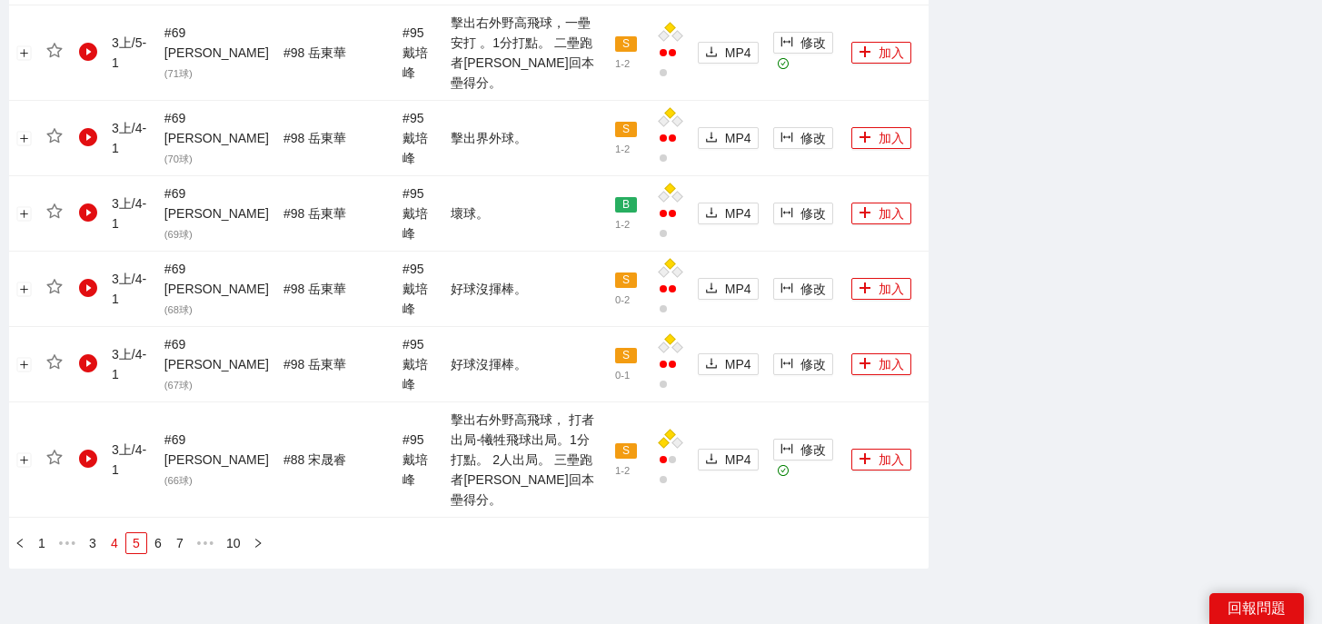
click at [119, 533] on link "4" at bounding box center [114, 543] width 20 height 20
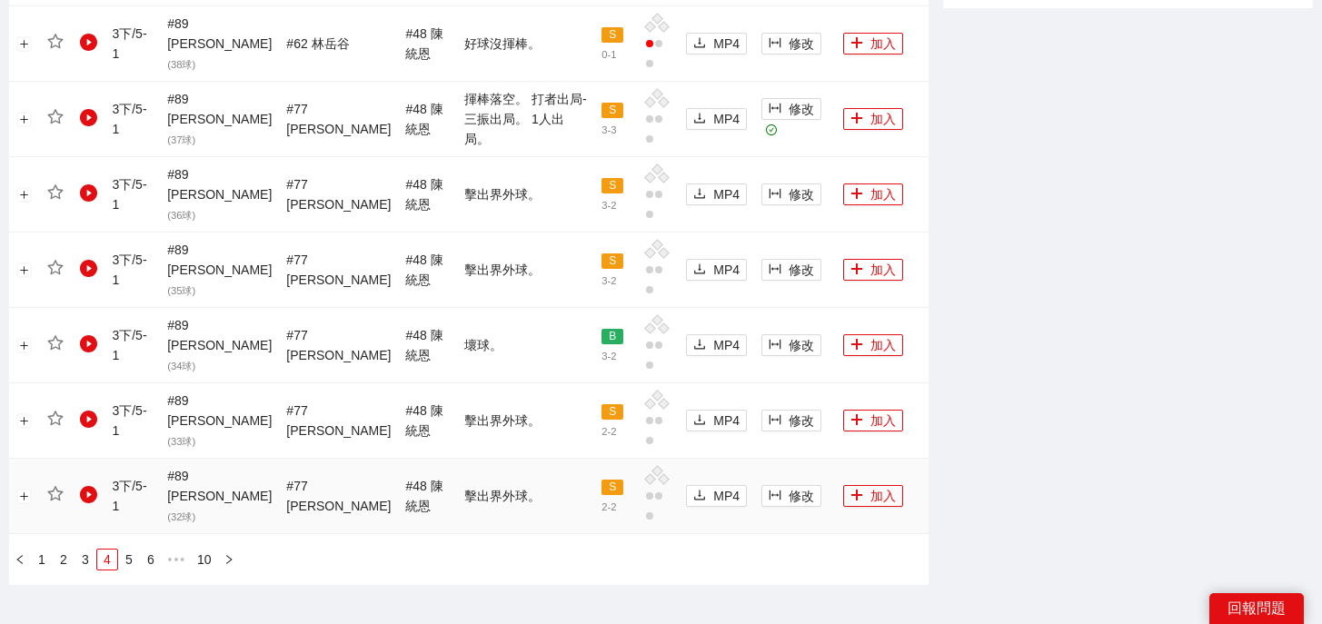
scroll to position [2009, 0]
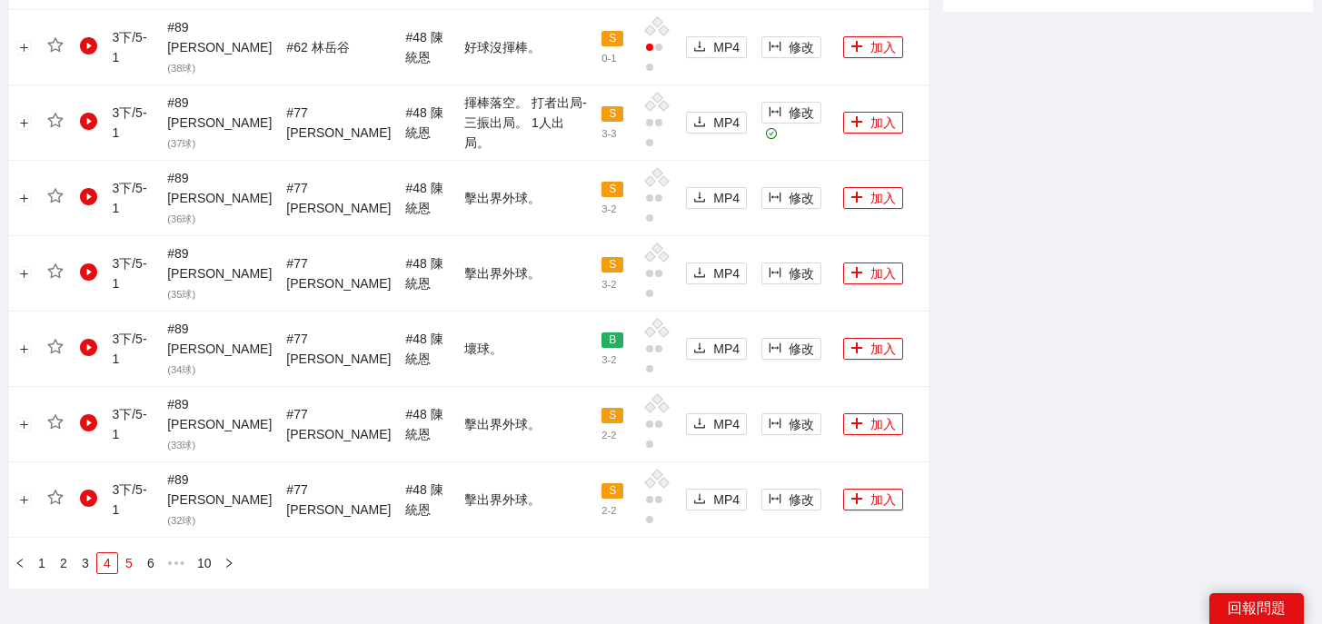
click at [131, 553] on link "5" at bounding box center [129, 563] width 20 height 20
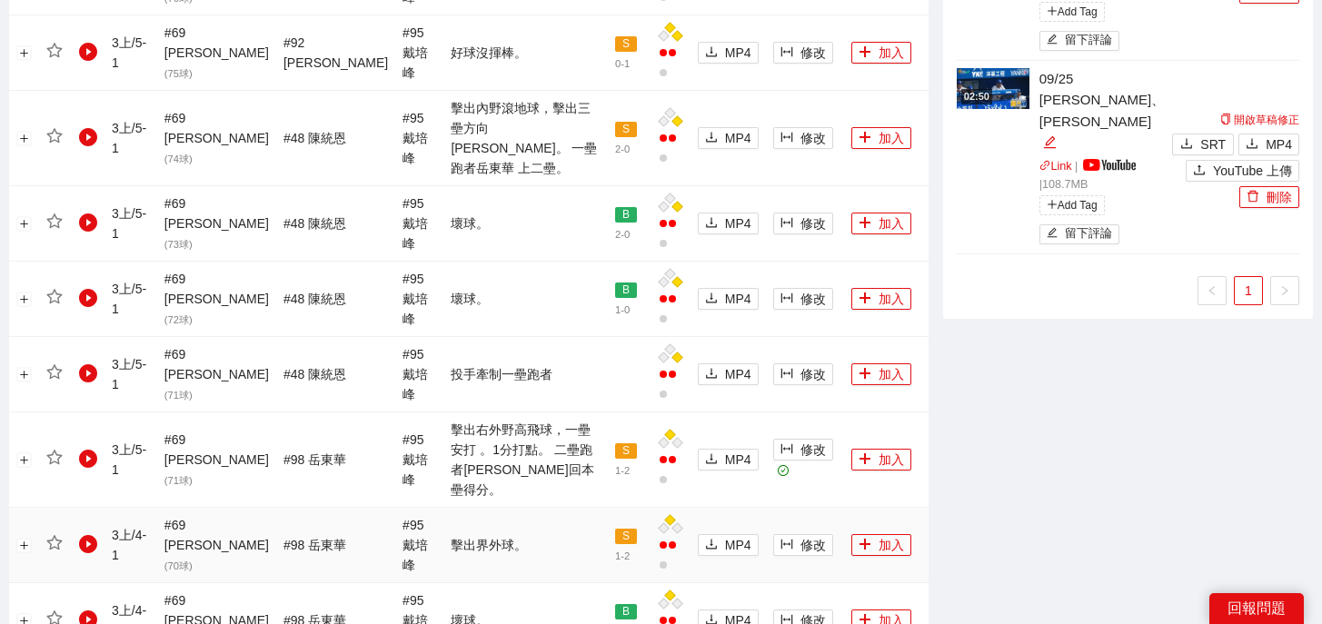
scroll to position [1585, 0]
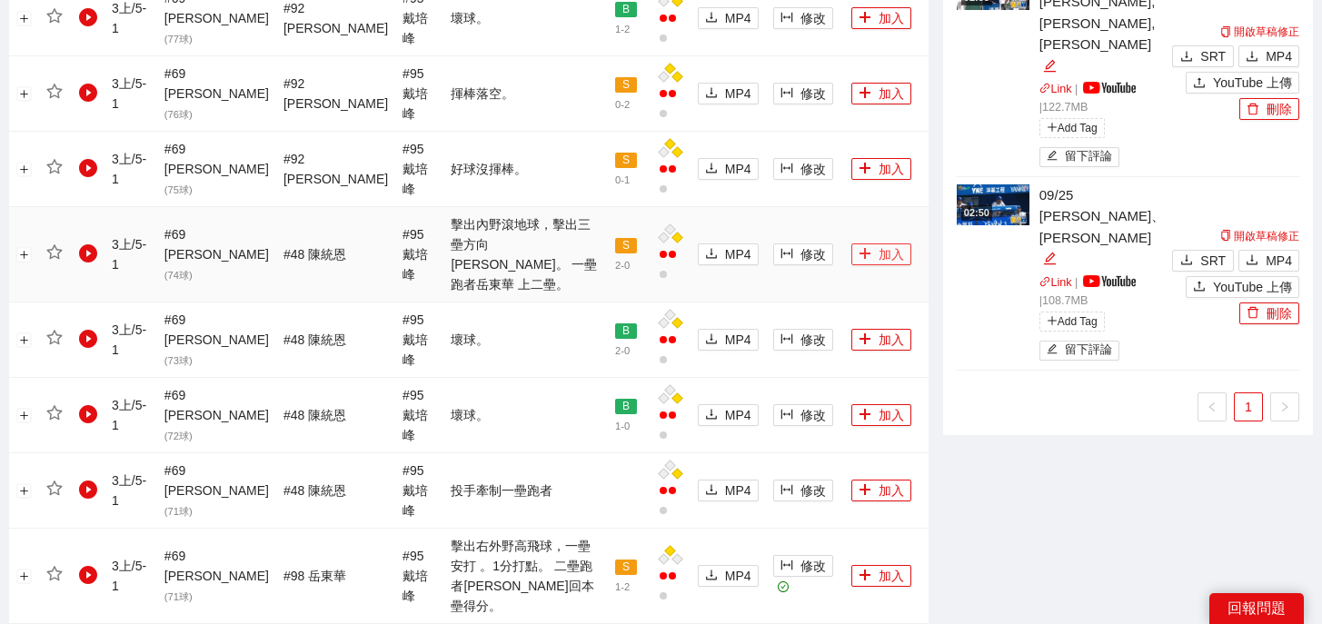
click at [871, 243] on button "加入" at bounding box center [881, 254] width 60 height 22
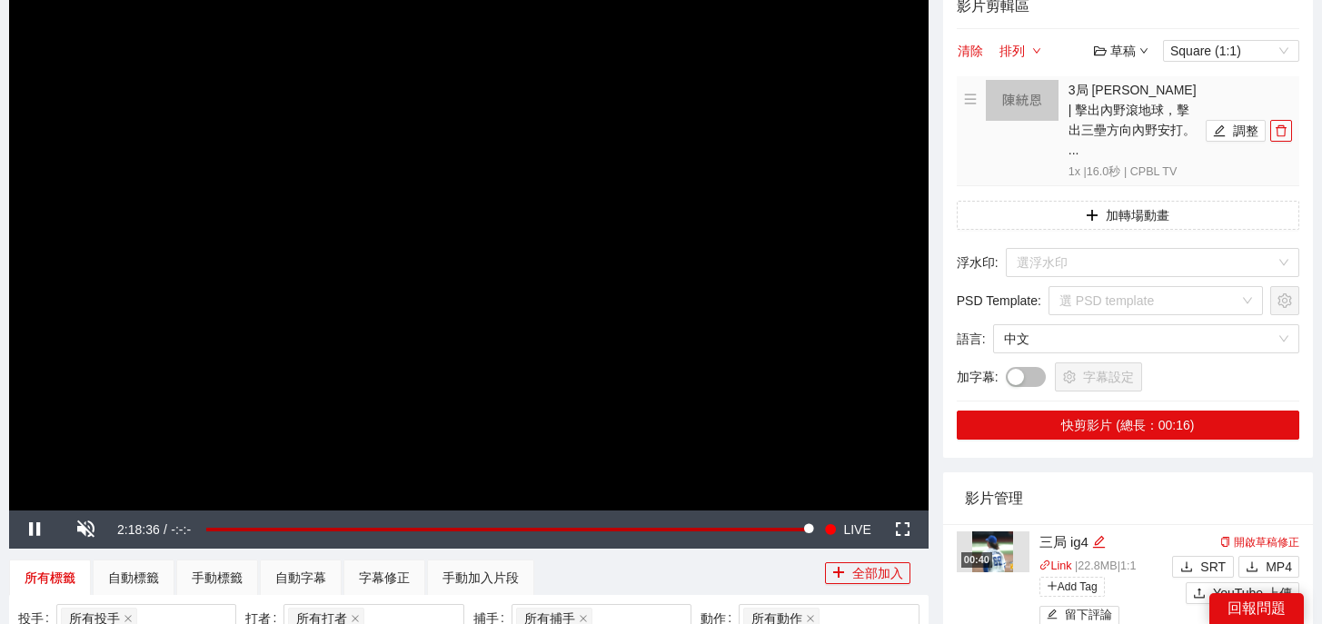
scroll to position [43, 0]
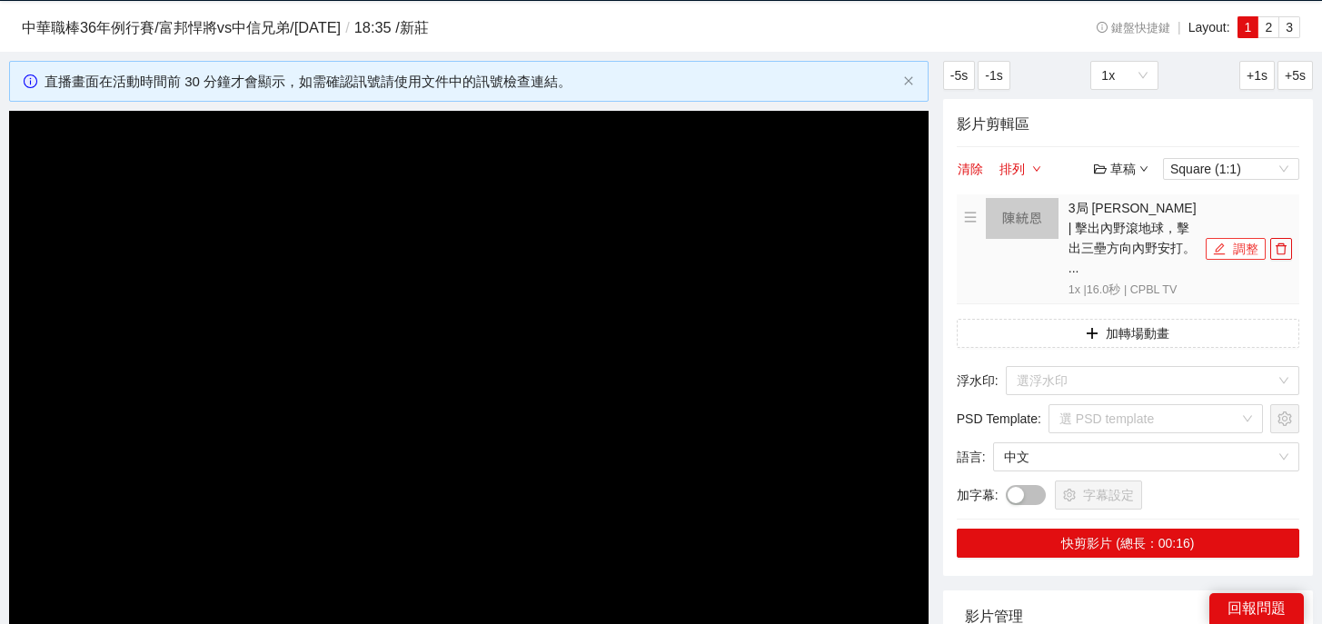
click at [1232, 240] on button "調整" at bounding box center [1235, 249] width 60 height 22
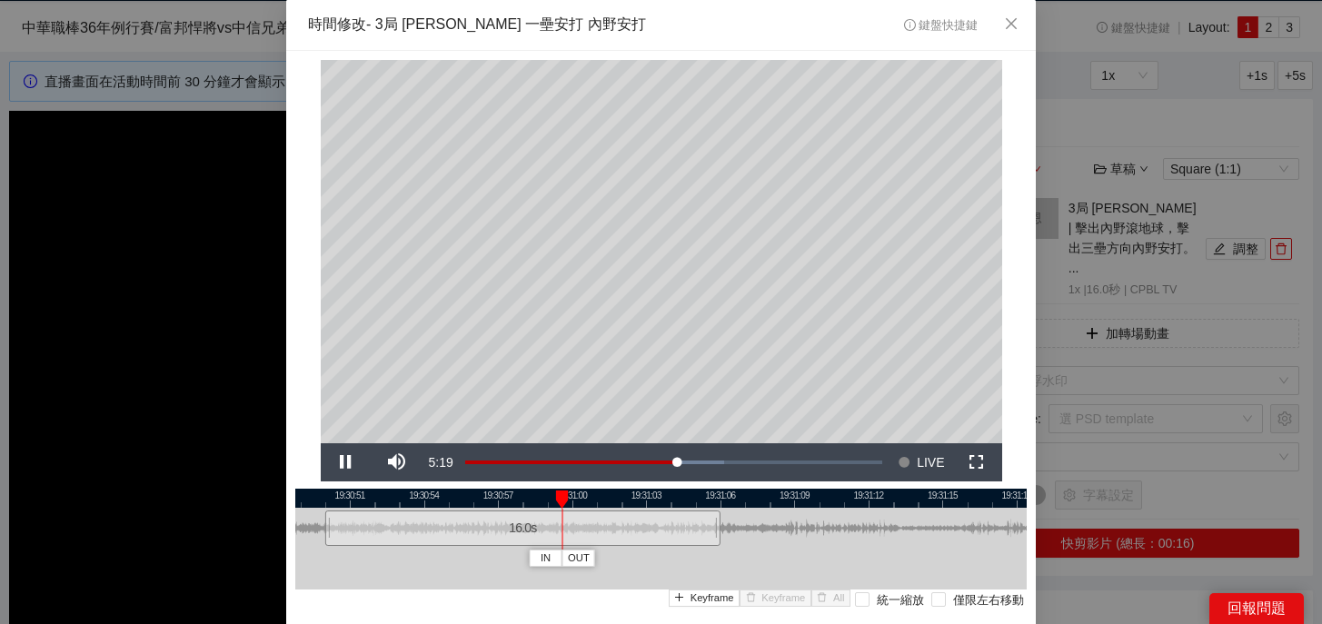
drag, startPoint x: 832, startPoint y: 500, endPoint x: 642, endPoint y: 515, distance: 190.5
click at [642, 516] on div "19:30:48 19:30:51 19:30:54 19:30:57 19:31:00 19:31:03 19:31:06 19:31:09 19:31:1…" at bounding box center [660, 572] width 731 height 166
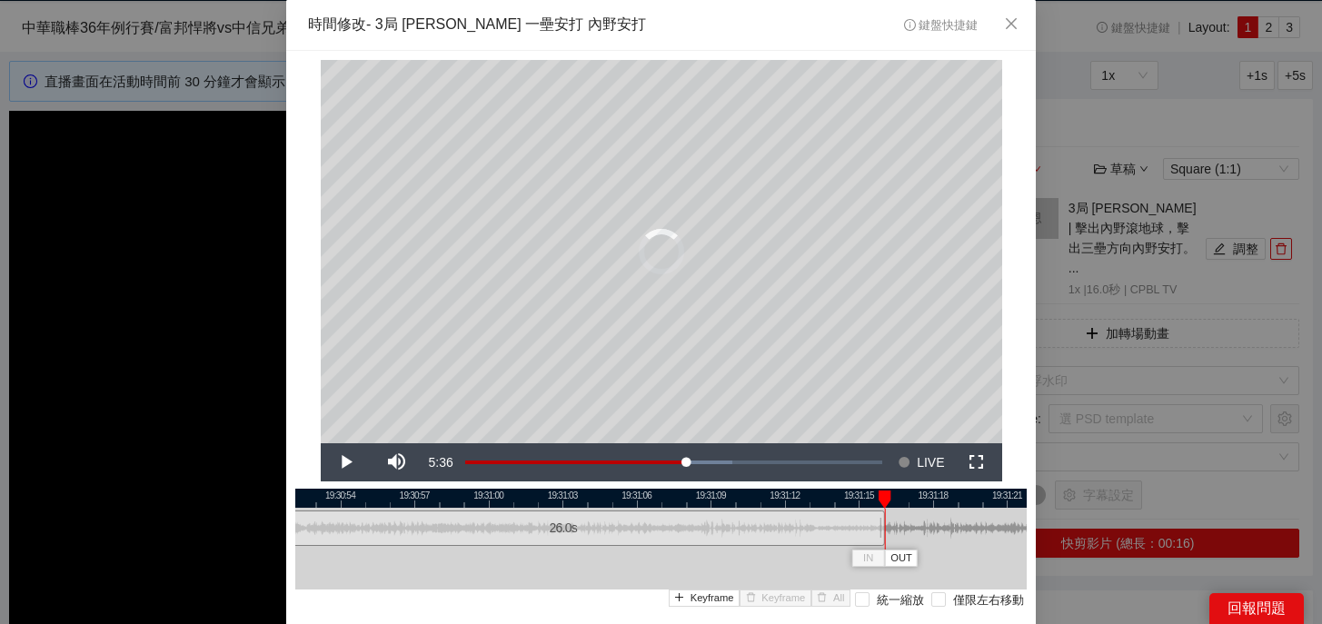
drag, startPoint x: 633, startPoint y: 526, endPoint x: 885, endPoint y: 534, distance: 251.8
click at [885, 534] on div at bounding box center [882, 528] width 11 height 41
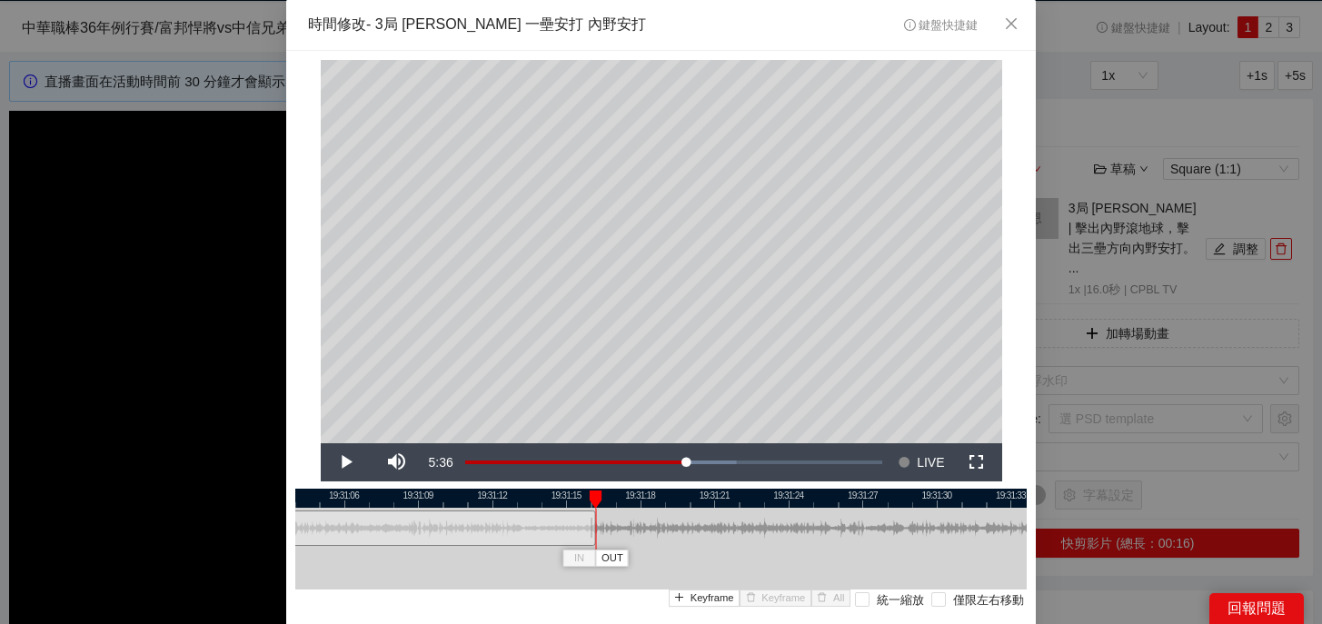
drag, startPoint x: 923, startPoint y: 502, endPoint x: 631, endPoint y: 511, distance: 291.7
click at [630, 511] on div "19:31:03 19:31:06 19:31:09 19:31:12 19:31:15 19:31:18 19:31:21 19:31:24 19:31:2…" at bounding box center [660, 572] width 731 height 166
drag, startPoint x: 591, startPoint y: 527, endPoint x: 869, endPoint y: 528, distance: 278.0
click at [869, 528] on div at bounding box center [870, 528] width 11 height 41
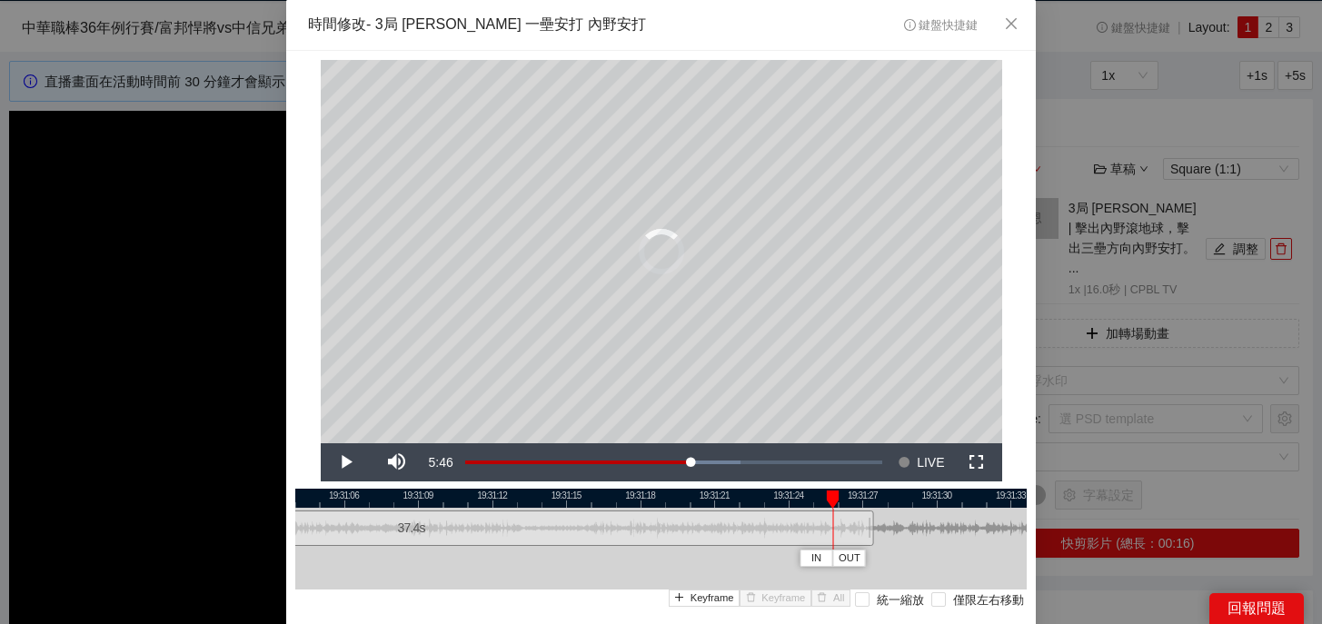
drag, startPoint x: 871, startPoint y: 501, endPoint x: 823, endPoint y: 500, distance: 48.2
click at [827, 500] on div at bounding box center [833, 500] width 13 height 18
drag, startPoint x: 894, startPoint y: 502, endPoint x: 642, endPoint y: 505, distance: 251.6
click at [641, 505] on div at bounding box center [443, 498] width 731 height 19
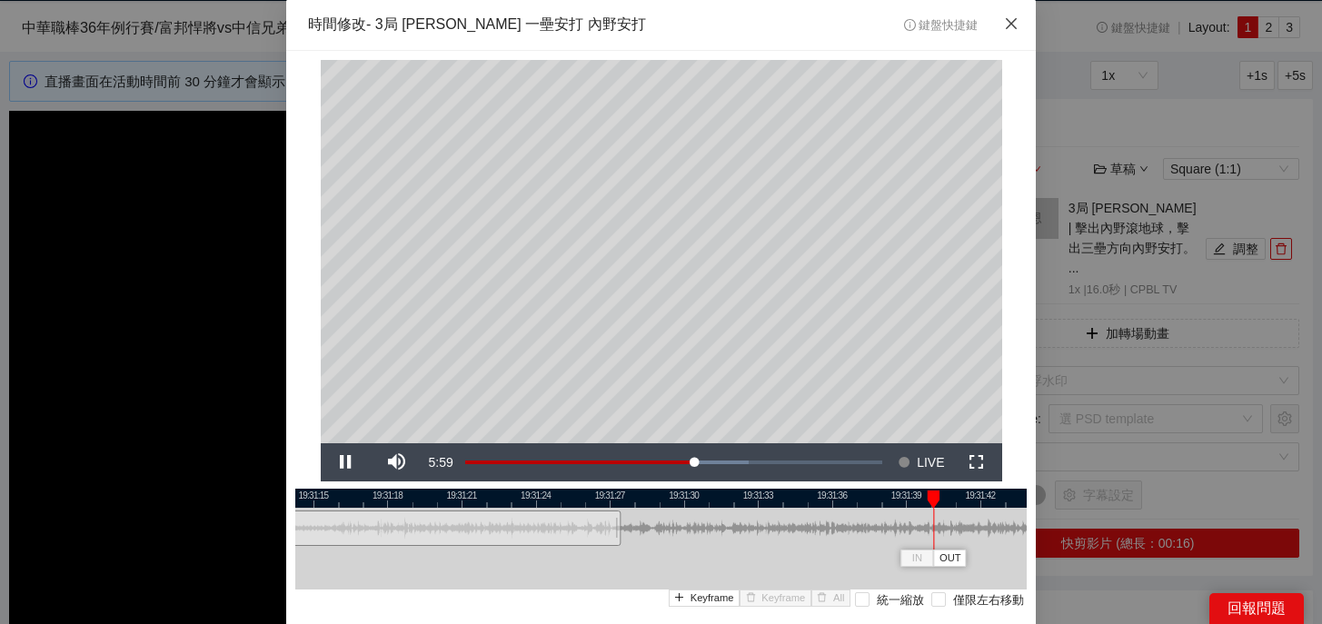
click at [1010, 22] on icon "close" at bounding box center [1011, 23] width 15 height 15
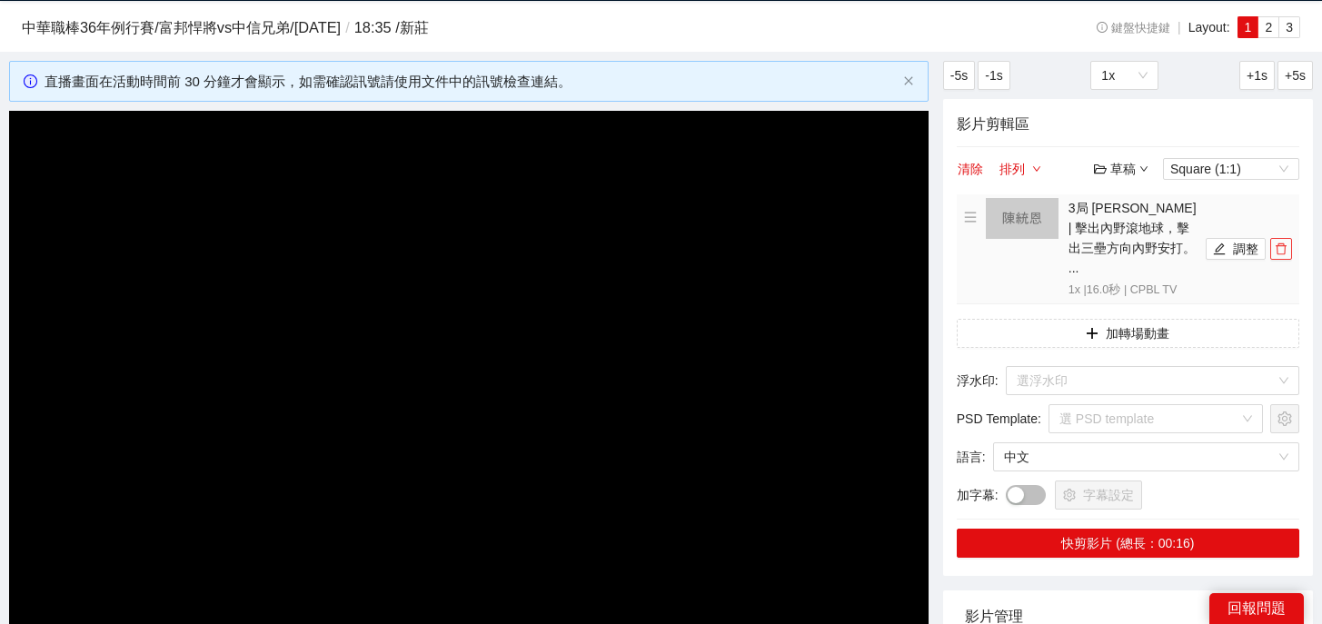
click at [1275, 243] on icon "delete" at bounding box center [1281, 249] width 13 height 13
